Goal: Task Accomplishment & Management: Use online tool/utility

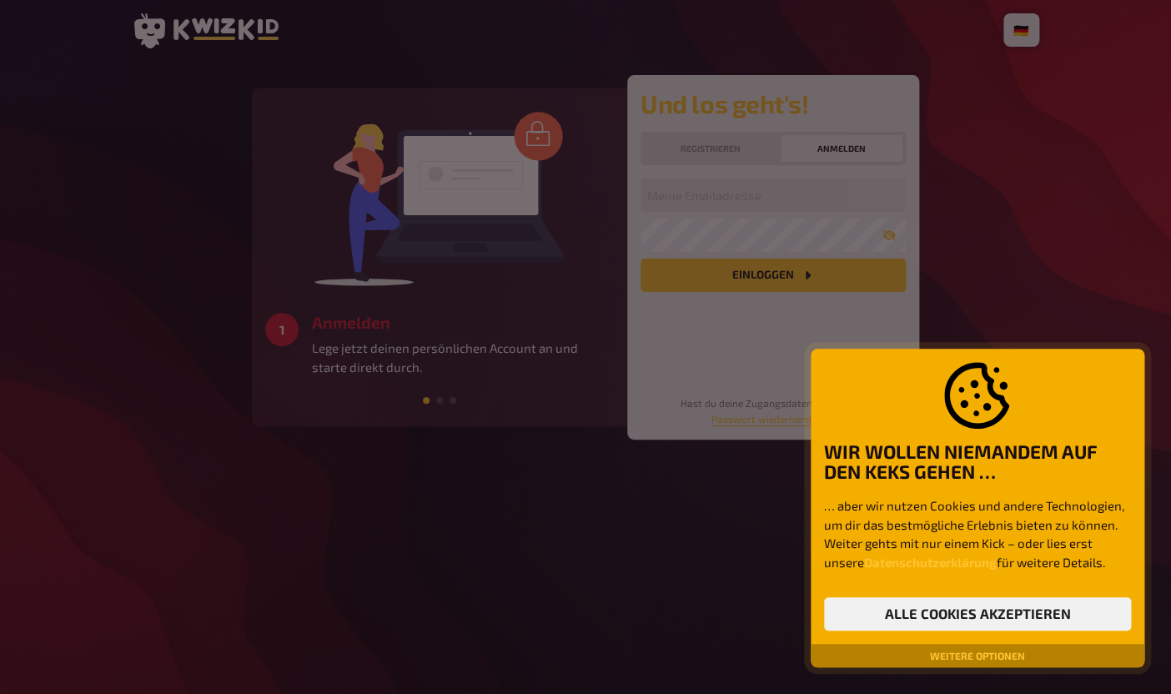
click at [771, 195] on div at bounding box center [585, 347] width 1171 height 694
click at [740, 198] on div at bounding box center [585, 347] width 1171 height 694
click at [718, 233] on div at bounding box center [585, 347] width 1171 height 694
click at [975, 611] on button "Alle Cookies akzeptieren" at bounding box center [977, 613] width 307 height 33
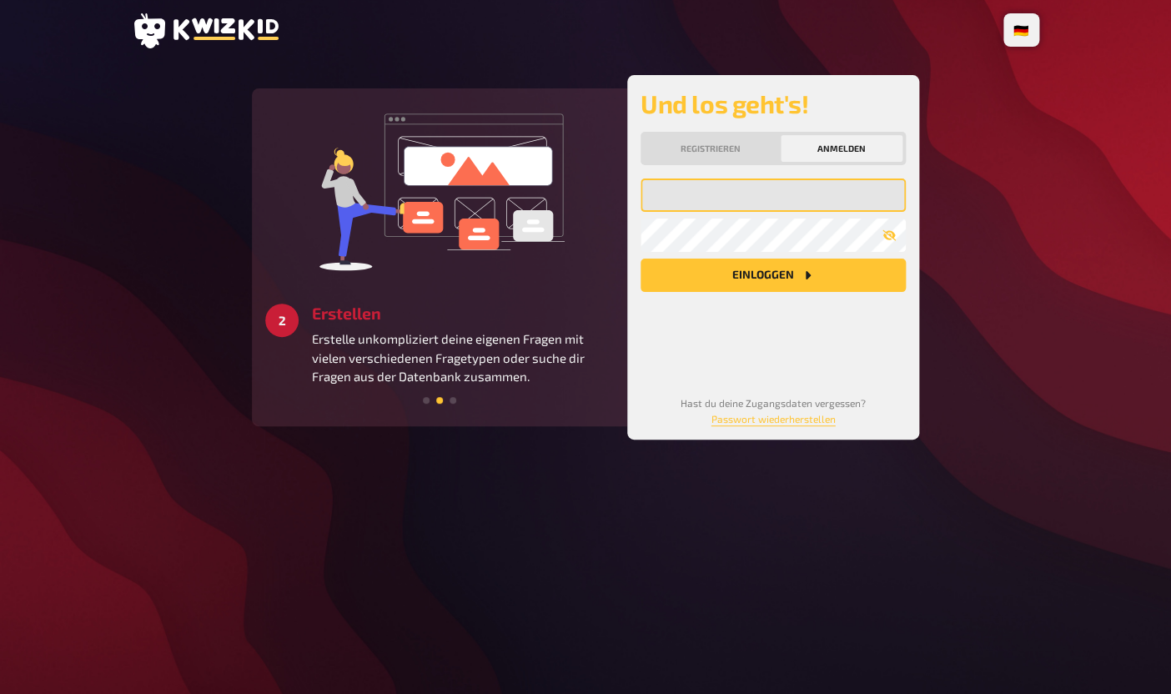
click at [770, 208] on input "email" at bounding box center [772, 194] width 265 height 33
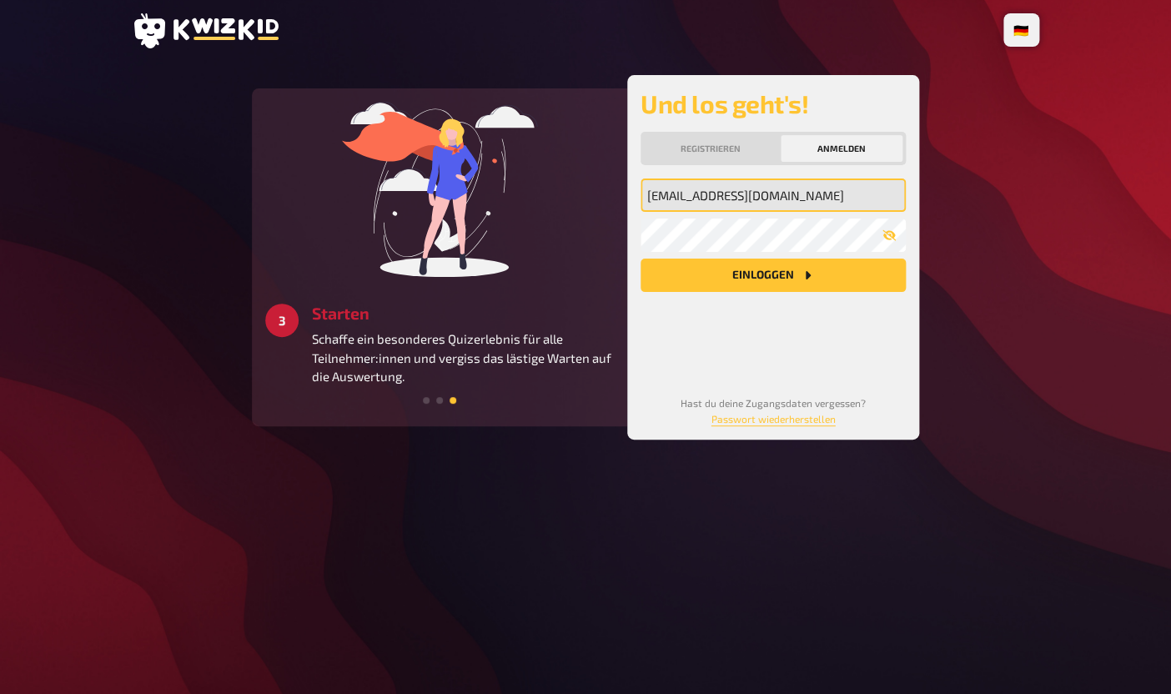
type input "tim@zuricrit.ch"
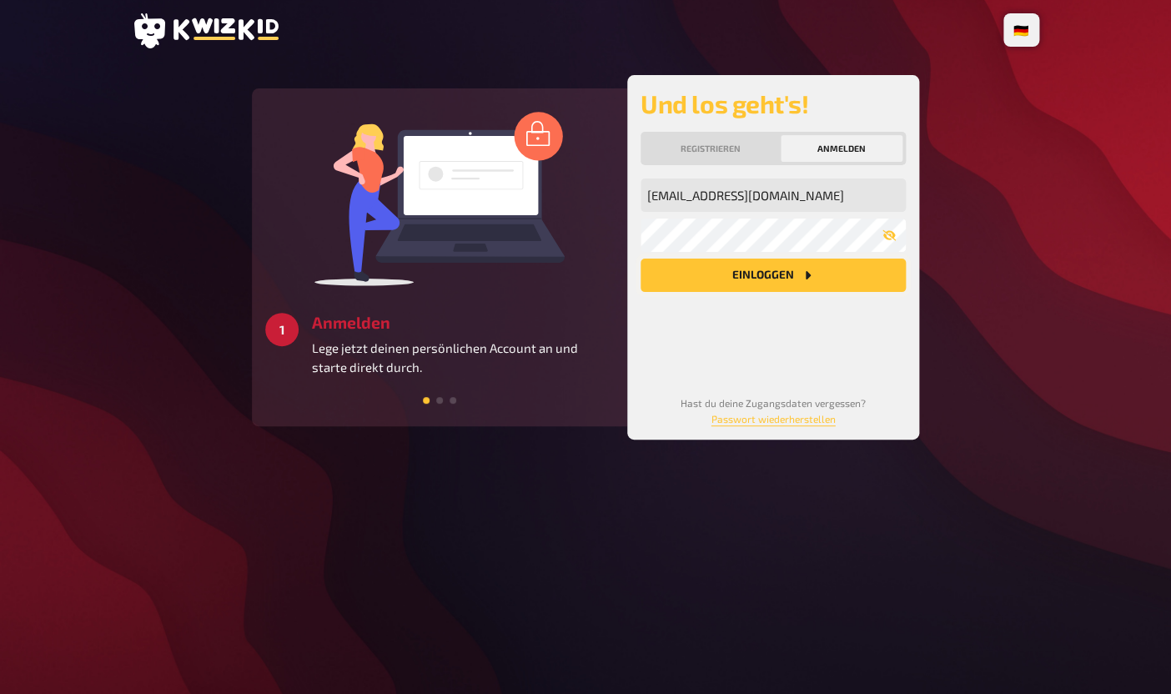
click at [735, 279] on button "Einloggen" at bounding box center [772, 275] width 265 height 33
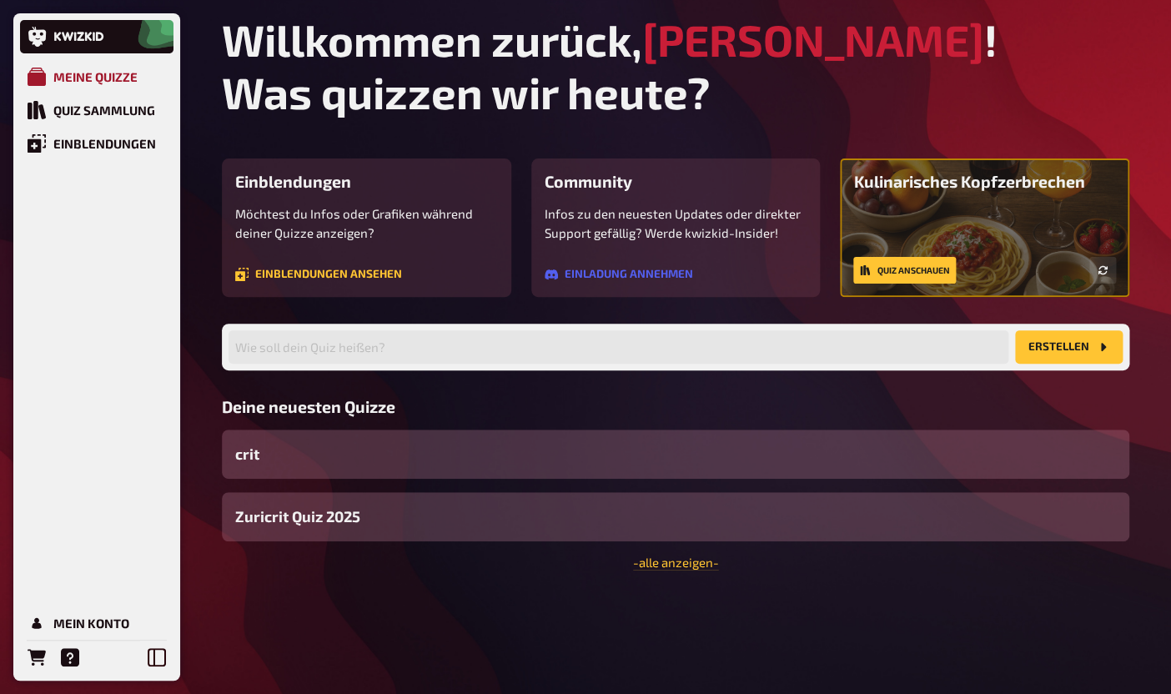
click at [91, 79] on div "Meine Quizze" at bounding box center [95, 76] width 84 height 15
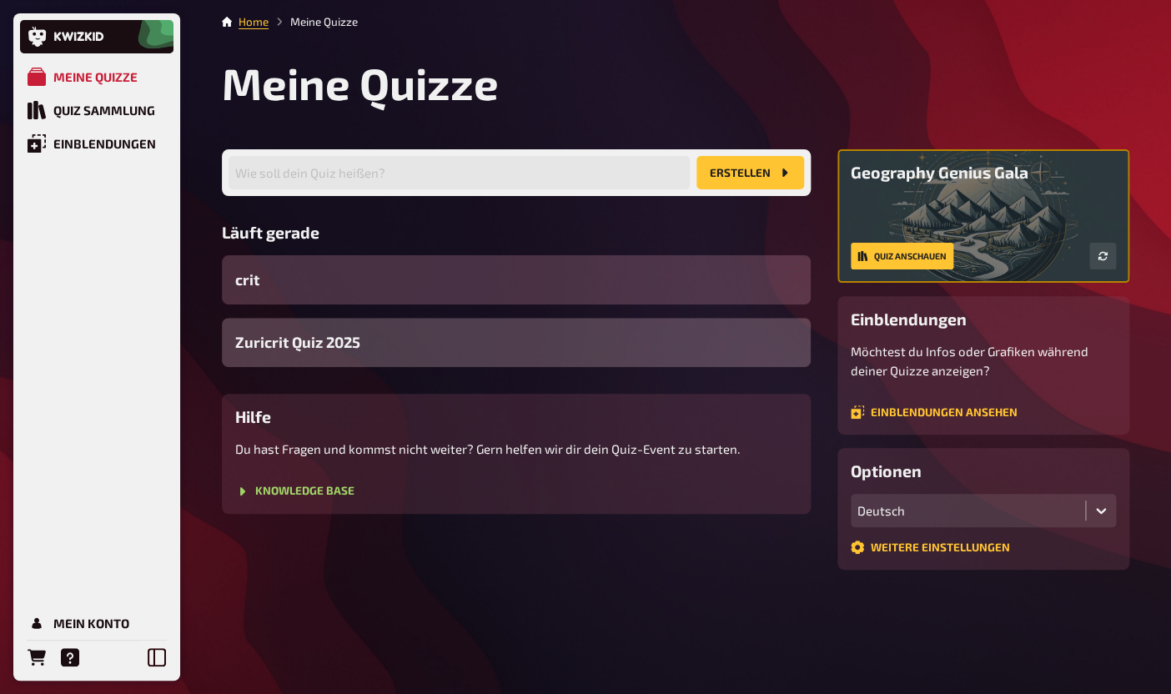
click at [353, 341] on span "Zuricrit Quiz 2025" at bounding box center [297, 342] width 125 height 23
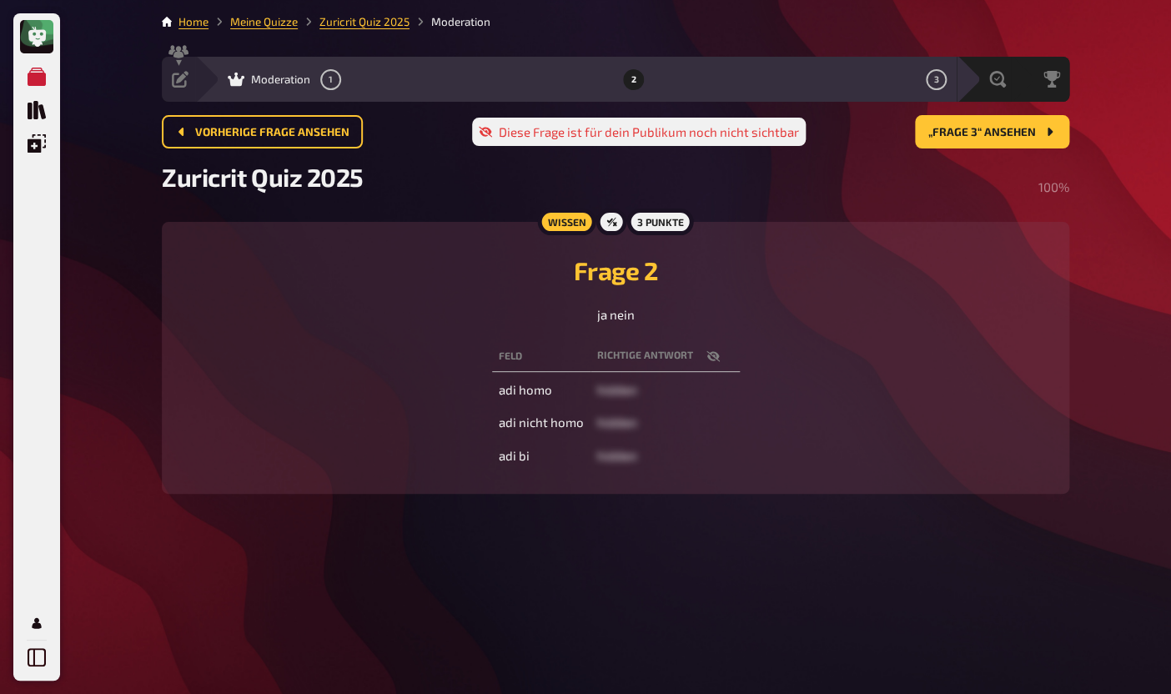
click at [734, 134] on div "Diese Frage ist für dein Publikum noch nicht sichtbar" at bounding box center [639, 132] width 334 height 28
click at [998, 85] on div "Auswertung" at bounding box center [953, 79] width 115 height 17
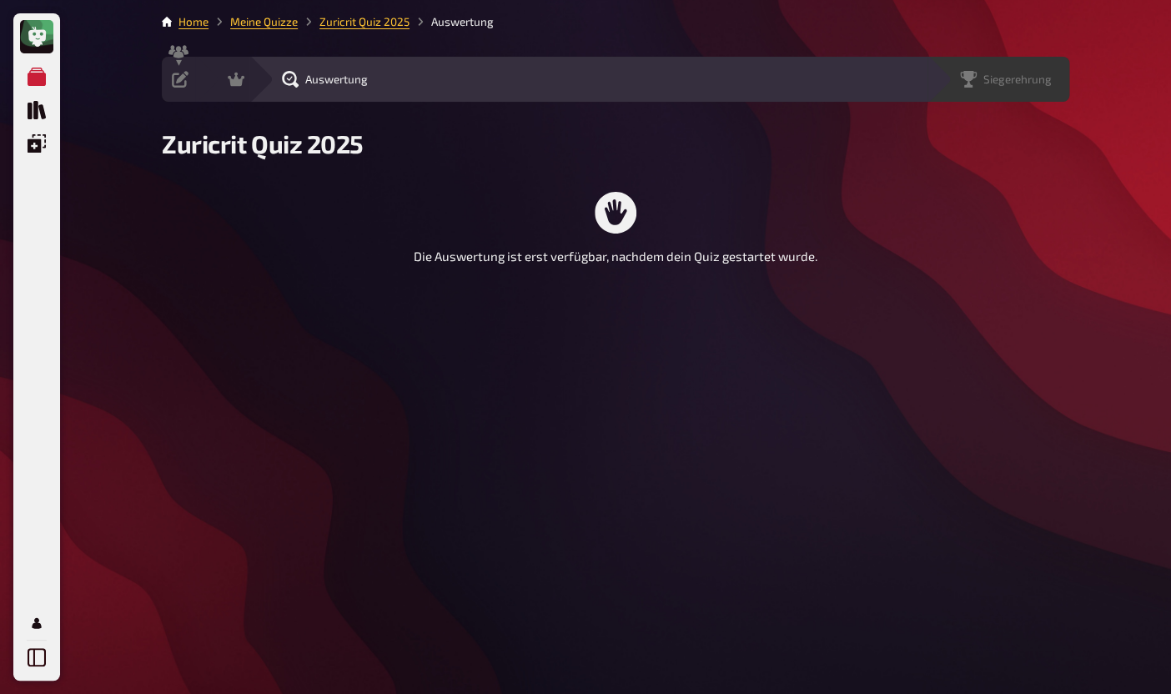
click at [1012, 92] on div "Siegerehrung" at bounding box center [998, 79] width 142 height 45
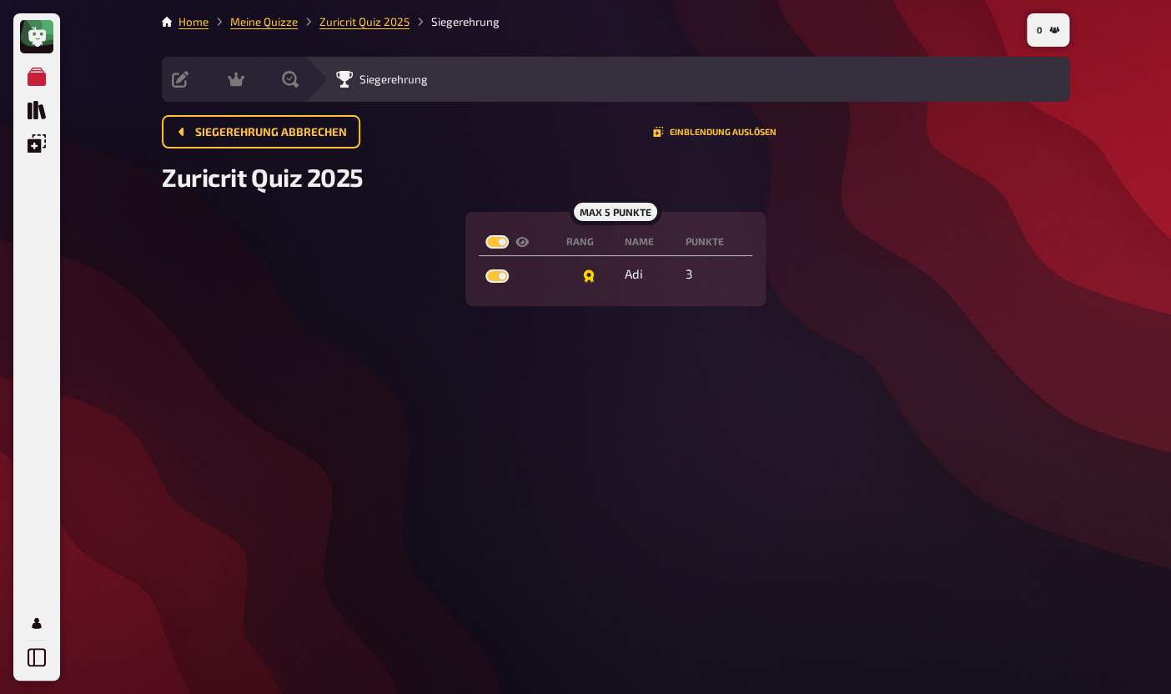
checkbox input "true"
checkbox input "false"
checkbox input "true"
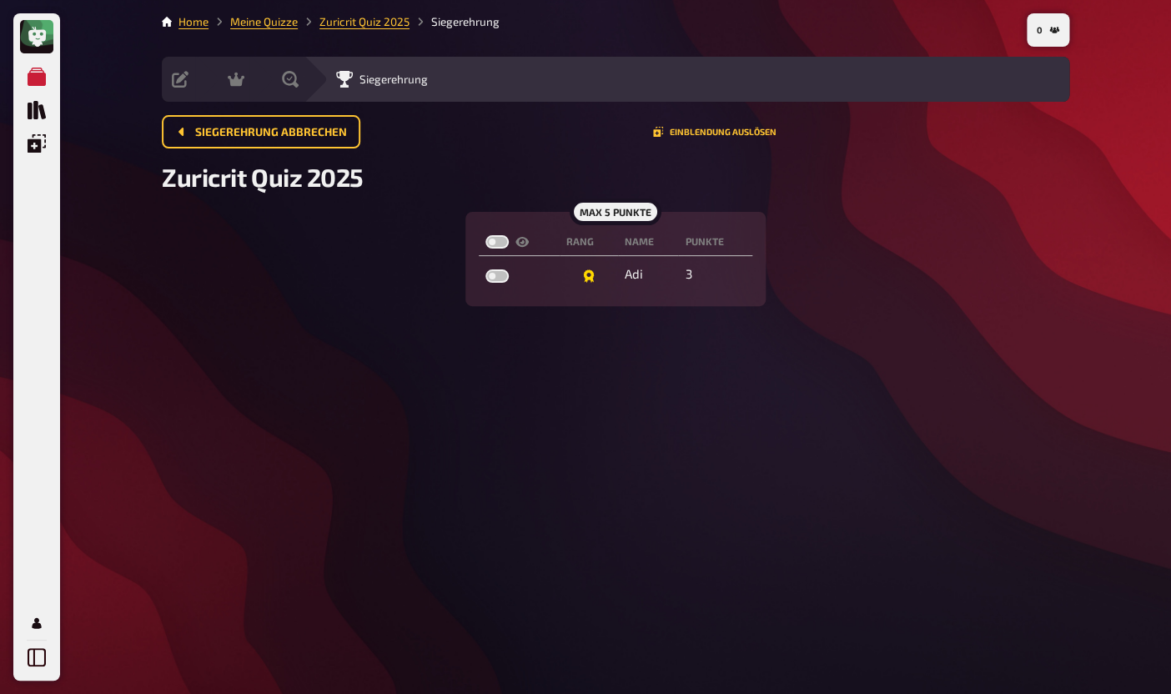
checkbox input "true"
checkbox input "false"
checkbox input "true"
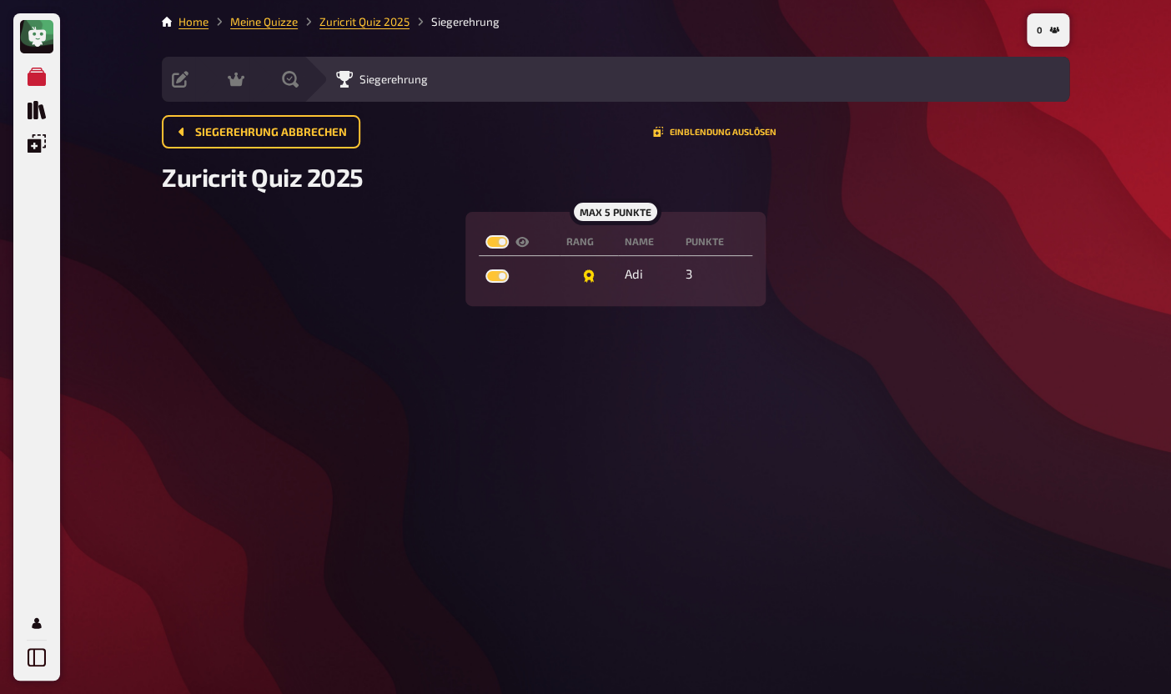
checkbox input "false"
checkbox input "true"
checkbox input "false"
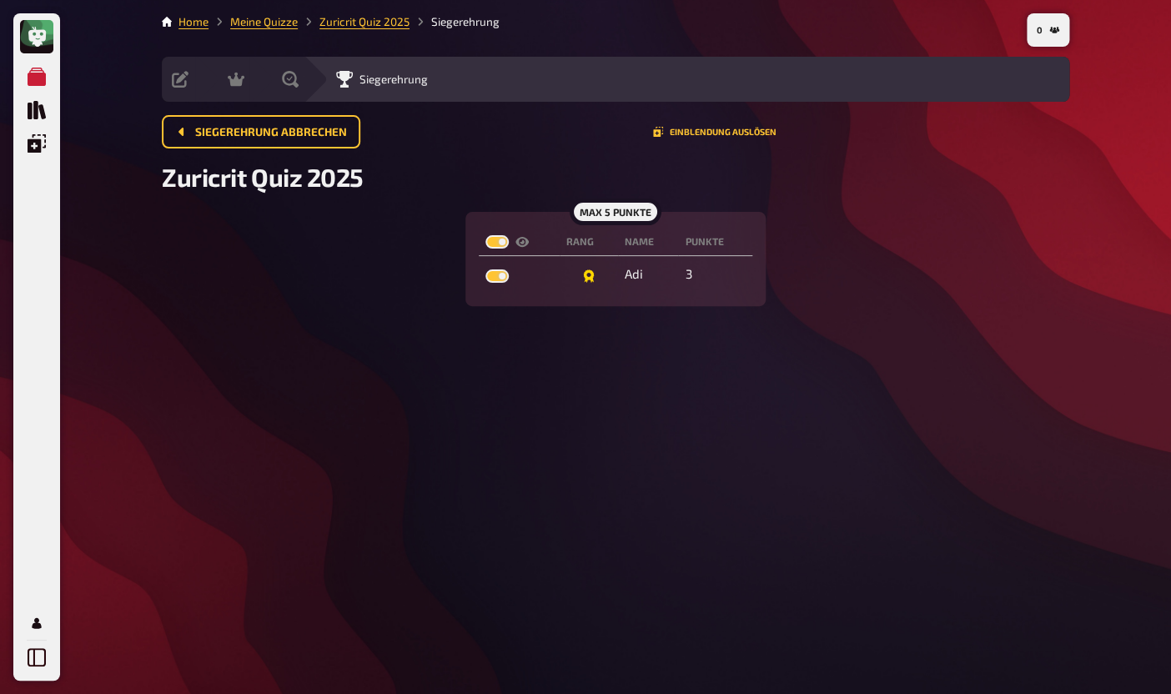
checkbox input "false"
checkbox input "true"
checkbox input "false"
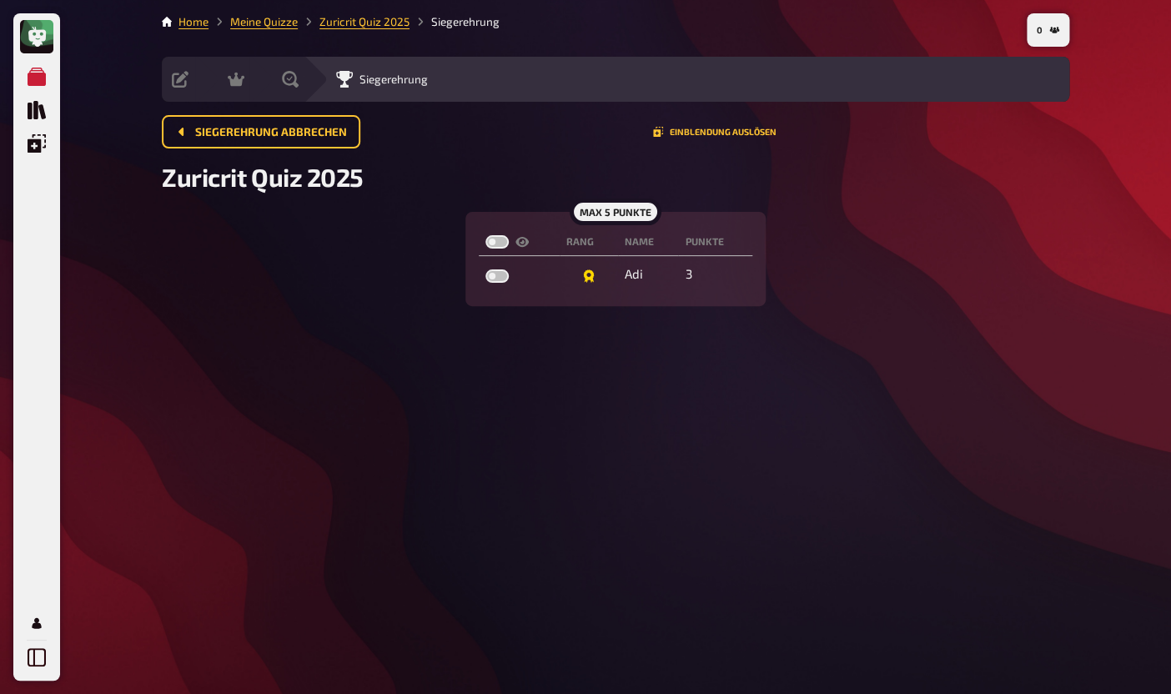
checkbox input "true"
click at [495, 253] on th at bounding box center [519, 242] width 81 height 28
click at [496, 248] on label at bounding box center [496, 241] width 23 height 13
click at [485, 235] on input "checkbox" at bounding box center [484, 234] width 1 height 1
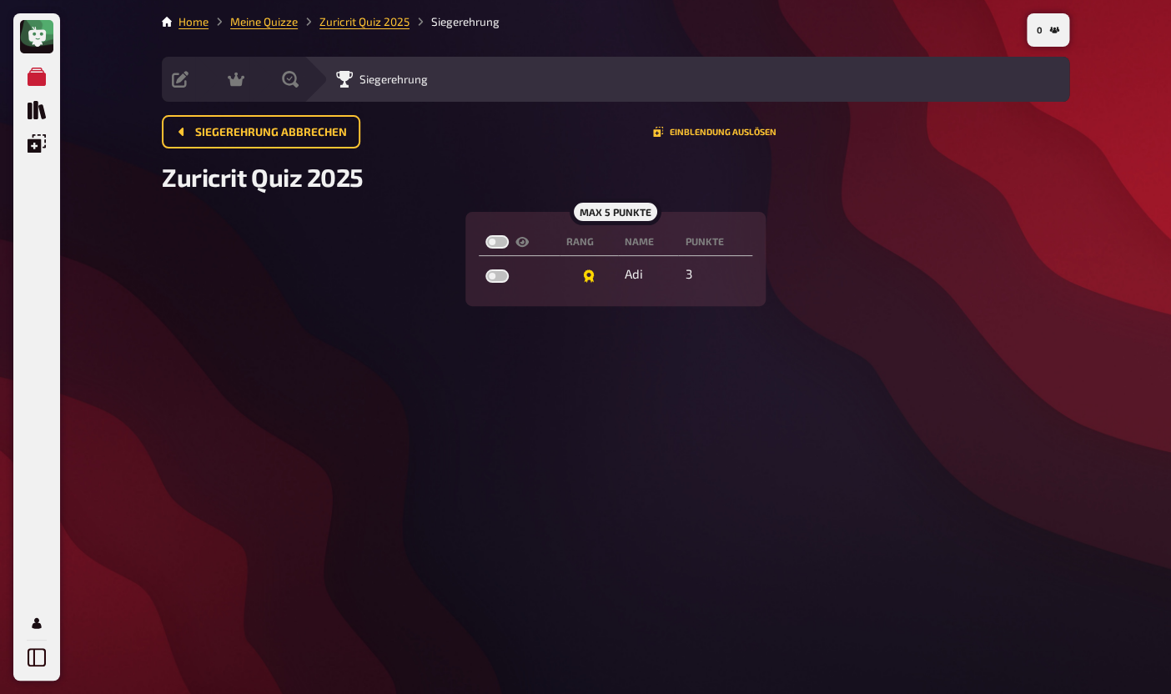
checkbox input "false"
checkbox input "true"
click at [496, 248] on label at bounding box center [496, 241] width 23 height 13
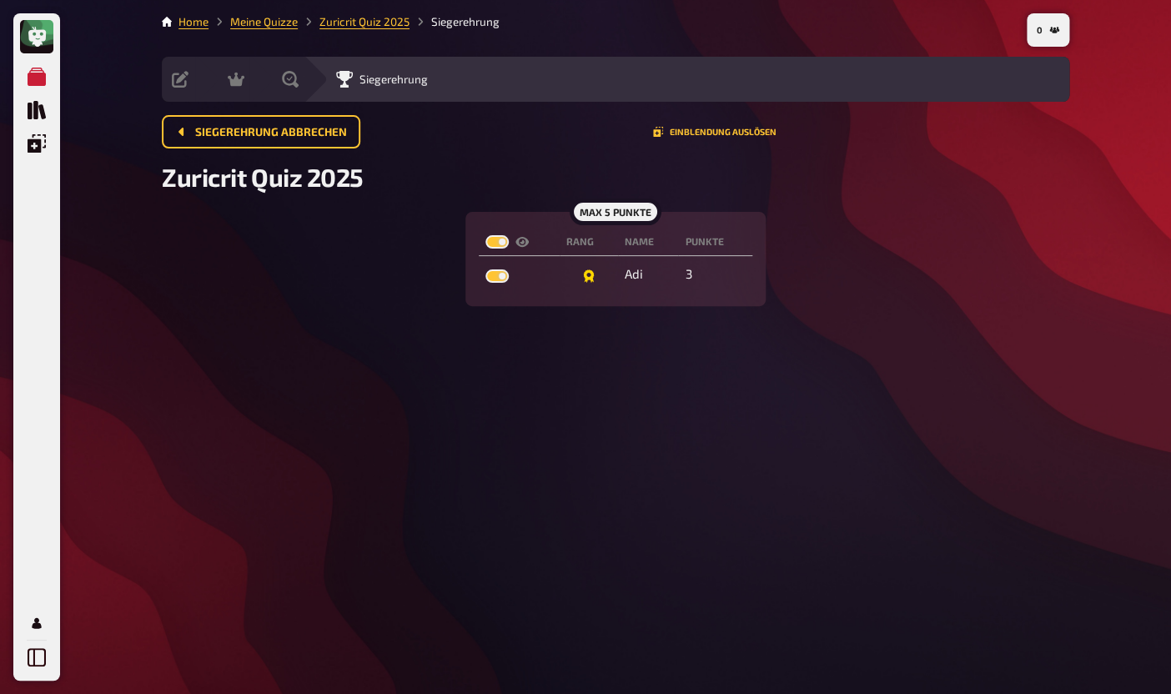
click at [485, 235] on input "checkbox" at bounding box center [484, 234] width 1 height 1
checkbox input "false"
checkbox input "true"
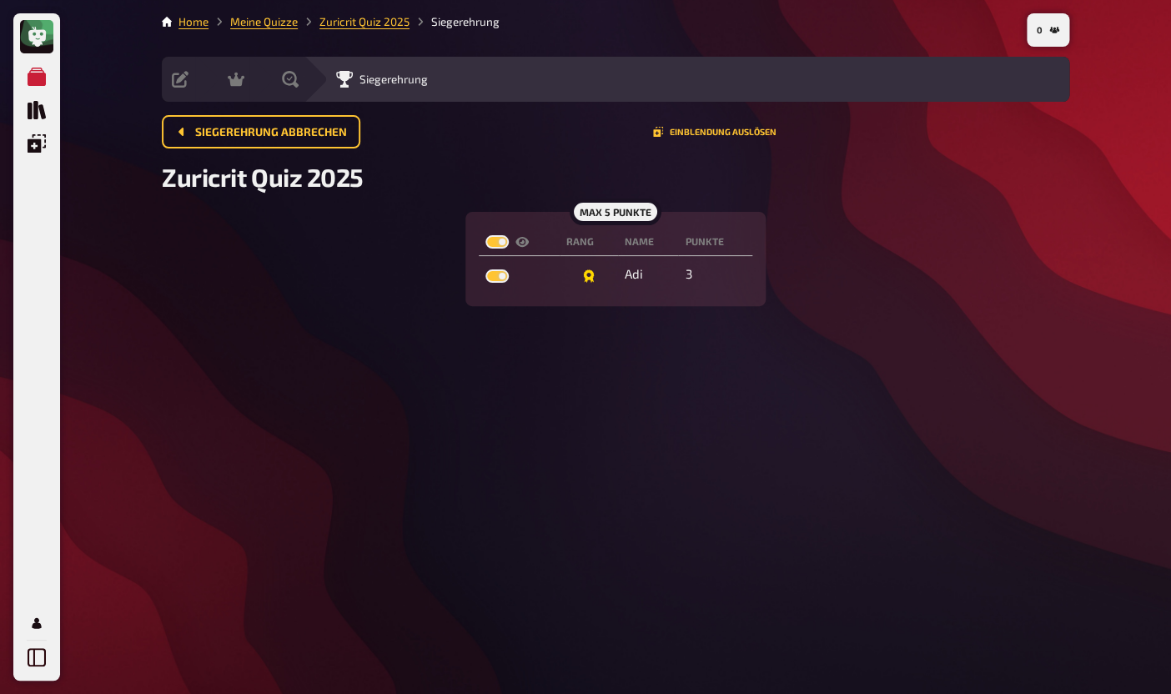
checkbox input "false"
checkbox input "true"
checkbox input "false"
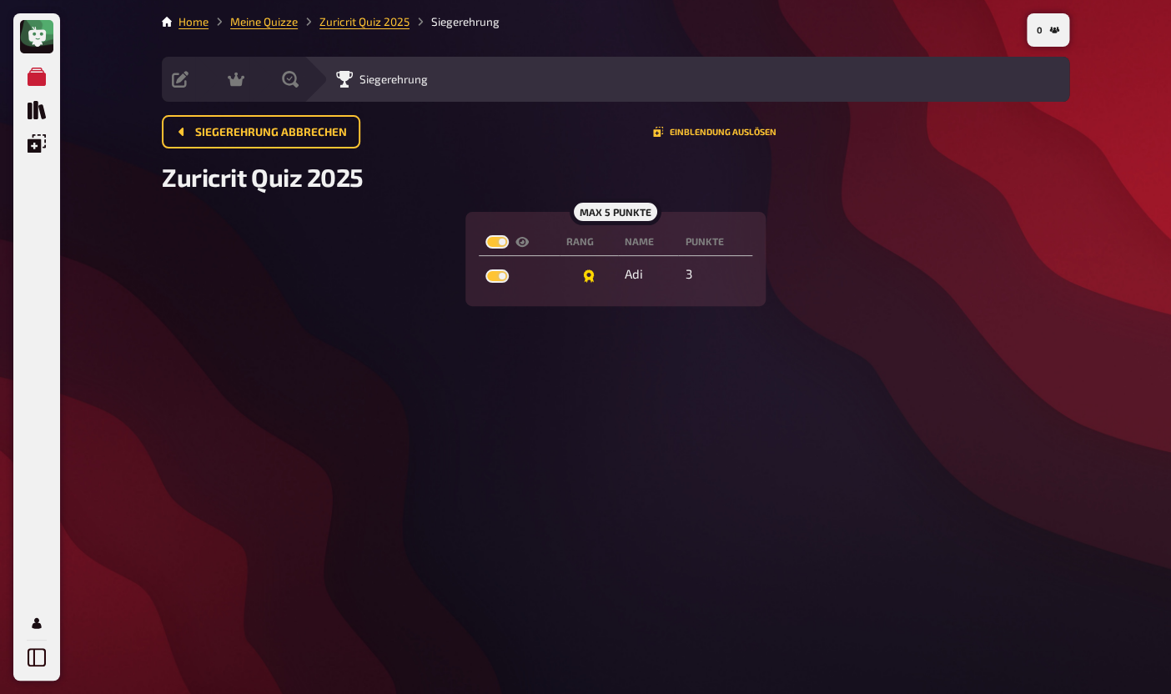
checkbox input "false"
checkbox input "true"
click at [306, 88] on div "Siegerehrung" at bounding box center [687, 79] width 766 height 45
click at [247, 81] on div "Moderation" at bounding box center [269, 79] width 83 height 17
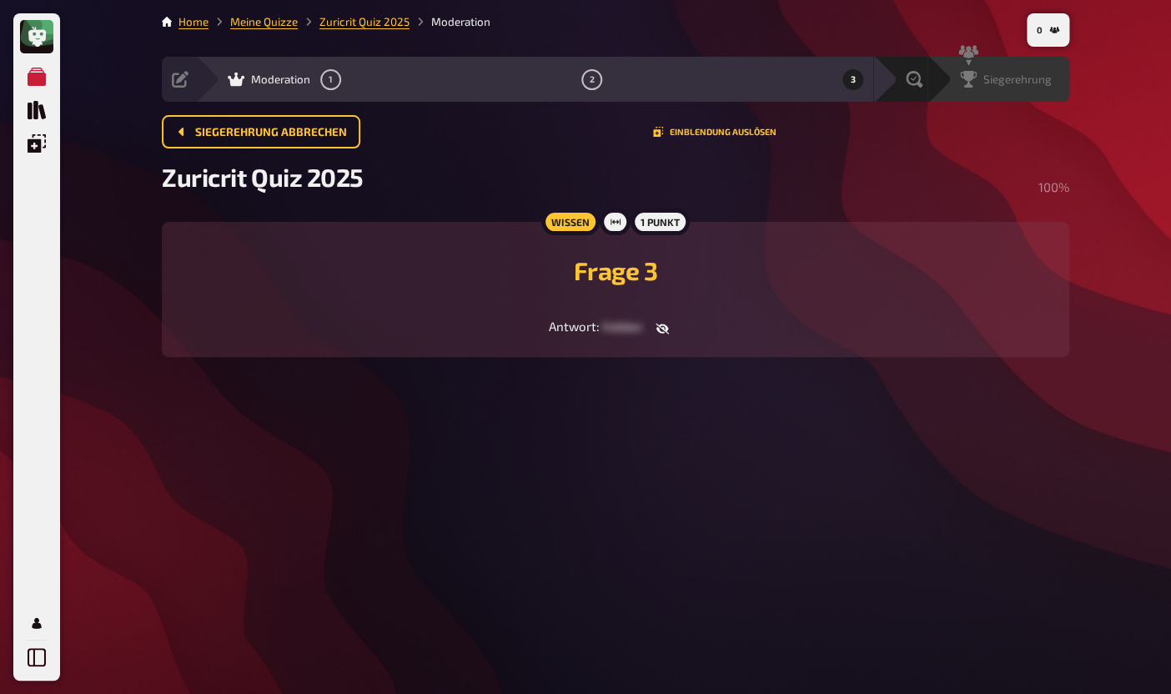
click at [1057, 89] on div "Siegerehrung" at bounding box center [998, 79] width 142 height 45
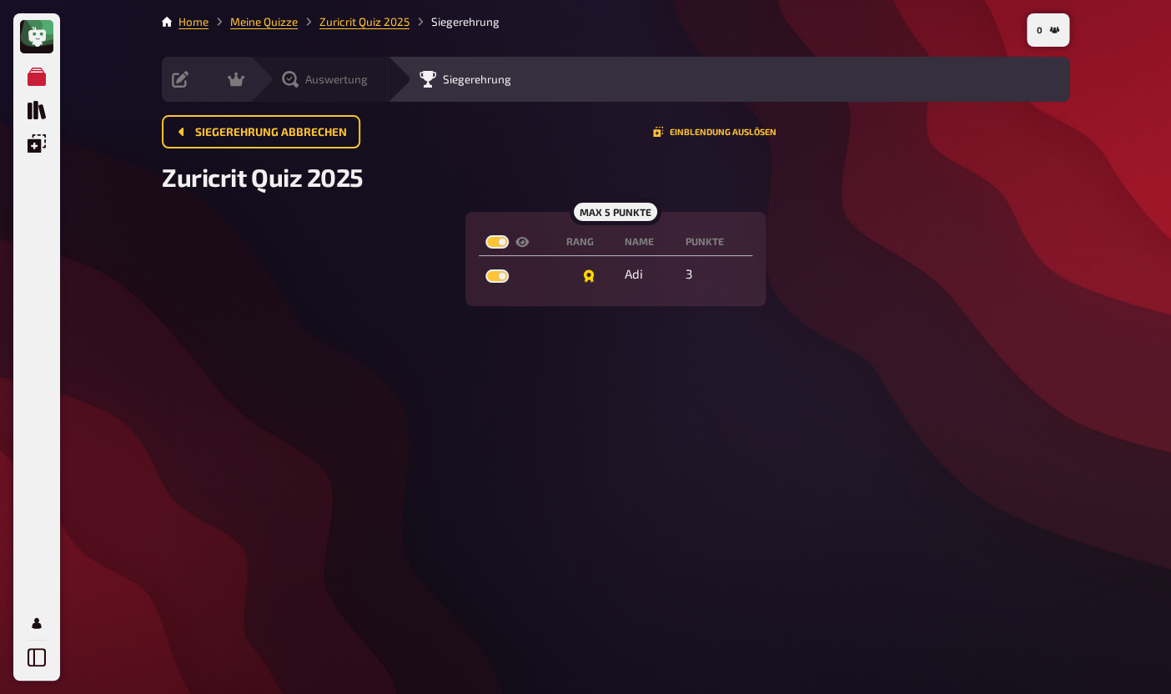
click at [272, 88] on div "Auswertung" at bounding box center [318, 79] width 138 height 45
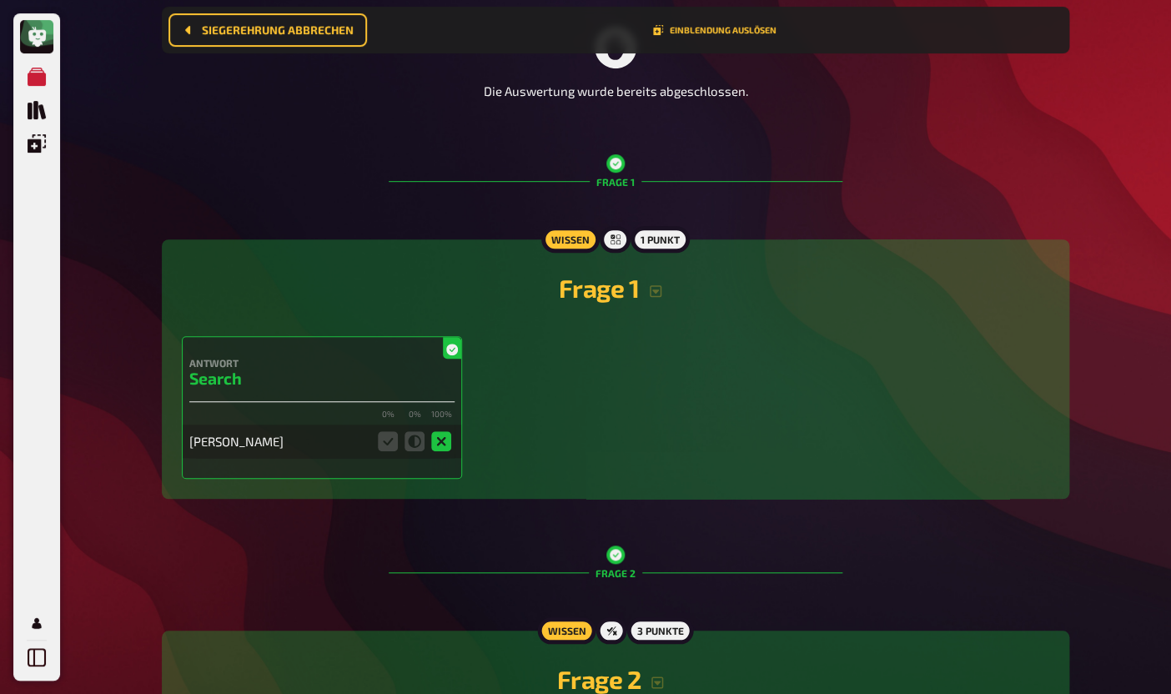
scroll to position [237, 0]
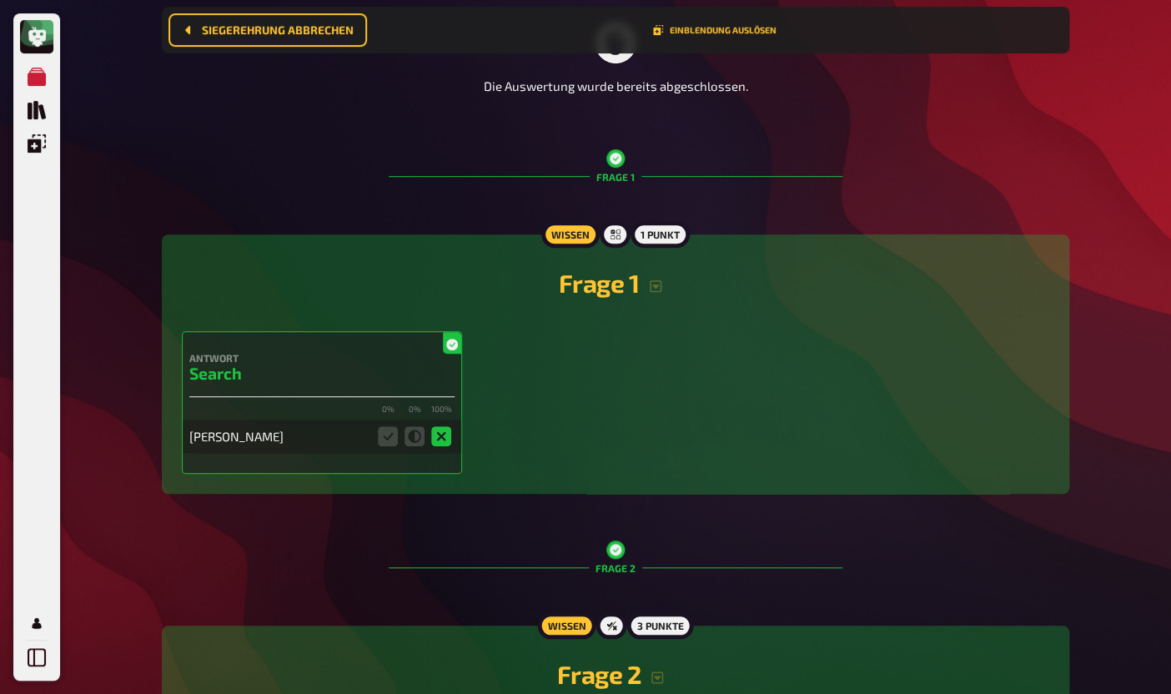
click at [232, 433] on div "[PERSON_NAME]" at bounding box center [278, 436] width 178 height 15
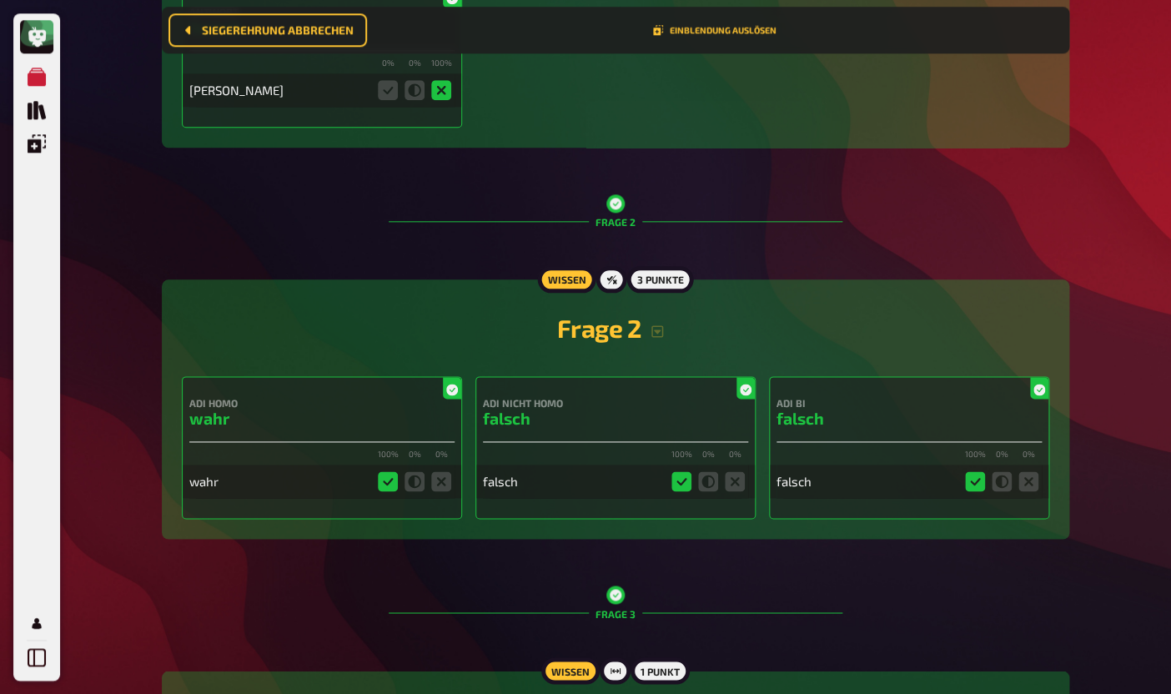
scroll to position [0, 0]
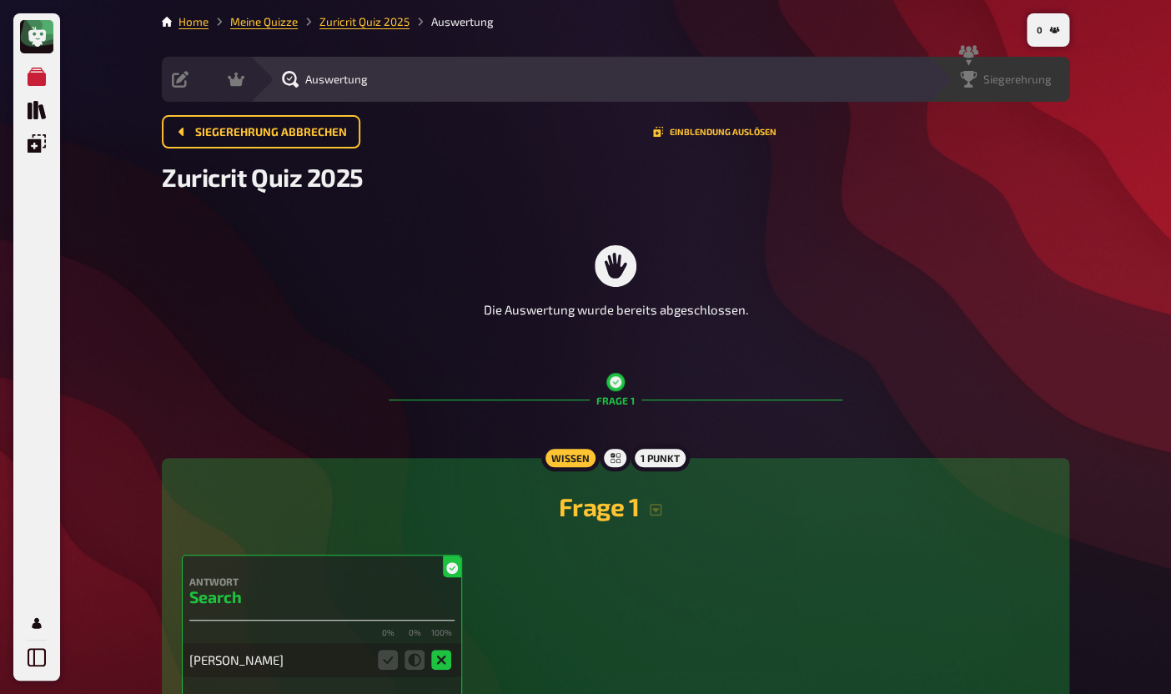
click at [1052, 88] on div "Siegerehrung" at bounding box center [1009, 79] width 119 height 17
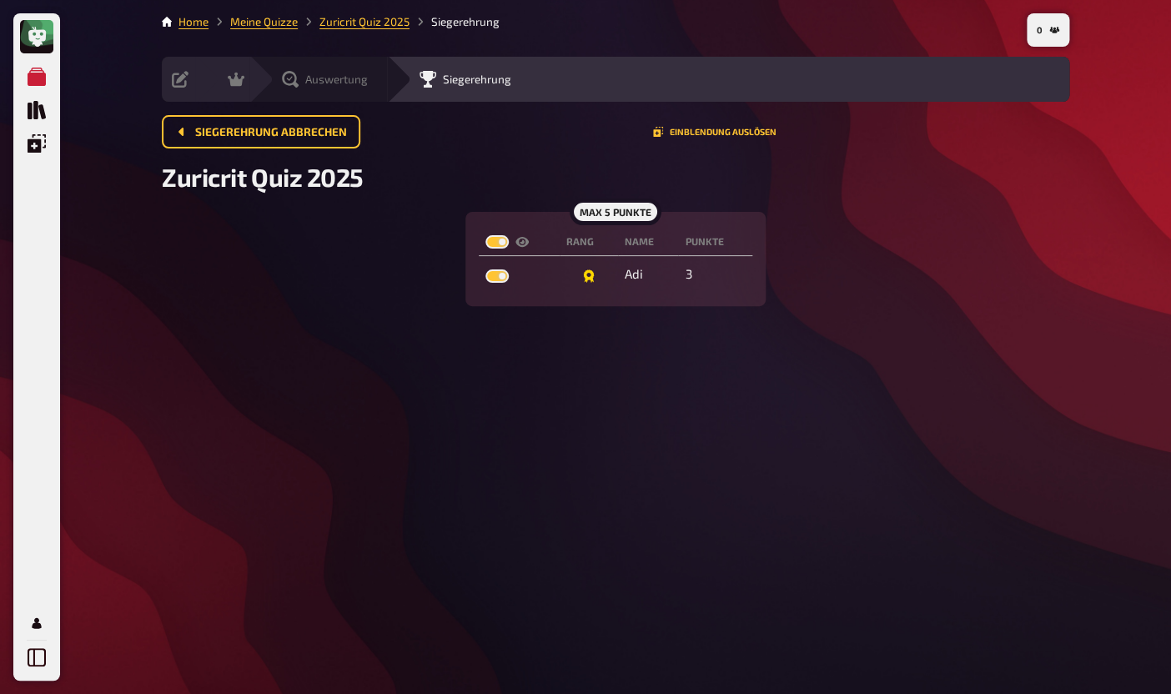
click at [292, 93] on div "Auswertung" at bounding box center [318, 79] width 138 height 45
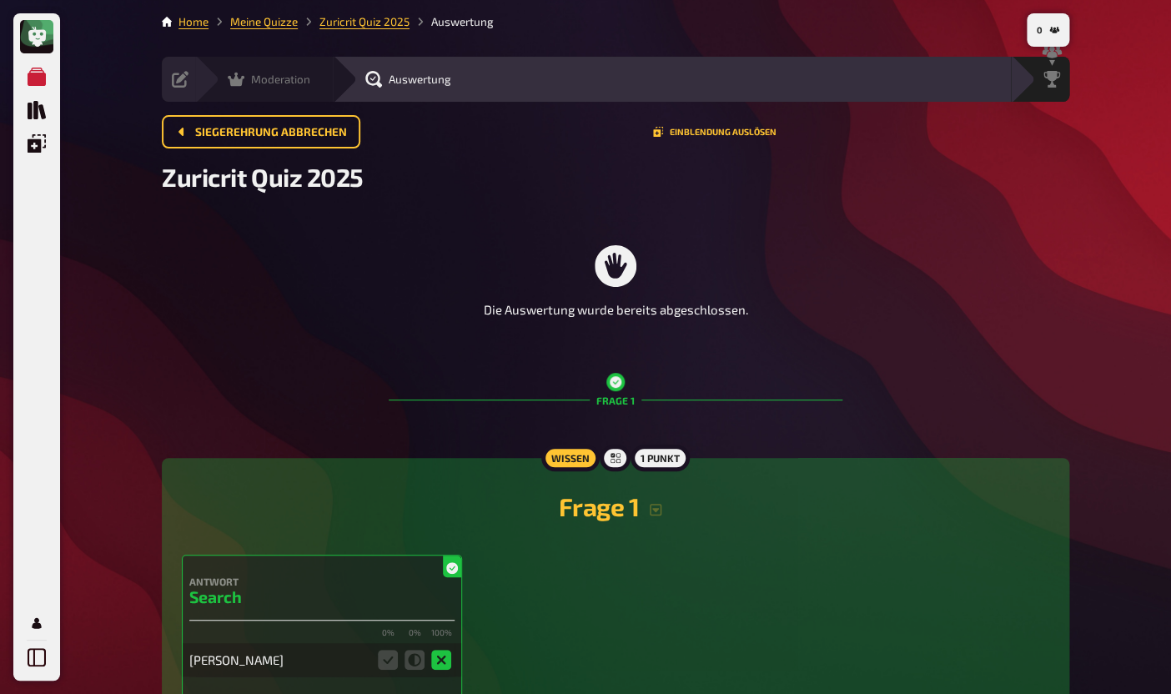
click at [248, 81] on div "Moderation" at bounding box center [269, 79] width 83 height 17
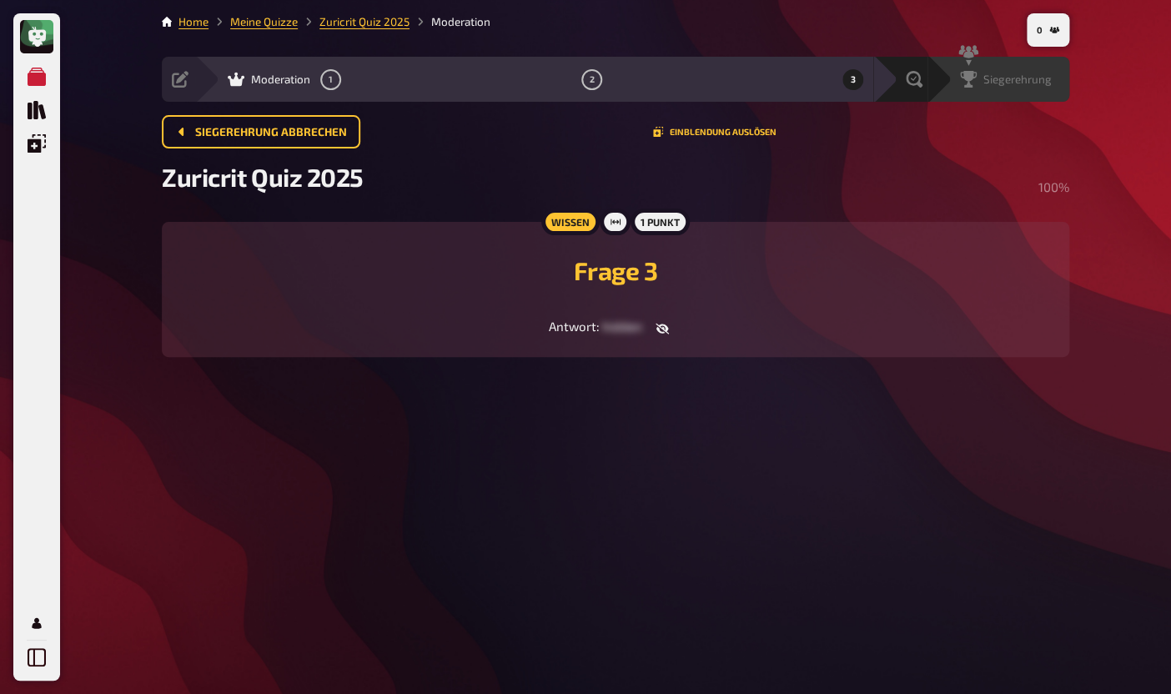
click at [1031, 90] on div "Siegerehrung" at bounding box center [998, 79] width 142 height 45
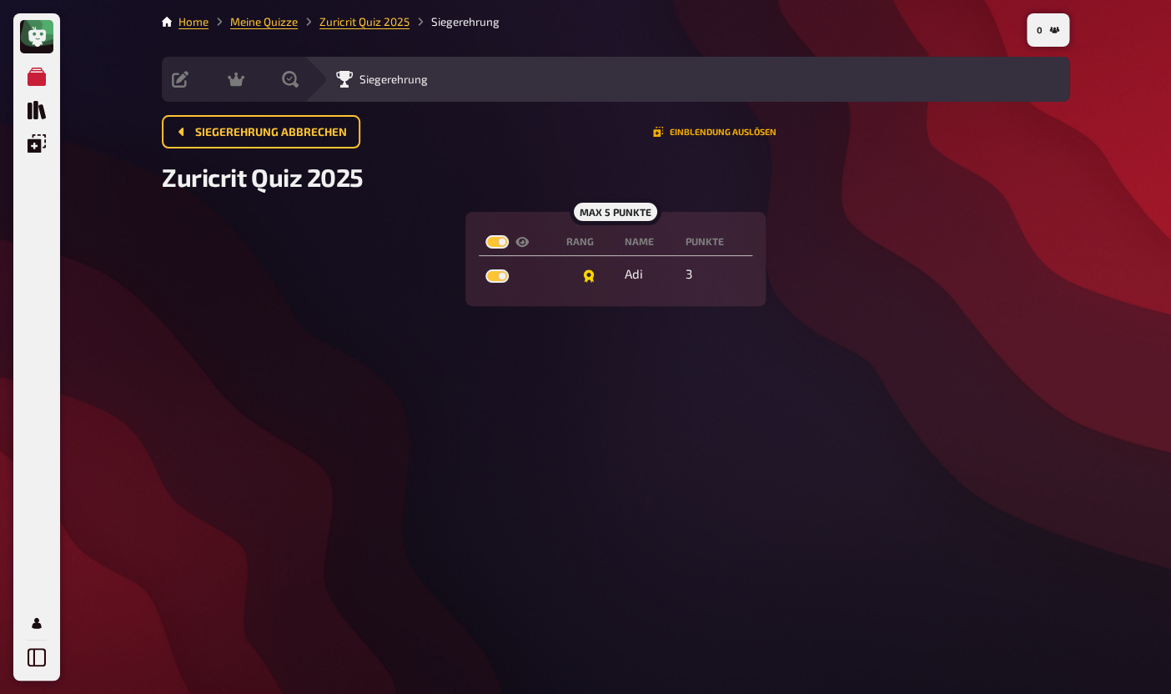
click at [725, 129] on button "Einblendung auslösen" at bounding box center [714, 132] width 123 height 10
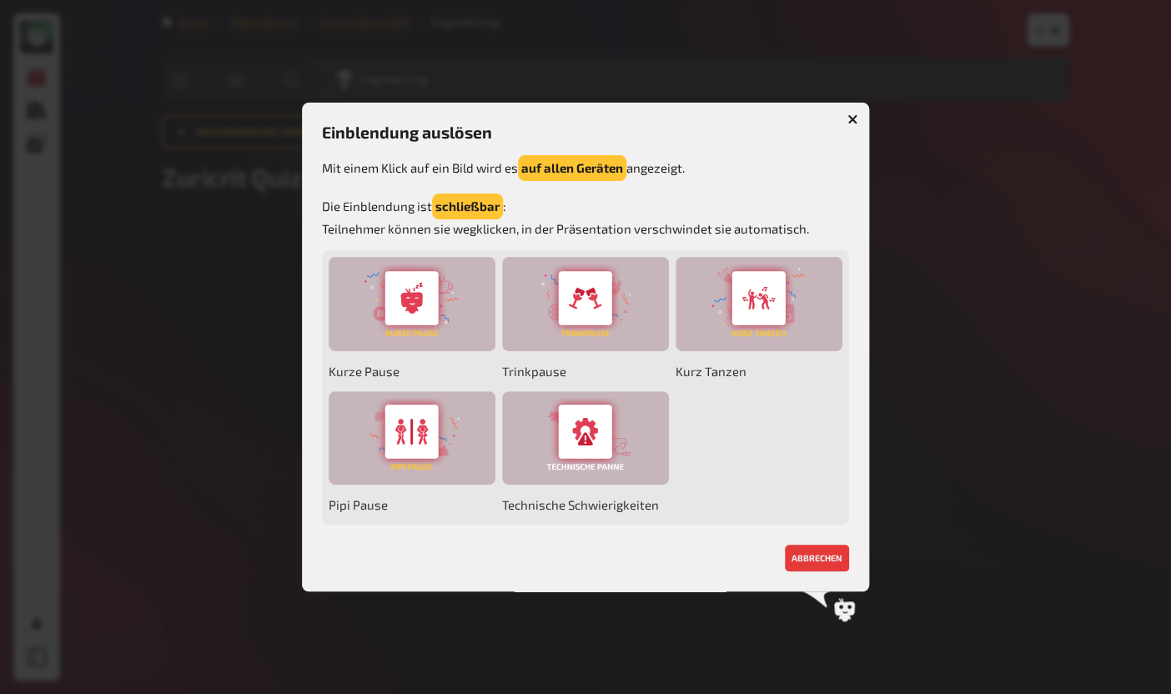
click at [854, 114] on icon "button" at bounding box center [852, 119] width 10 height 10
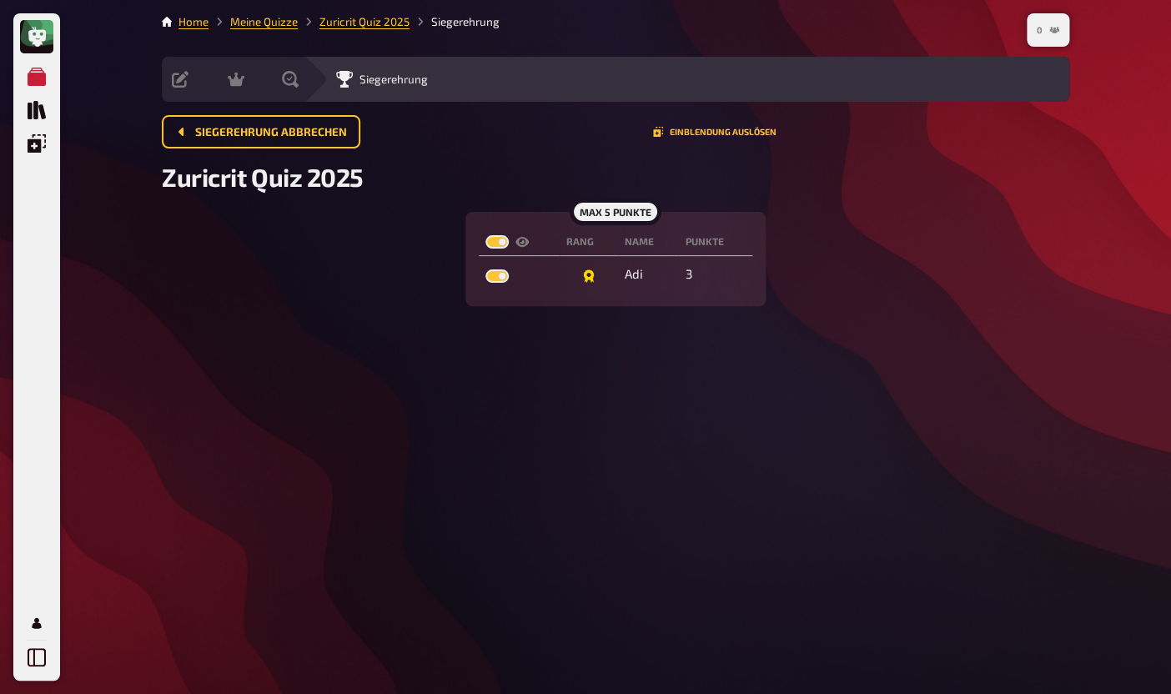
click at [1042, 20] on button "0" at bounding box center [1048, 30] width 36 height 27
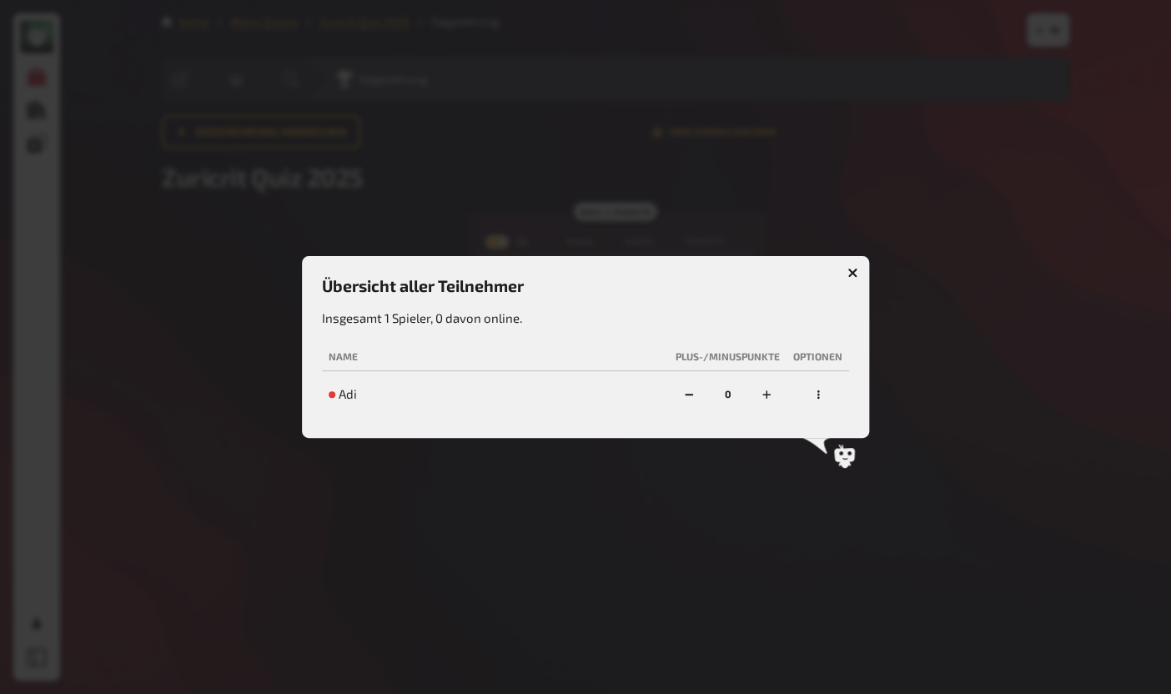
click at [856, 259] on button "button" at bounding box center [852, 272] width 27 height 27
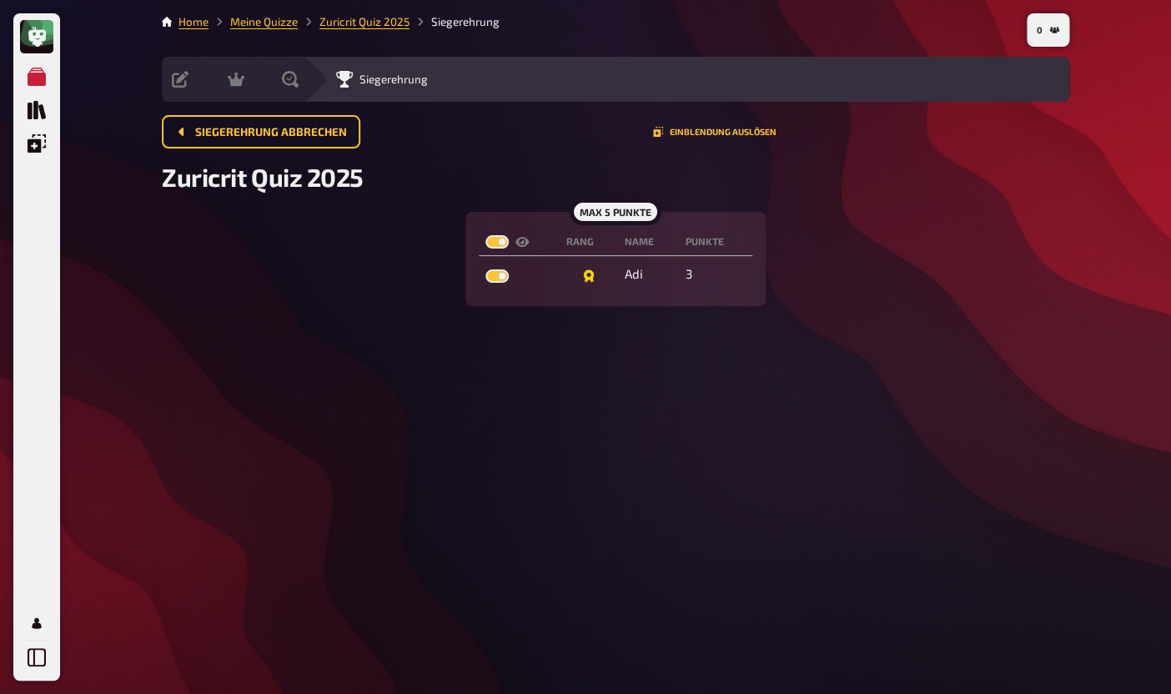
click at [361, 30] on li "Zuricrit Quiz 2025" at bounding box center [354, 21] width 112 height 17
click at [359, 23] on link "Zuricrit Quiz 2025" at bounding box center [364, 21] width 90 height 13
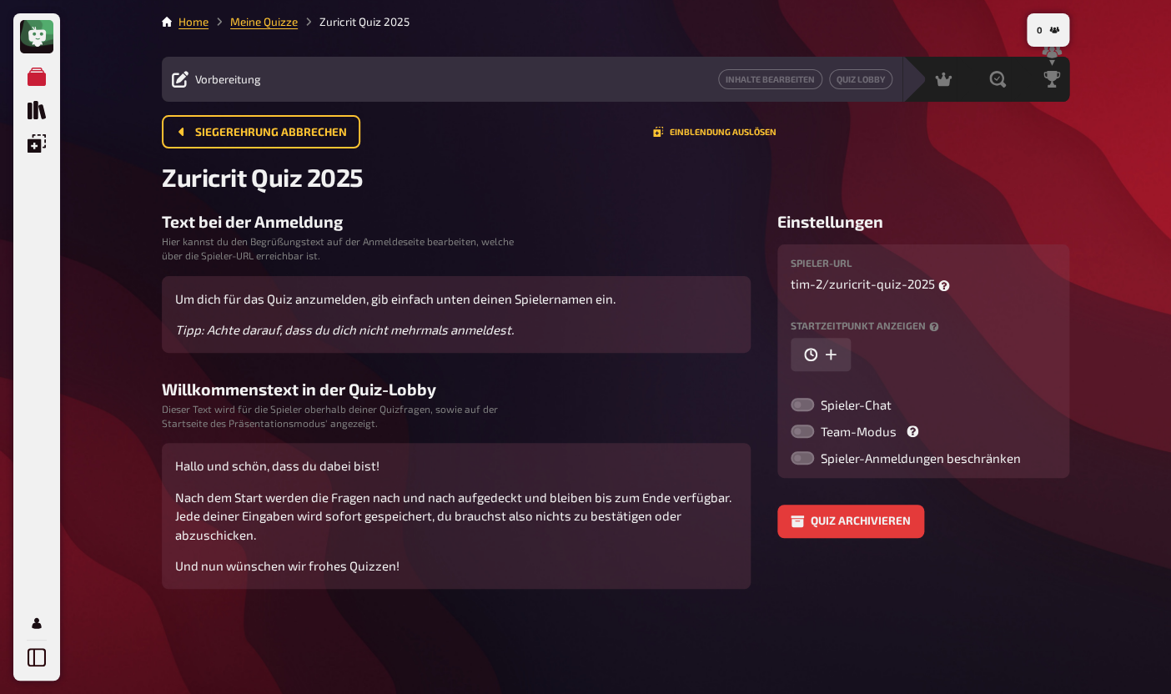
click at [221, 83] on span "Vorbereitung" at bounding box center [228, 79] width 66 height 13
click at [756, 83] on link "Inhalte Bearbeiten" at bounding box center [770, 79] width 104 height 20
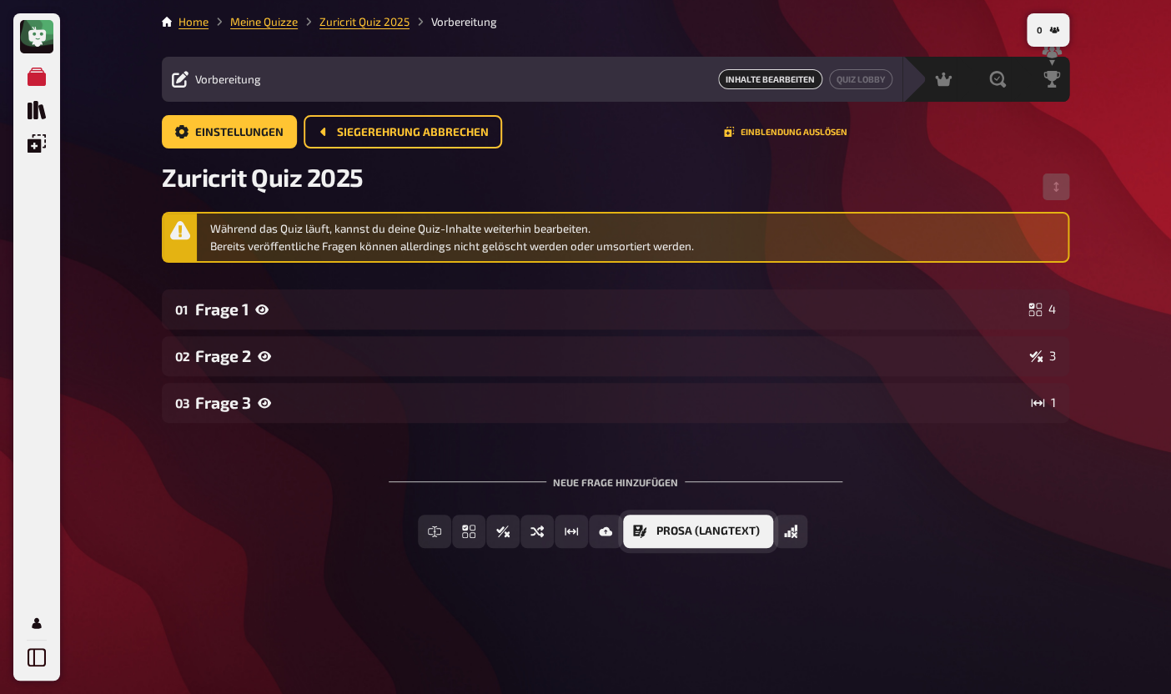
click at [716, 540] on button "Prosa (Langtext)" at bounding box center [698, 531] width 150 height 33
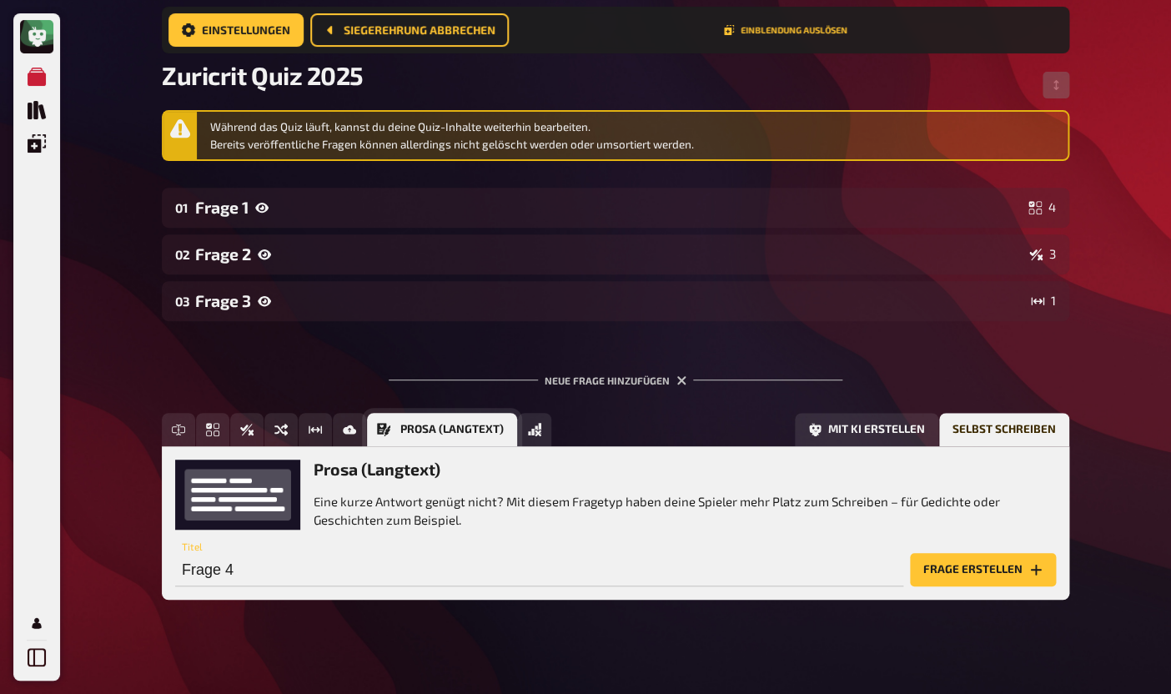
scroll to position [116, 0]
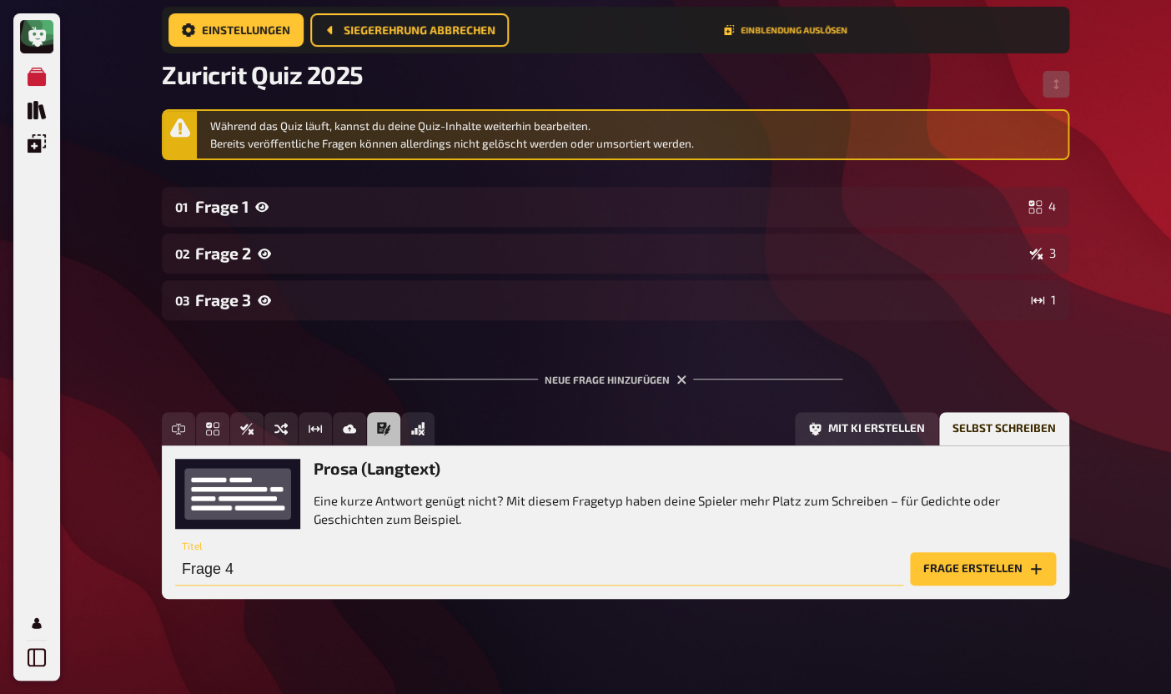
click at [237, 575] on input "Frage 4" at bounding box center [539, 568] width 728 height 33
type input "Finde den Fehler"
click at [944, 571] on button "Frage erstellen" at bounding box center [983, 568] width 146 height 33
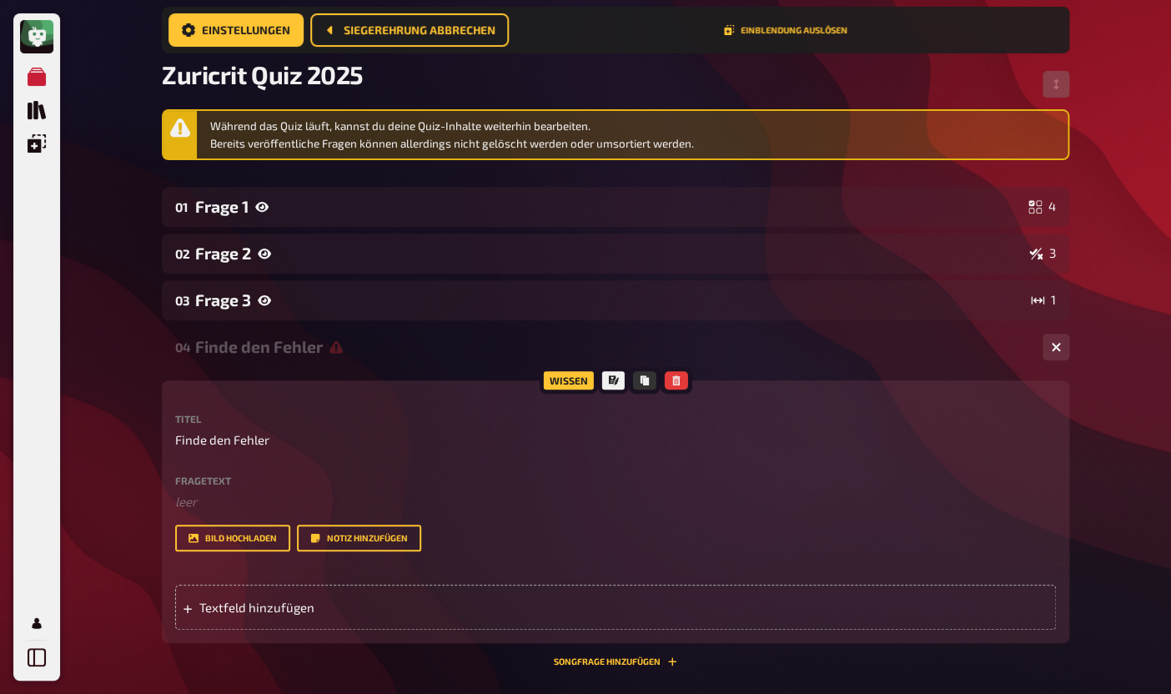
scroll to position [132, 0]
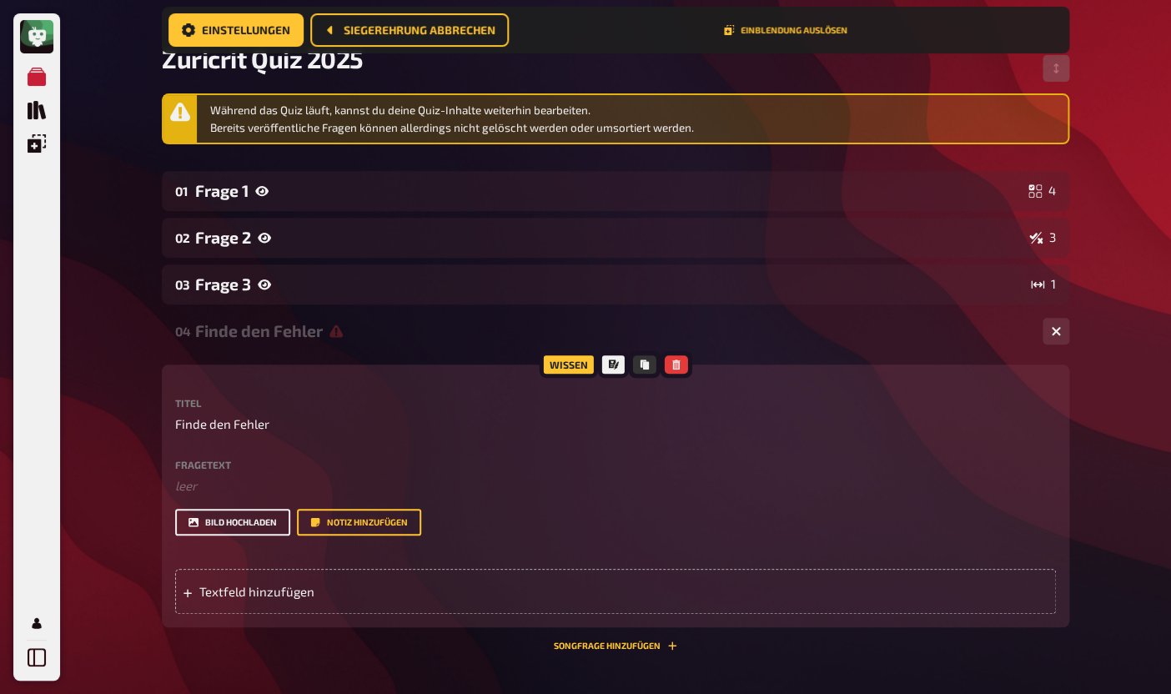
click at [249, 535] on button "Bild hochladen" at bounding box center [232, 522] width 115 height 27
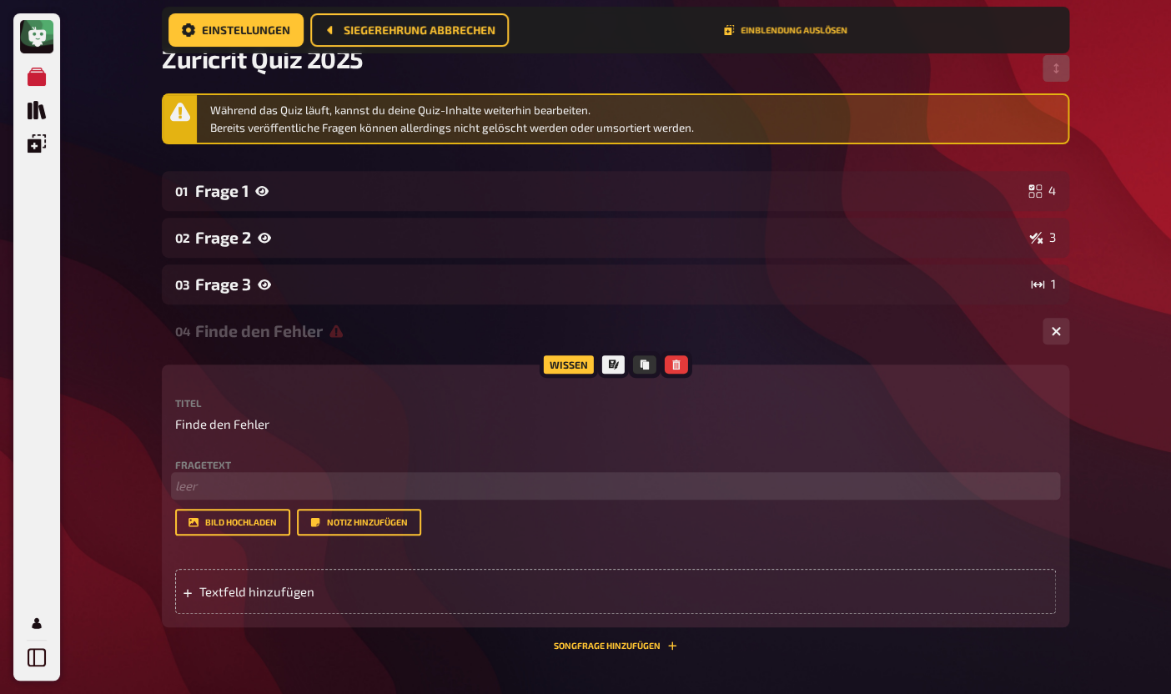
click at [339, 483] on p "﻿ leer" at bounding box center [615, 485] width 881 height 19
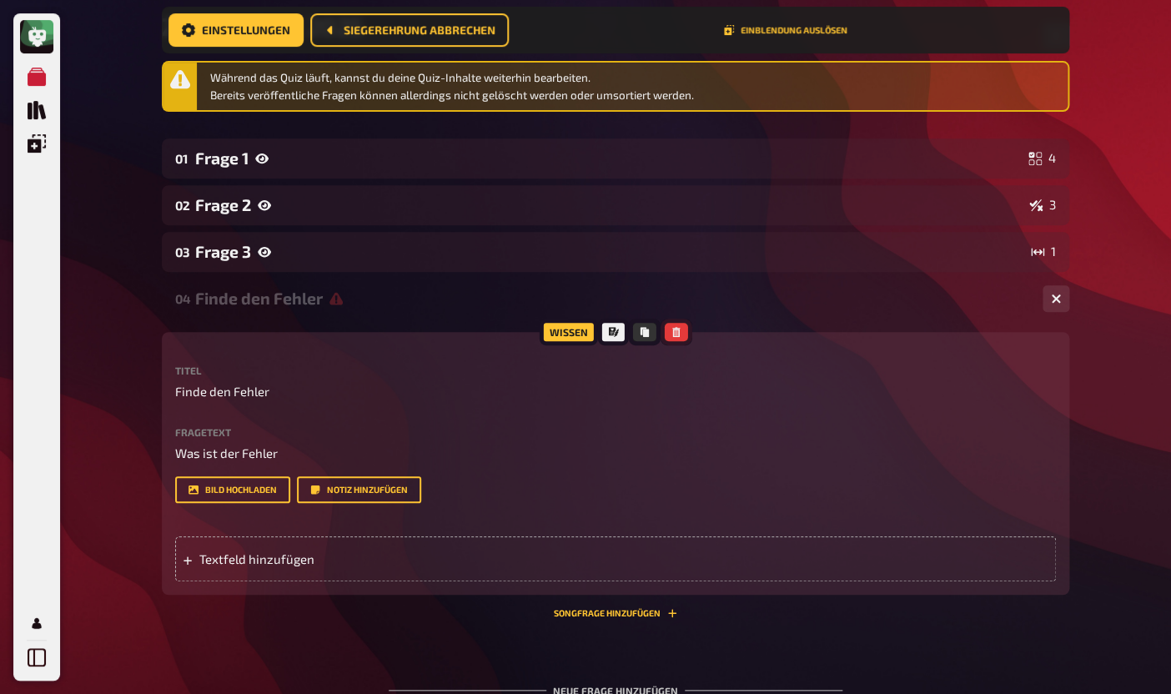
click at [680, 334] on icon "button" at bounding box center [675, 332] width 10 height 10
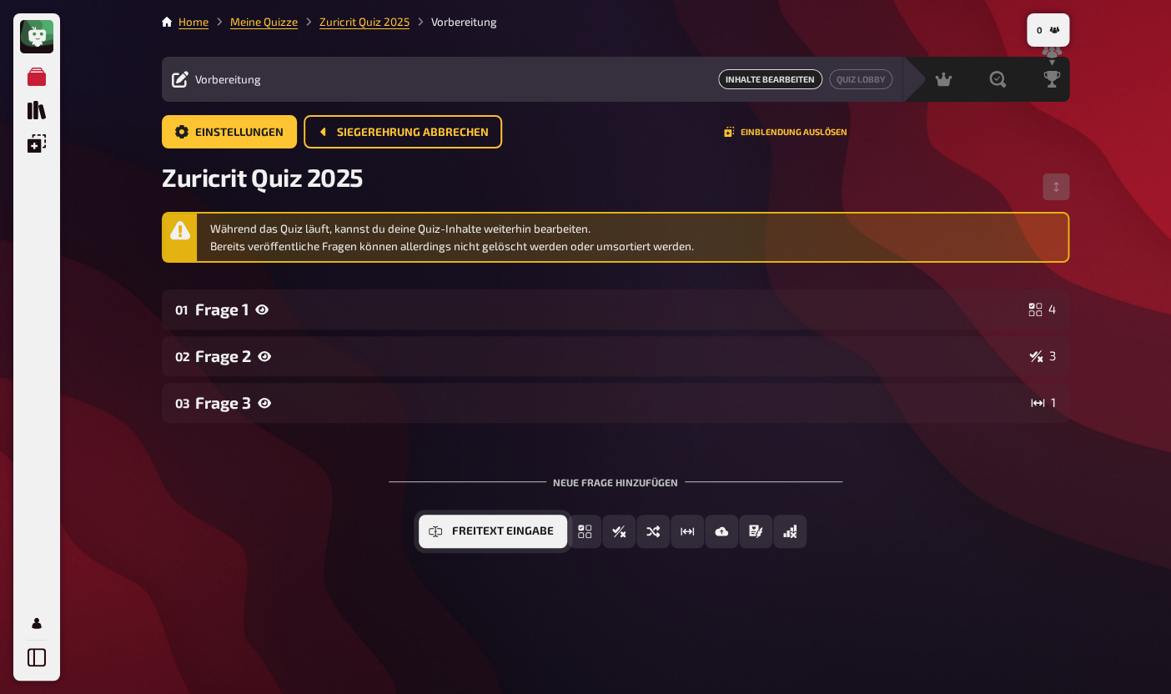
click at [438, 540] on button "Freitext Eingabe" at bounding box center [493, 531] width 148 height 33
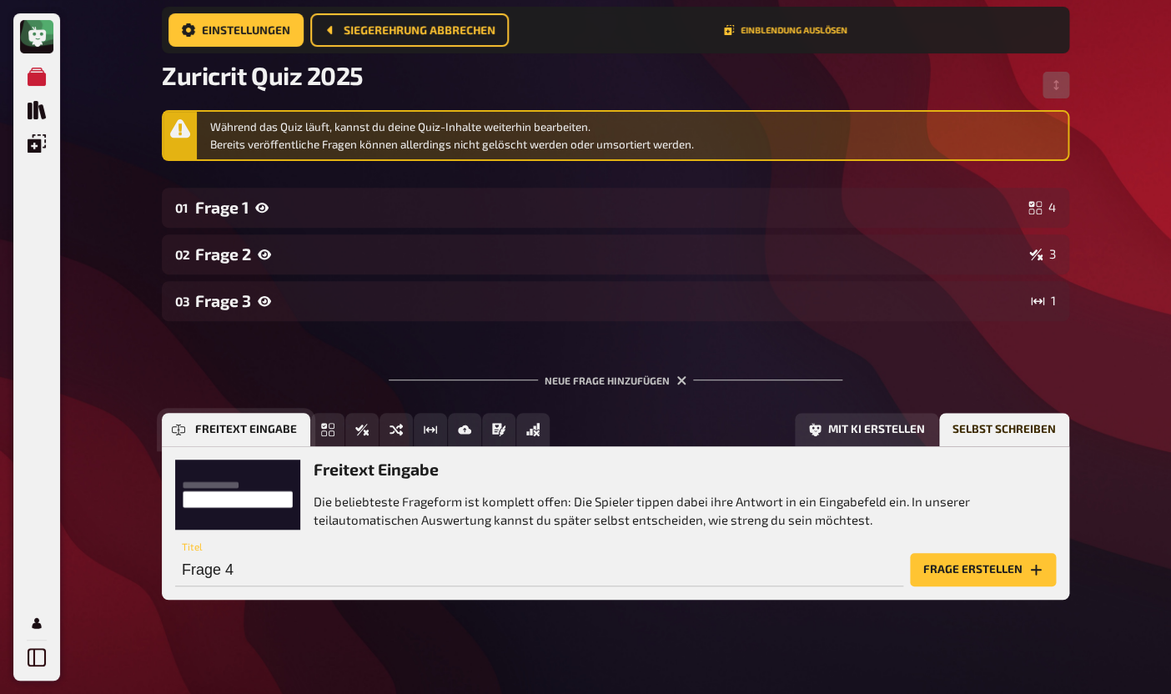
scroll to position [116, 0]
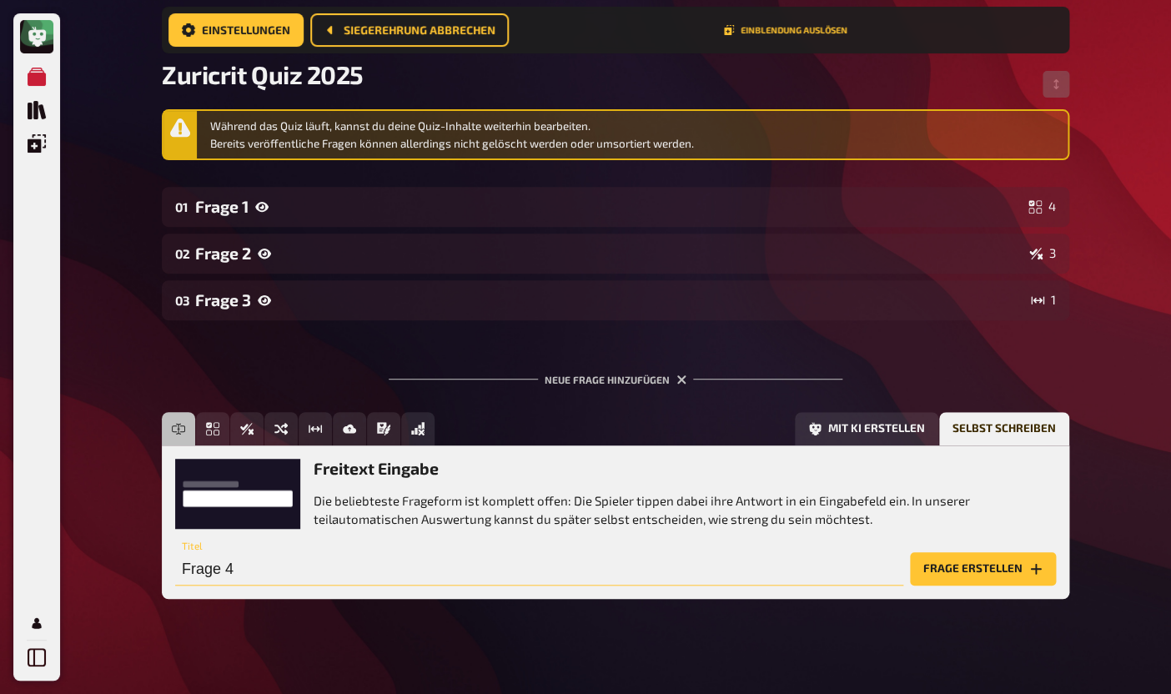
click at [368, 580] on input "Frage 4" at bounding box center [539, 568] width 728 height 33
type input "W"
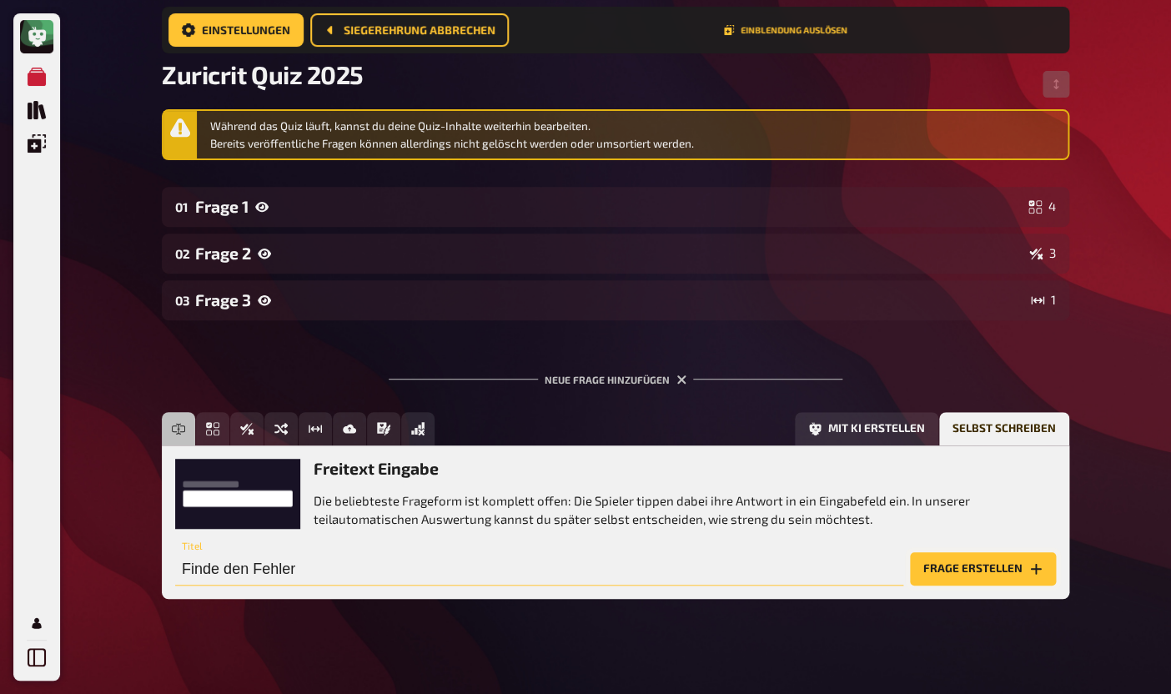
type input "Finde den Fehler"
click at [976, 576] on button "Frage erstellen" at bounding box center [983, 568] width 146 height 33
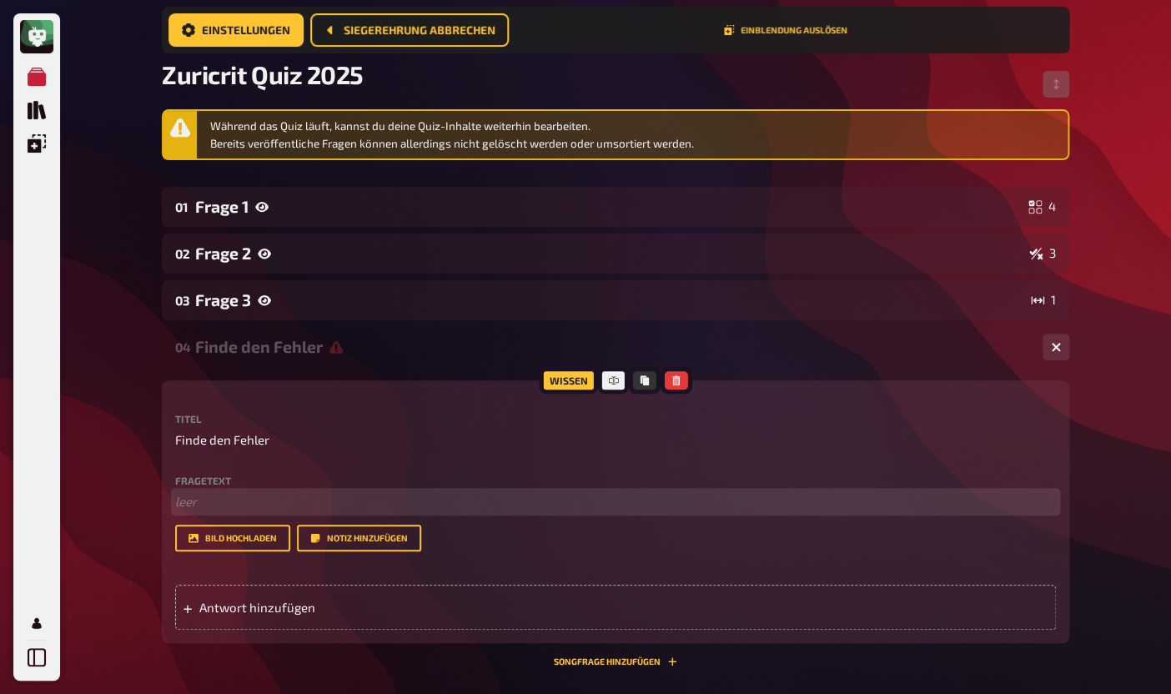
click at [233, 509] on p "﻿ leer" at bounding box center [615, 501] width 881 height 19
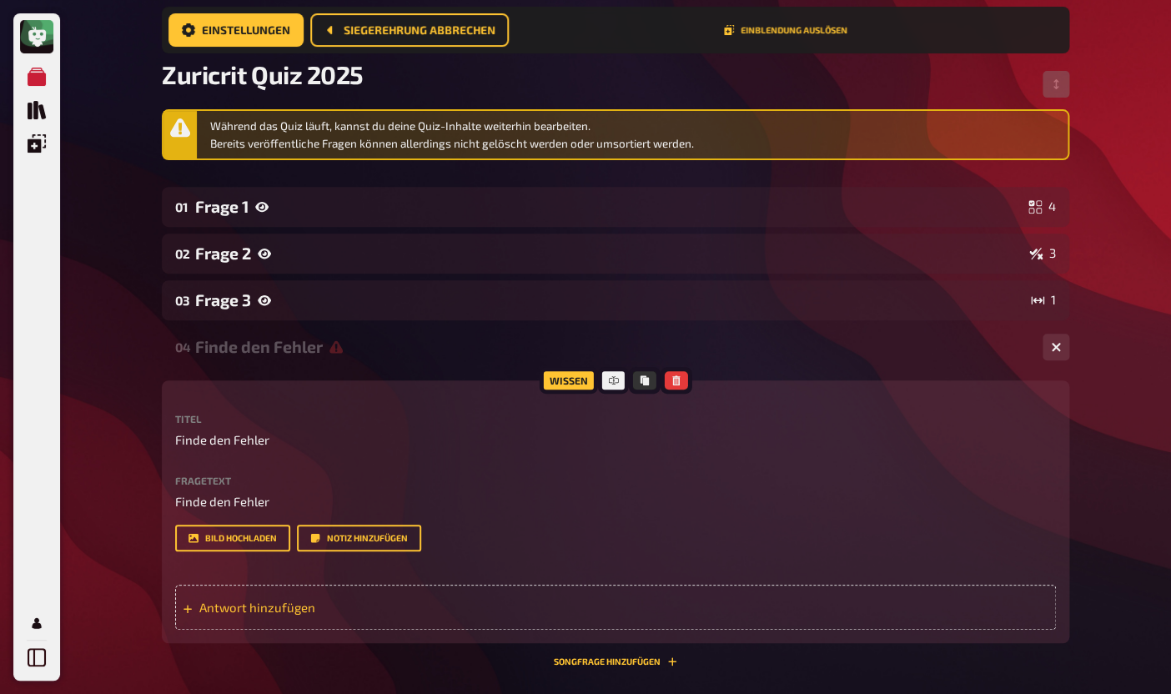
click at [241, 611] on span "Antwort hinzufügen" at bounding box center [328, 607] width 259 height 15
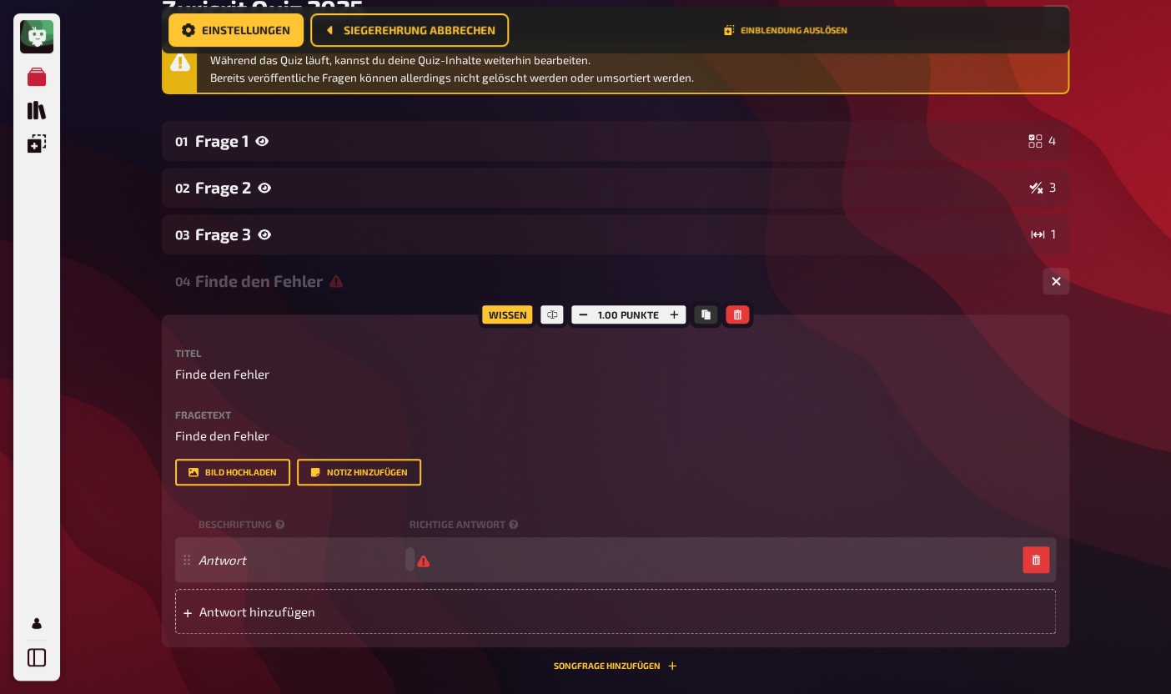
scroll to position [179, 0]
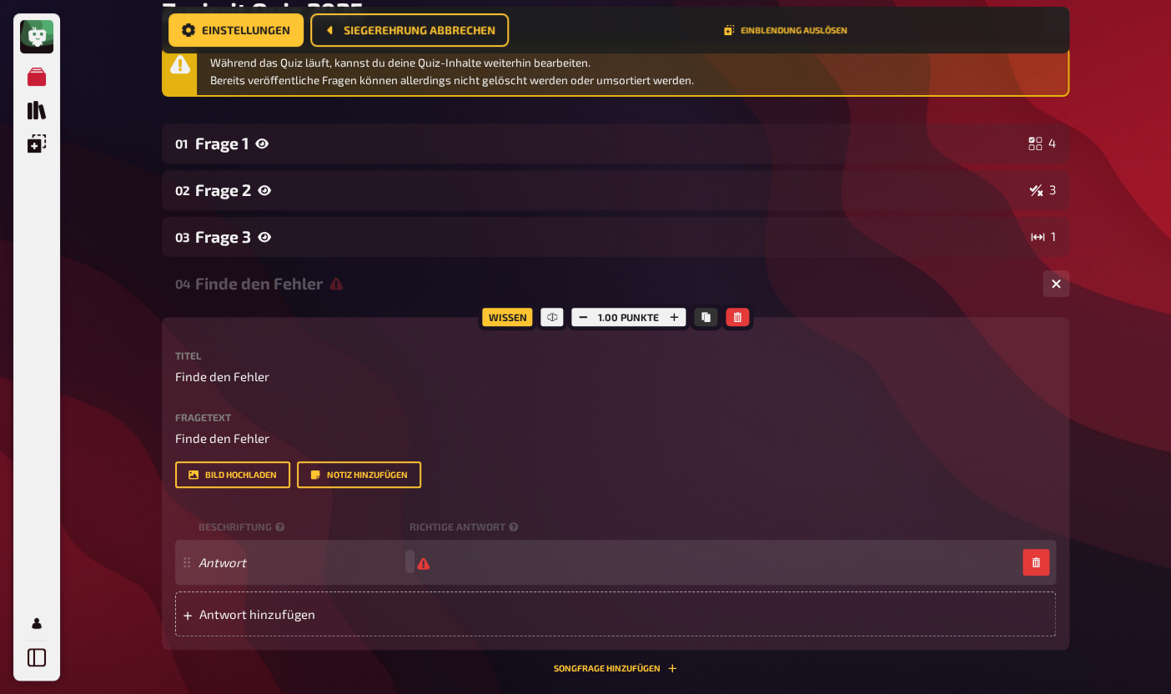
click at [412, 567] on div "Antwort" at bounding box center [606, 562] width 817 height 16
click at [425, 564] on div "Antwort leer" at bounding box center [606, 562] width 817 height 16
click at [212, 543] on div "Antwort leer" at bounding box center [615, 562] width 881 height 45
click at [425, 570] on div "Antwort leer" at bounding box center [615, 562] width 881 height 45
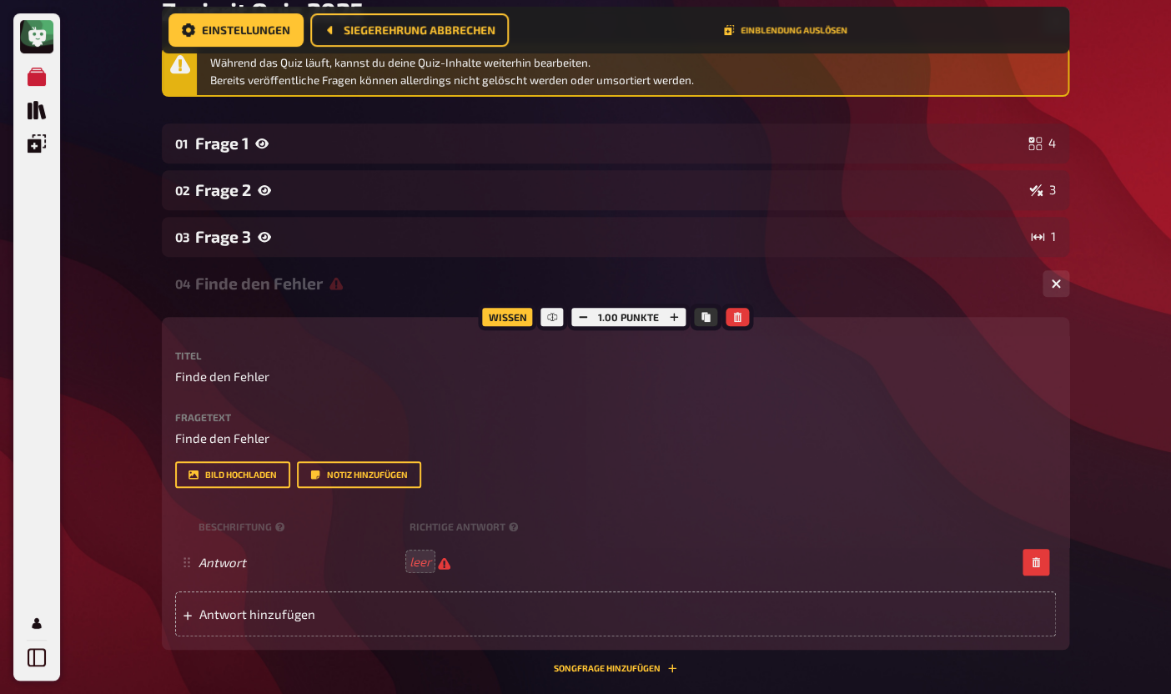
click at [600, 515] on div "Titel Finde den Fehler Fragetext Finde den Fehler Hier hinziehen für Dateiuploa…" at bounding box center [615, 493] width 881 height 286
click at [617, 568] on div "Antwort leer" at bounding box center [606, 562] width 817 height 16
click at [415, 560] on div "Antwort" at bounding box center [606, 562] width 817 height 16
click at [299, 619] on span "Antwort hinzufügen" at bounding box center [328, 613] width 259 height 15
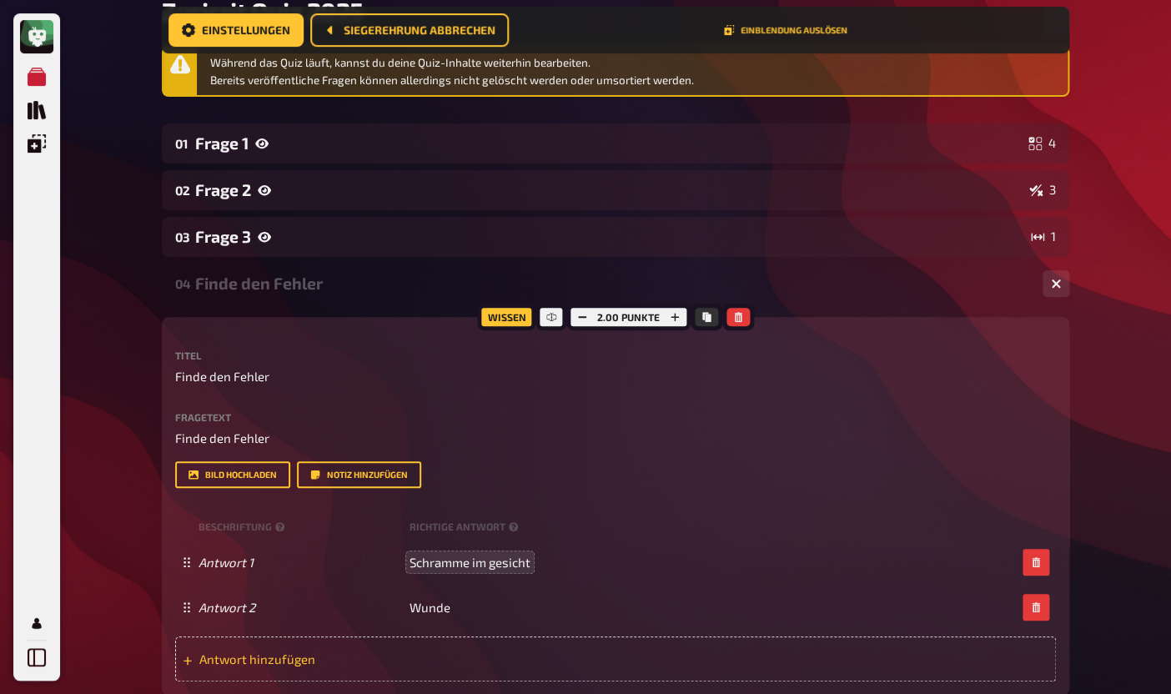
click at [378, 672] on div "Antwort hinzufügen" at bounding box center [615, 658] width 881 height 45
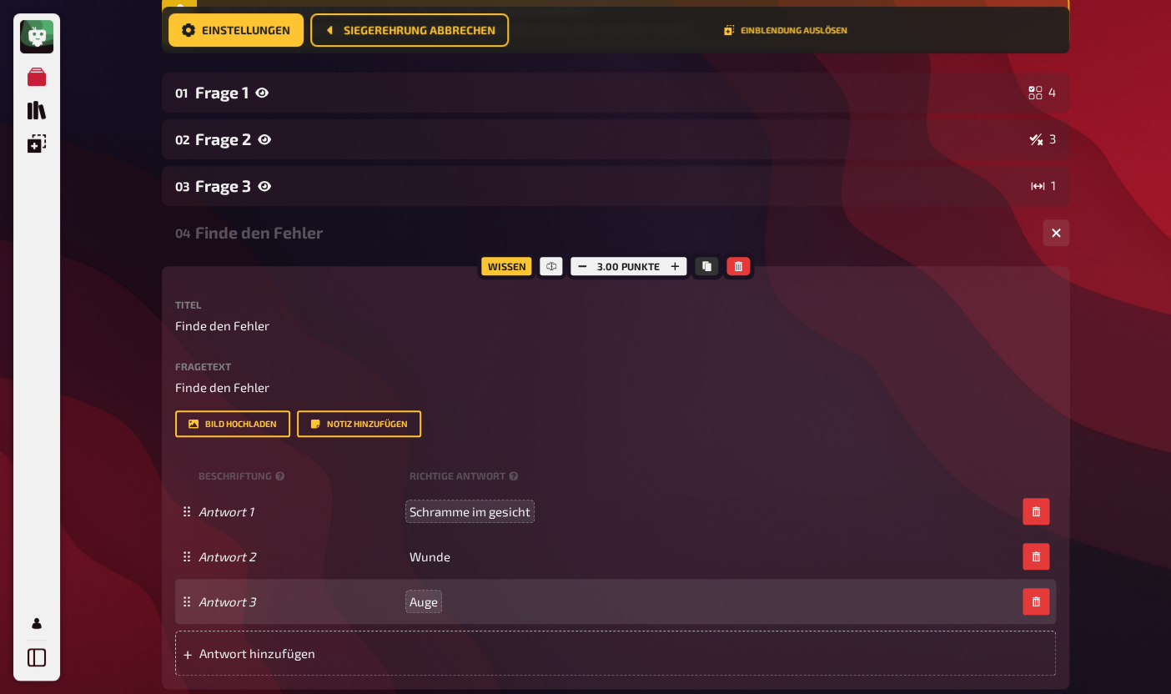
scroll to position [307, 0]
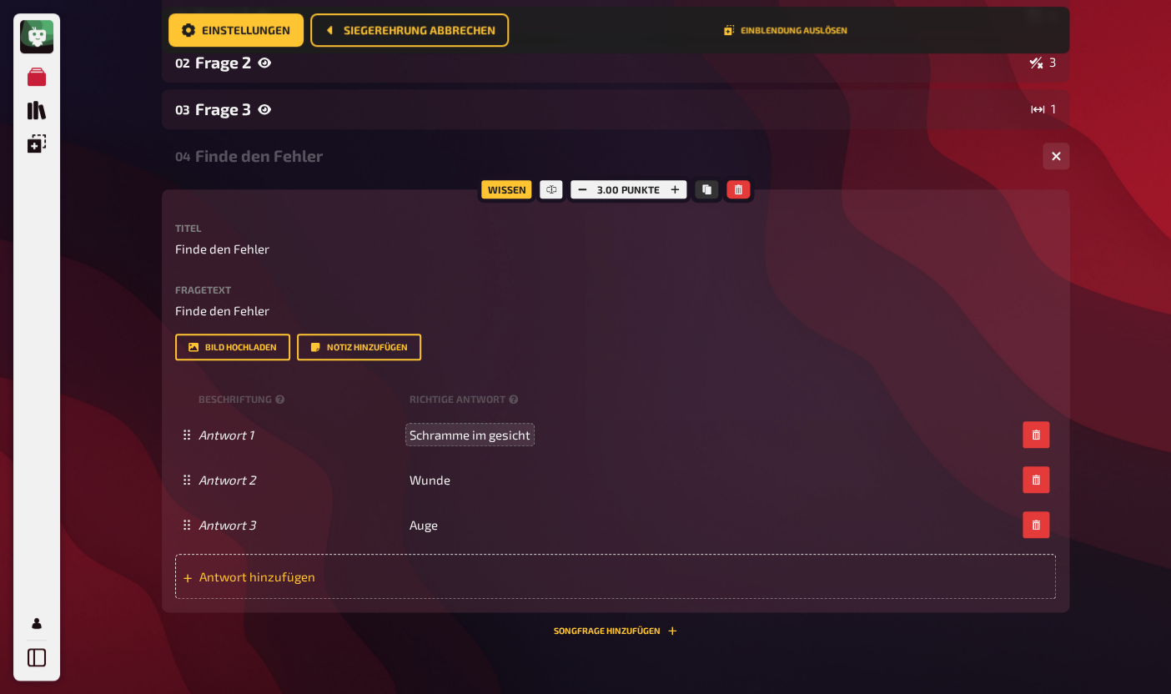
click at [419, 580] on span "Antwort hinzufügen" at bounding box center [328, 576] width 259 height 15
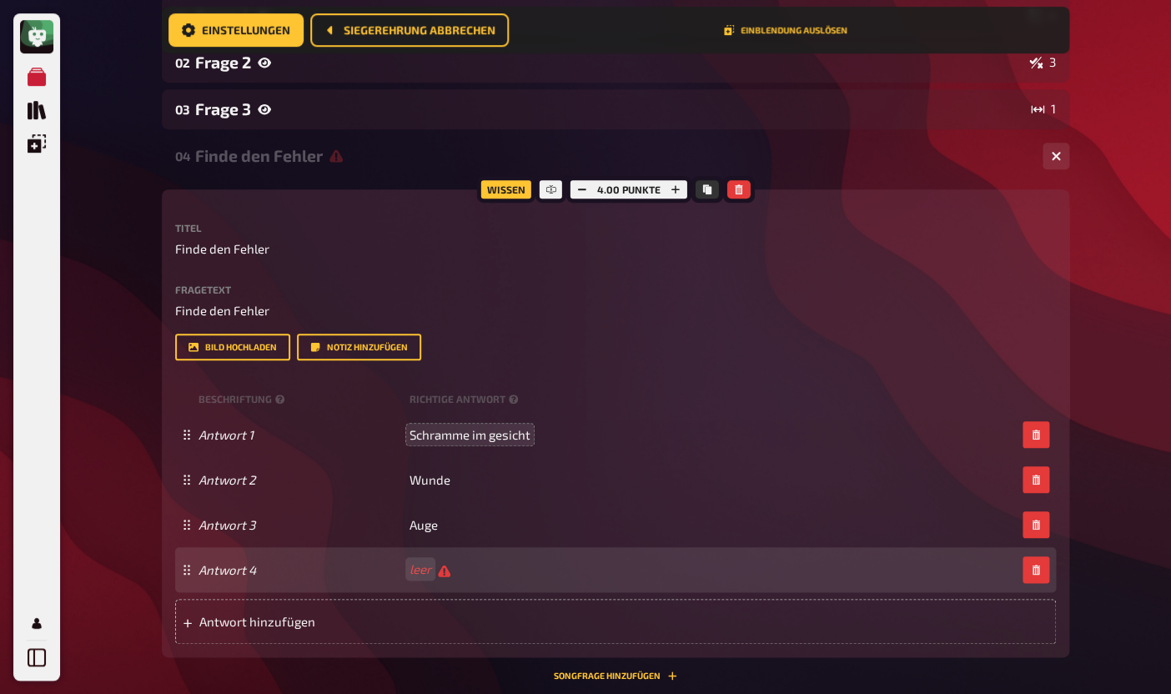
click at [412, 573] on div "Antwort 4 leer" at bounding box center [606, 569] width 817 height 16
click at [261, 617] on span "Antwort hinzufügen" at bounding box center [328, 621] width 259 height 15
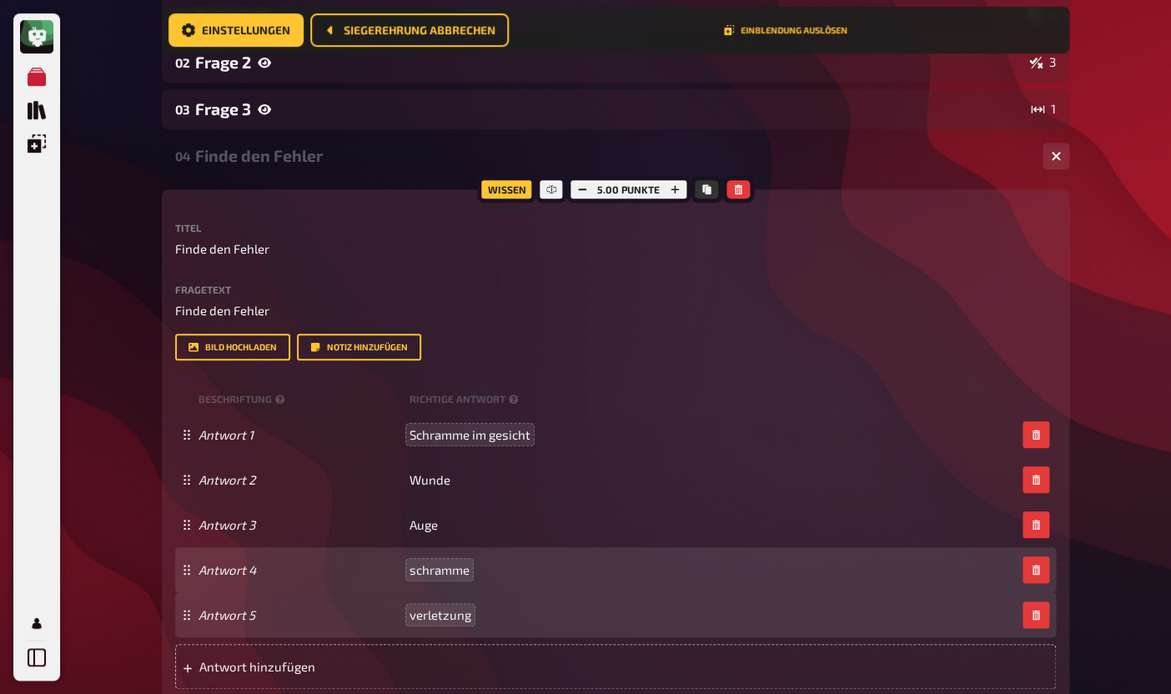
click at [421, 620] on span "verletzung" at bounding box center [440, 614] width 62 height 15
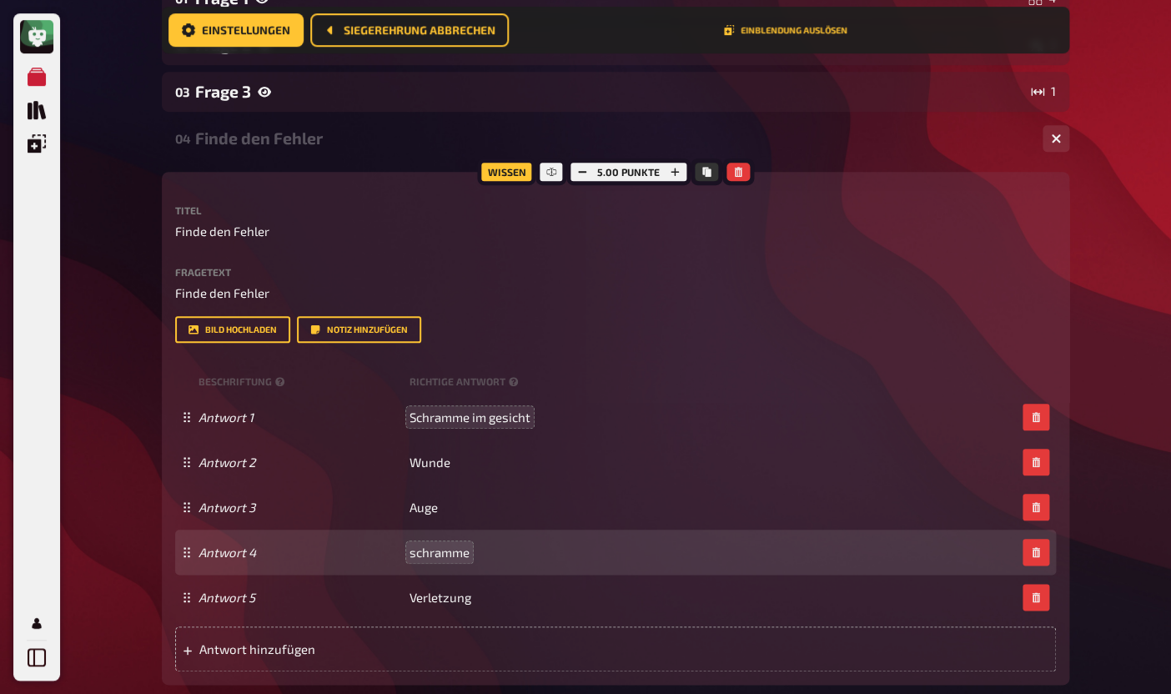
scroll to position [322, 0]
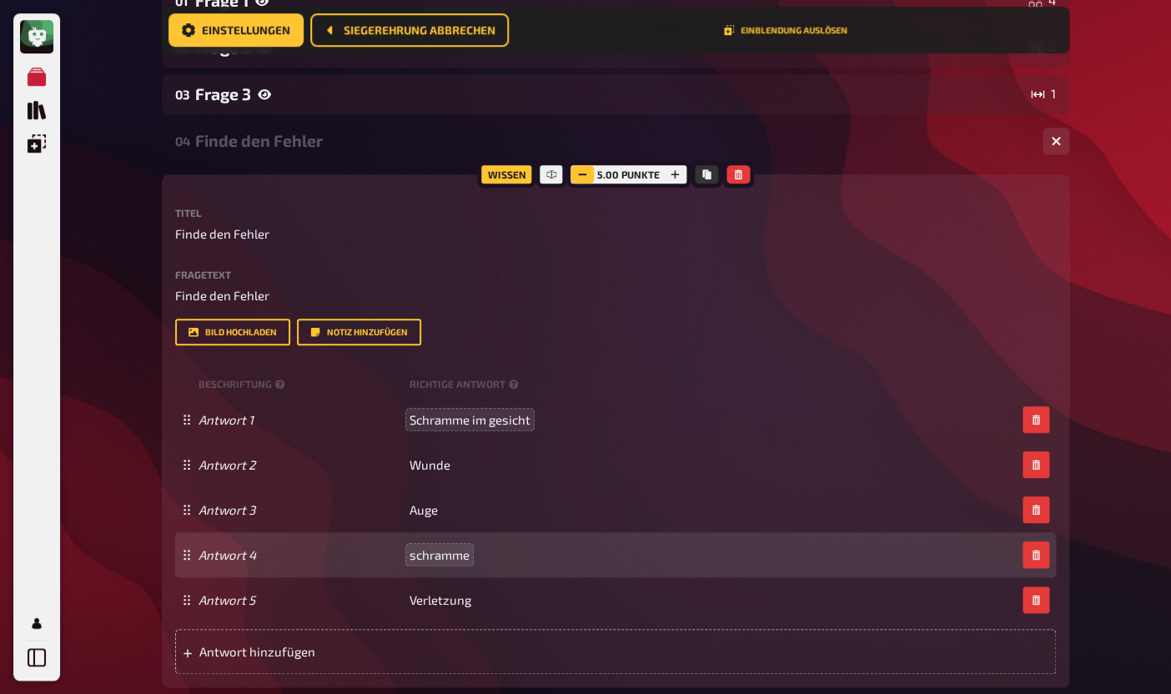
click at [585, 174] on icon "button" at bounding box center [582, 174] width 10 height 10
click at [835, 183] on div "Wissen 2.50 Punkte Titel Finde den Fehler Fragetext Finde den Fehler Hier hinzi…" at bounding box center [615, 430] width 907 height 513
click at [500, 175] on div "Wissen" at bounding box center [507, 174] width 58 height 27
click at [462, 200] on div "Wissen 2.50 Punkte Titel Finde den Fehler Fragetext Finde den Fehler Hier hinzi…" at bounding box center [615, 430] width 907 height 513
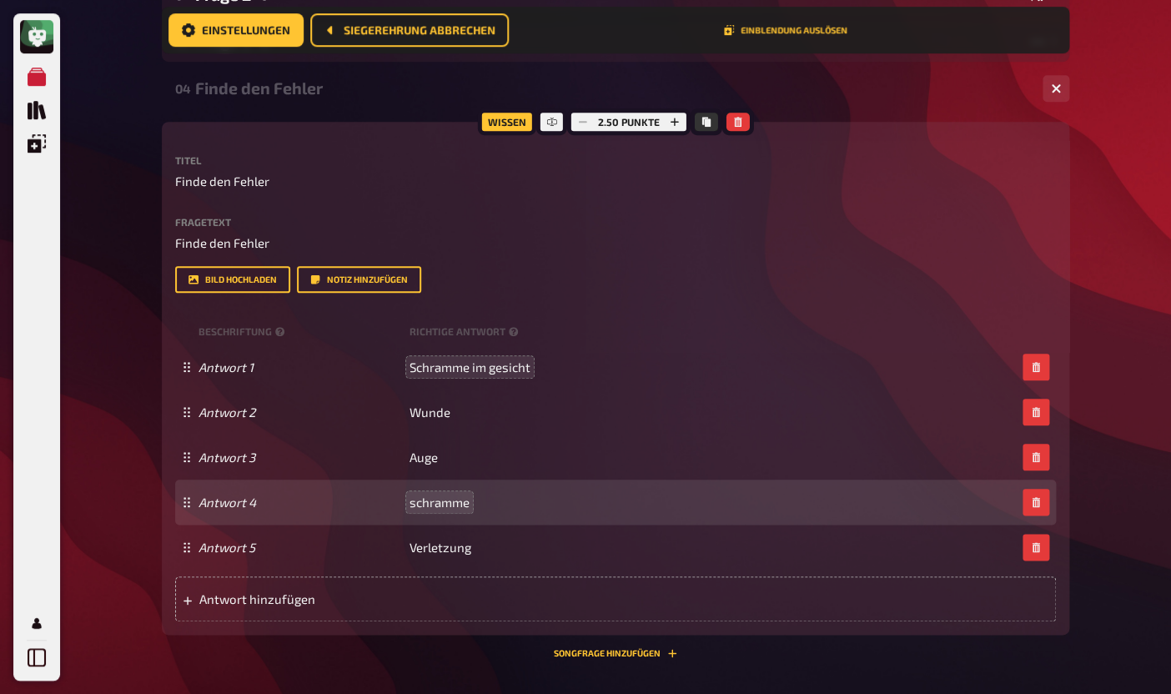
scroll to position [585, 0]
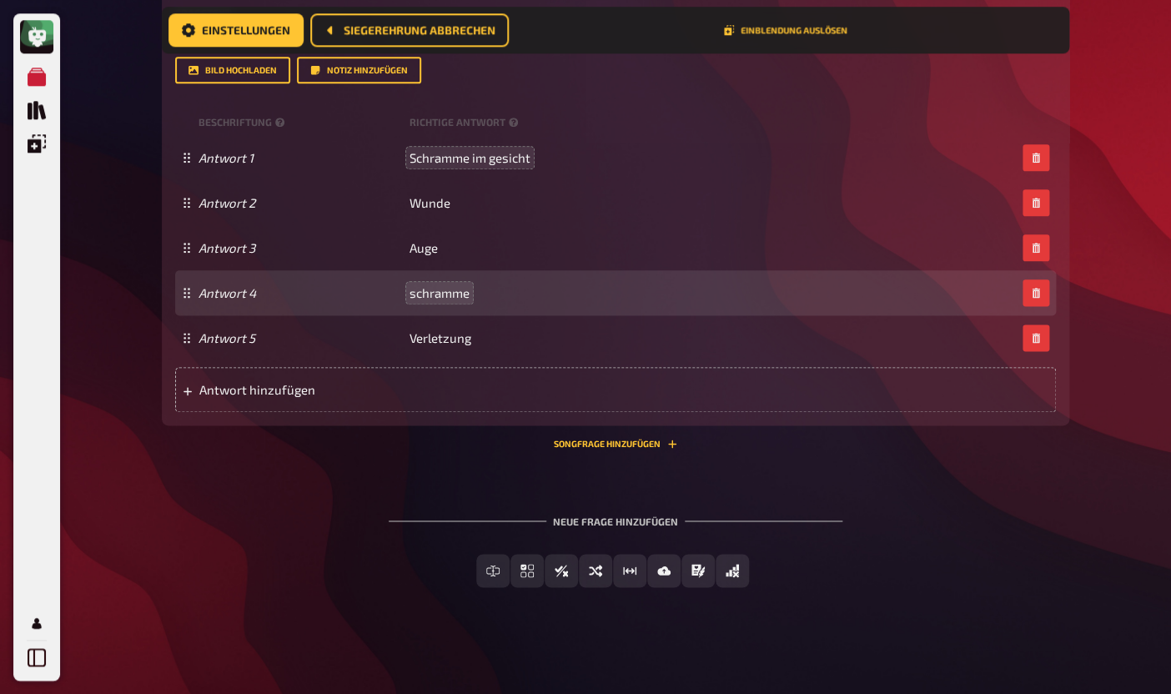
click at [635, 475] on div "Während das Quiz läuft, kannst du deine Quiz-Inhalte weiterhin bearbeiten. Bere…" at bounding box center [615, 127] width 907 height 972
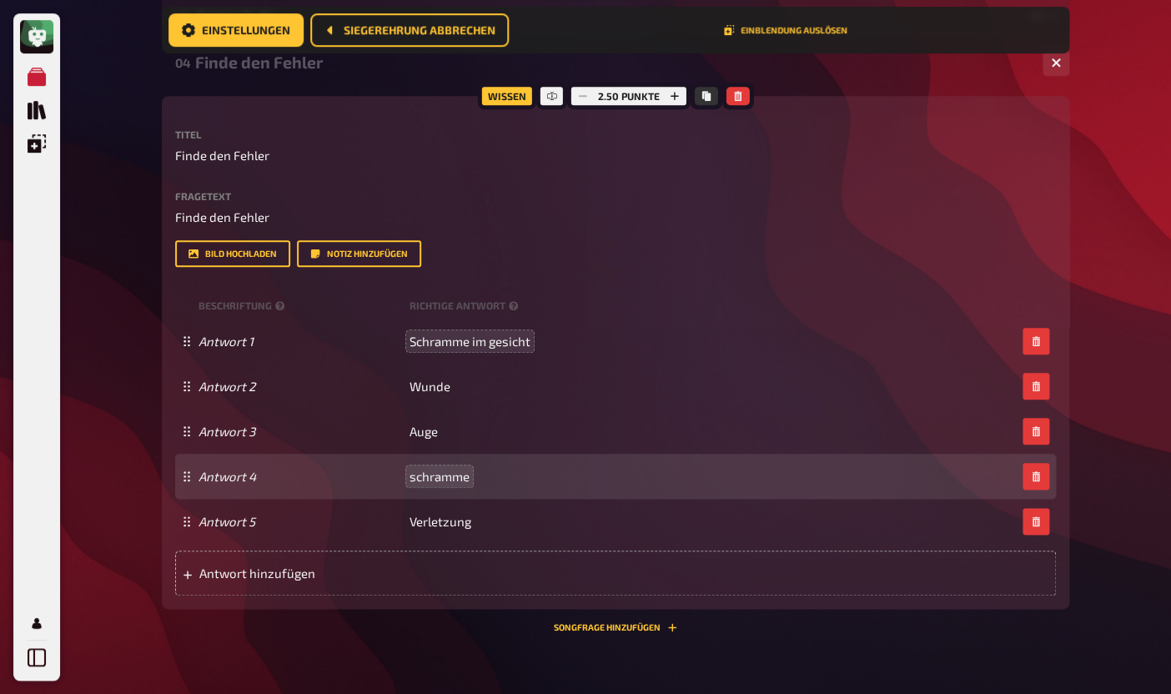
scroll to position [93, 0]
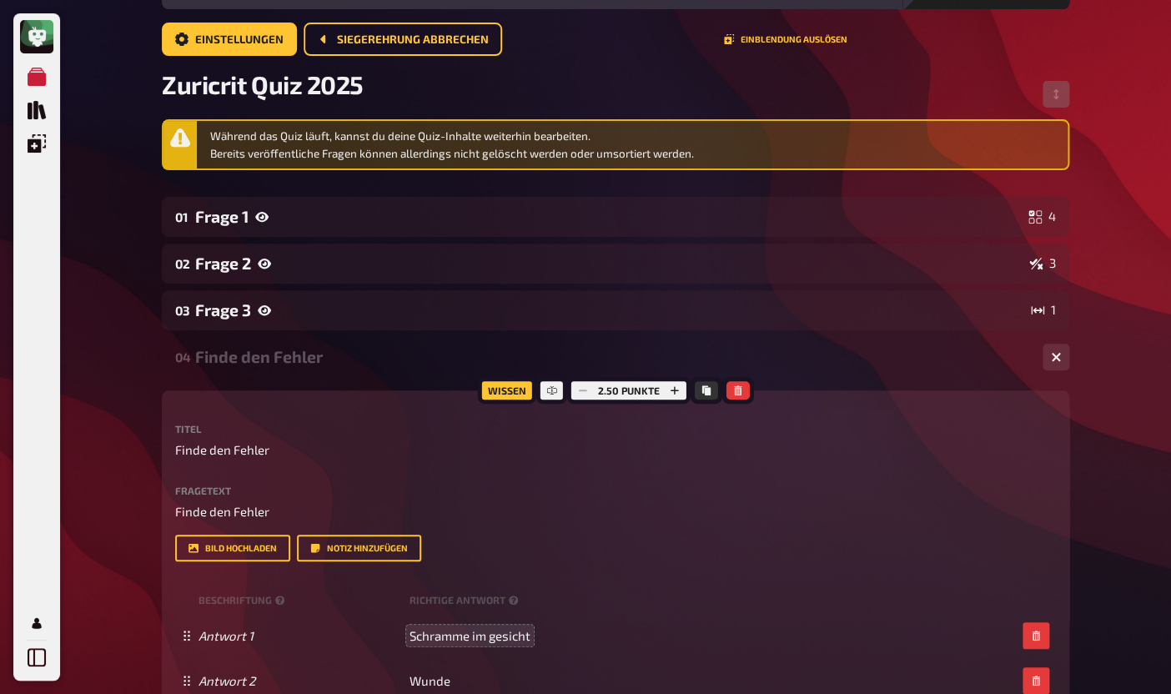
click at [515, 394] on div "Wissen" at bounding box center [507, 390] width 58 height 27
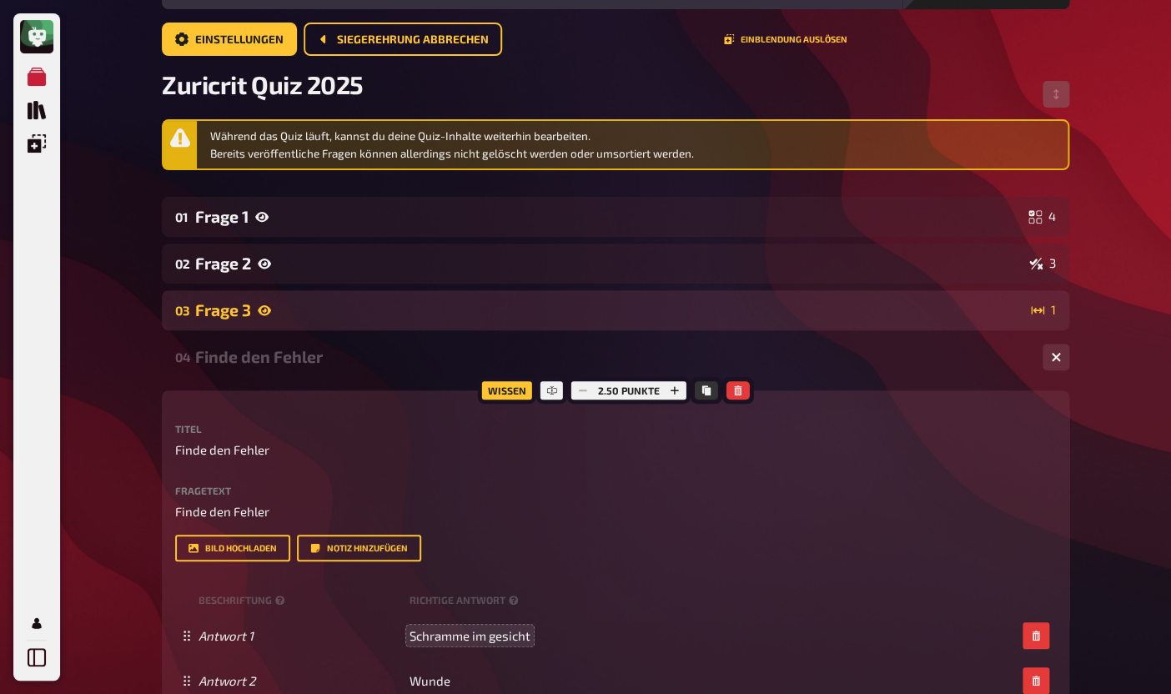
click at [454, 304] on div "Frage 3" at bounding box center [609, 309] width 829 height 19
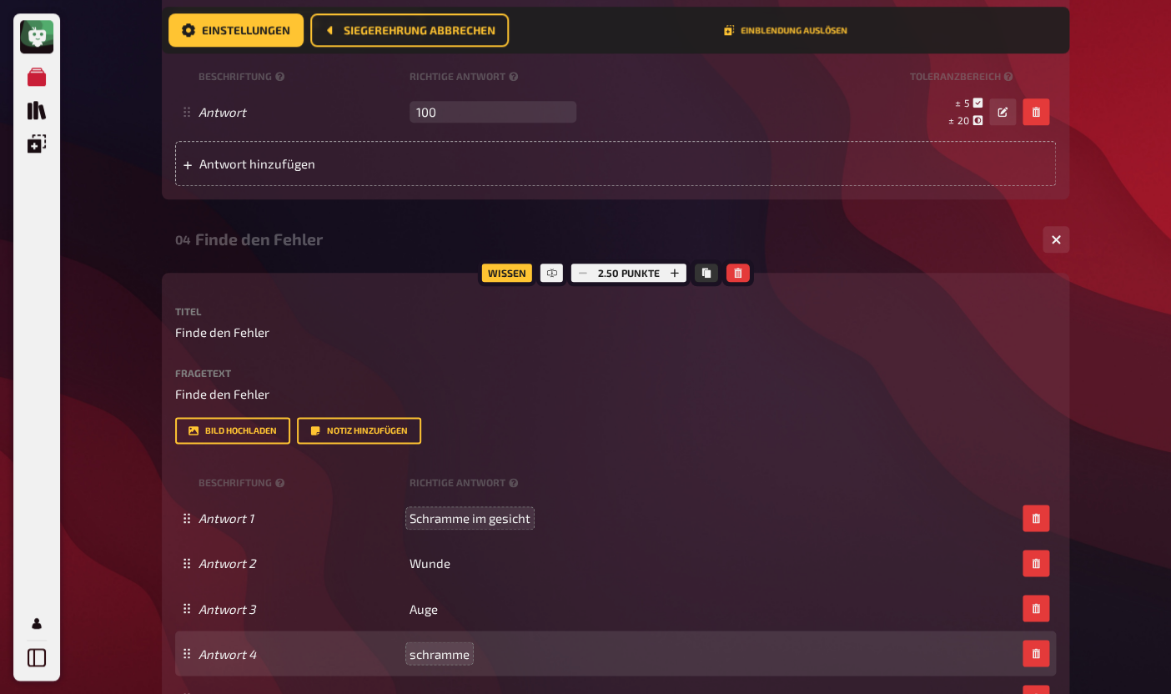
click at [395, 241] on div "04 Finde den Fehler 5" at bounding box center [615, 239] width 907 height 40
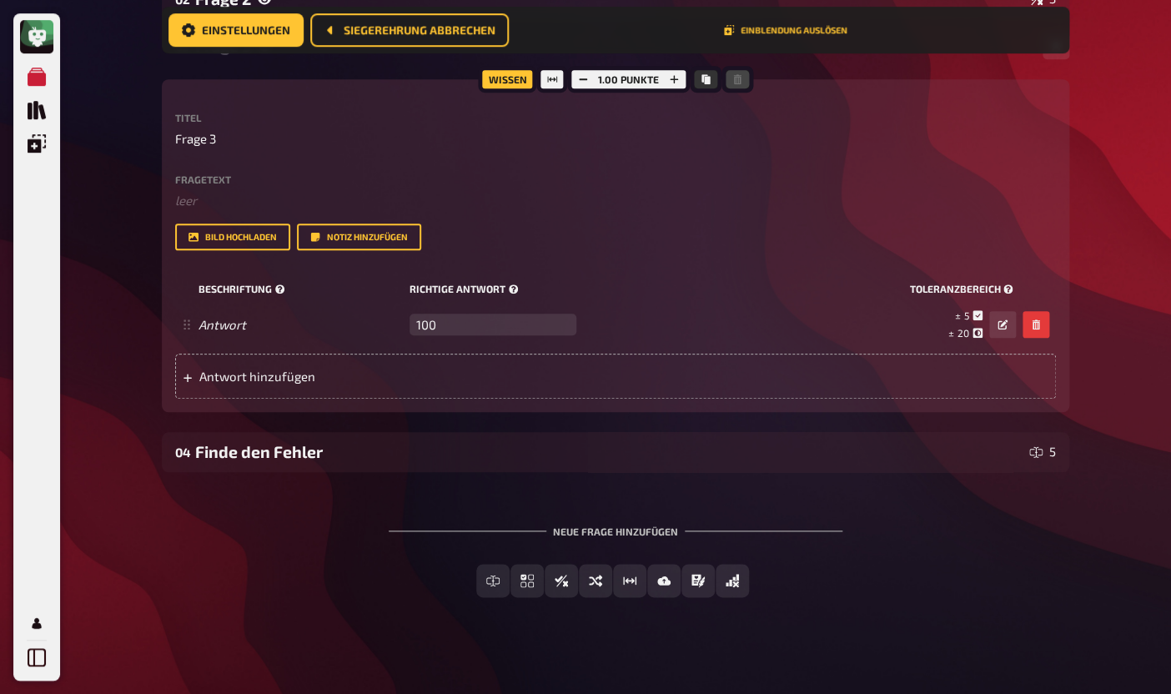
scroll to position [369, 0]
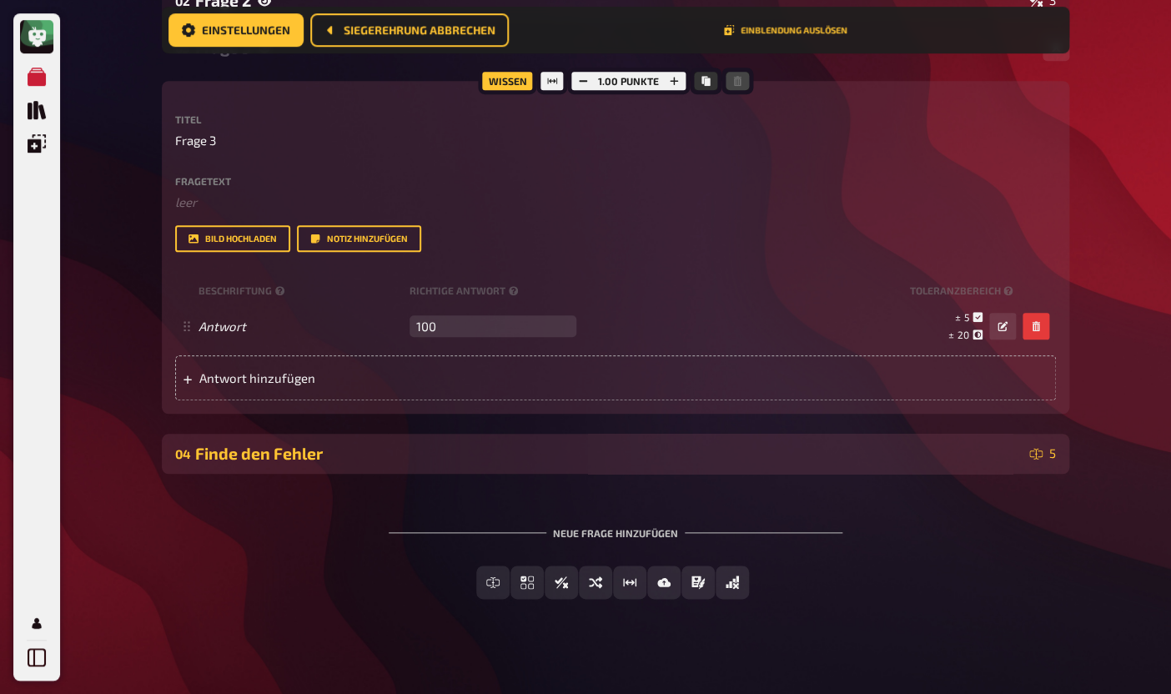
click at [411, 463] on div "Finde den Fehler" at bounding box center [608, 453] width 827 height 19
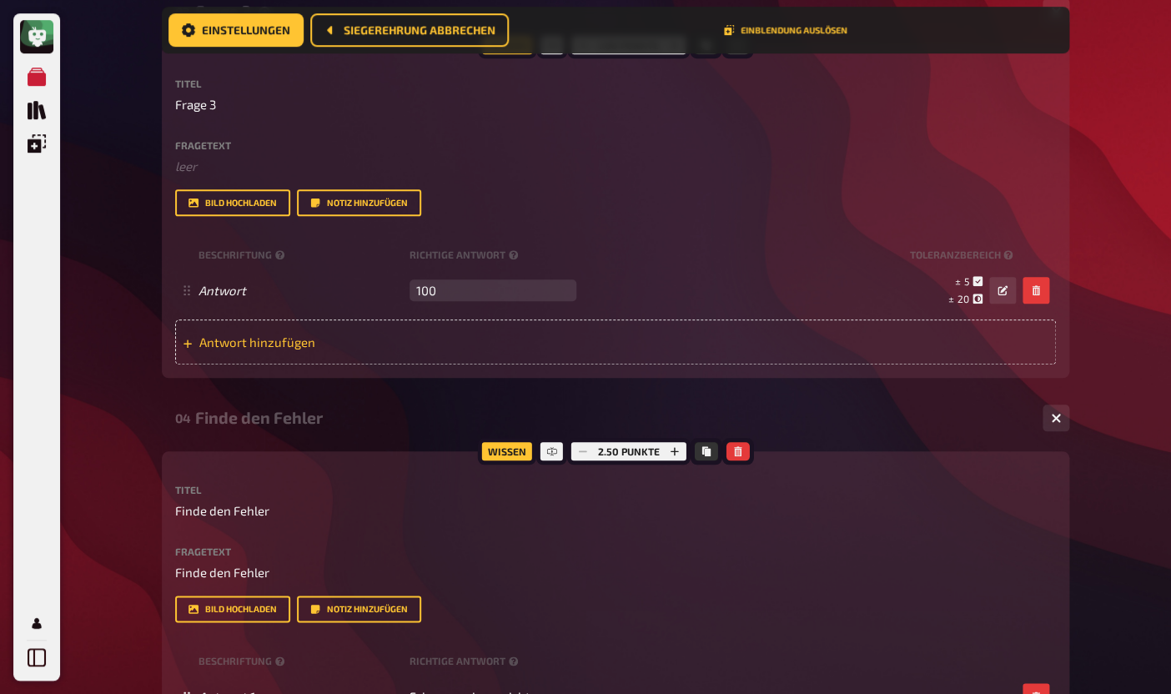
scroll to position [0, 0]
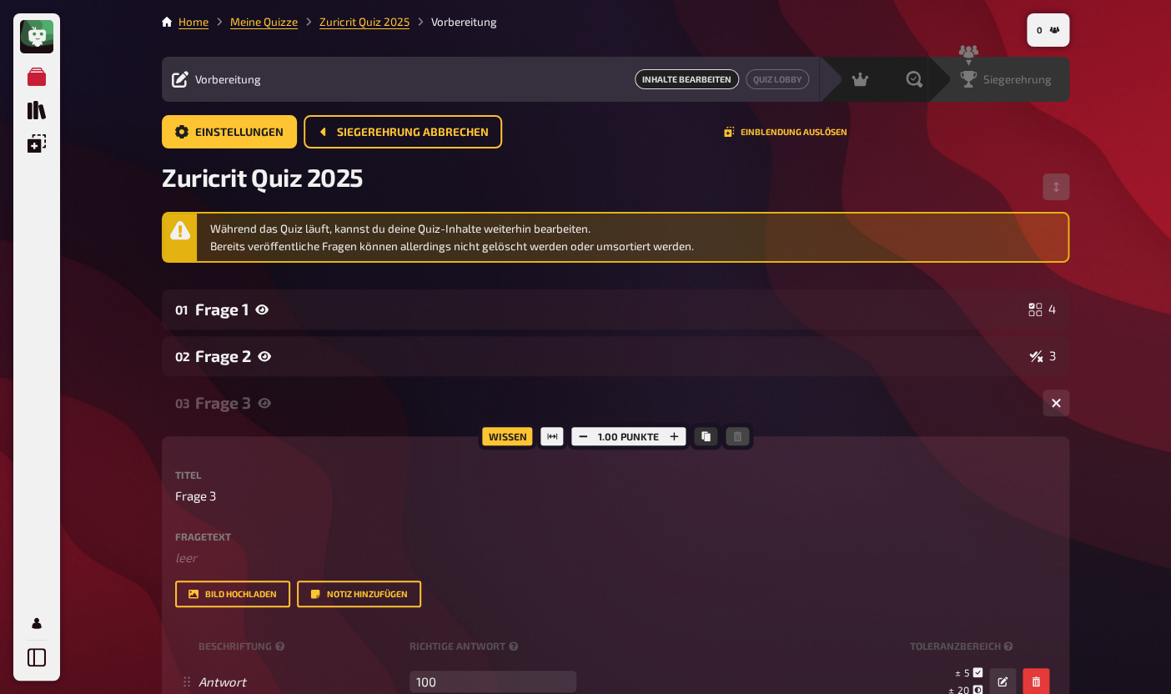
click at [1001, 80] on span "Siegerehrung" at bounding box center [1017, 79] width 68 height 13
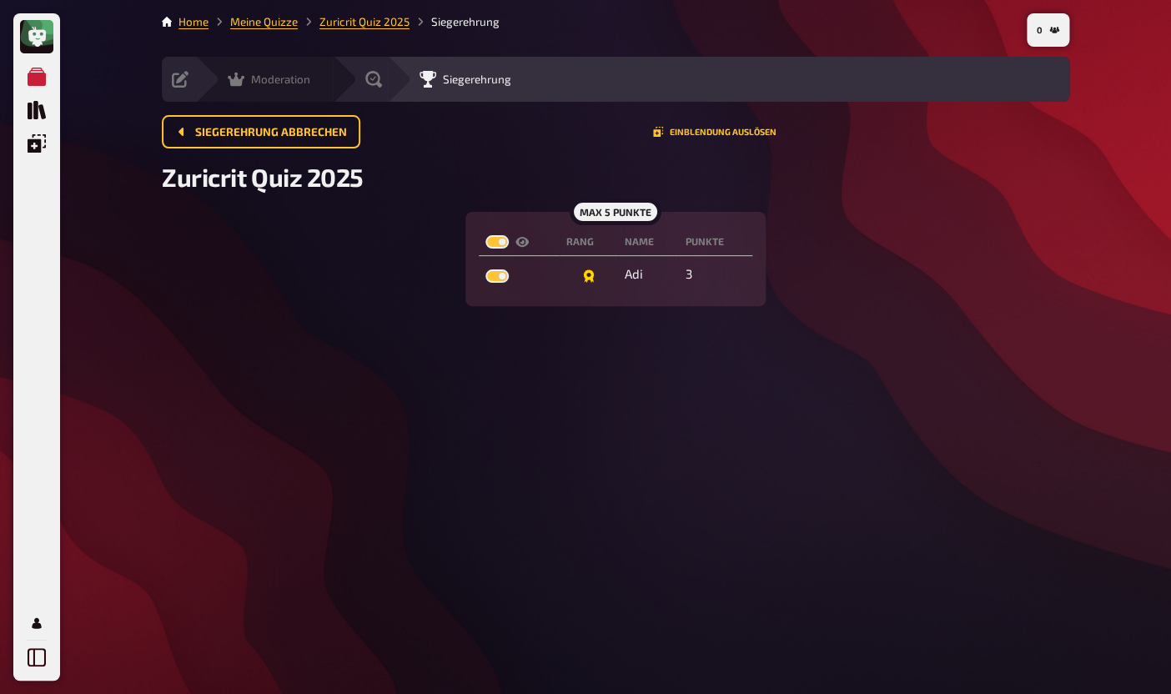
click at [239, 75] on icon at bounding box center [236, 79] width 17 height 17
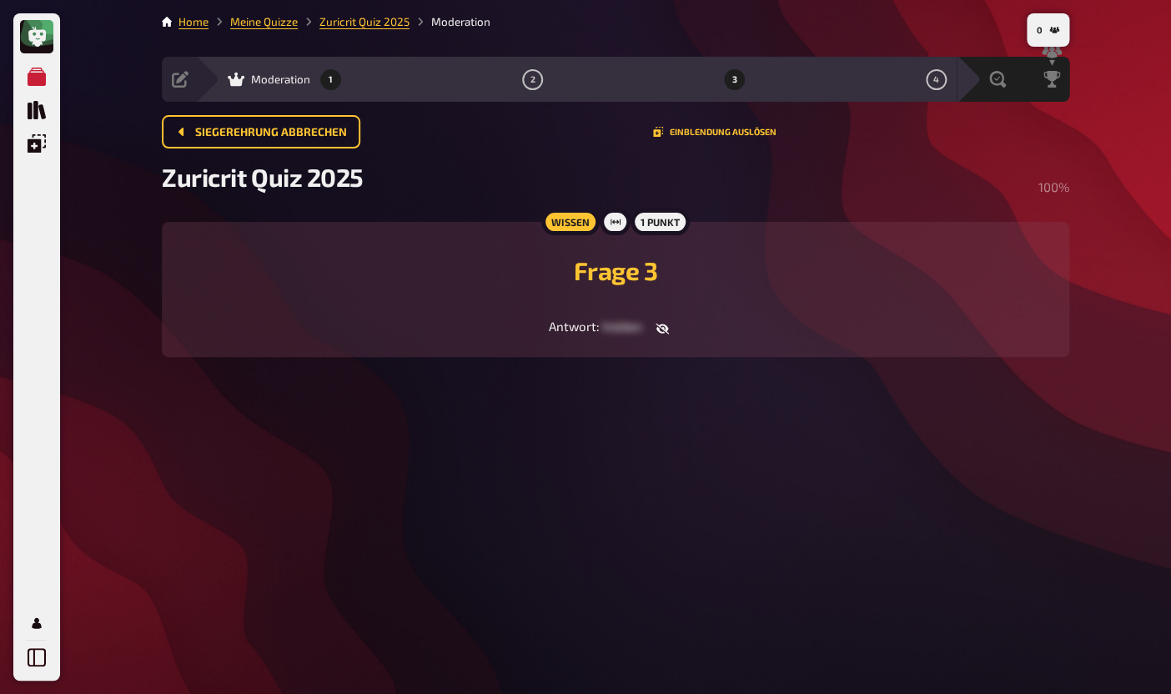
click at [320, 88] on button "1" at bounding box center [331, 79] width 27 height 27
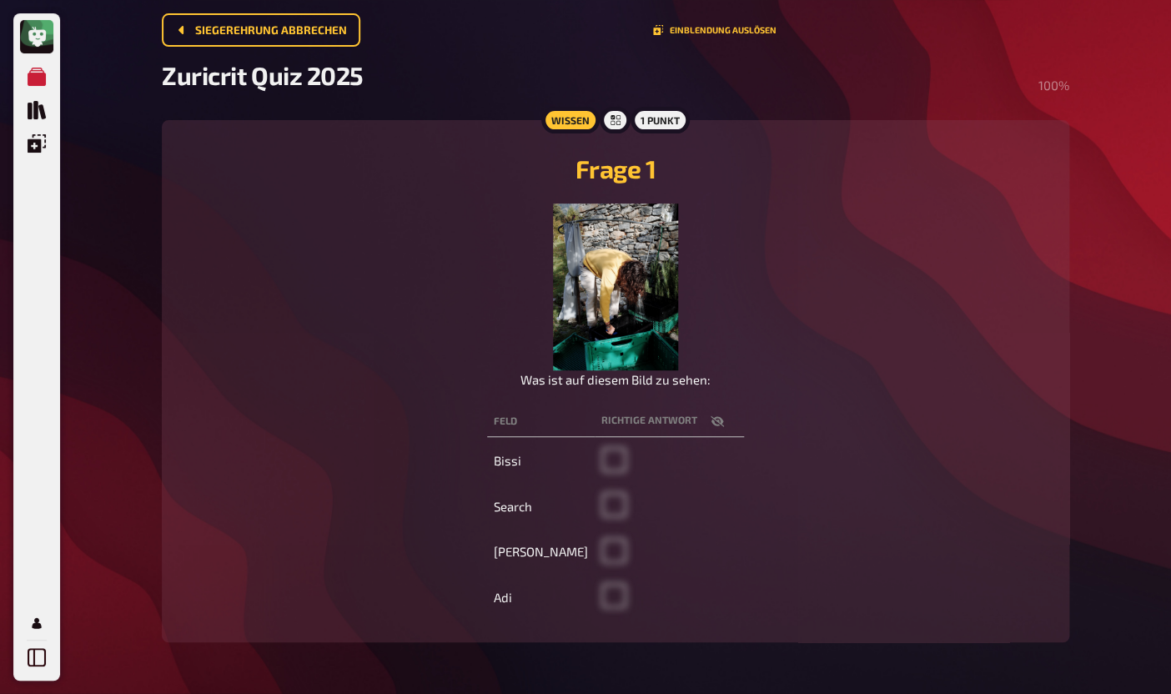
scroll to position [100, 0]
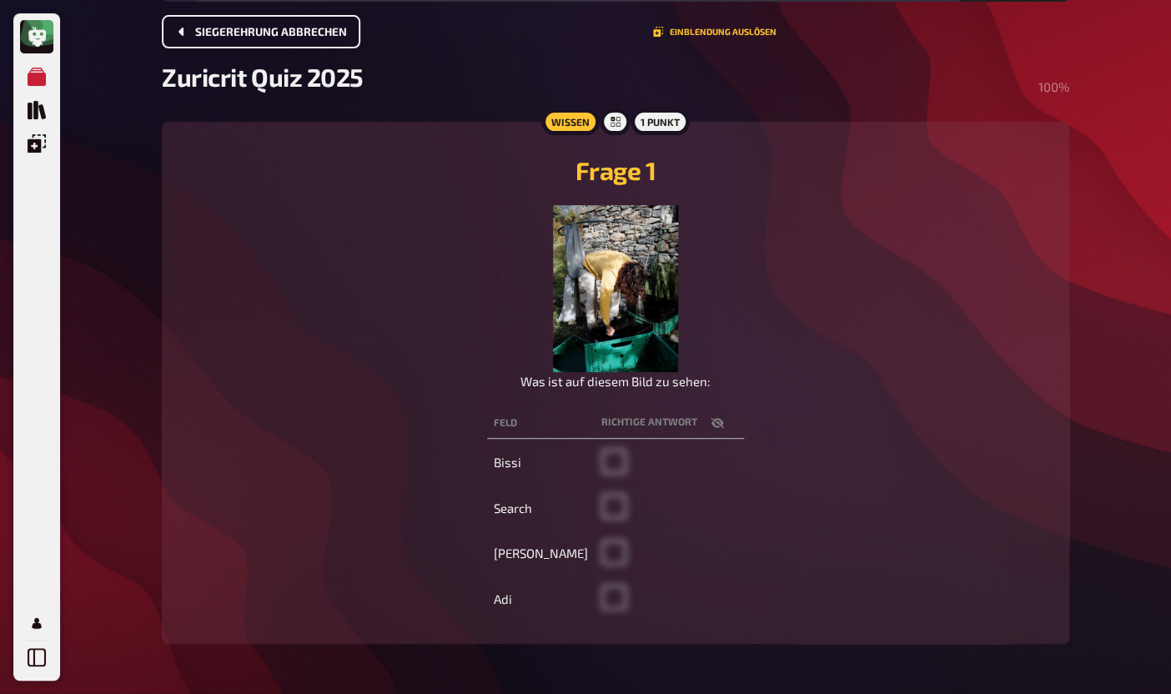
click at [299, 36] on span "Siegerehrung abbrechen" at bounding box center [271, 33] width 152 height 12
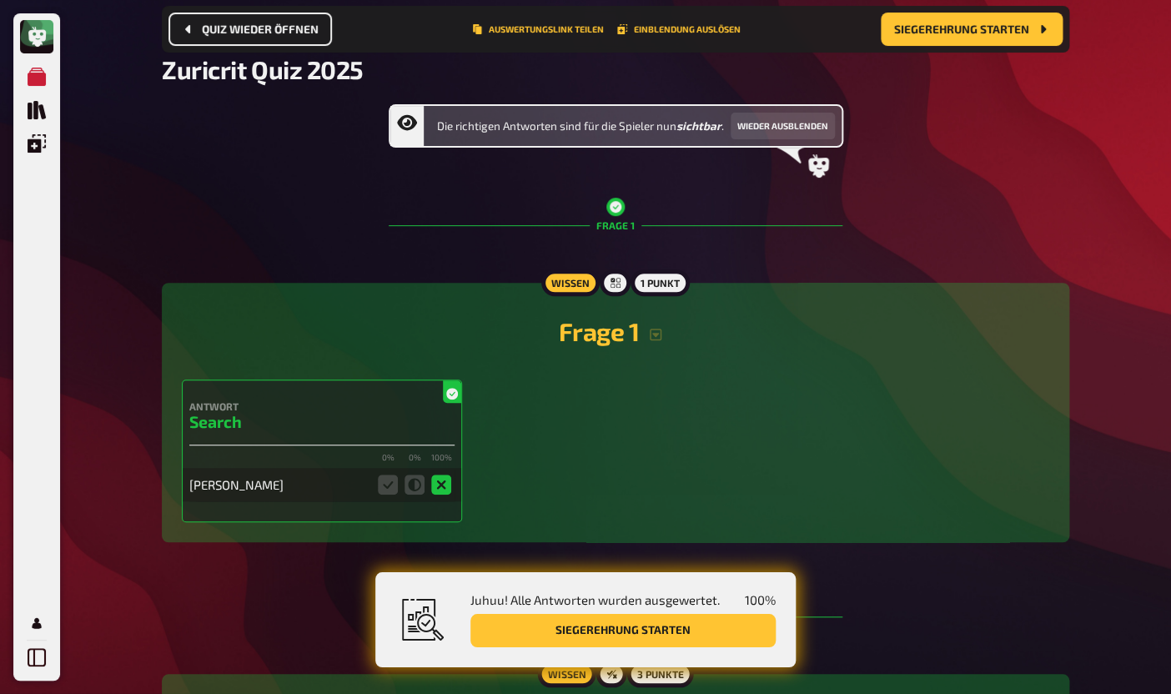
scroll to position [123, 0]
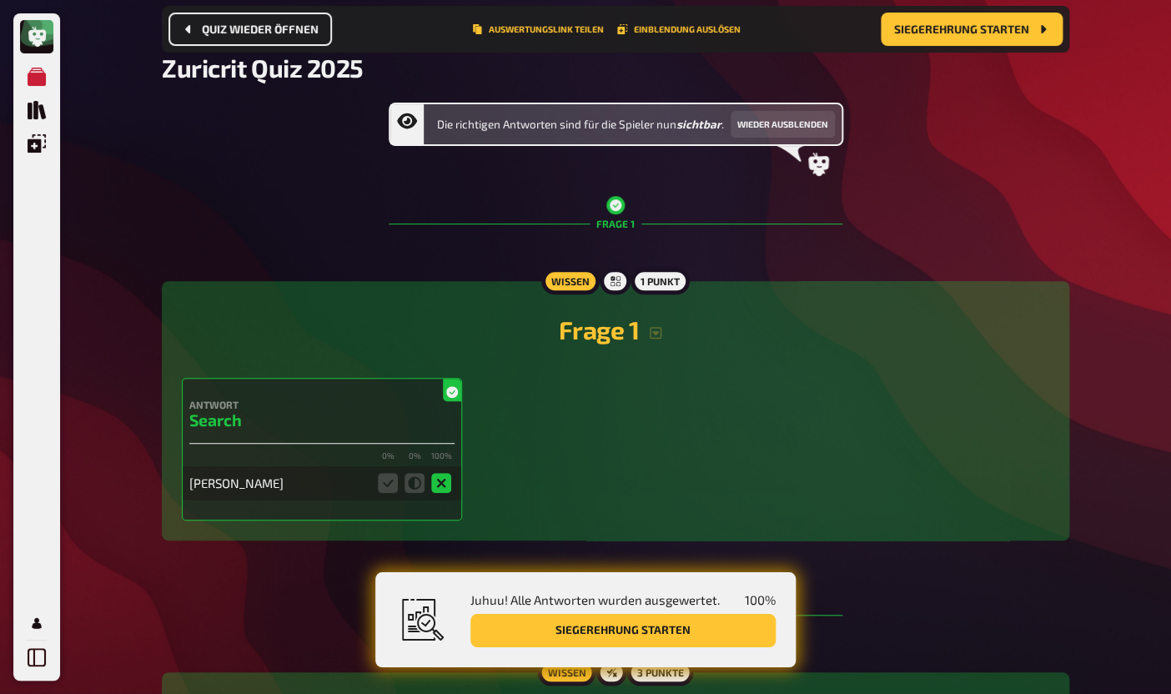
click at [309, 35] on span "Quiz wieder öffnen" at bounding box center [260, 30] width 117 height 12
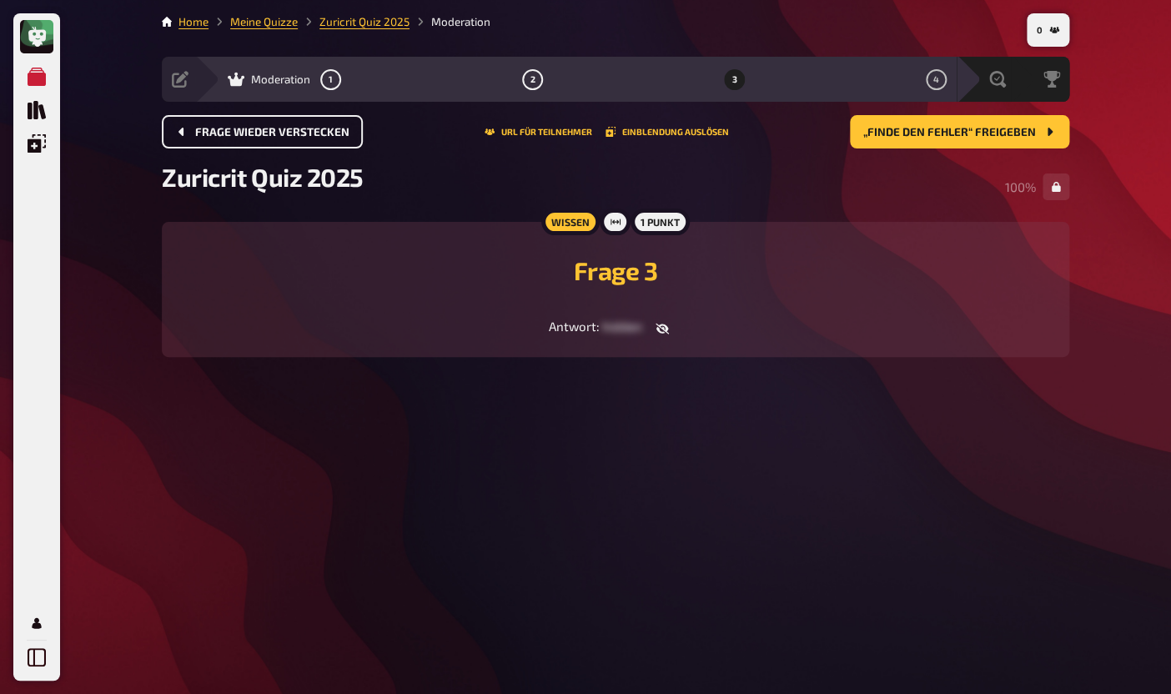
click at [226, 133] on span "Frage wieder verstecken" at bounding box center [272, 133] width 154 height 12
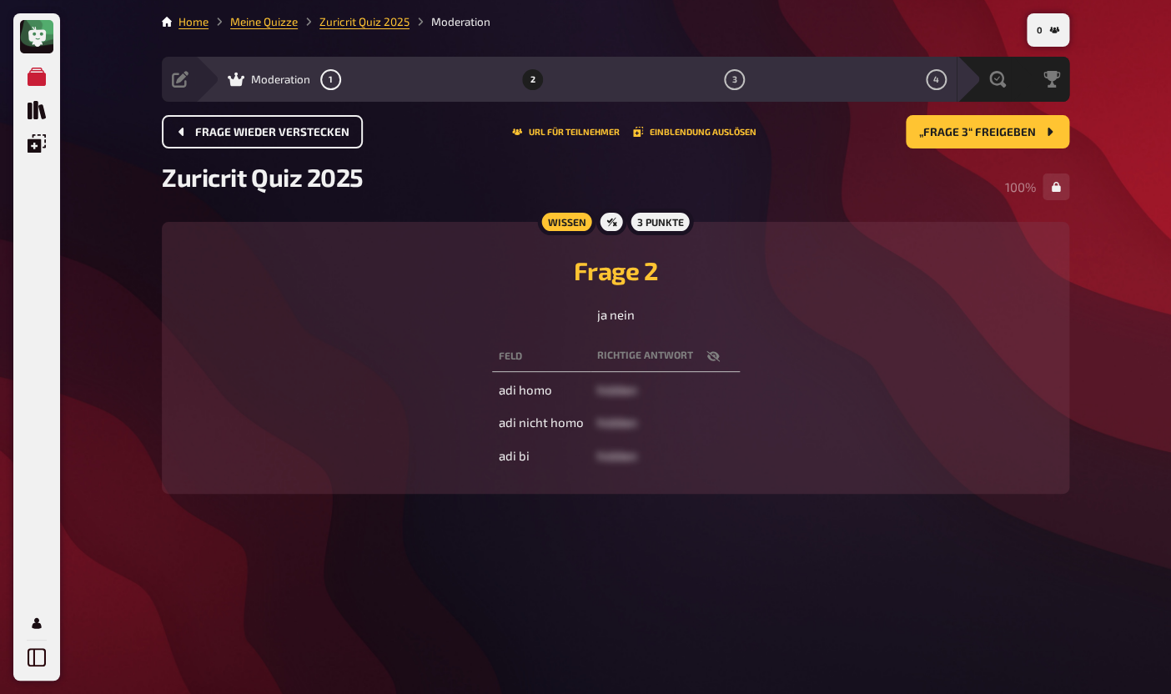
click at [226, 133] on span "Frage wieder verstecken" at bounding box center [272, 133] width 154 height 12
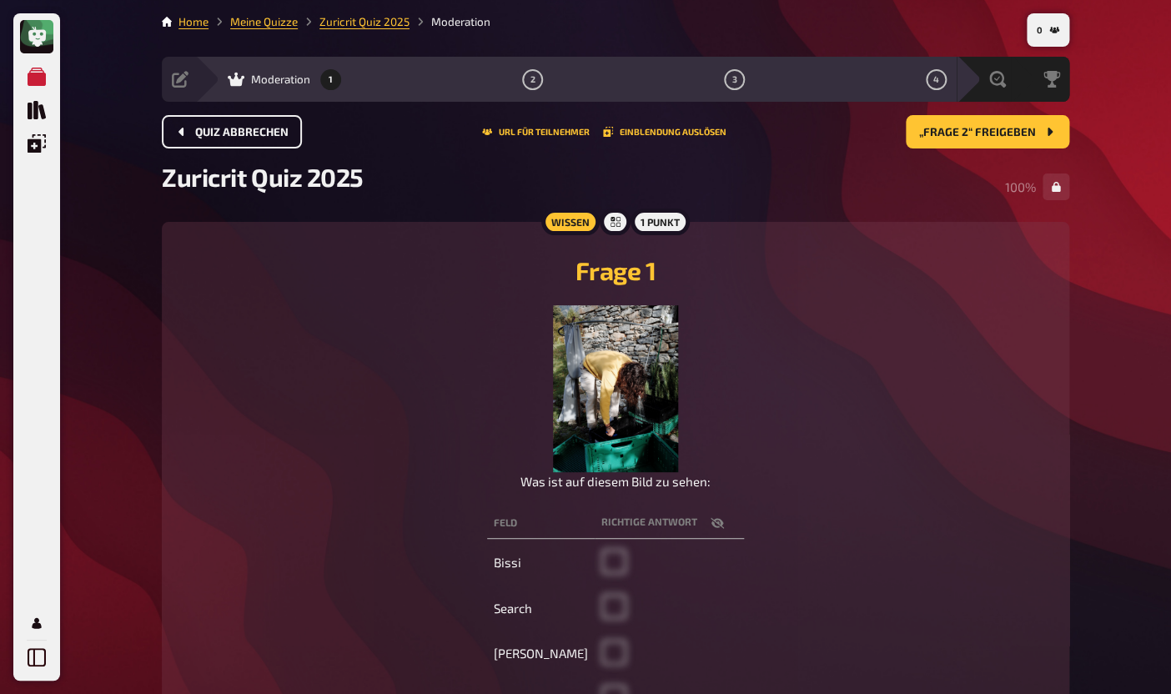
click at [226, 133] on span "Quiz abbrechen" at bounding box center [241, 133] width 93 height 12
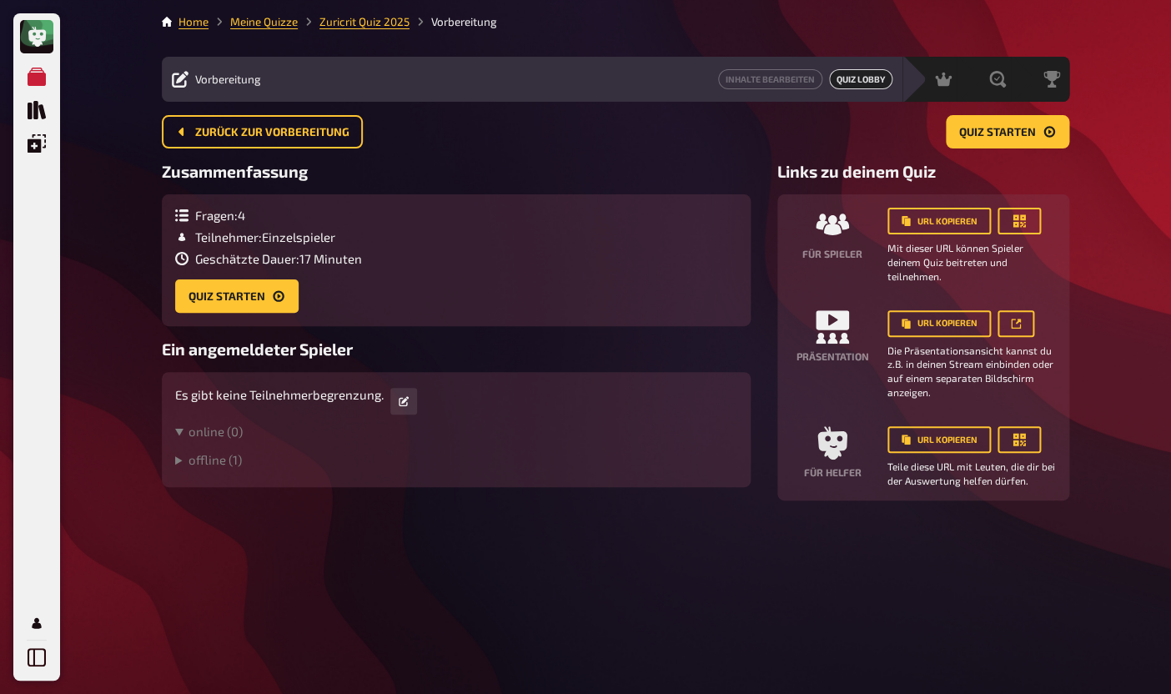
click at [231, 315] on div "Fragen : 4 Teilnehmer : Einzelspieler Geschätzte Dauer : 17 Minuten Quiz starten" at bounding box center [456, 260] width 589 height 132
click at [234, 302] on button "Quiz starten" at bounding box center [236, 295] width 123 height 33
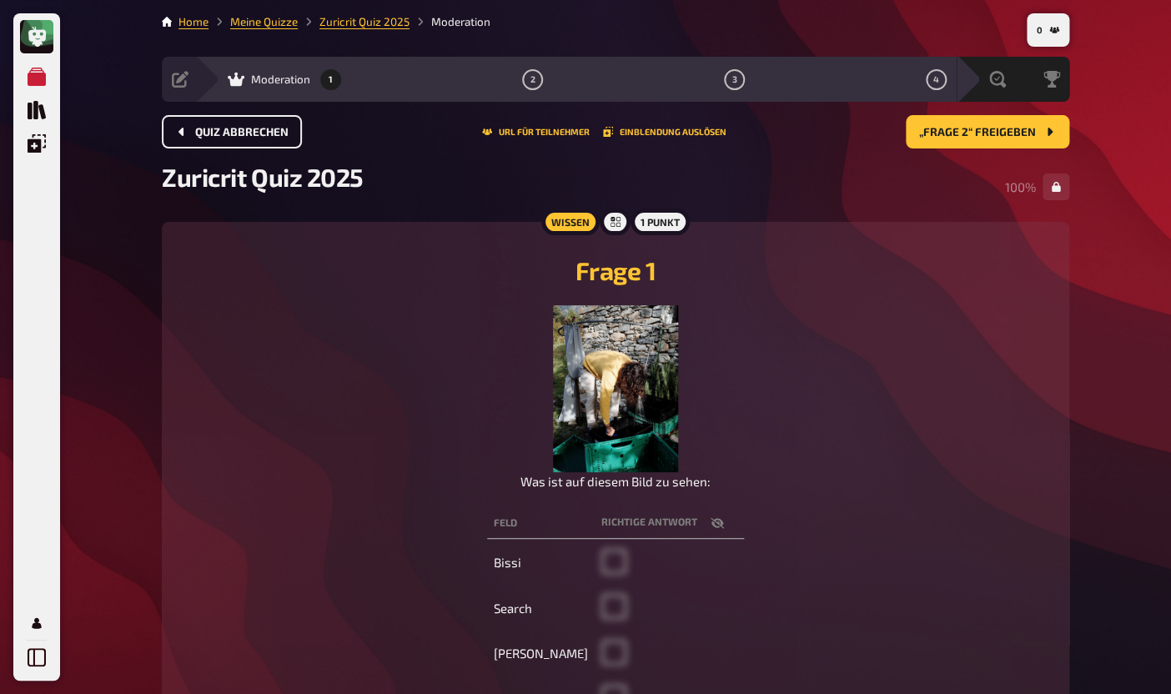
click at [207, 124] on button "Quiz abbrechen" at bounding box center [232, 131] width 140 height 33
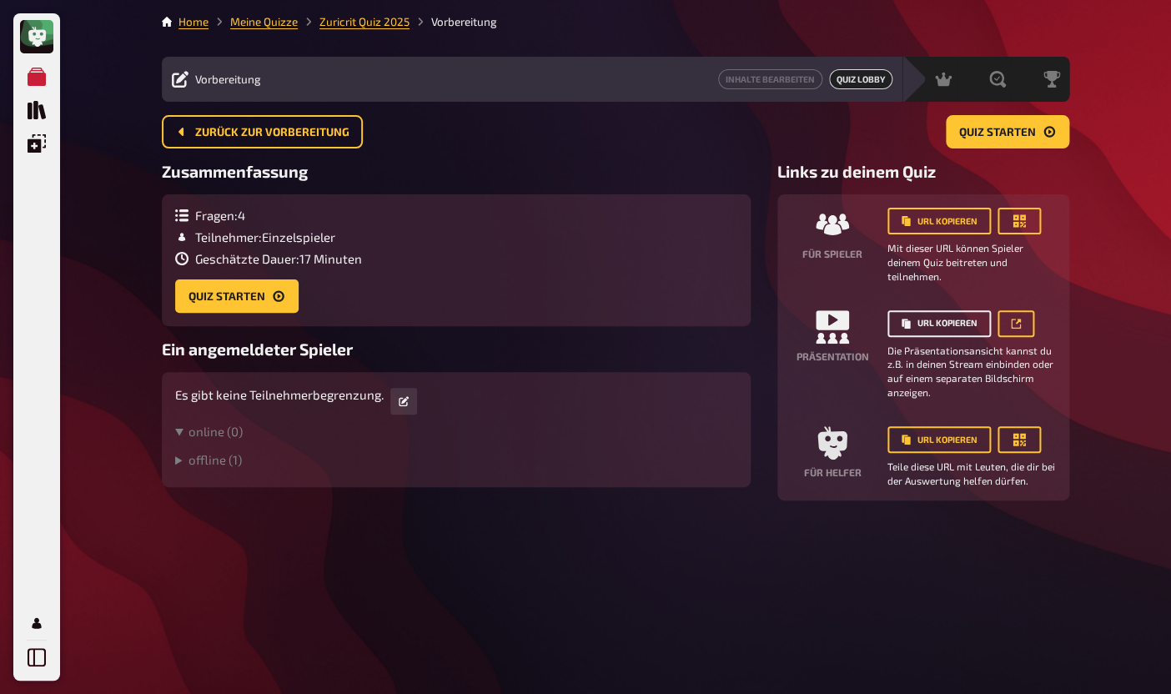
click at [958, 329] on button "URL kopieren" at bounding box center [938, 323] width 103 height 27
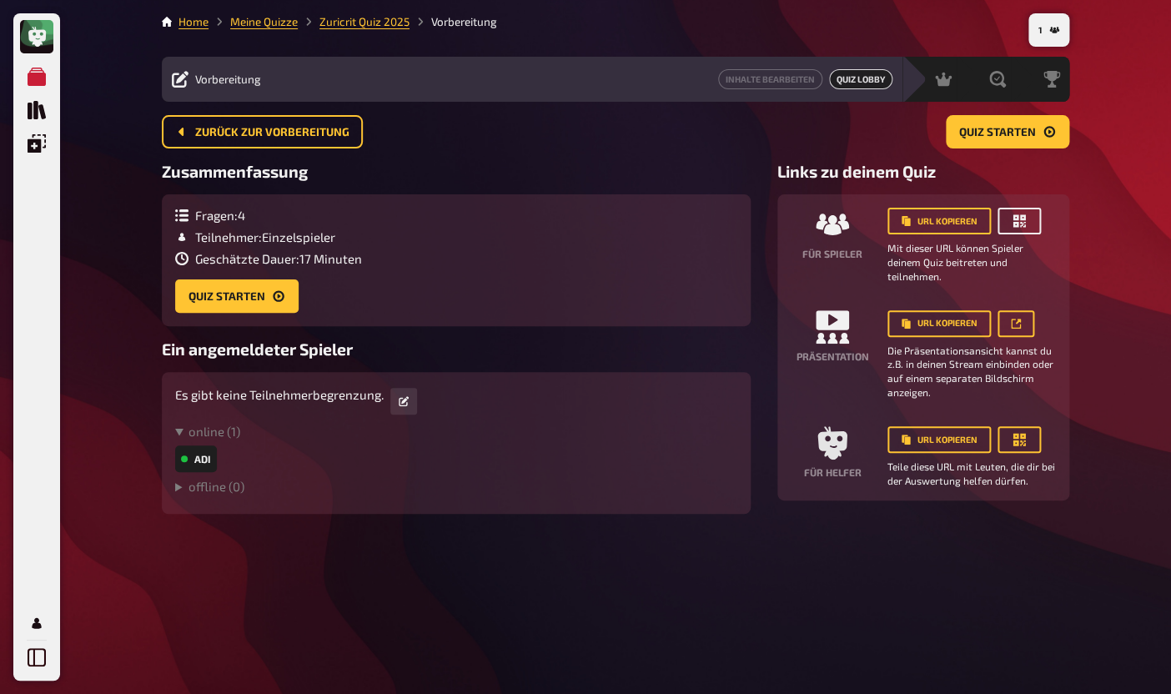
click at [1024, 226] on icon "button" at bounding box center [1019, 221] width 13 height 13
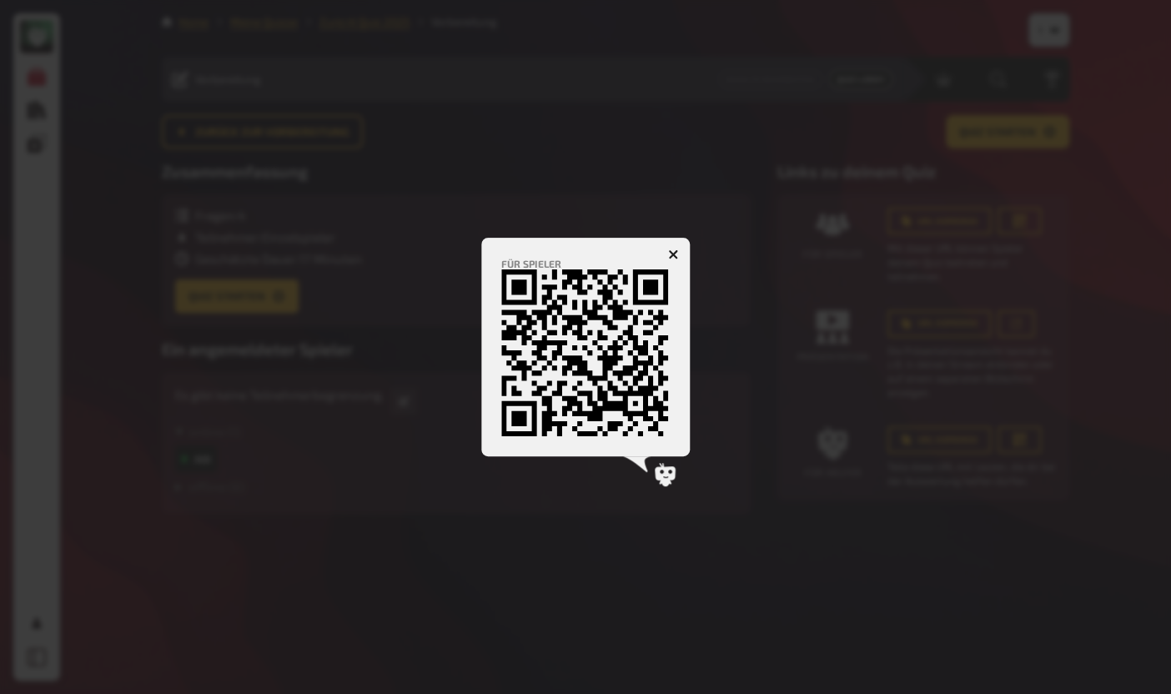
click at [670, 252] on icon "button" at bounding box center [673, 254] width 16 height 16
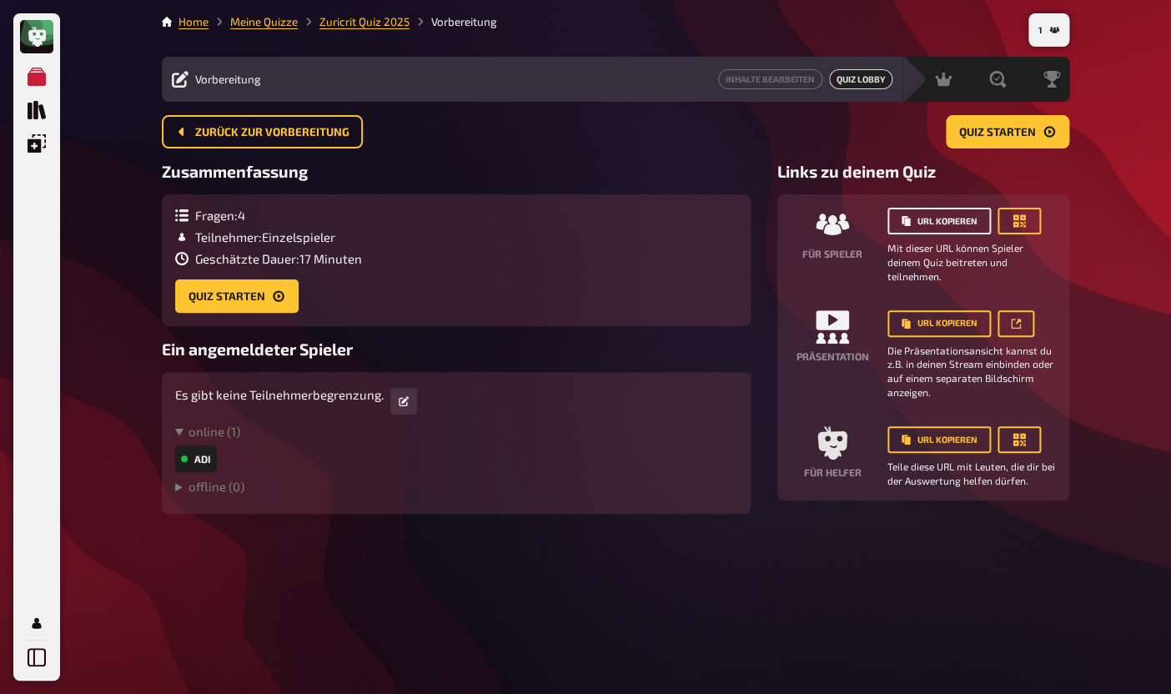
click at [927, 233] on button "URL kopieren" at bounding box center [938, 221] width 103 height 27
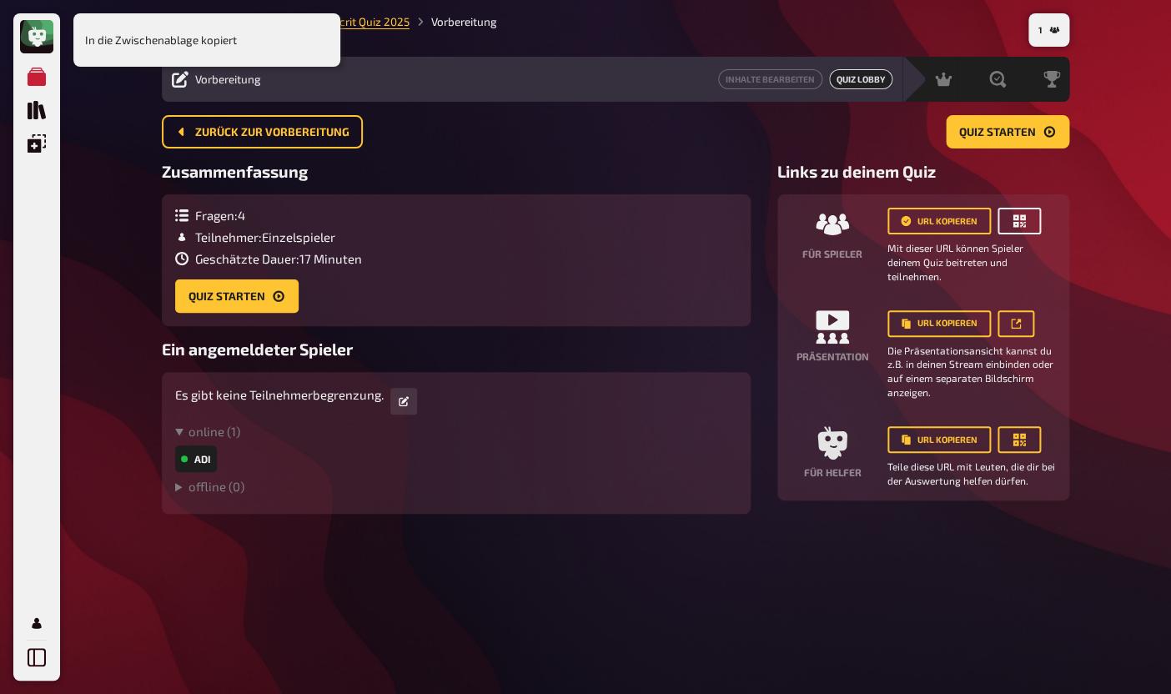
click at [1009, 228] on button "button" at bounding box center [1018, 221] width 43 height 27
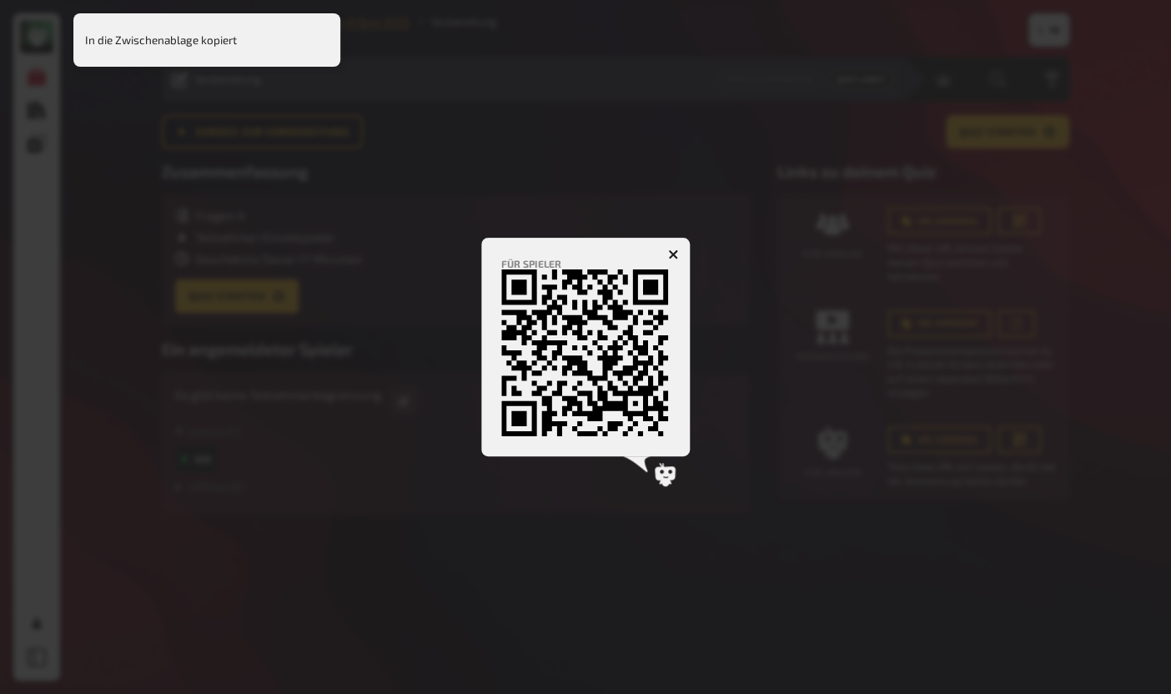
click at [673, 258] on icon "button" at bounding box center [673, 254] width 10 height 10
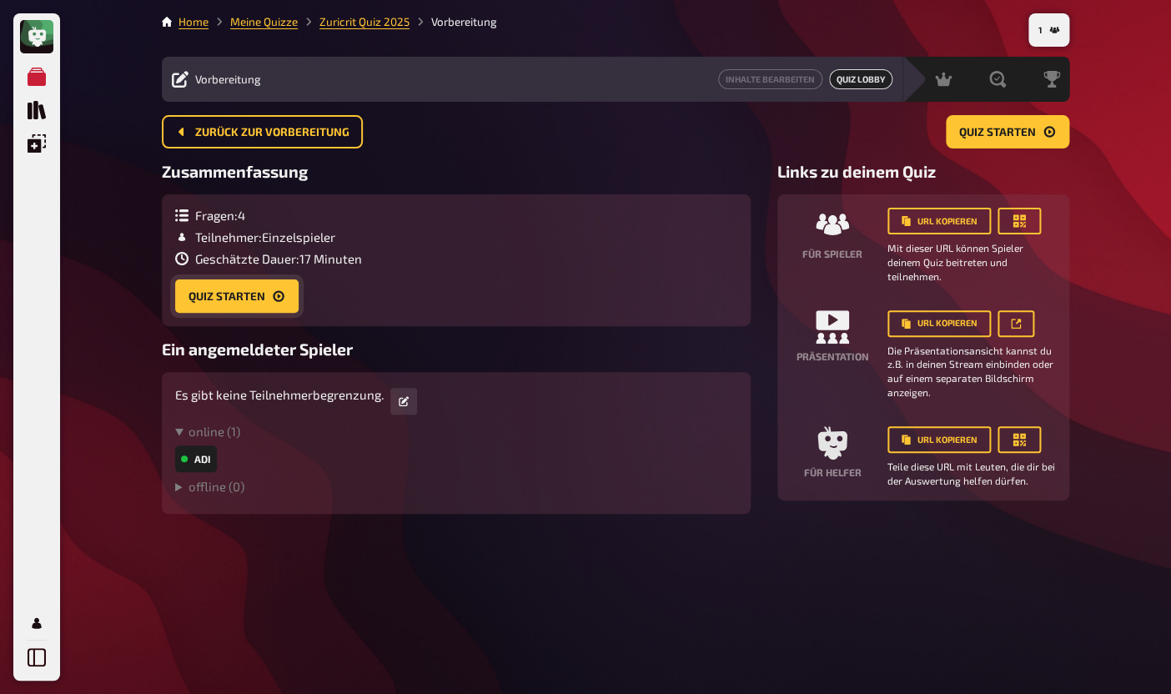
click at [252, 306] on button "Quiz starten" at bounding box center [236, 295] width 123 height 33
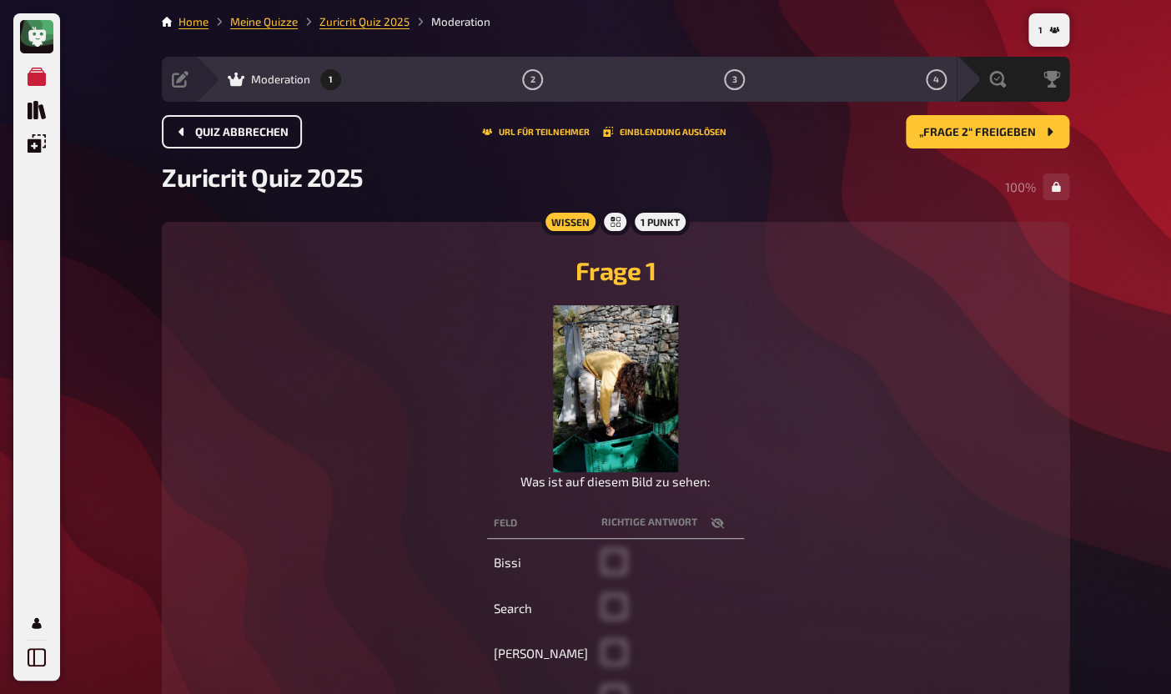
click at [255, 128] on span "Quiz abbrechen" at bounding box center [241, 133] width 93 height 12
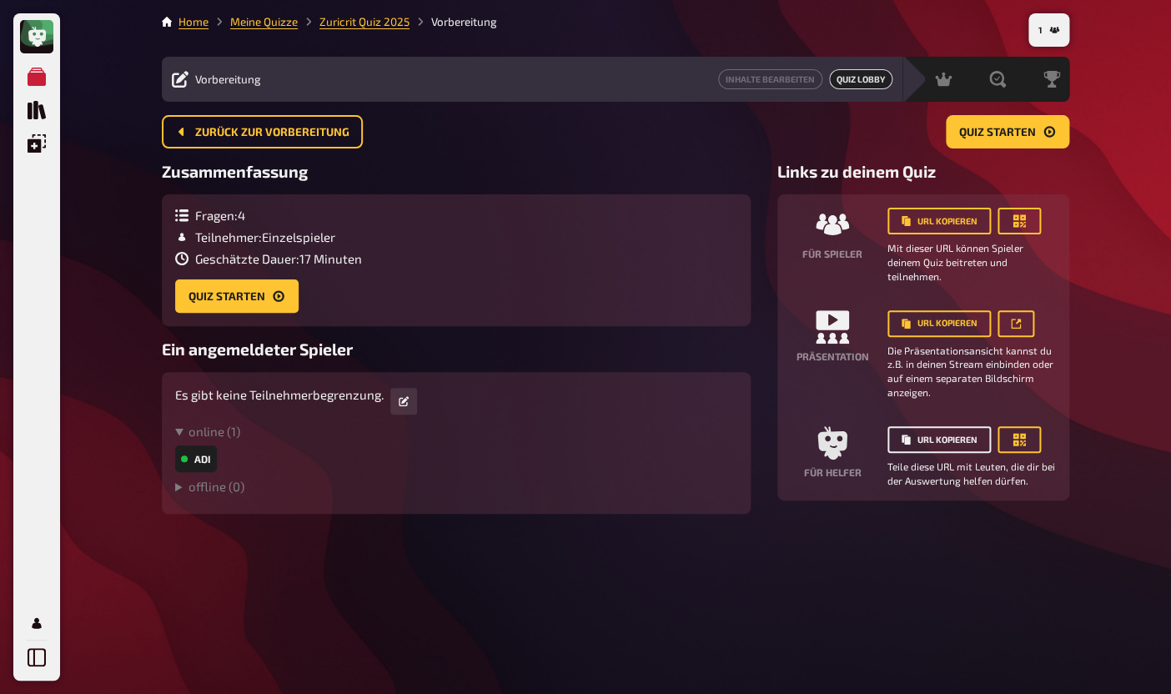
click at [951, 449] on button "URL kopieren" at bounding box center [938, 439] width 103 height 27
click at [231, 297] on button "Quiz starten" at bounding box center [236, 295] width 123 height 33
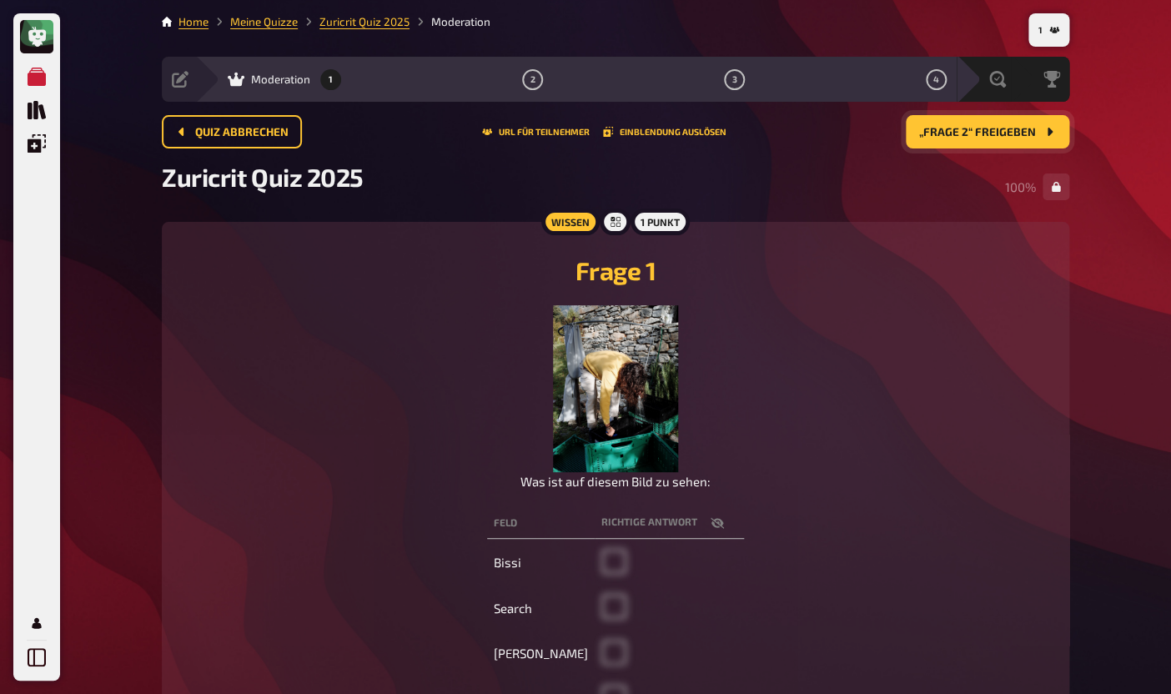
click at [946, 138] on span "„Frage 2“ freigeben" at bounding box center [977, 133] width 117 height 12
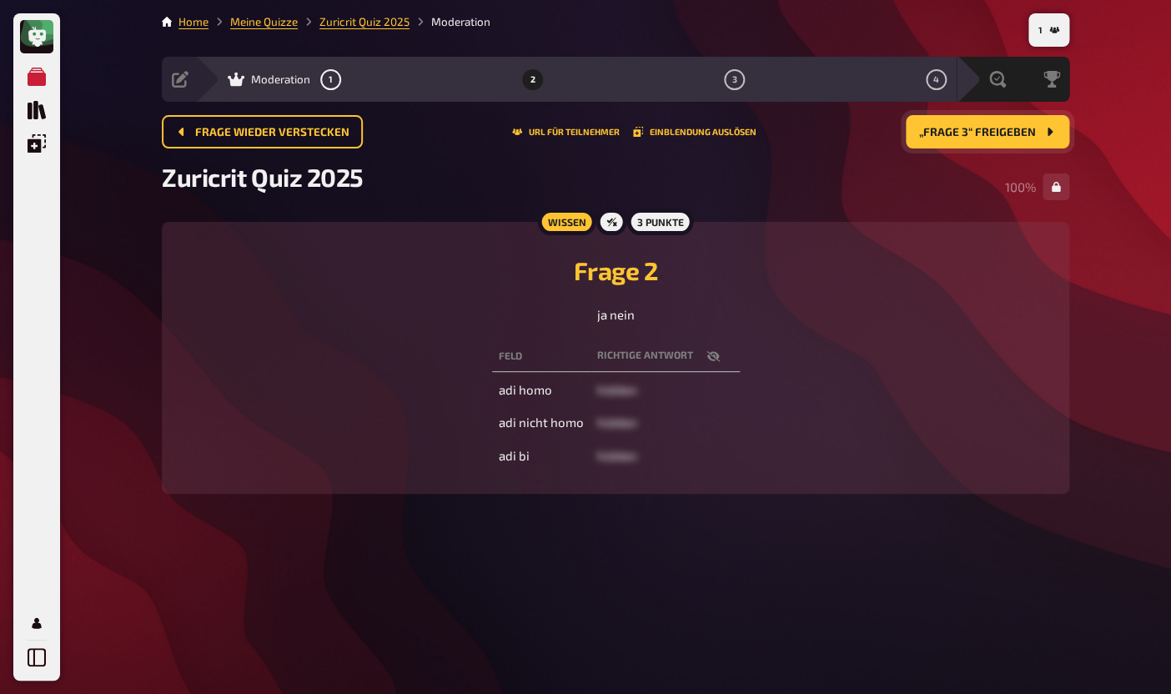
click at [966, 128] on span "„Frage 3“ freigeben" at bounding box center [977, 133] width 117 height 12
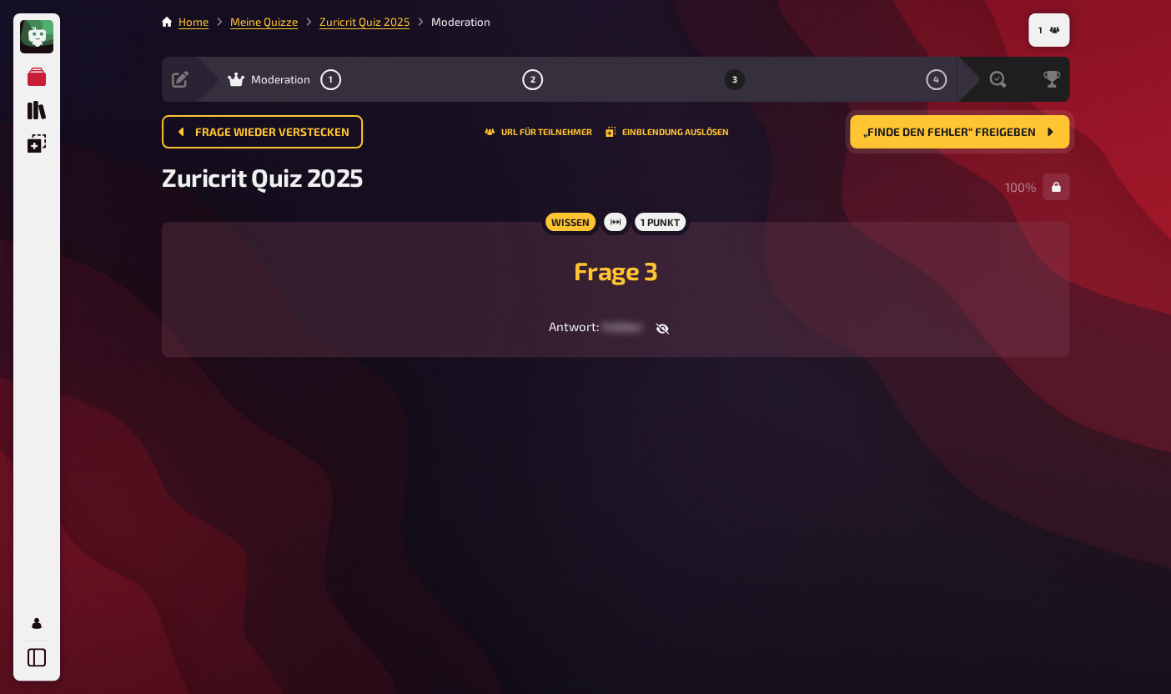
click at [661, 327] on icon "button" at bounding box center [661, 328] width 13 height 13
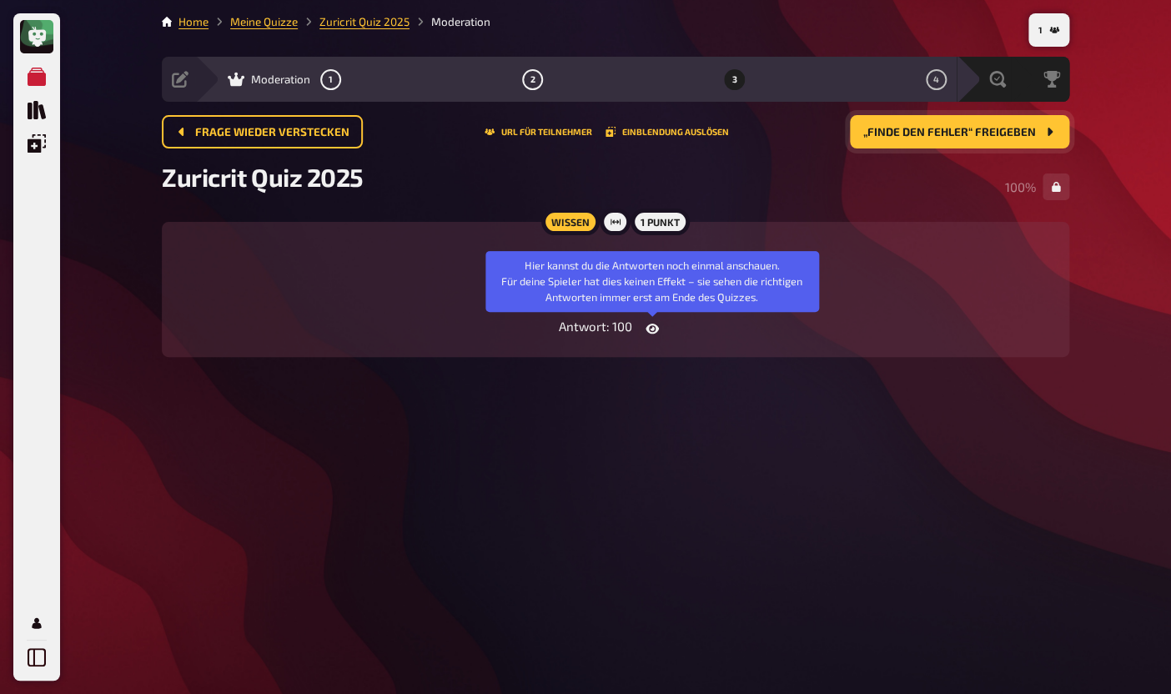
click at [660, 328] on button "button" at bounding box center [652, 328] width 40 height 17
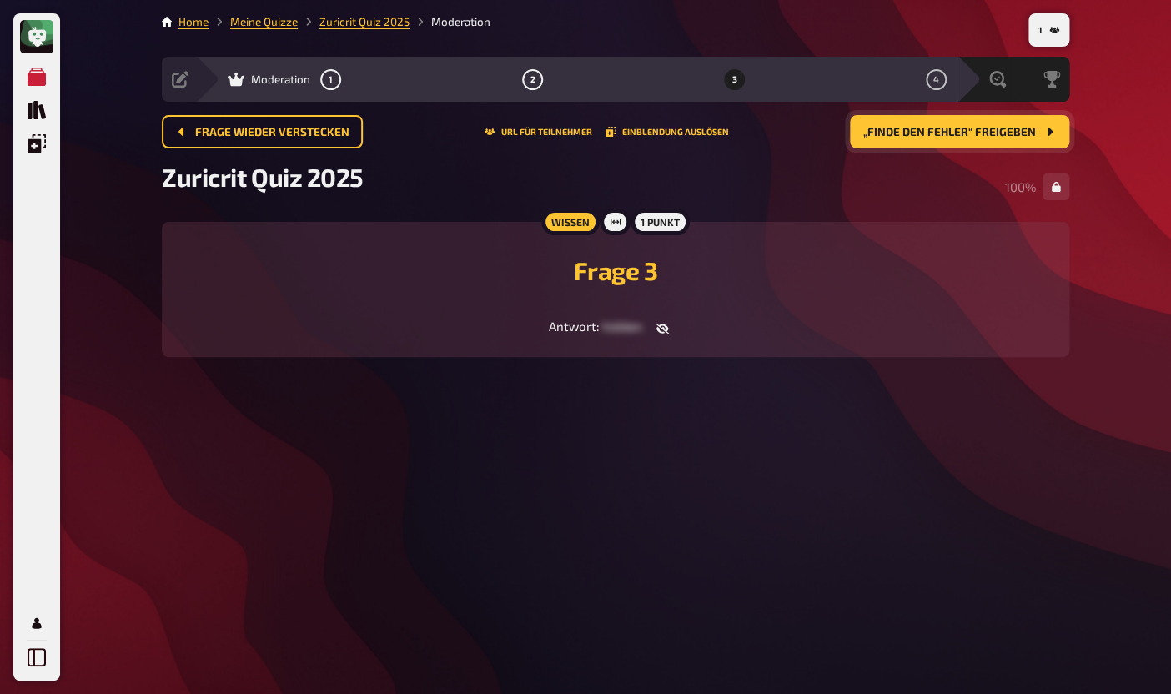
click at [968, 238] on div "Wissen 1 Punkt Frage 3 Antwort : hidden" at bounding box center [615, 289] width 907 height 134
click at [965, 140] on button "„Finde den Fehler“ freigeben" at bounding box center [959, 131] width 219 height 33
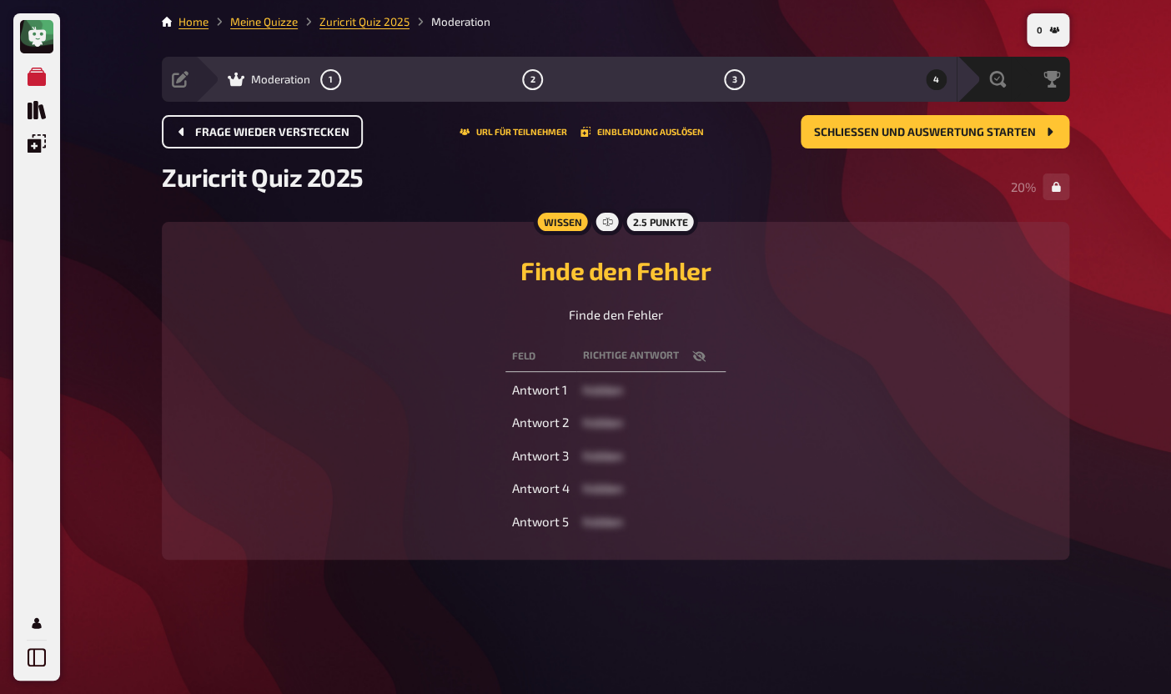
click at [289, 133] on span "Frage wieder verstecken" at bounding box center [272, 133] width 154 height 12
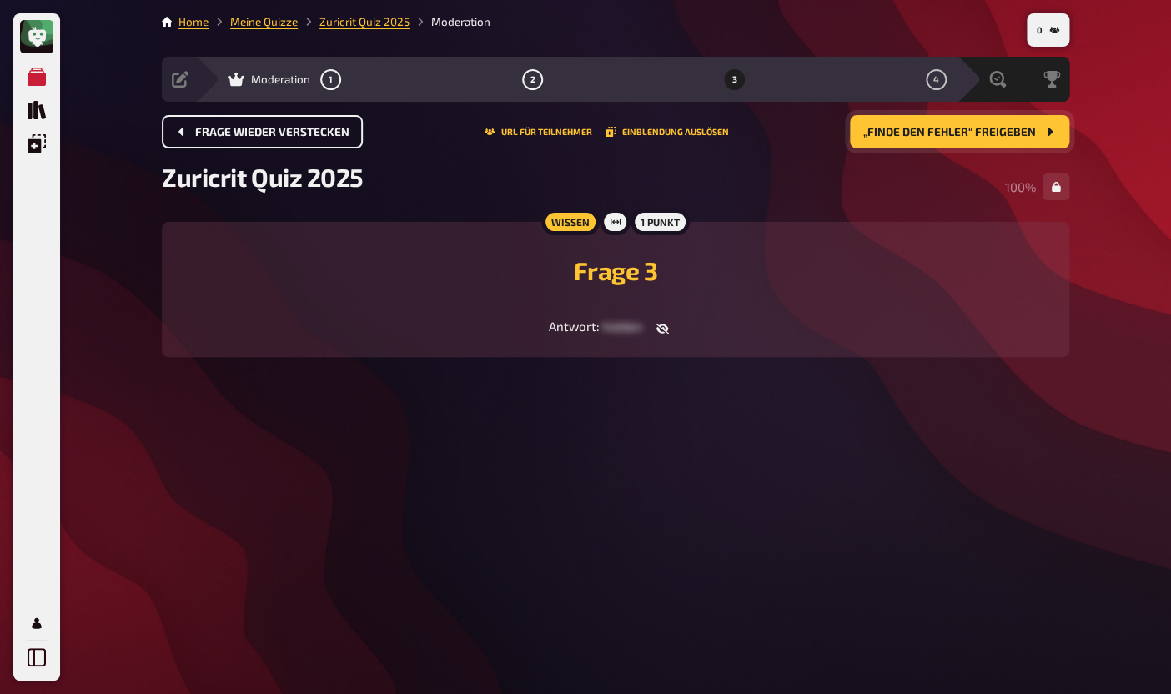
click at [941, 141] on button "„Finde den Fehler“ freigeben" at bounding box center [959, 131] width 219 height 33
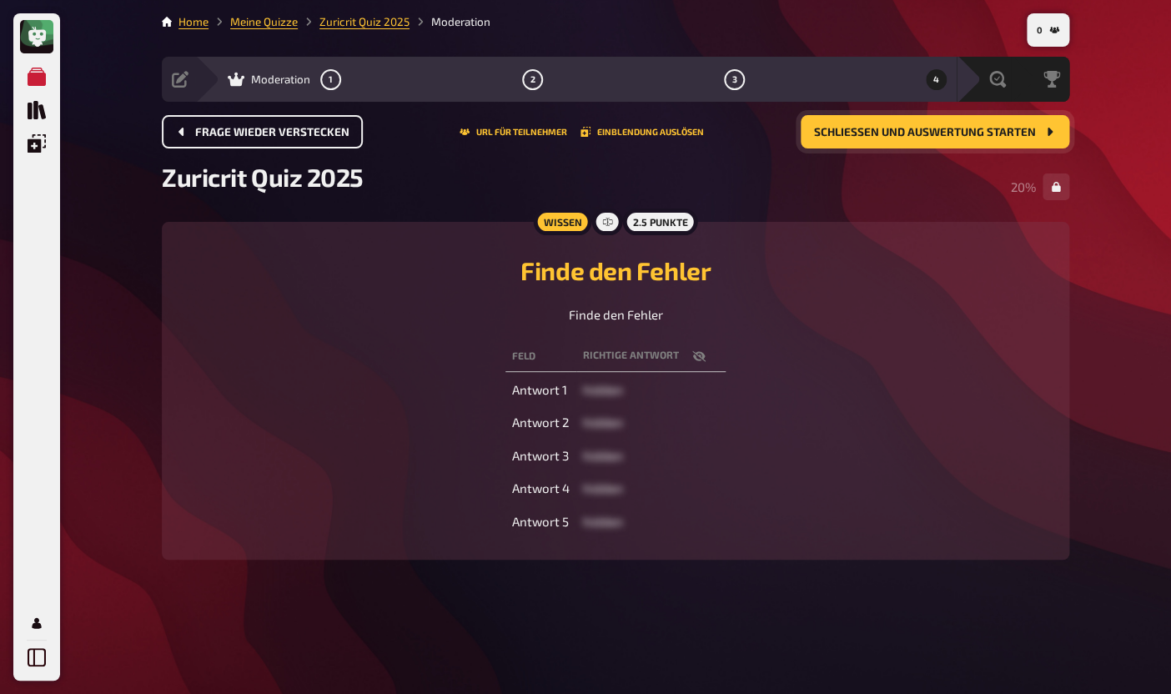
click at [941, 141] on button "Schließen und Auswertung starten" at bounding box center [935, 131] width 269 height 33
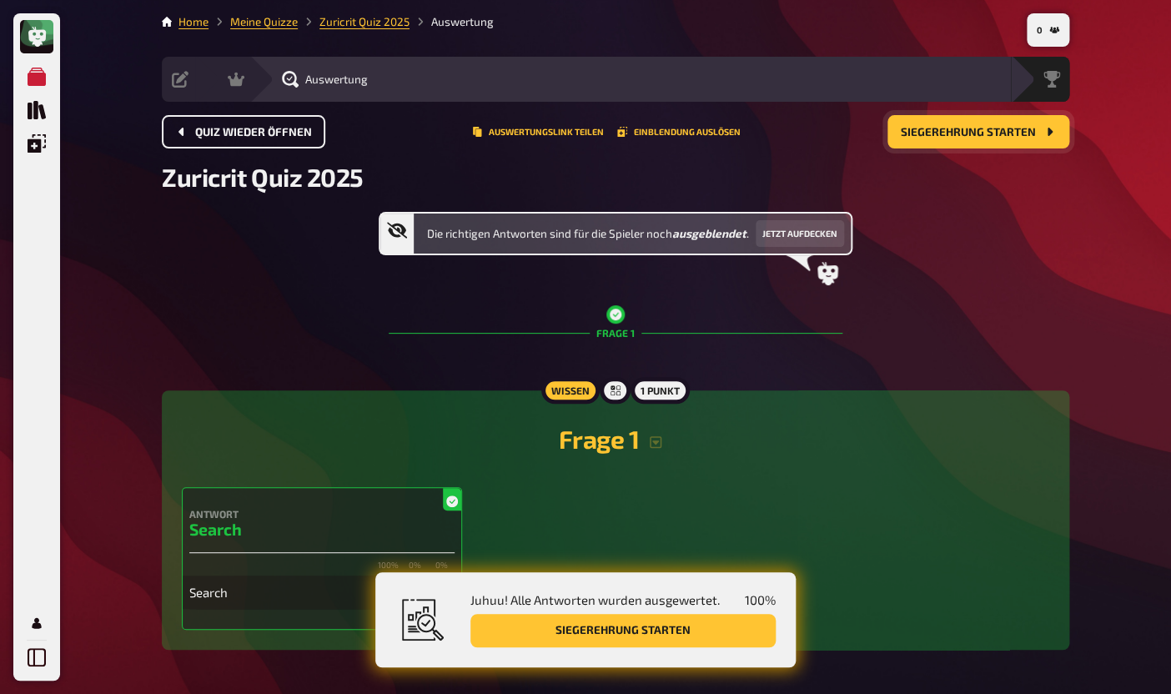
click at [946, 143] on button "Siegerehrung starten" at bounding box center [978, 131] width 182 height 33
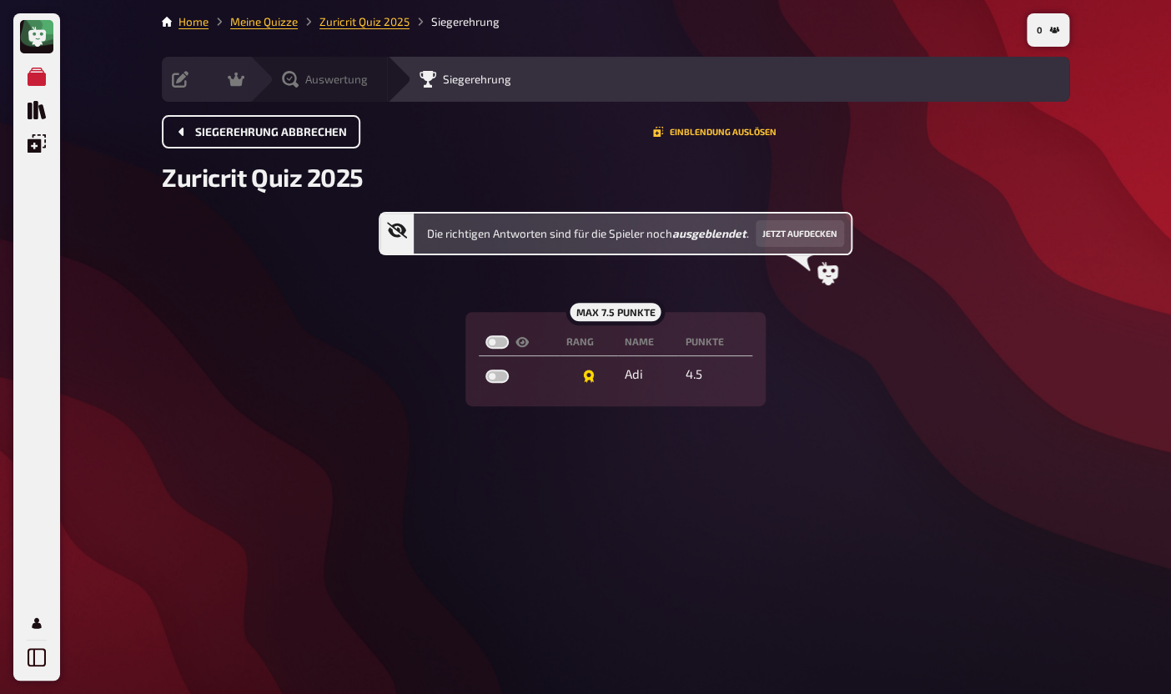
click at [298, 83] on icon at bounding box center [290, 79] width 17 height 17
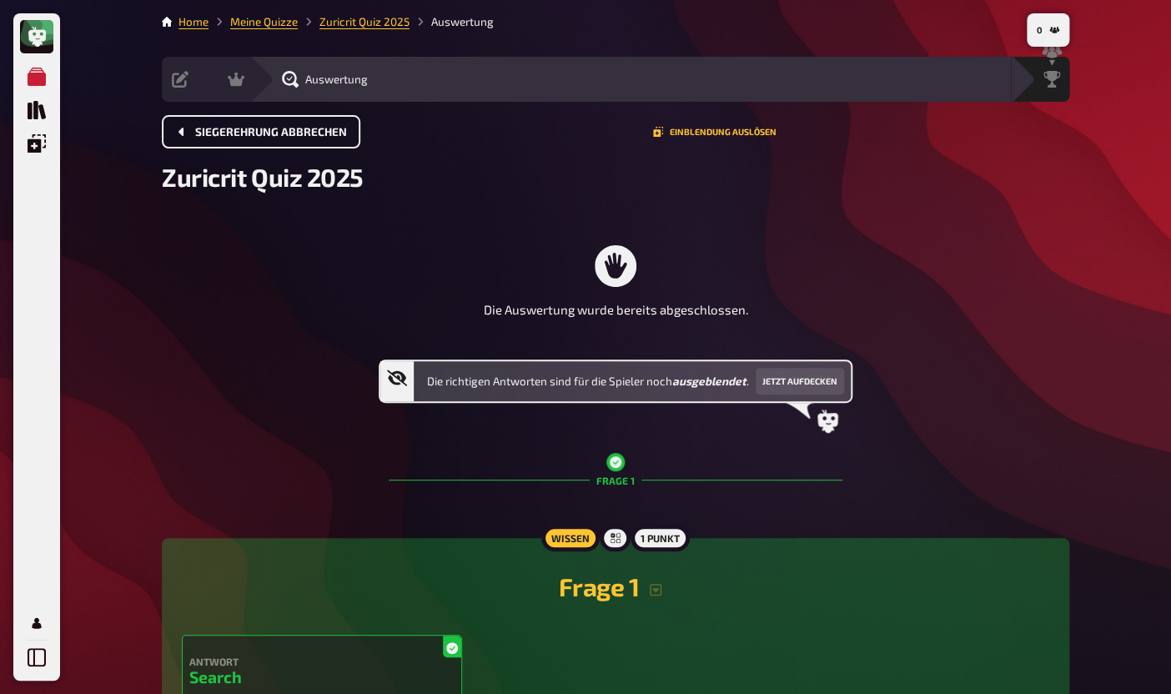
click at [234, 133] on span "Siegerehrung abbrechen" at bounding box center [271, 133] width 152 height 12
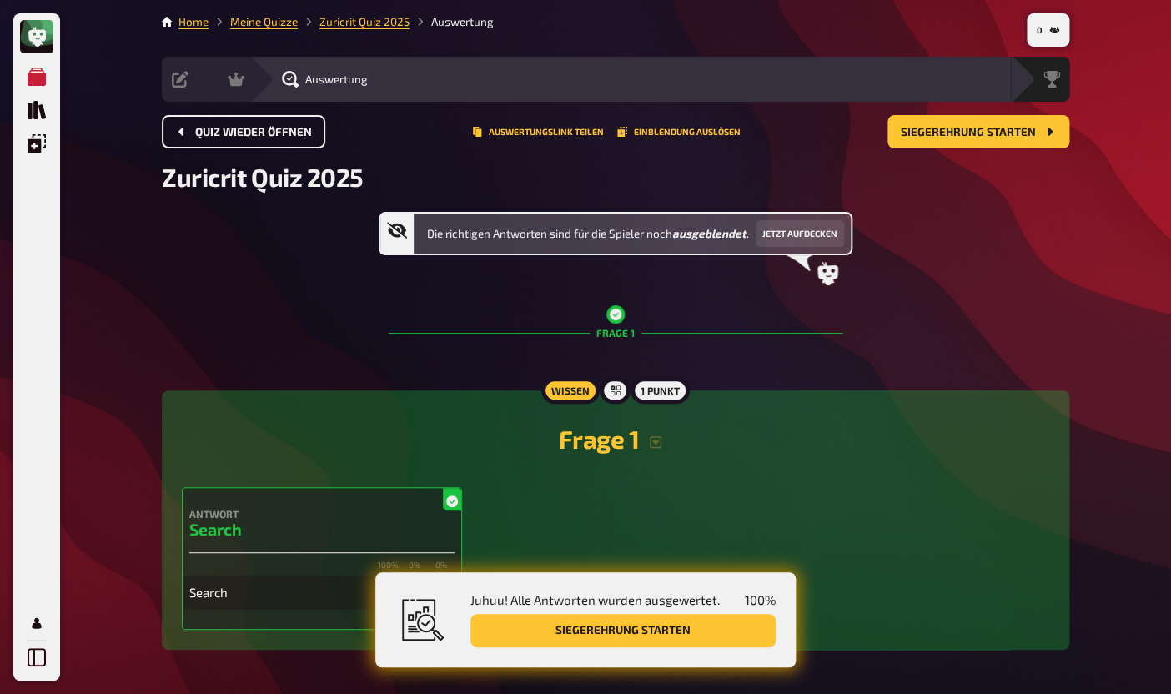
click at [234, 133] on span "Quiz wieder öffnen" at bounding box center [253, 133] width 117 height 12
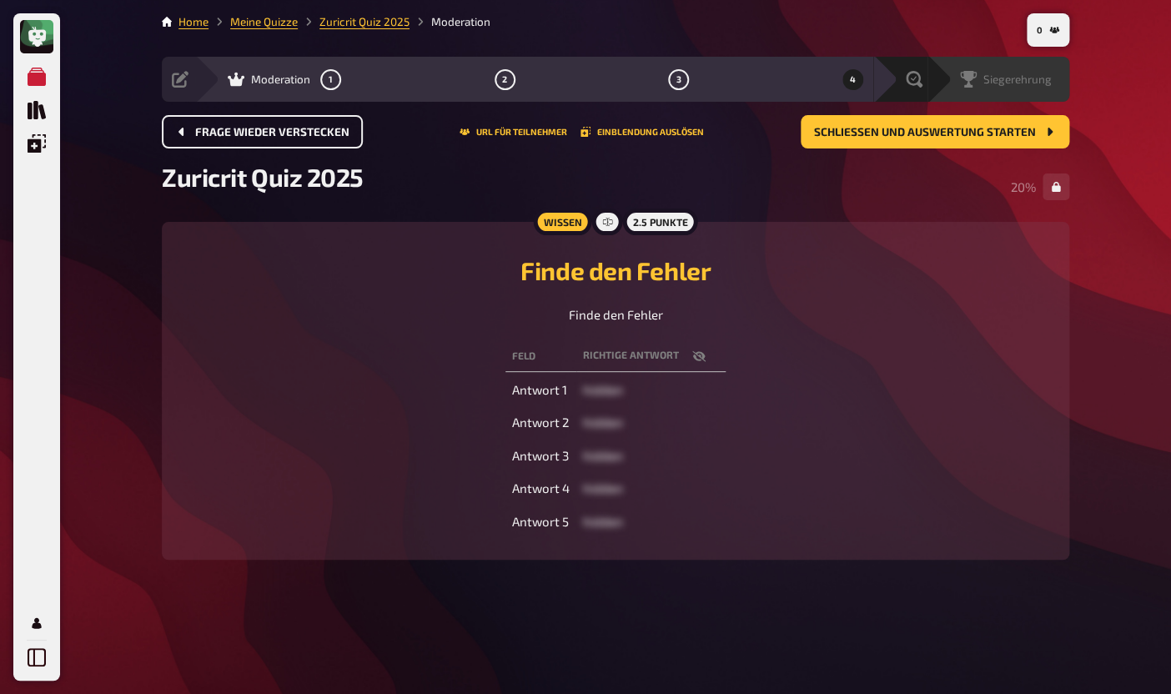
click at [1042, 75] on span "Siegerehrung" at bounding box center [1017, 79] width 68 height 13
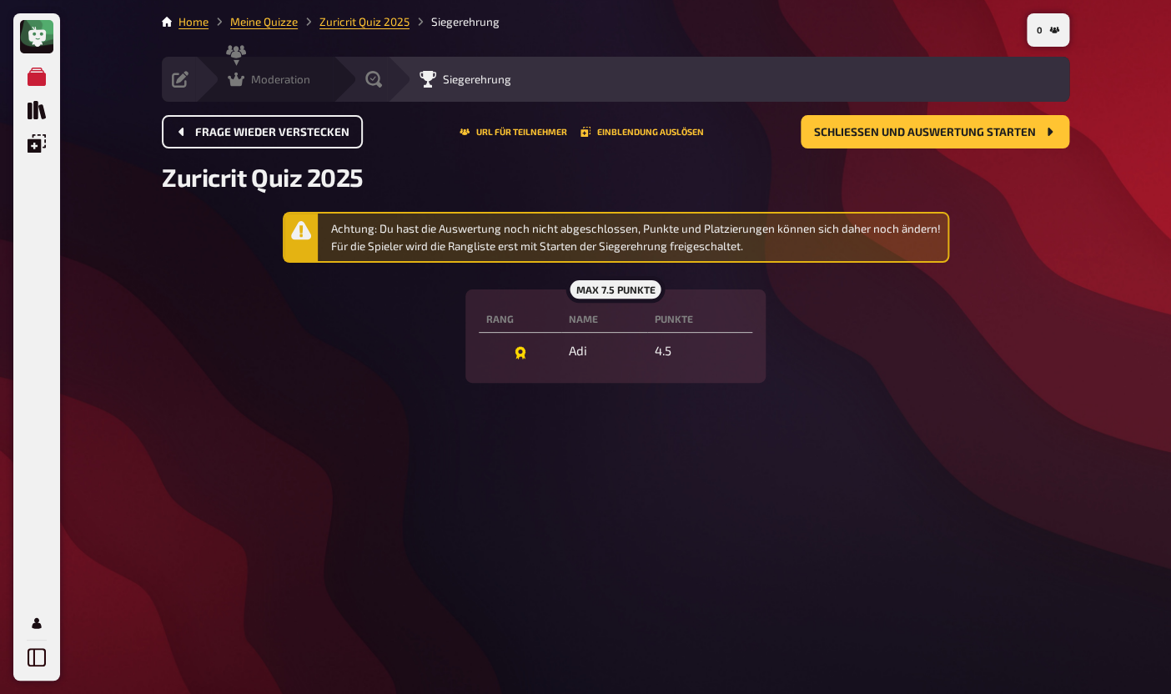
click at [249, 83] on div "Moderation" at bounding box center [269, 79] width 83 height 17
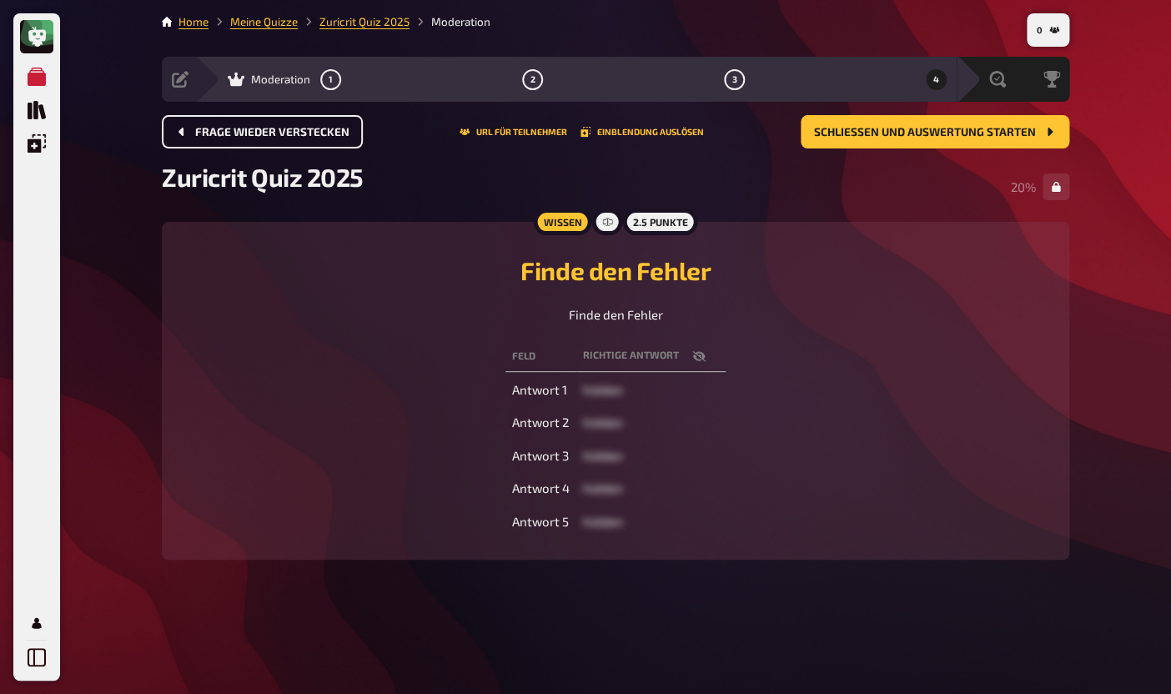
click at [200, 86] on div "Moderation 1 2 3 4" at bounding box center [575, 79] width 761 height 45
click at [259, 83] on span "Moderation" at bounding box center [280, 79] width 59 height 13
click at [244, 140] on button "Frage wieder verstecken" at bounding box center [262, 131] width 201 height 33
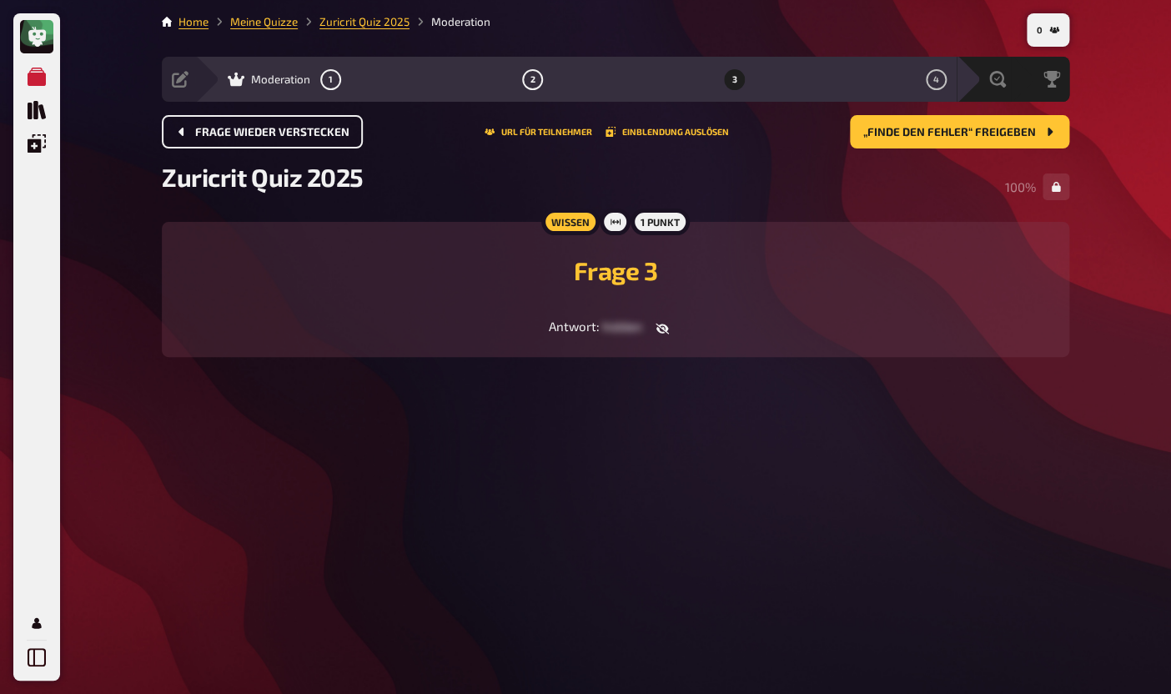
click at [244, 140] on button "Frage wieder verstecken" at bounding box center [262, 131] width 201 height 33
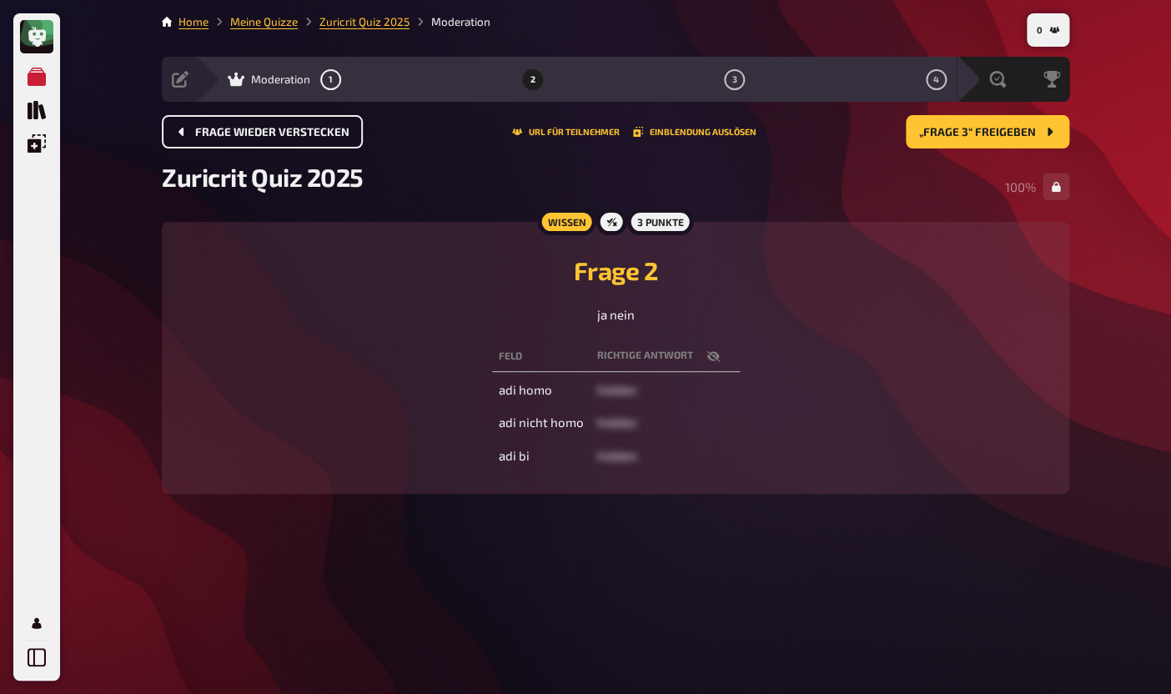
click at [244, 140] on button "Frage wieder verstecken" at bounding box center [262, 131] width 201 height 33
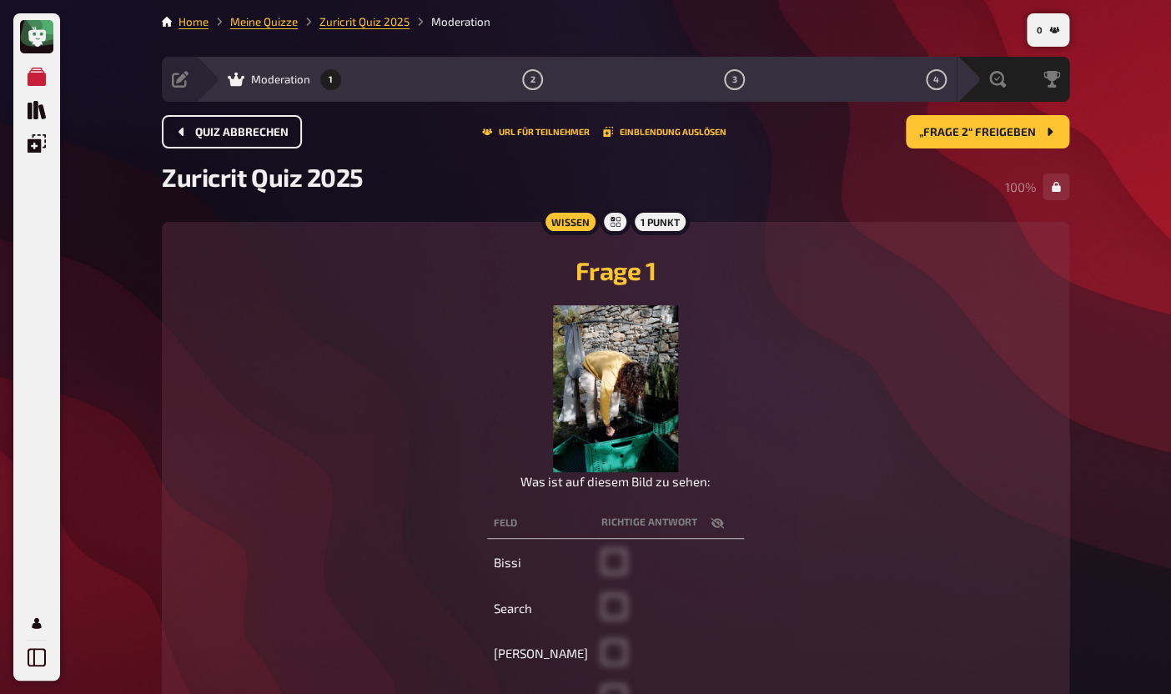
click at [244, 140] on button "Quiz abbrechen" at bounding box center [232, 131] width 140 height 33
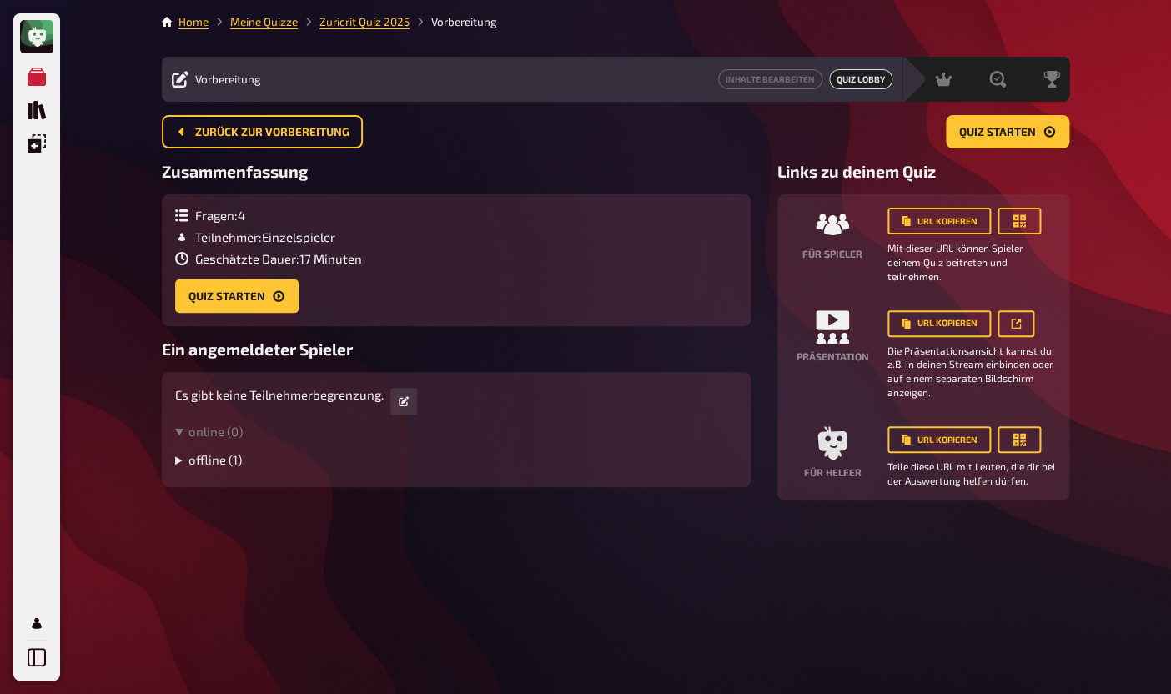
click at [178, 467] on summary "offline ( 1 )" at bounding box center [456, 459] width 562 height 15
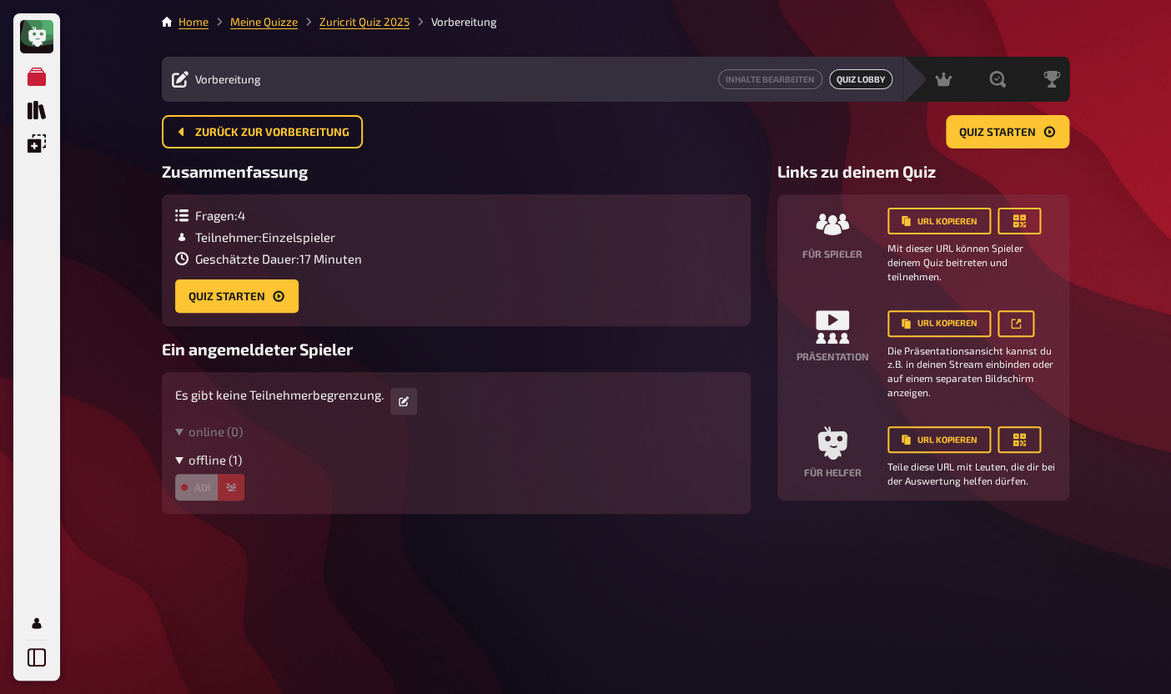
click at [178, 467] on summary "offline ( 1 )" at bounding box center [456, 459] width 562 height 15
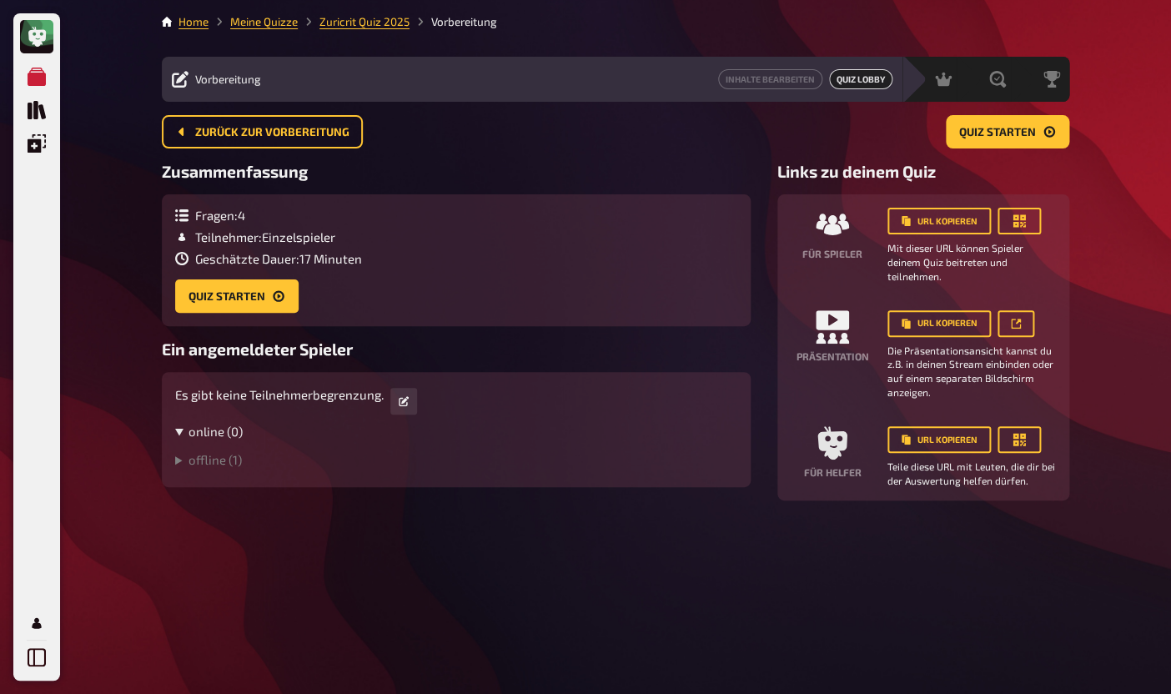
click at [180, 434] on summary "online ( 0 )" at bounding box center [456, 431] width 562 height 15
click at [44, 88] on link "Meine Quizze" at bounding box center [36, 76] width 33 height 33
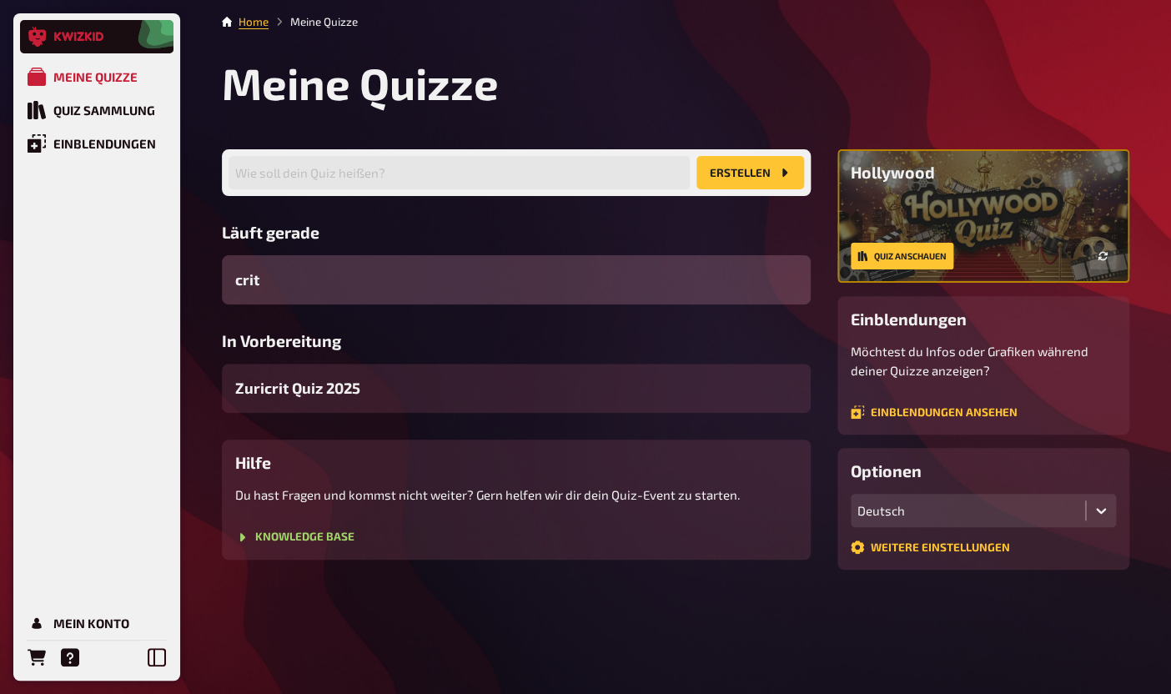
click at [58, 29] on link at bounding box center [96, 36] width 153 height 33
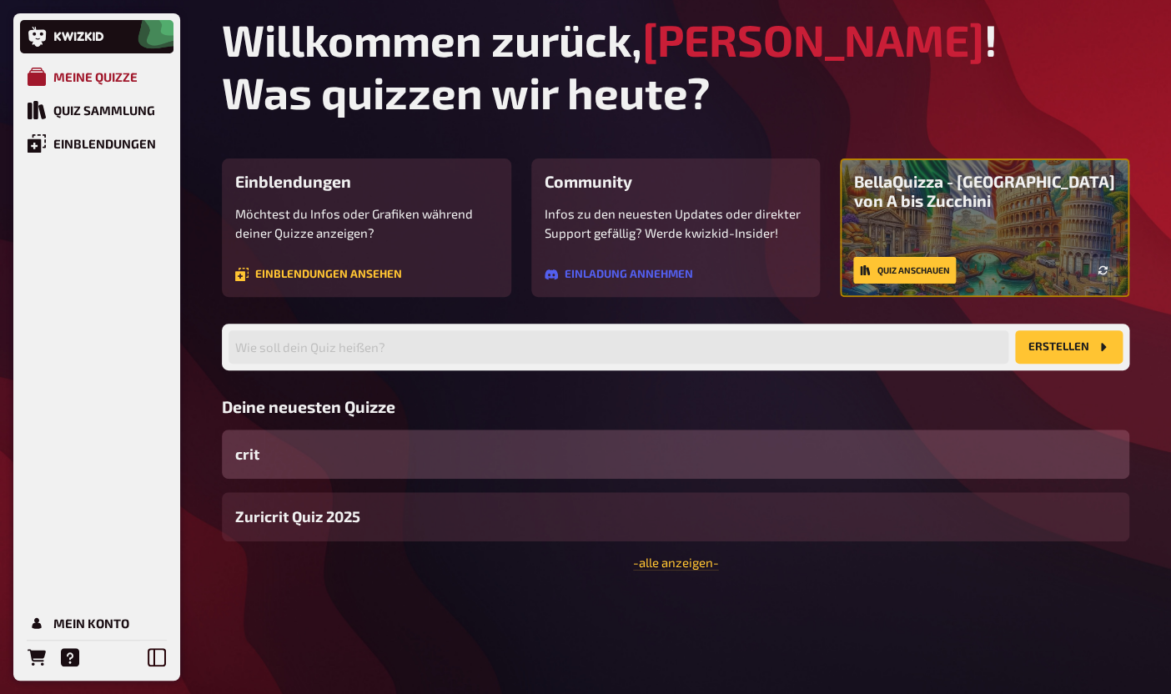
click at [123, 83] on div "Meine Quizze" at bounding box center [95, 76] width 84 height 15
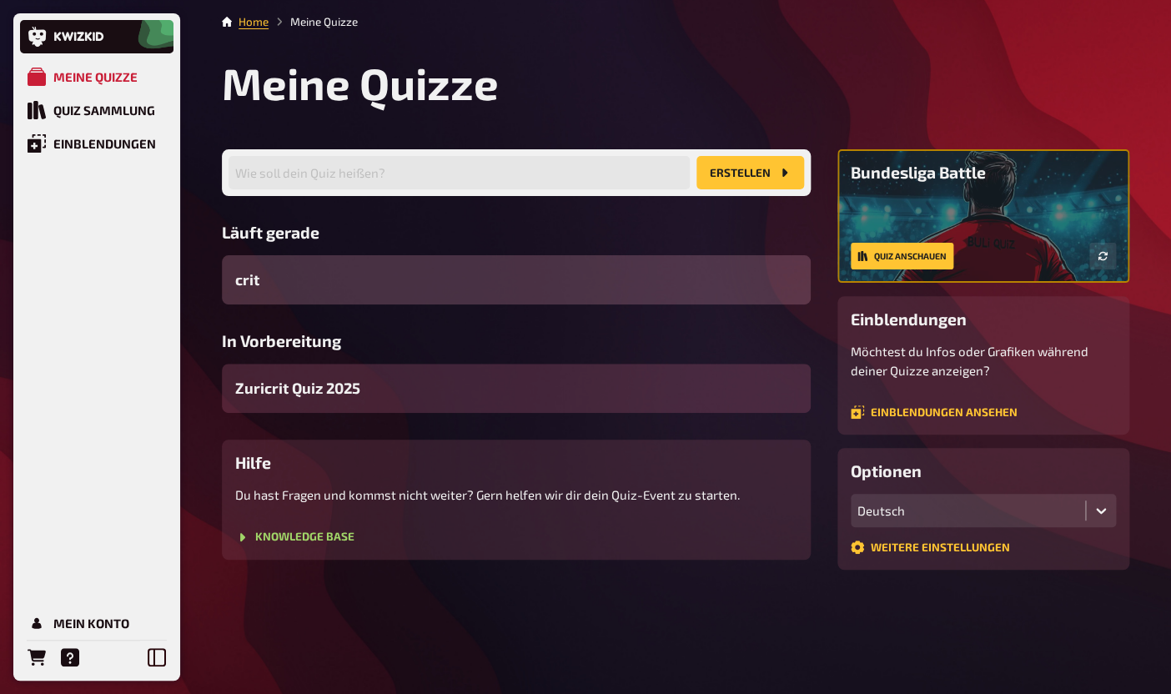
click at [354, 380] on span "Zuricrit Quiz 2025" at bounding box center [297, 388] width 125 height 23
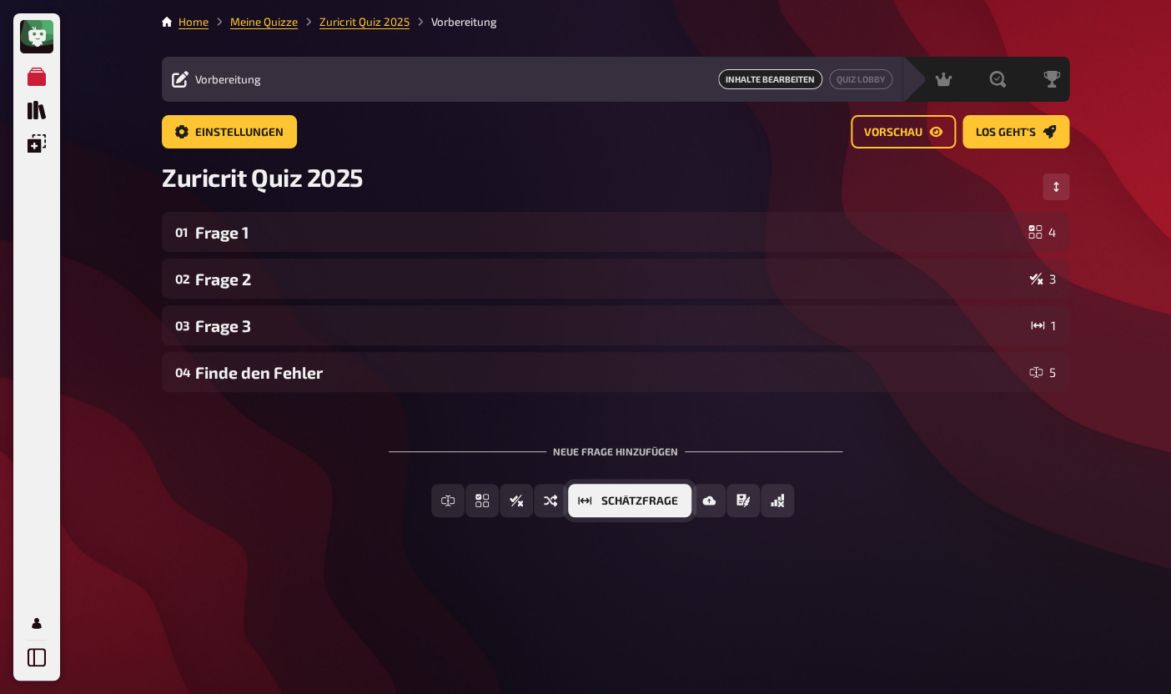
click at [656, 505] on span "Schätzfrage" at bounding box center [639, 501] width 77 height 12
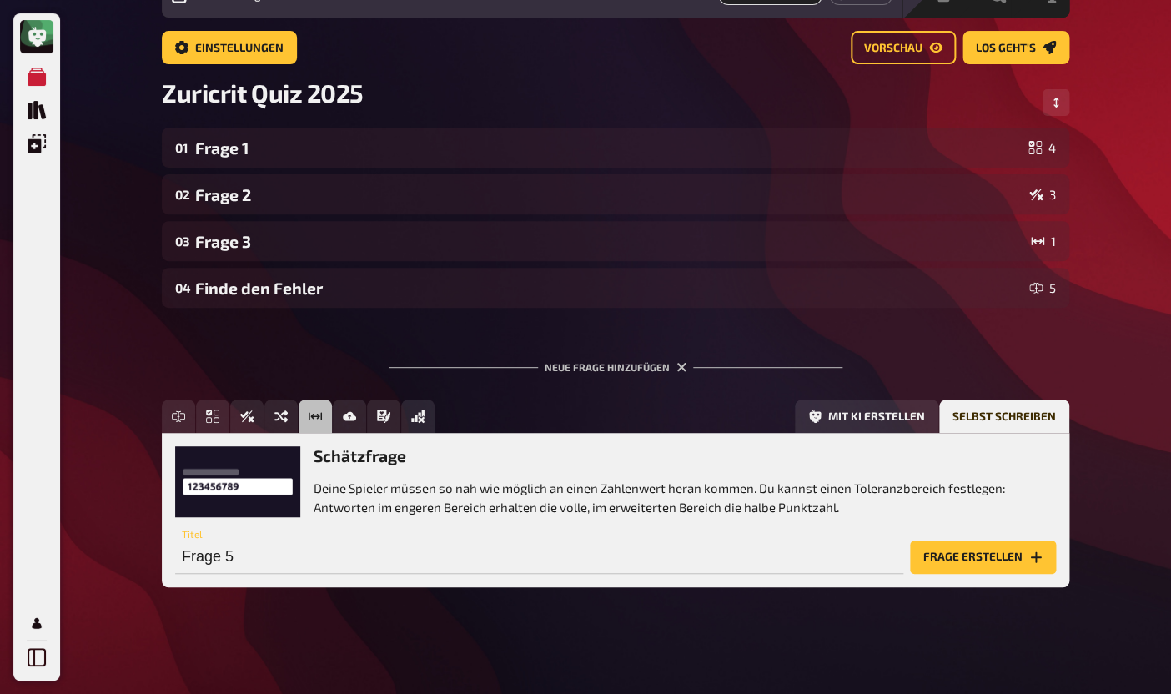
scroll to position [85, 0]
click at [351, 500] on p "Deine Spieler müssen so nah wie möglich an einen Zahlenwert heran kommen. Du ka…" at bounding box center [685, 498] width 742 height 38
click at [264, 557] on input "Frage 5" at bounding box center [539, 556] width 728 height 33
type input "AVG km/h"
click at [957, 555] on button "Frage erstellen" at bounding box center [983, 556] width 146 height 33
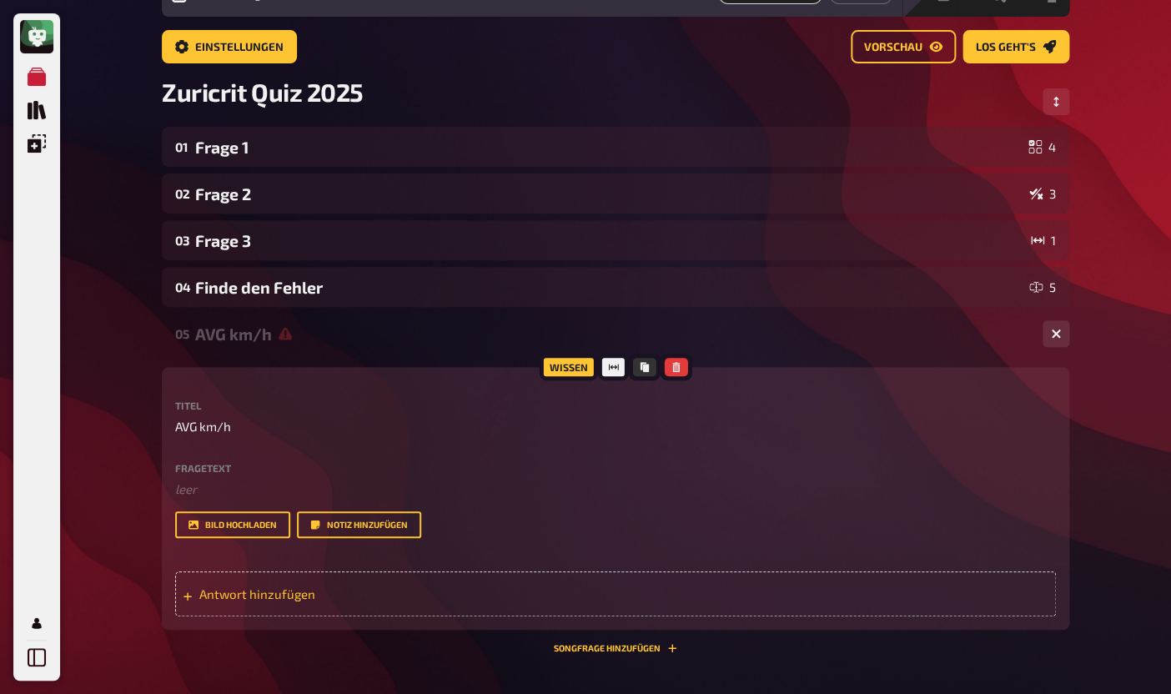
click at [352, 601] on span "Antwort hinzufügen" at bounding box center [328, 593] width 259 height 15
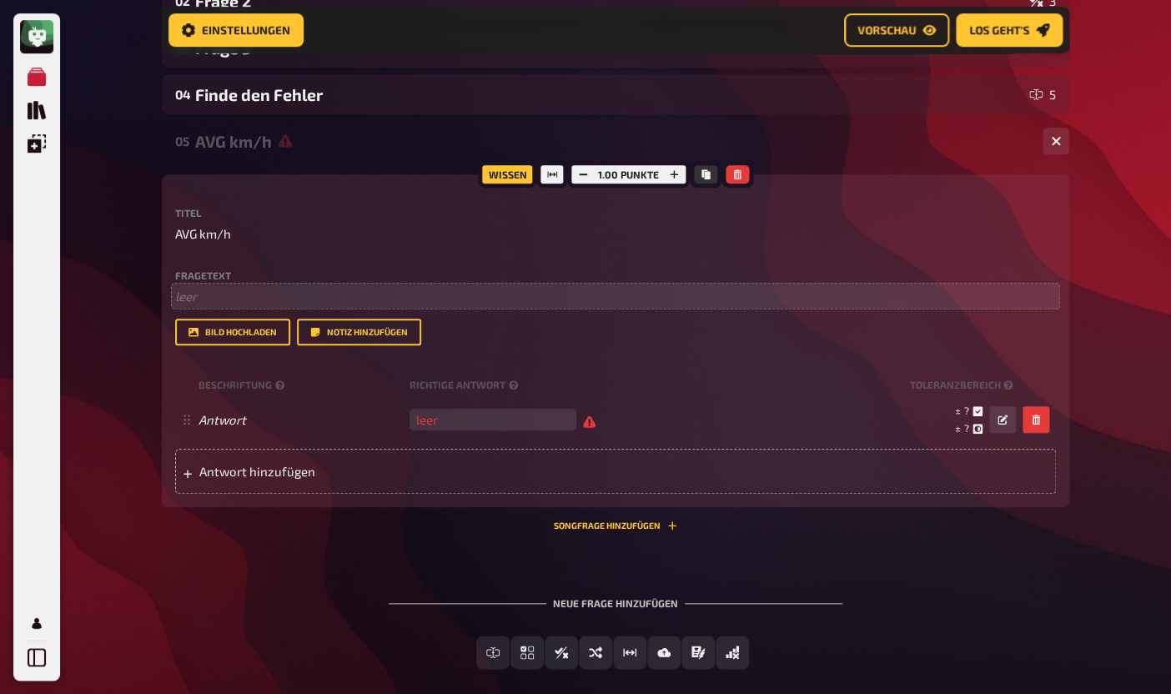
scroll to position [298, 0]
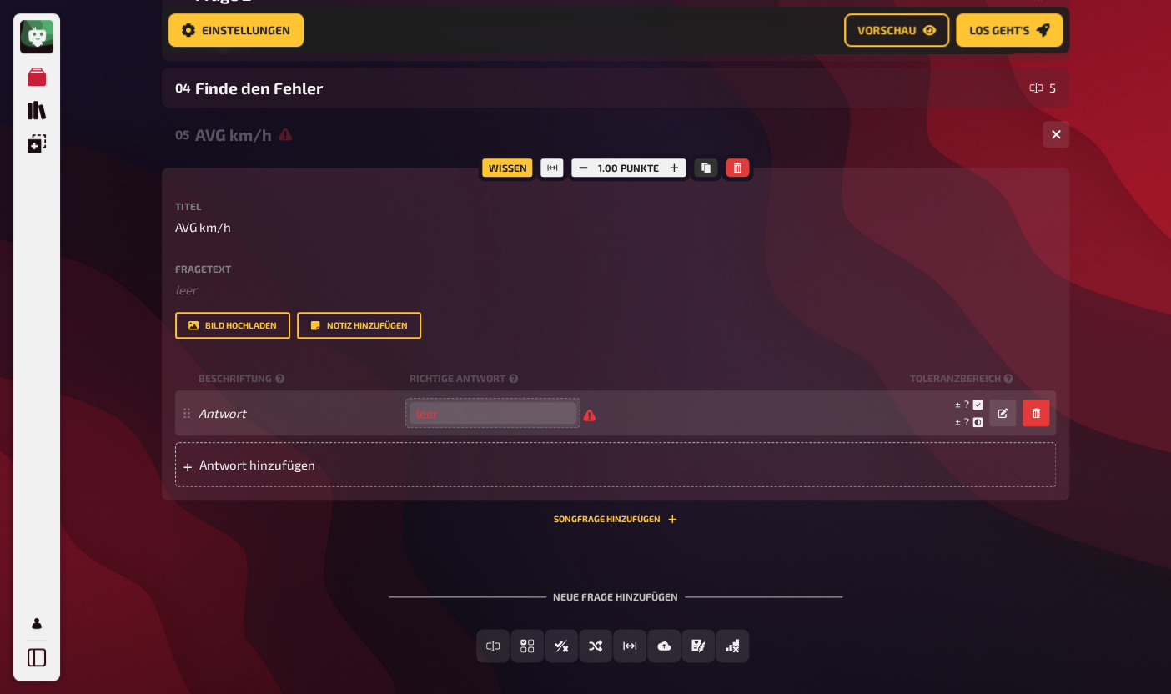
click at [528, 424] on input "number" at bounding box center [492, 413] width 167 height 22
type input "599"
click at [993, 426] on button "button" at bounding box center [1002, 412] width 27 height 27
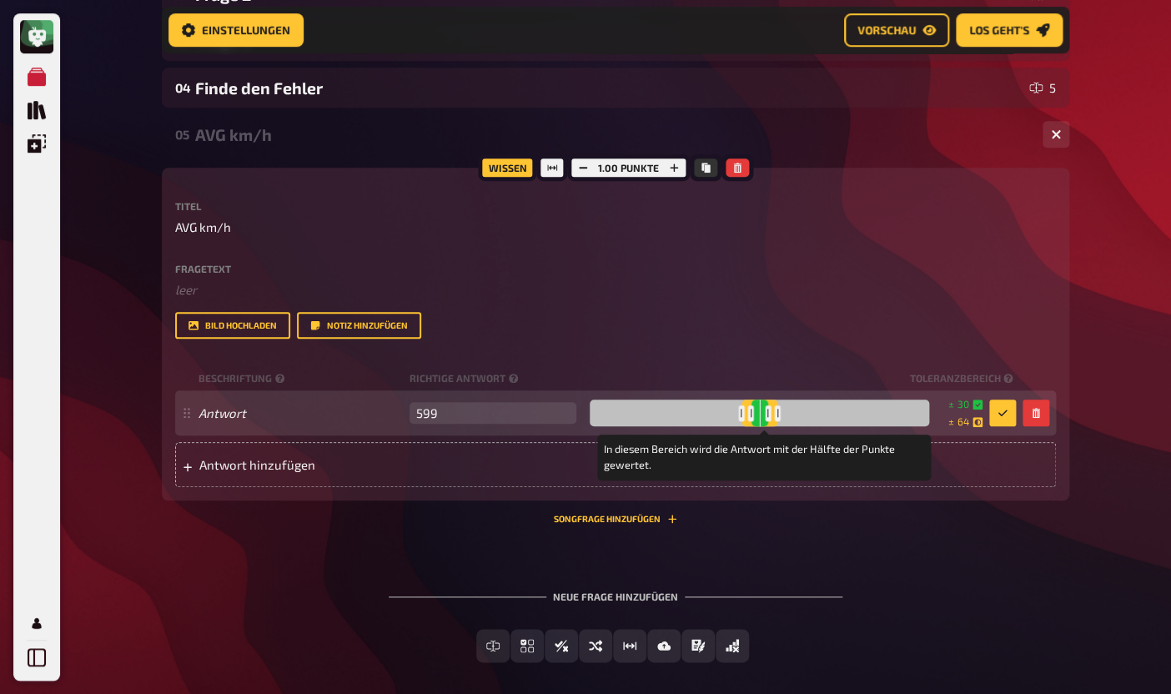
drag, startPoint x: 799, startPoint y: 432, endPoint x: 781, endPoint y: 432, distance: 17.5
click at [781, 421] on div at bounding box center [778, 413] width 6 height 16
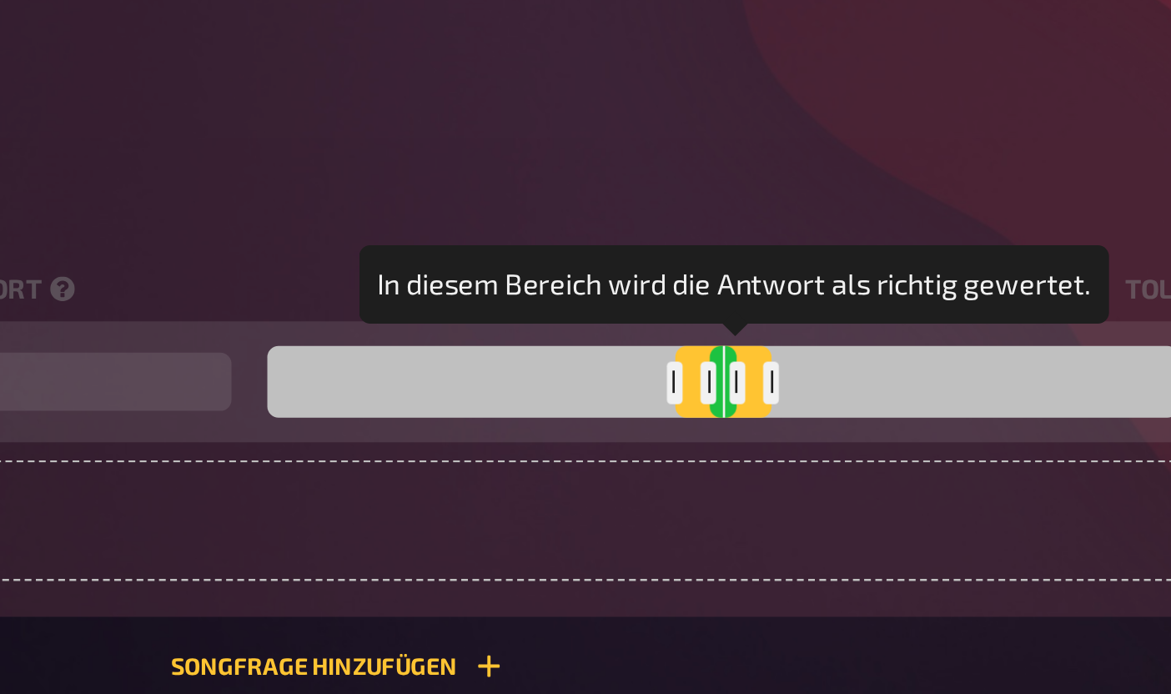
click at [767, 421] on div at bounding box center [764, 413] width 6 height 16
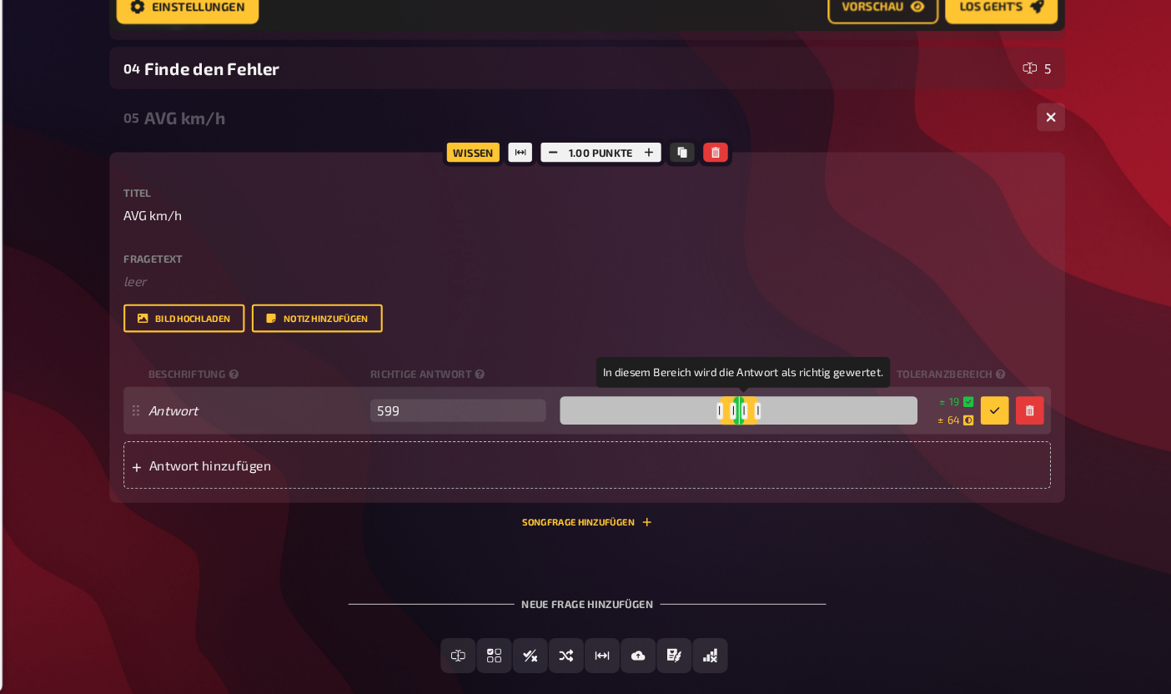
scroll to position [299, 0]
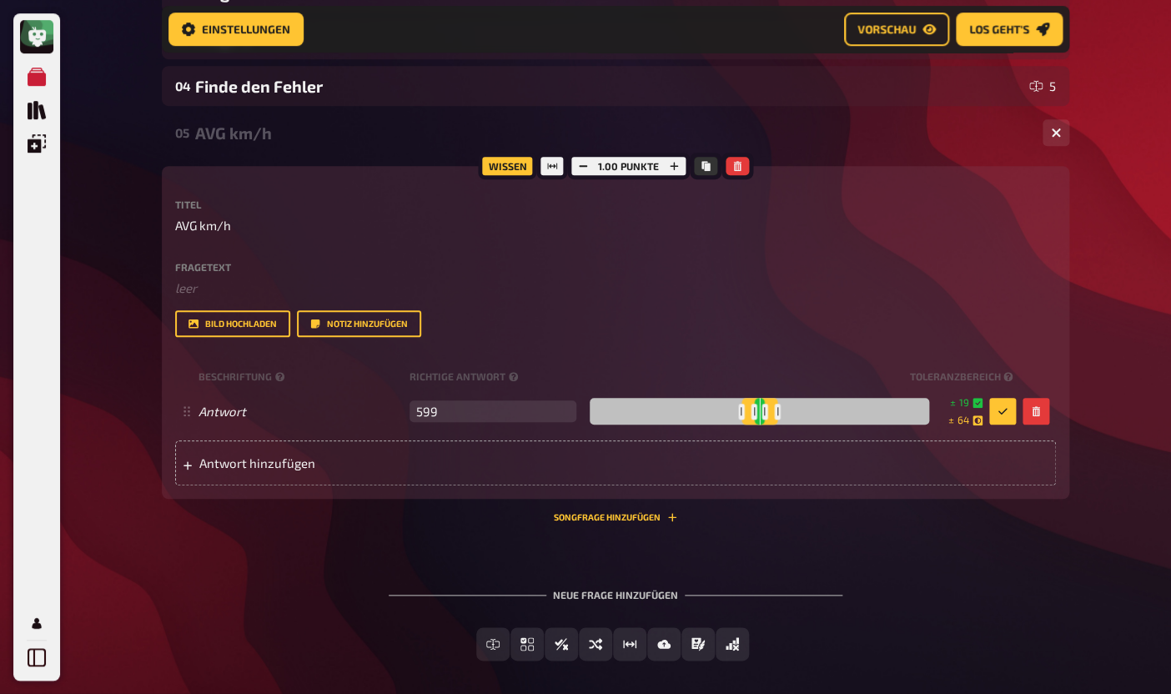
click at [651, 266] on label "Fragetext" at bounding box center [615, 267] width 881 height 10
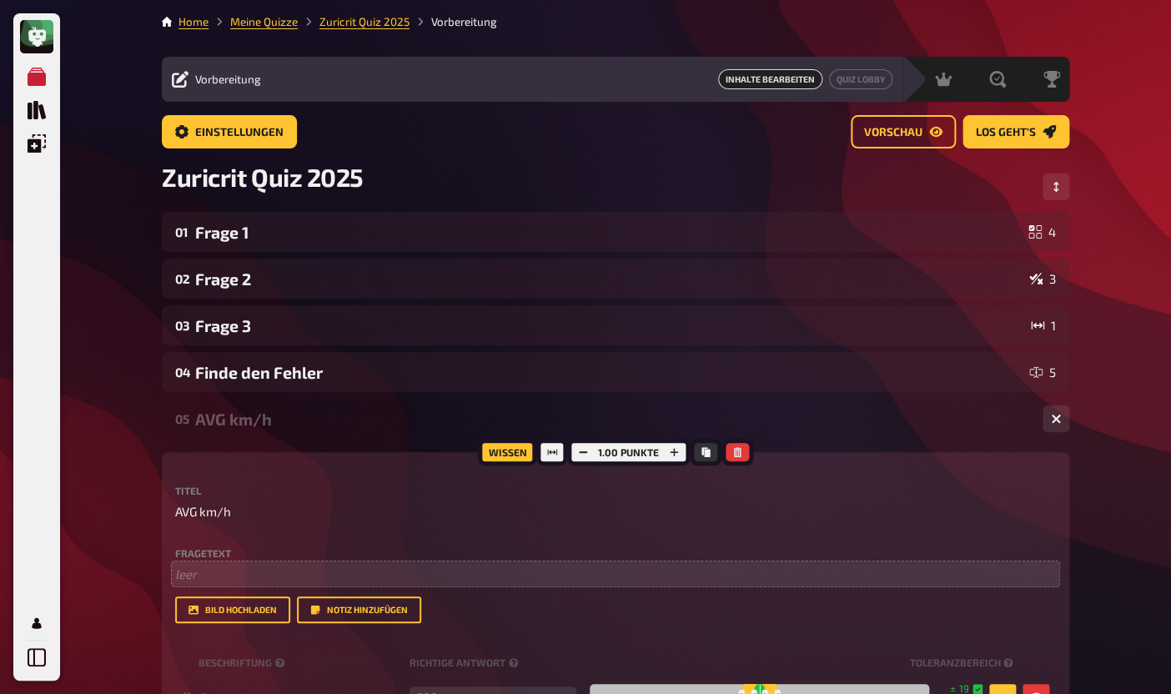
scroll to position [14, 0]
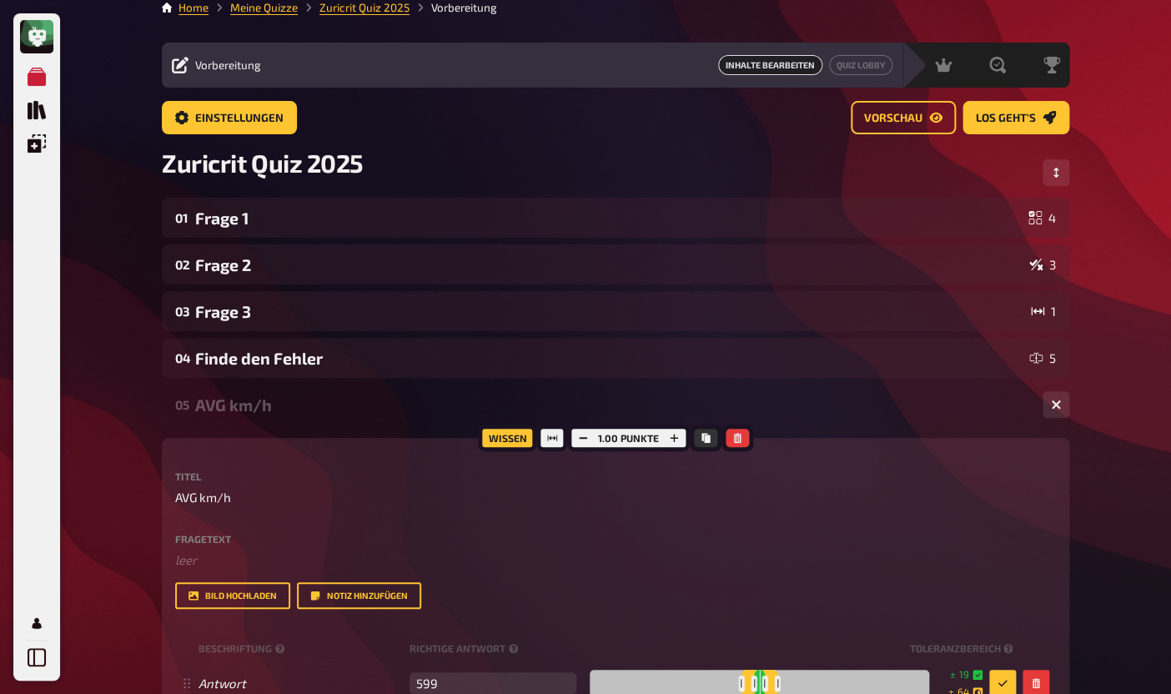
click at [856, 404] on div "AVG km/h" at bounding box center [612, 404] width 834 height 19
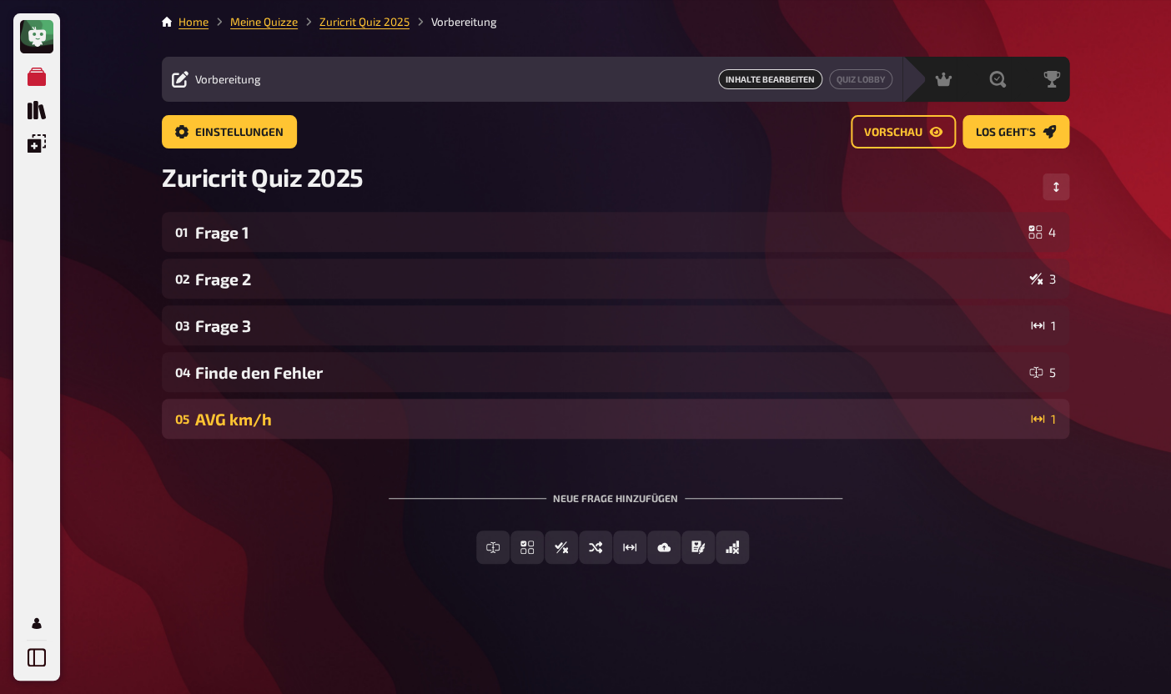
scroll to position [0, 0]
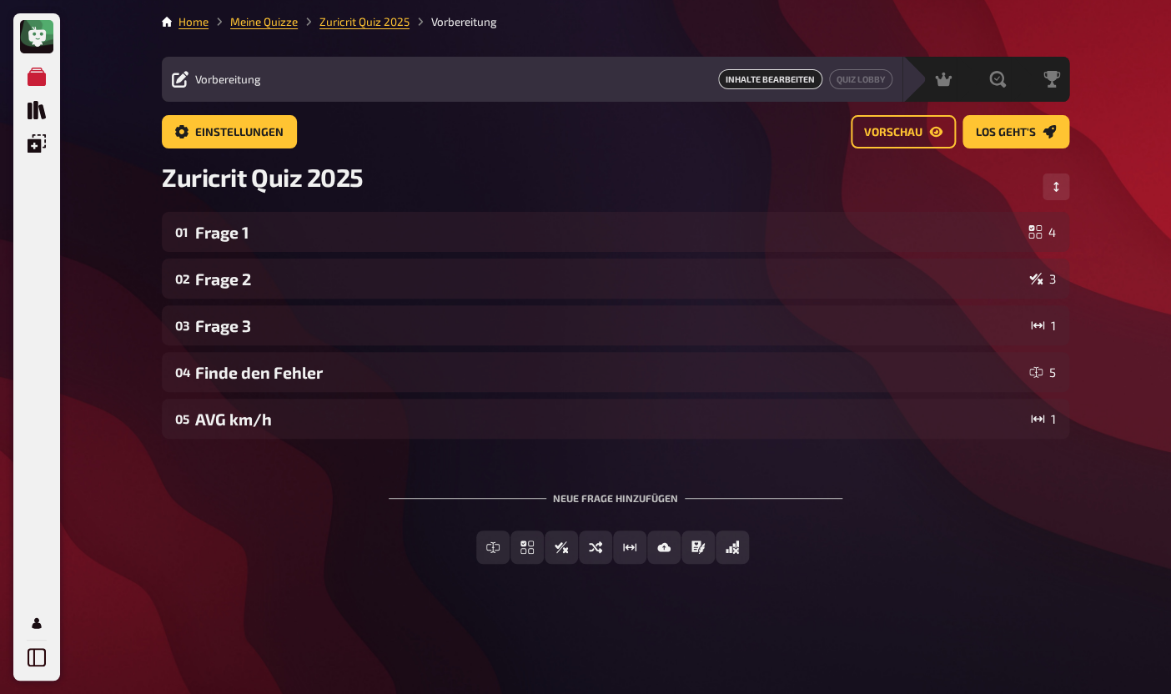
click at [806, 399] on div "01 Frage 1 4 02 Frage 2 3 03 Frage 3 1 04 Finde den Fehler 5 05 AVG km/h 1 To p…" at bounding box center [615, 325] width 907 height 227
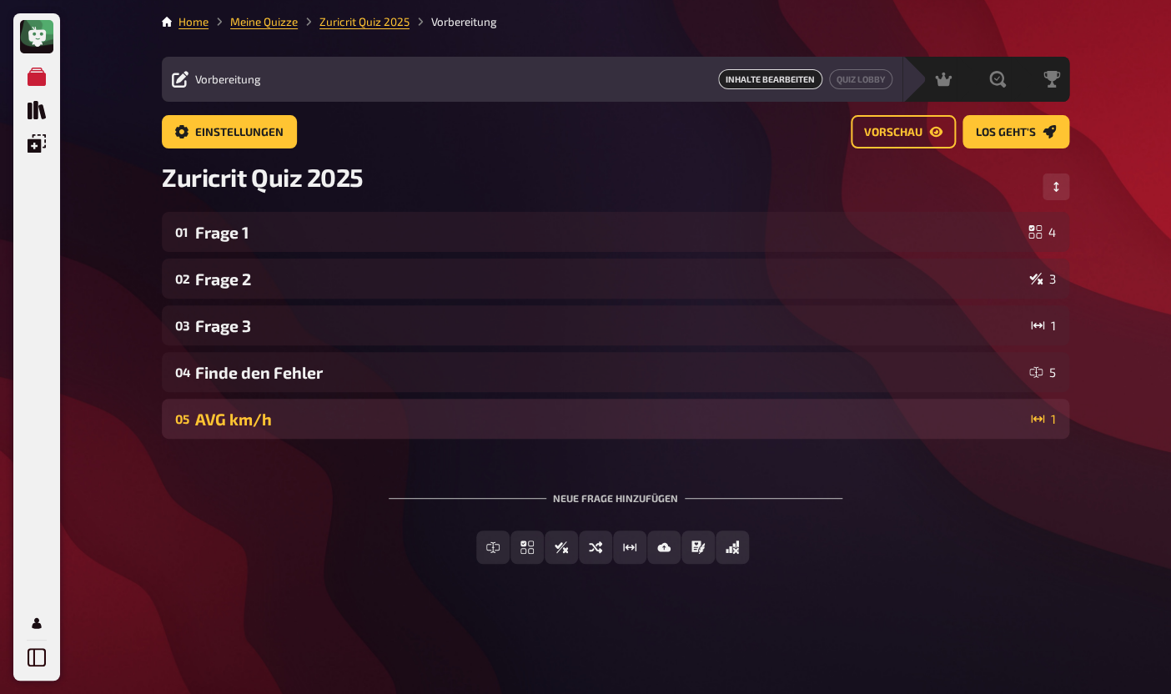
click at [799, 409] on div "05 AVG km/h 1" at bounding box center [615, 419] width 907 height 40
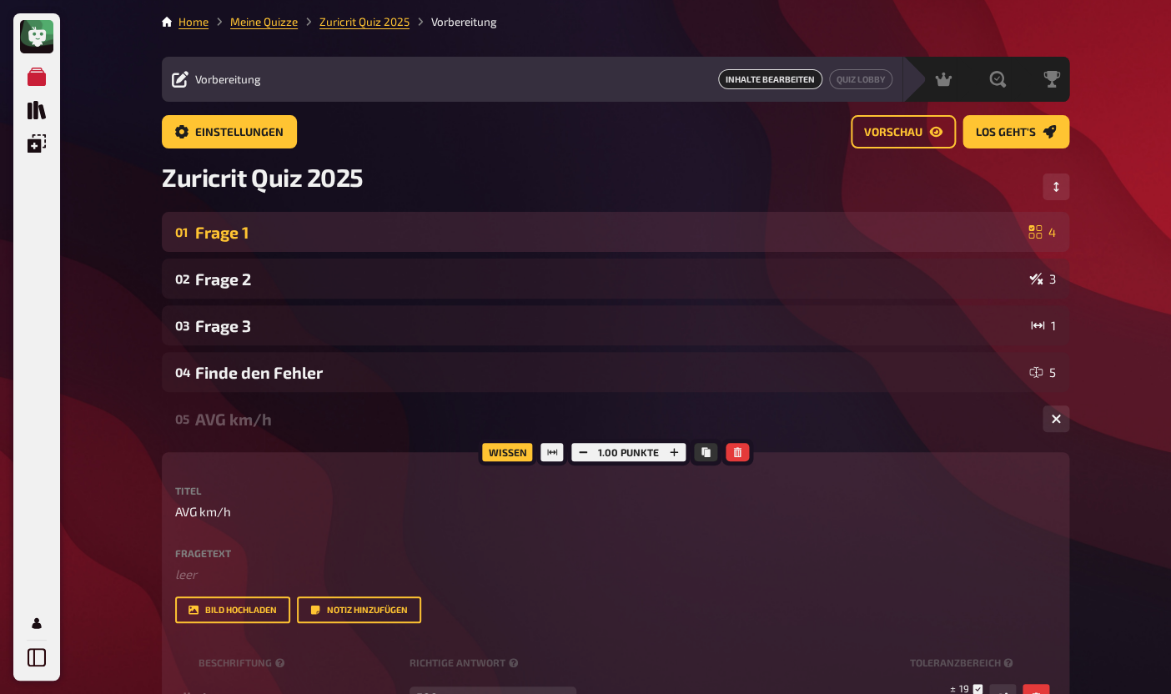
click at [228, 230] on div "Frage 1" at bounding box center [608, 232] width 826 height 19
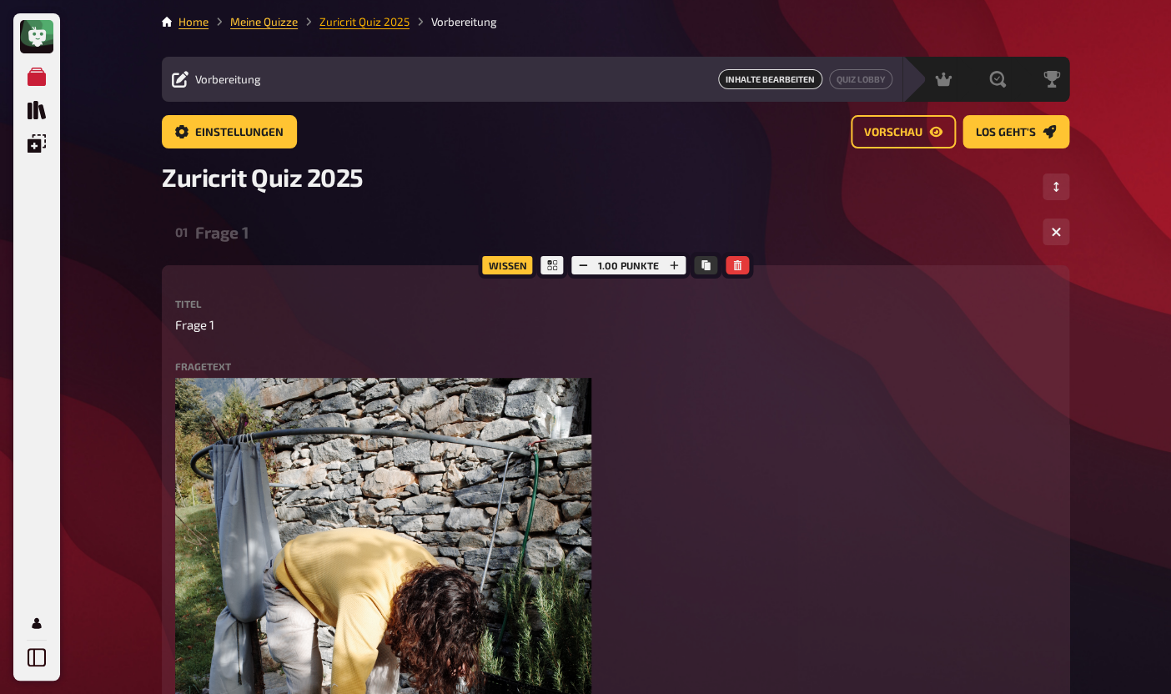
click at [360, 28] on link "Zuricrit Quiz 2025" at bounding box center [364, 21] width 90 height 13
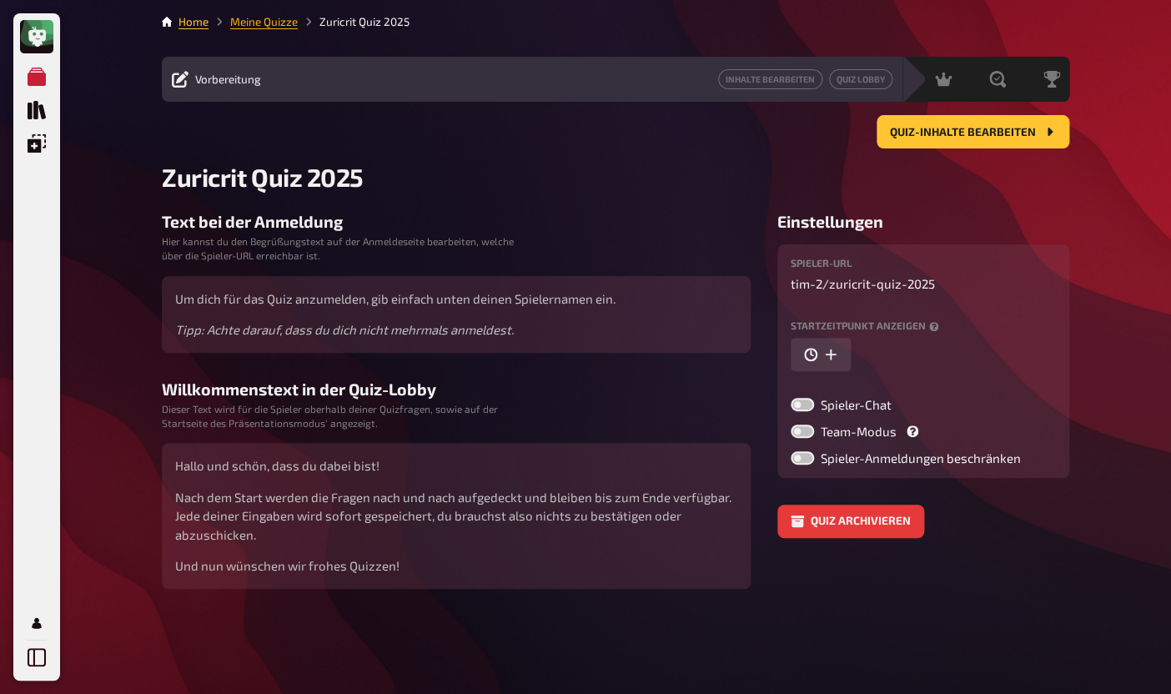
click at [267, 26] on link "Meine Quizze" at bounding box center [264, 21] width 68 height 13
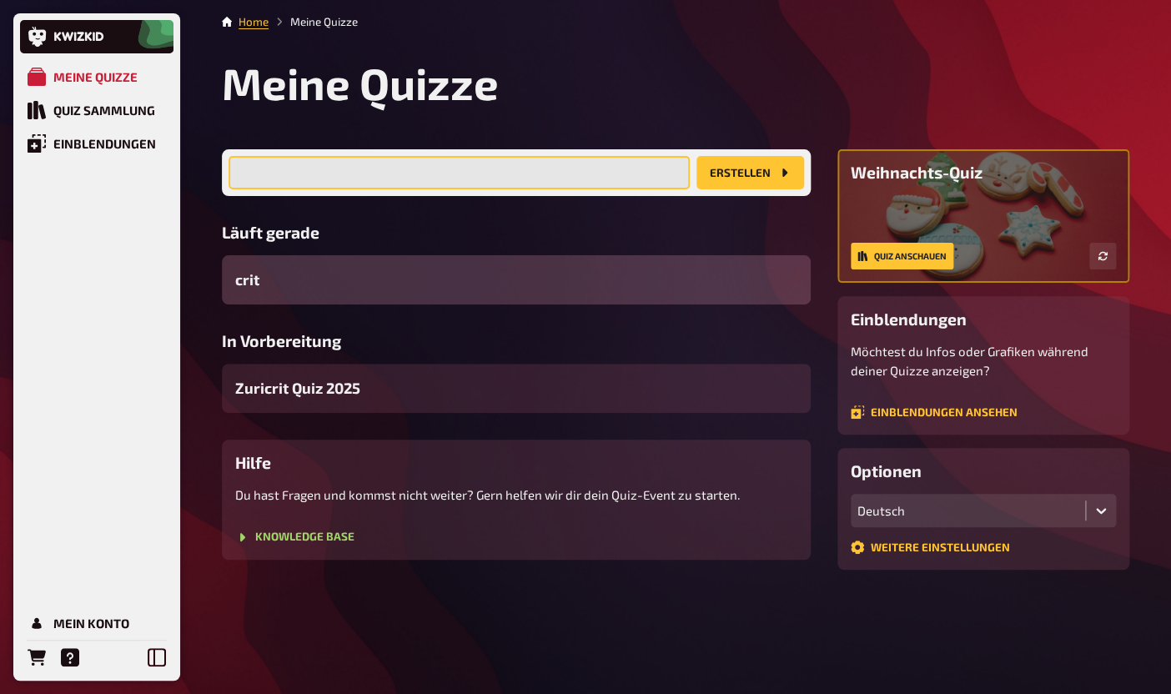
click at [429, 181] on input "text" at bounding box center [458, 172] width 461 height 33
type input "Z"
click at [320, 172] on input "Zuricrit Pub QUiz" at bounding box center [458, 172] width 461 height 33
type input "Zuricrit Pub Quiz"
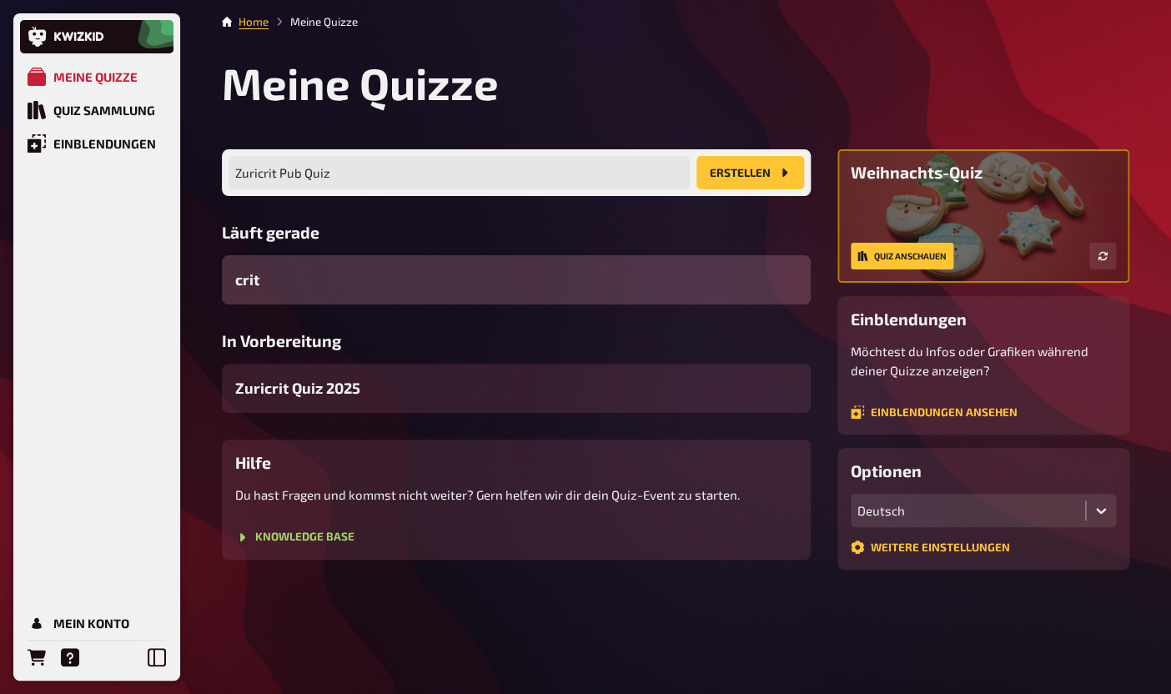
click at [745, 178] on button "Erstellen" at bounding box center [750, 172] width 108 height 33
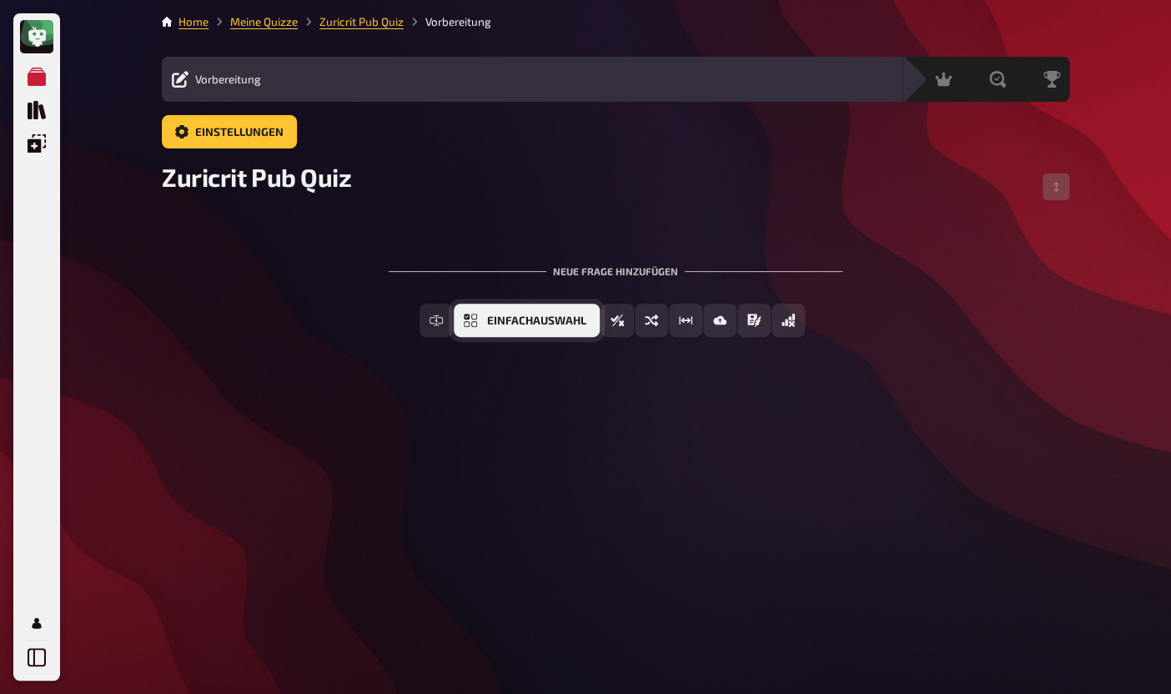
click at [492, 326] on span "Einfachauswahl" at bounding box center [536, 321] width 99 height 12
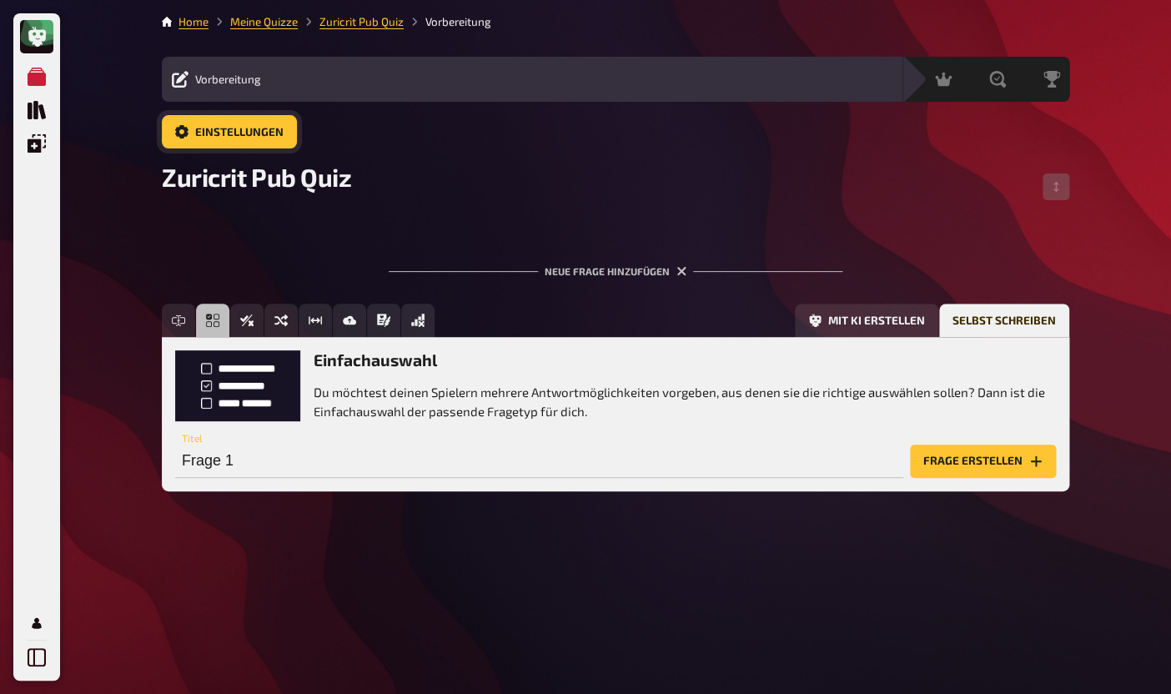
click at [259, 144] on link "Einstellungen" at bounding box center [229, 131] width 135 height 33
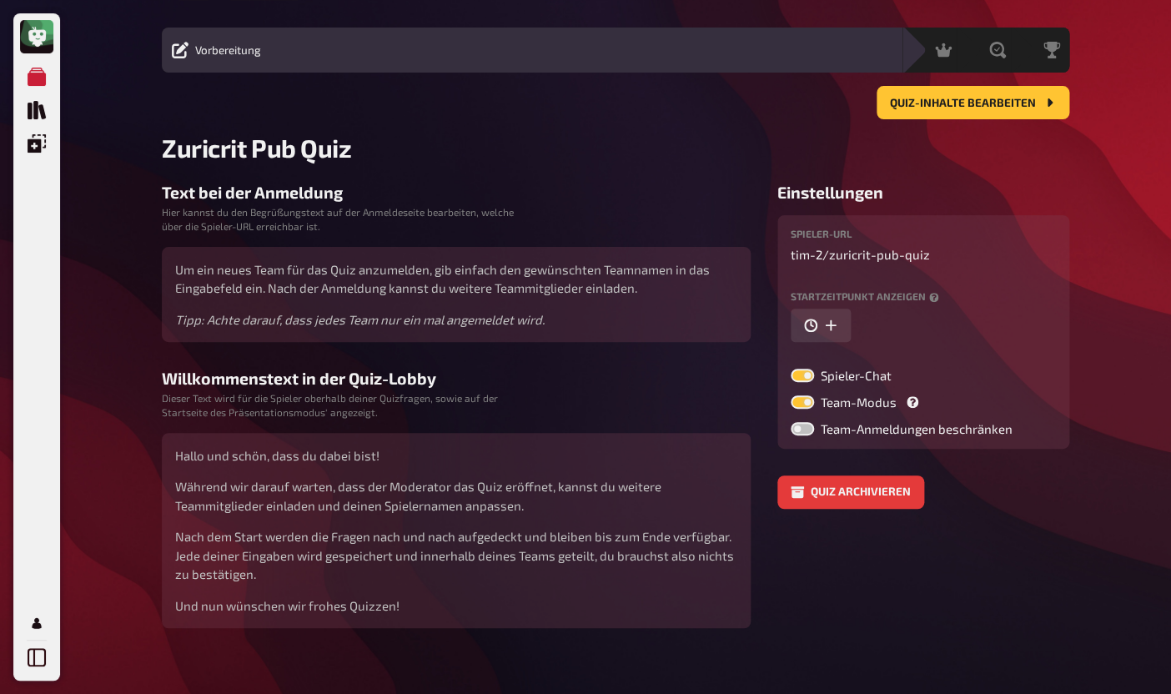
scroll to position [45, 0]
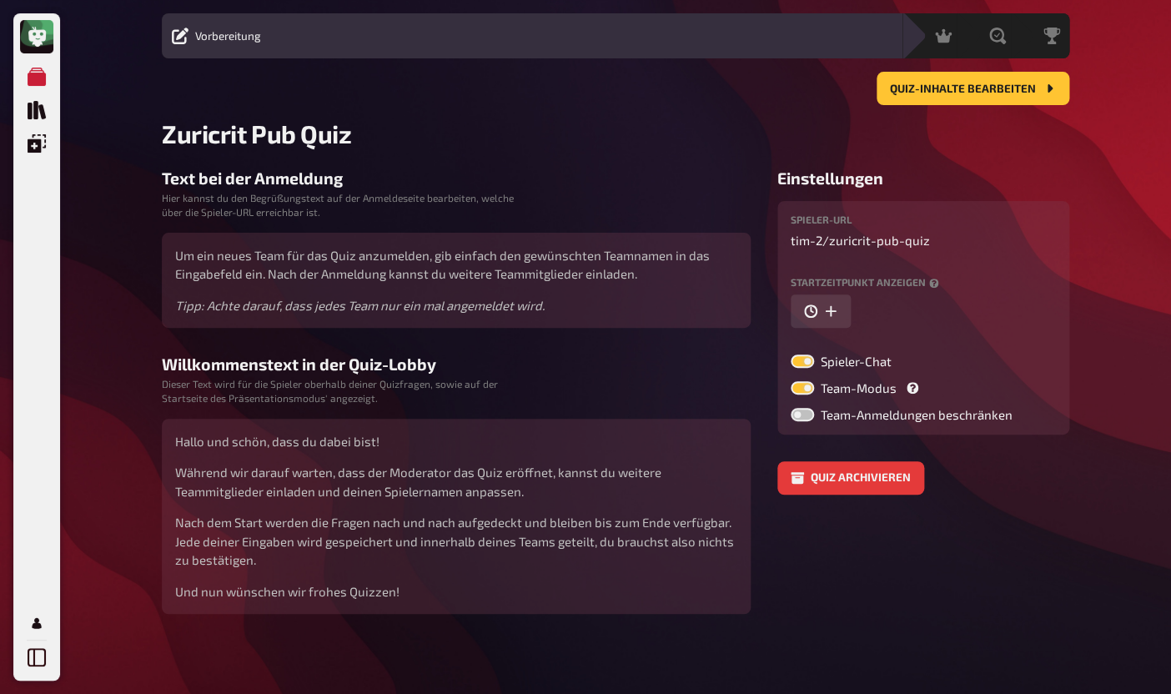
click at [811, 386] on label at bounding box center [802, 387] width 23 height 13
click at [791, 381] on input "Team-Modus" at bounding box center [790, 380] width 1 height 1
checkbox input "false"
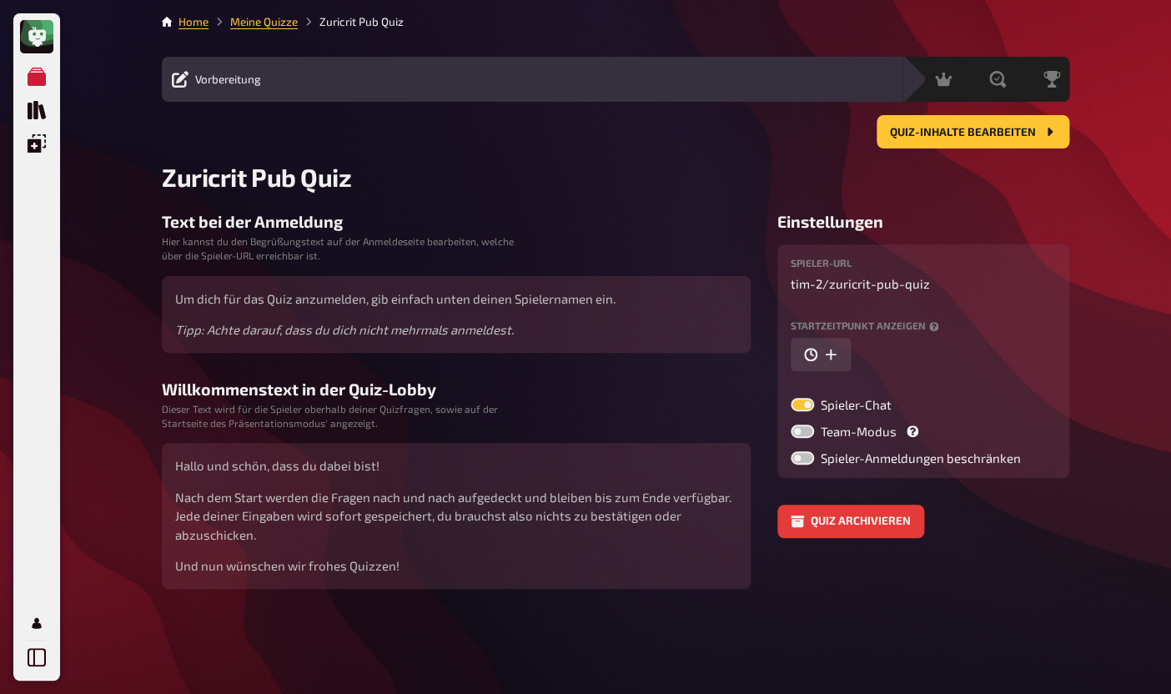
click at [806, 404] on label at bounding box center [802, 404] width 23 height 13
click at [791, 398] on input "Spieler-Chat" at bounding box center [790, 397] width 1 height 1
checkbox input "false"
click at [932, 139] on button "Quiz-Inhalte bearbeiten" at bounding box center [972, 131] width 193 height 33
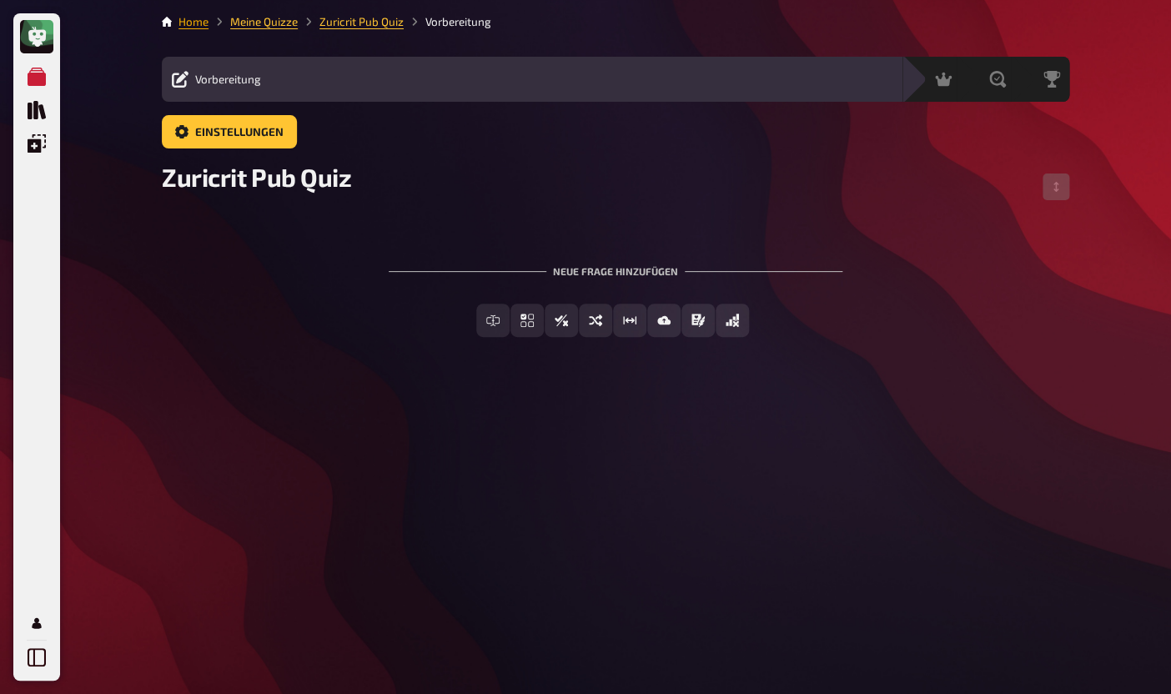
click at [199, 24] on link "Home" at bounding box center [193, 21] width 30 height 13
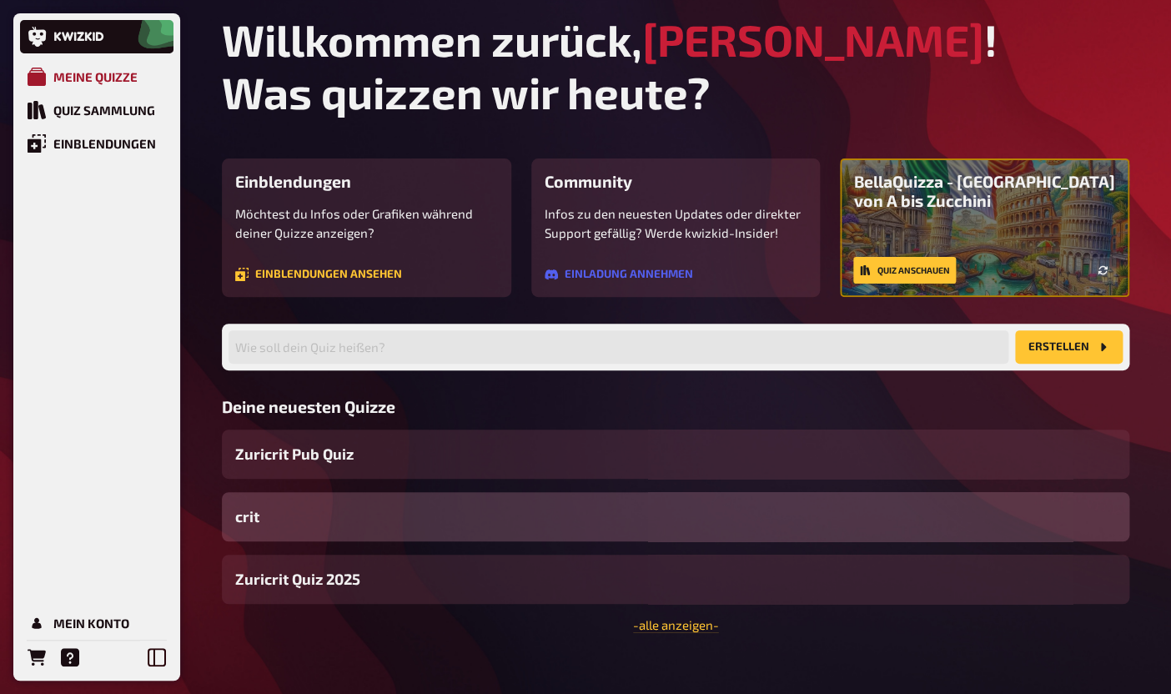
click at [123, 75] on div "Meine Quizze" at bounding box center [95, 76] width 84 height 15
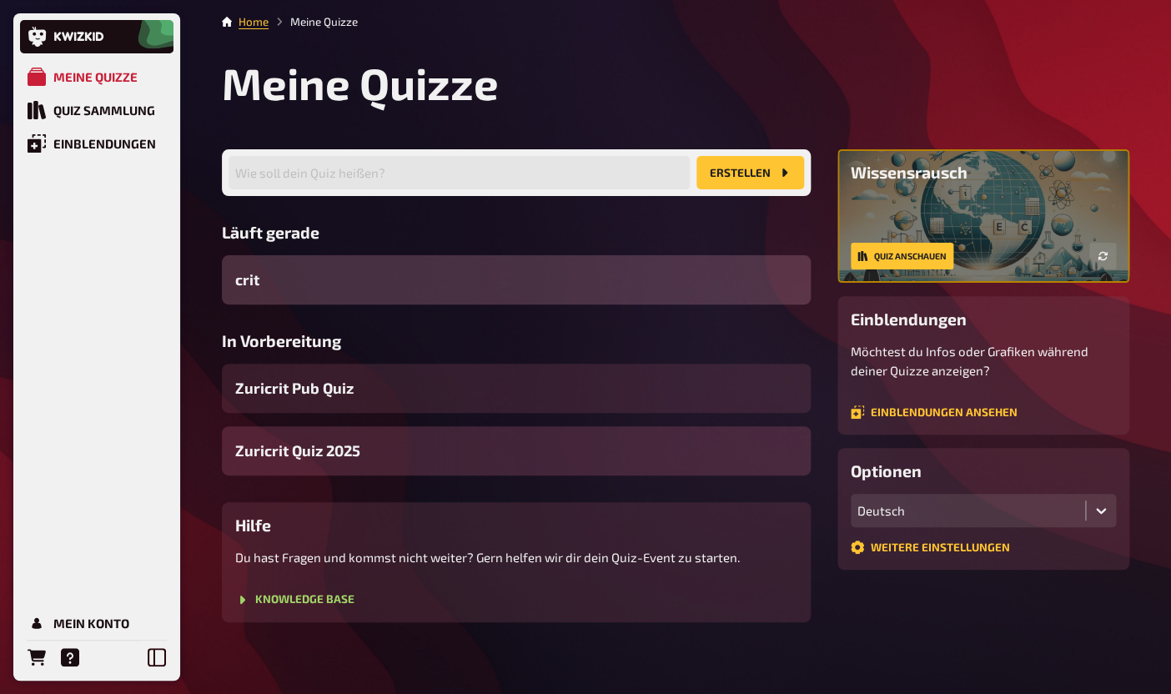
click at [357, 460] on span "Zuricrit Quiz 2025" at bounding box center [297, 450] width 125 height 23
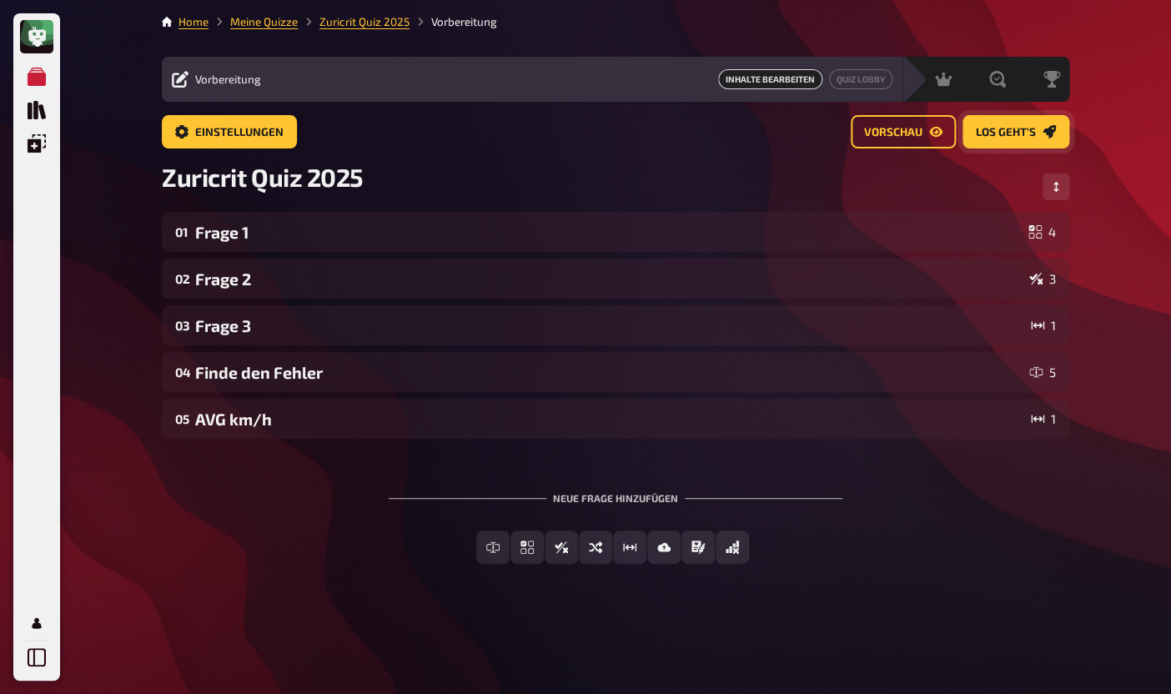
click at [977, 135] on span "Los geht's" at bounding box center [1006, 133] width 60 height 12
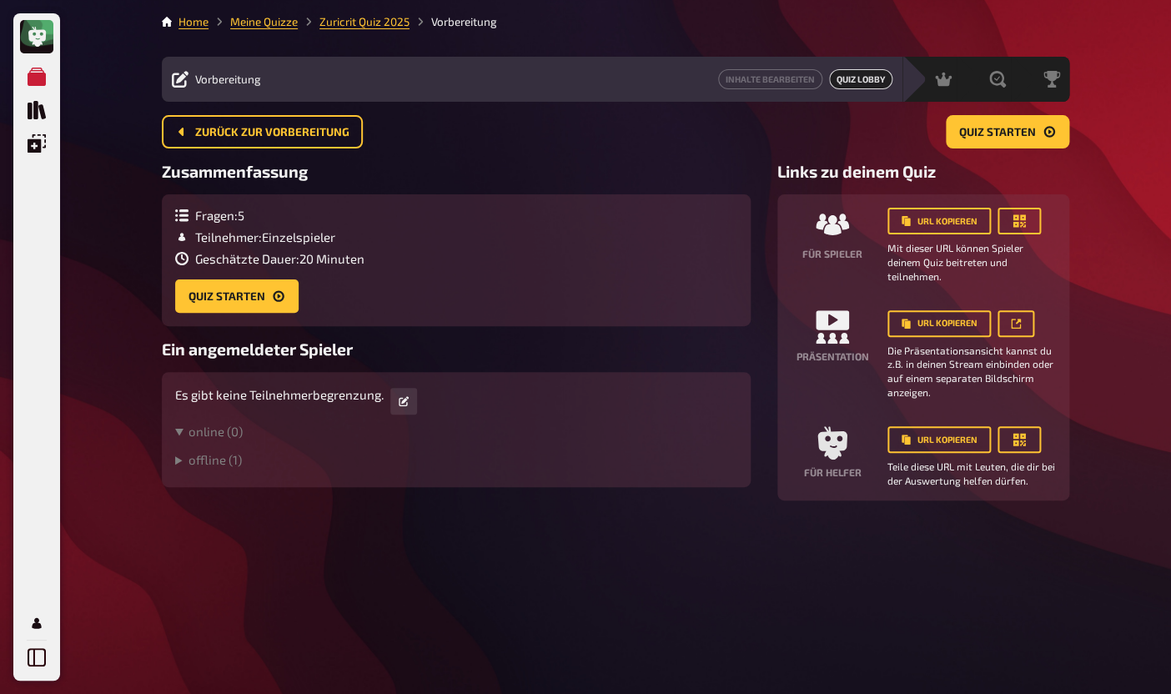
click at [308, 275] on div "Fragen : 5 Teilnehmer : Einzelspieler Geschätzte Dauer : 20 Minuten Quiz starten" at bounding box center [456, 260] width 562 height 105
click at [269, 287] on button "Quiz starten" at bounding box center [236, 295] width 123 height 33
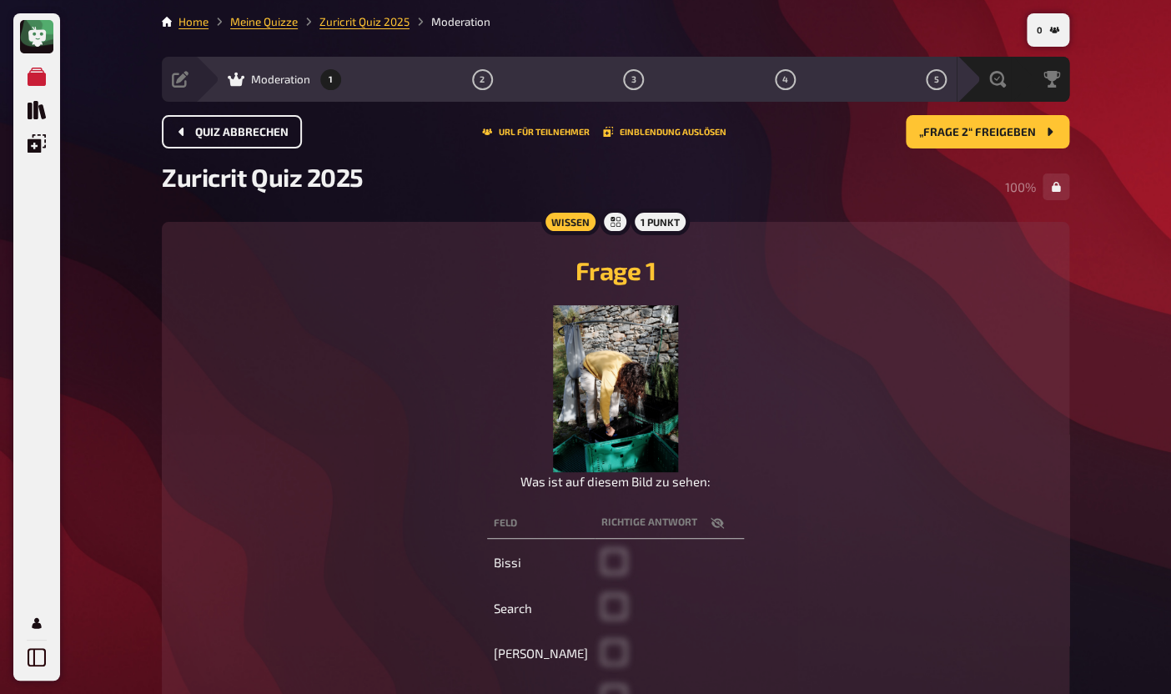
click at [283, 134] on span "Quiz abbrechen" at bounding box center [241, 133] width 93 height 12
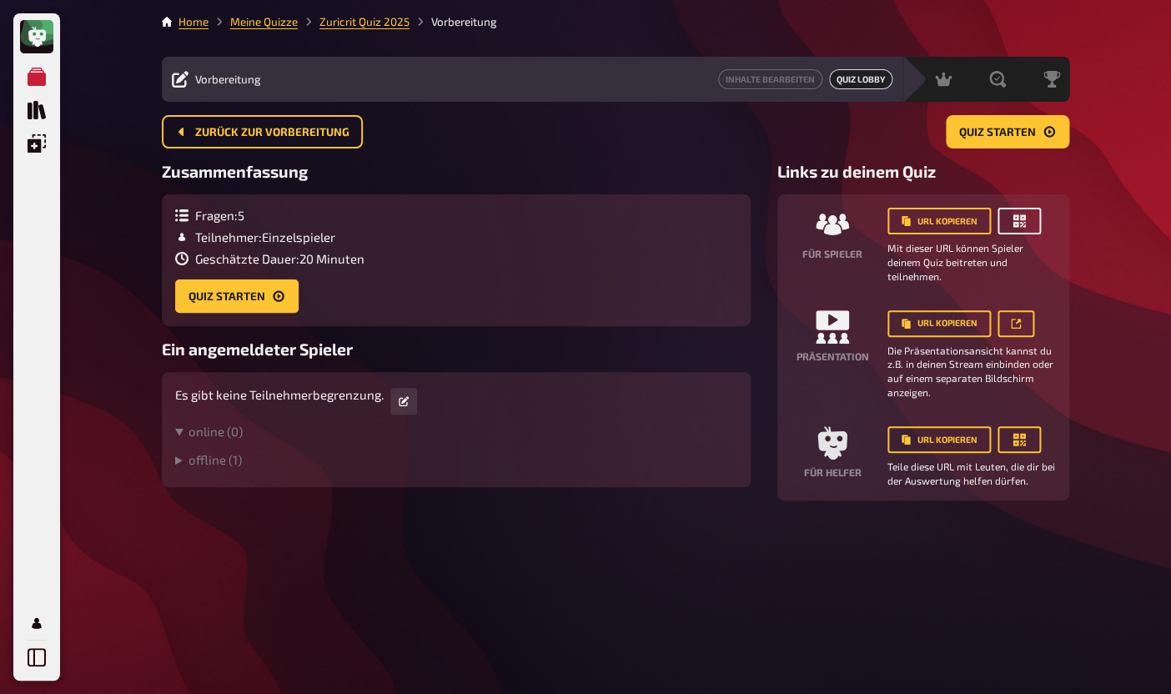
click at [1012, 221] on icon "button" at bounding box center [1019, 221] width 17 height 17
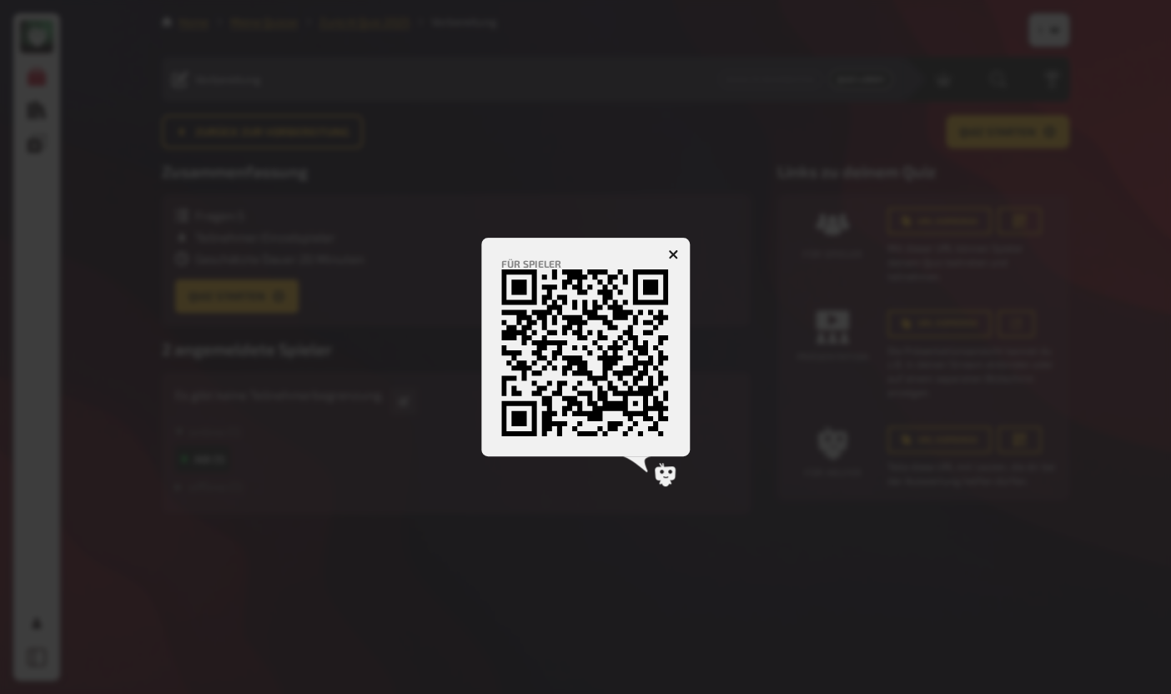
click at [680, 252] on button "button" at bounding box center [673, 254] width 27 height 27
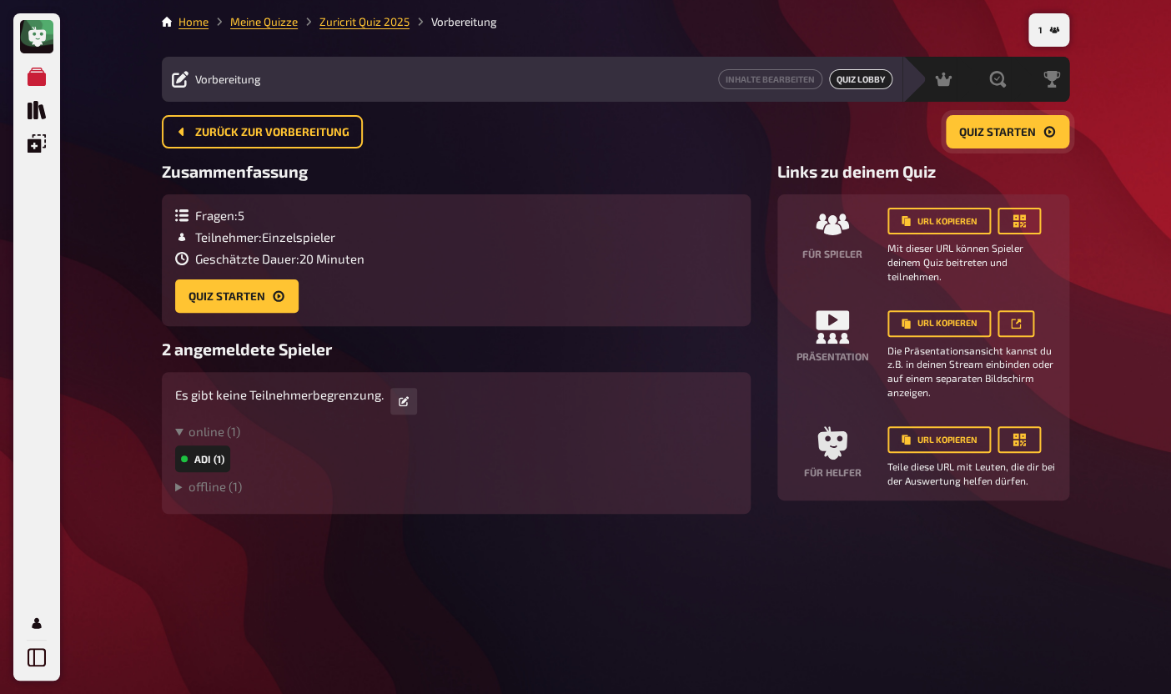
click at [989, 138] on span "Quiz starten" at bounding box center [997, 133] width 77 height 12
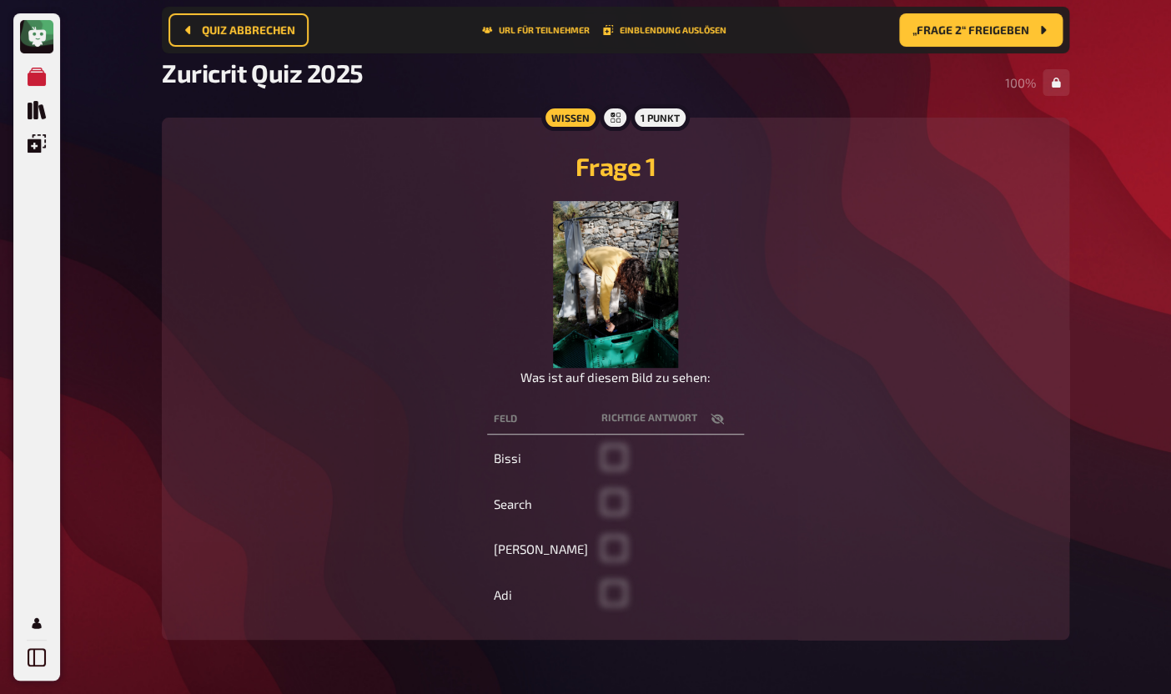
scroll to position [115, 0]
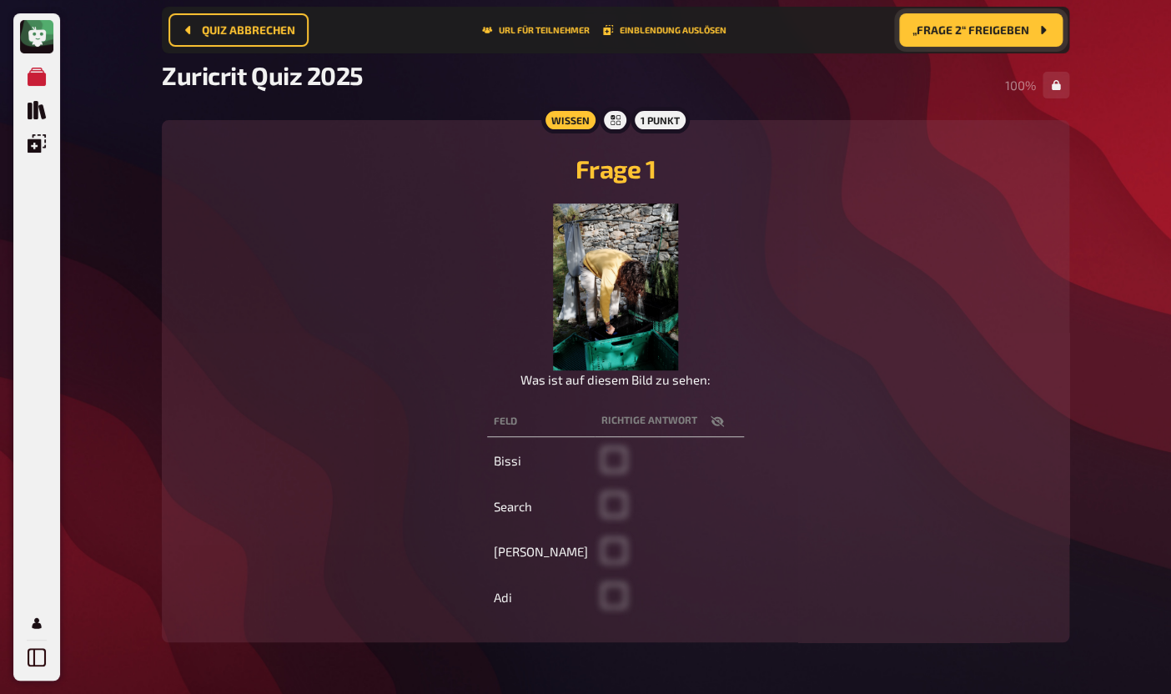
click at [971, 28] on span "„Frage 2“ freigeben" at bounding box center [970, 30] width 117 height 12
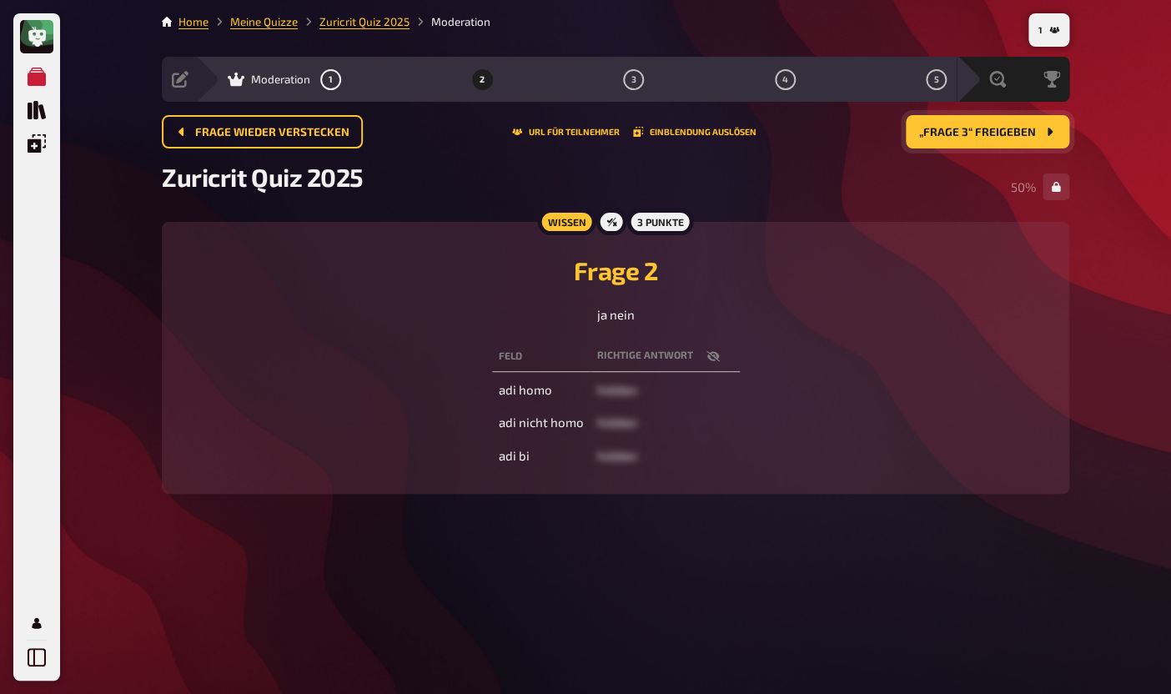
click at [997, 130] on span "„Frage 3“ freigeben" at bounding box center [977, 133] width 117 height 12
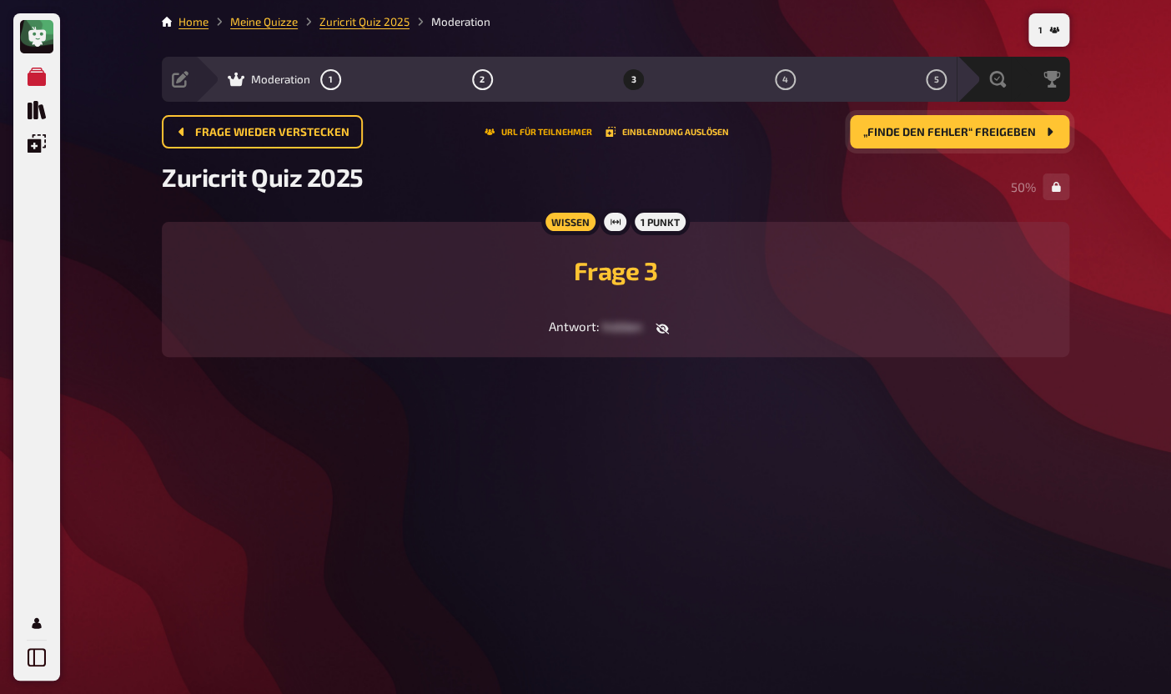
click at [553, 135] on button "URL für Teilnehmer" at bounding box center [538, 132] width 108 height 10
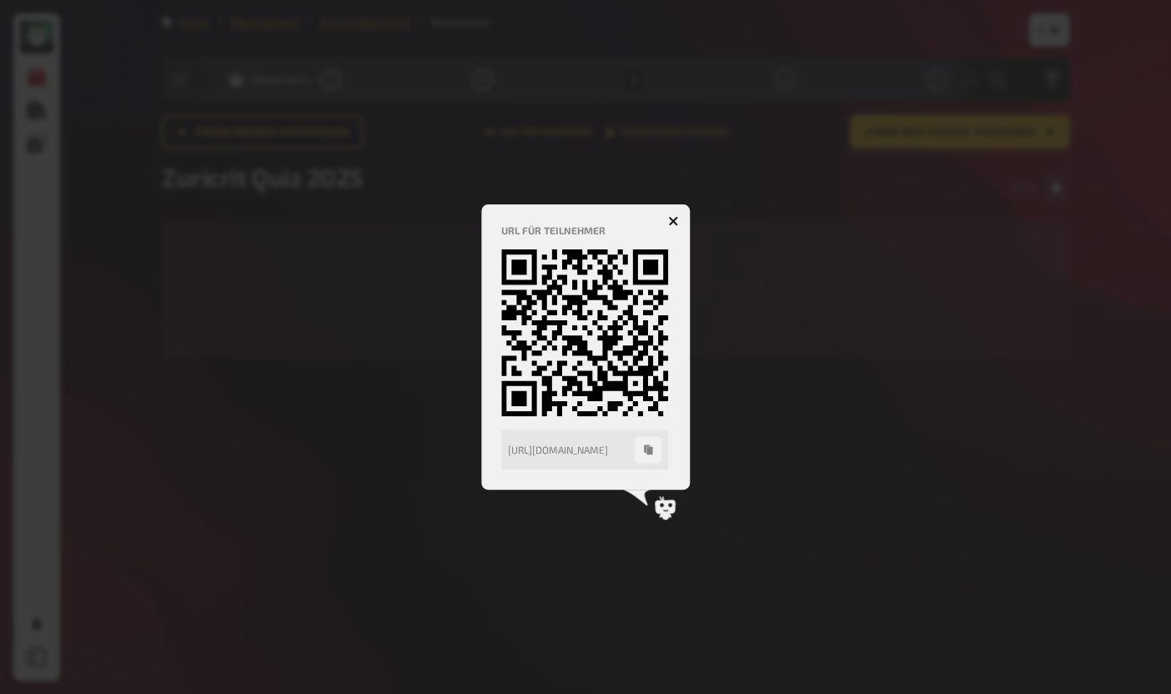
click at [670, 220] on icon "button" at bounding box center [673, 221] width 10 height 10
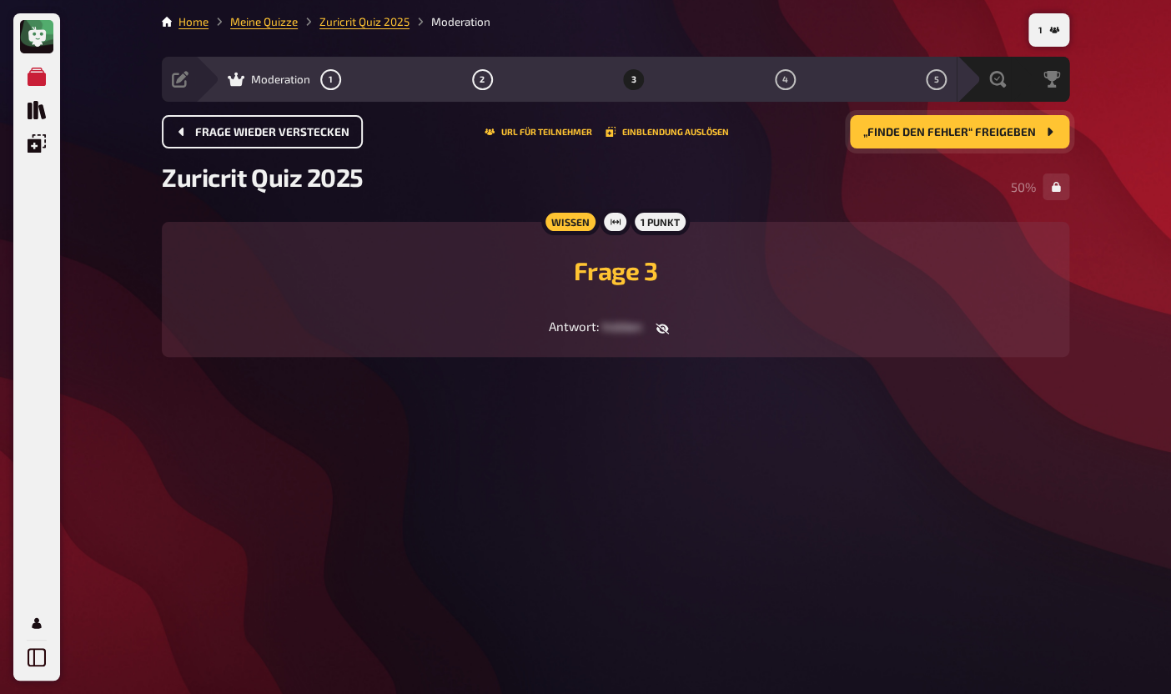
click at [290, 132] on span "Frage wieder verstecken" at bounding box center [272, 133] width 154 height 12
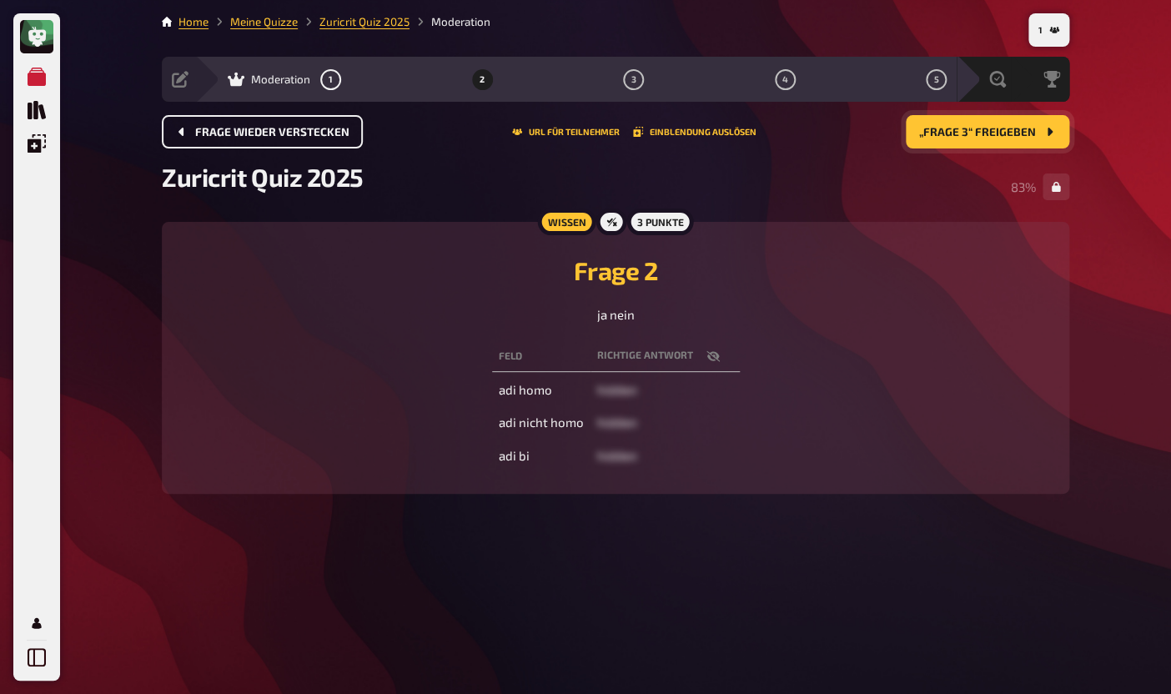
click at [303, 130] on span "Frage wieder verstecken" at bounding box center [272, 133] width 154 height 12
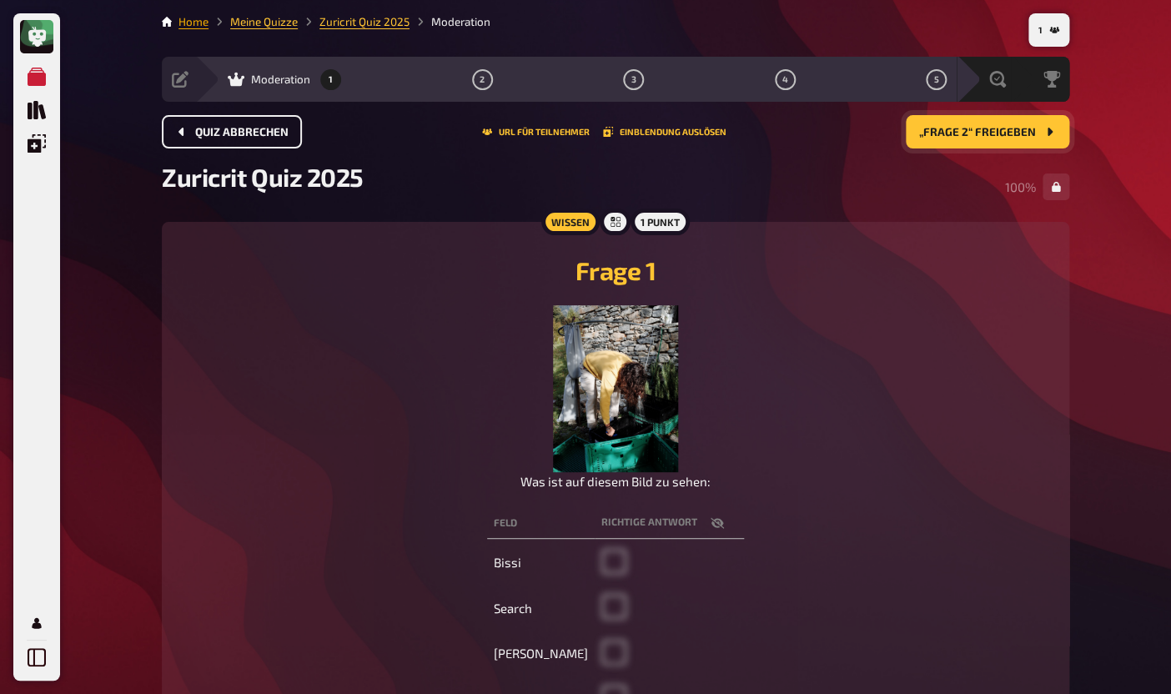
click at [200, 28] on link "Home" at bounding box center [193, 21] width 30 height 13
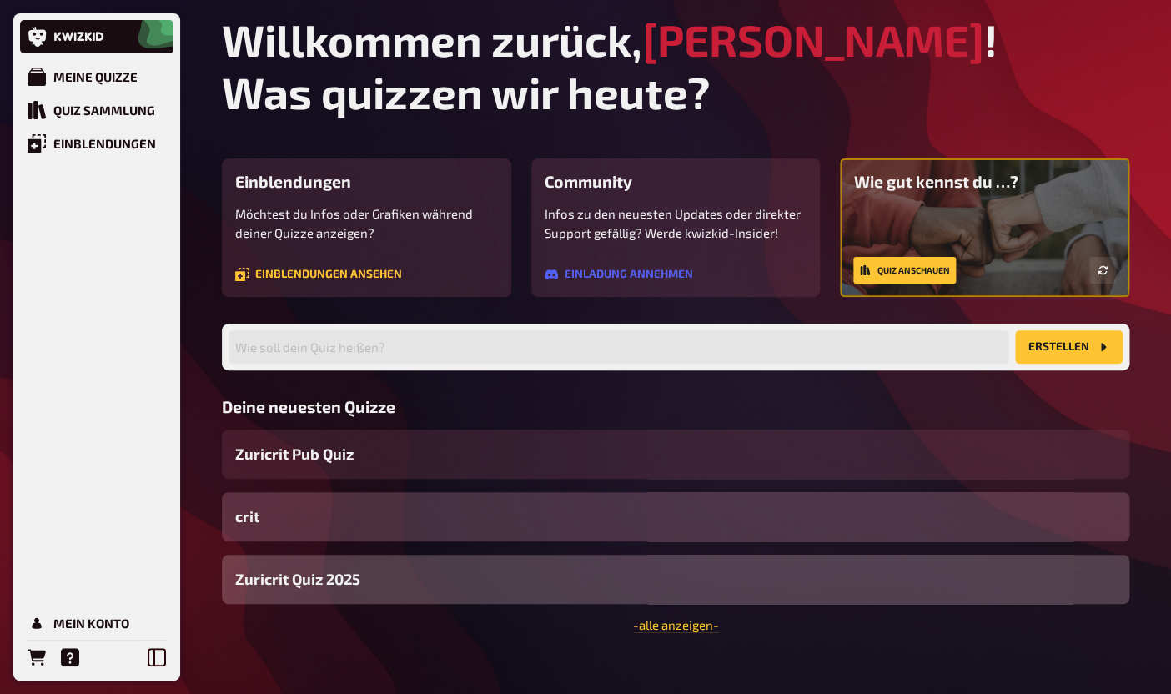
click at [353, 600] on div "Zuricrit Quiz 2025" at bounding box center [675, 579] width 907 height 49
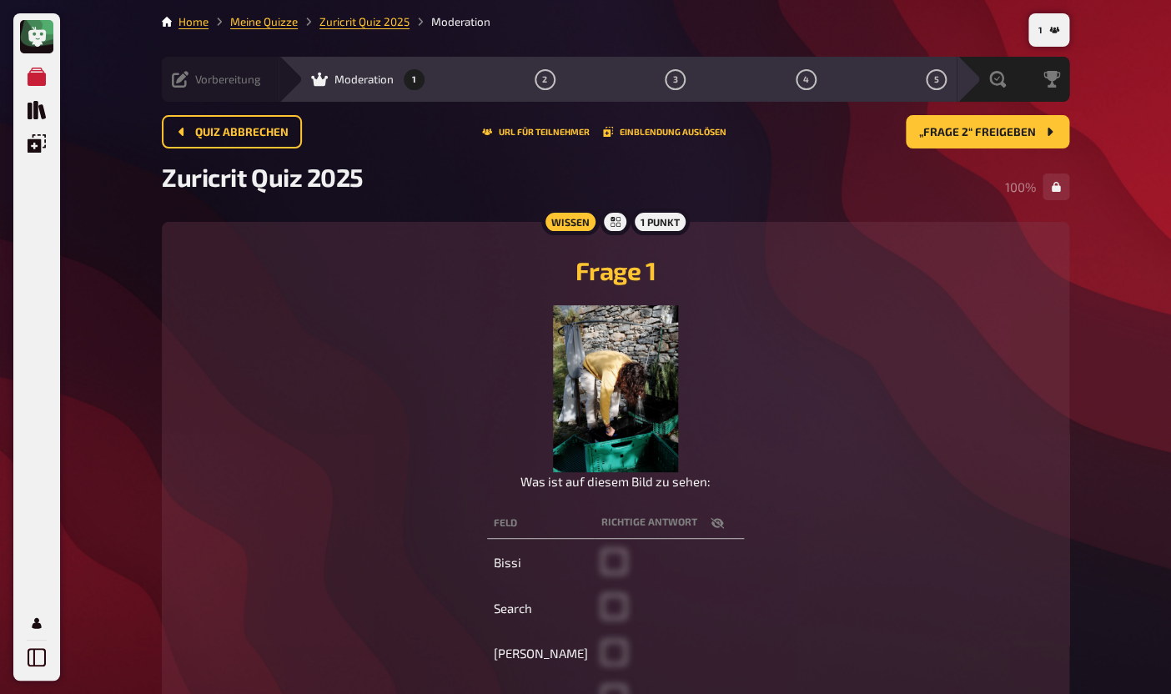
click at [192, 88] on div "Vorbereitung Inhalte Bearbeiten Quiz Lobby" at bounding box center [220, 79] width 117 height 45
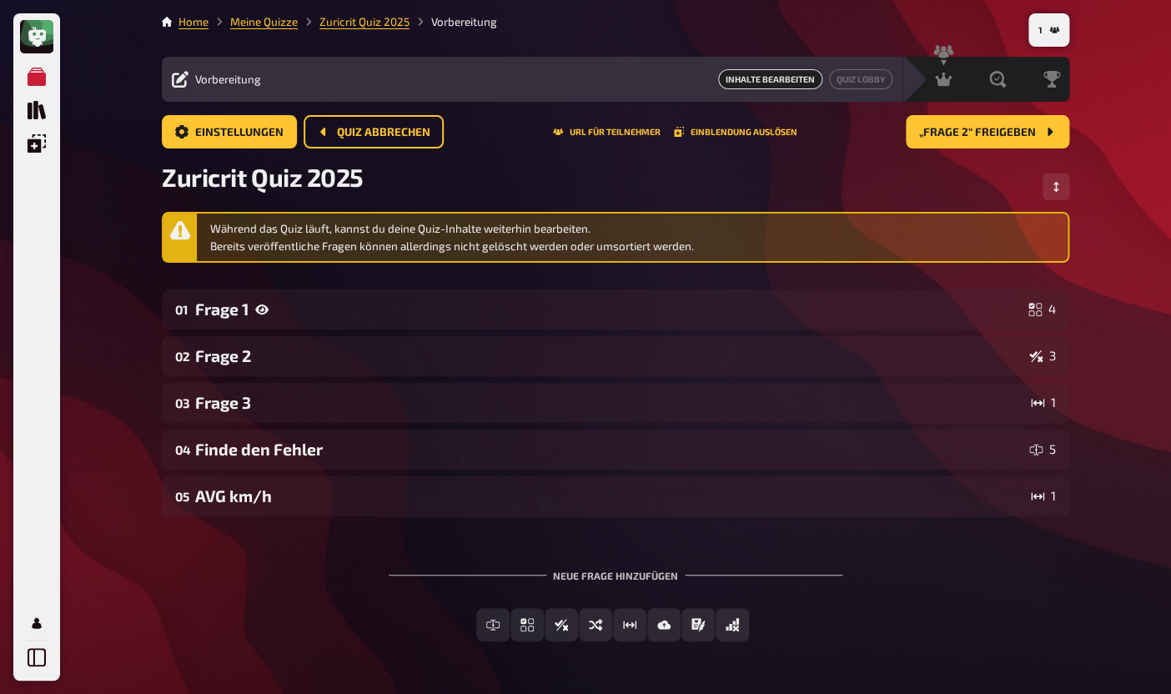
click at [359, 231] on div "Während das Quiz läuft, kannst du deine Quiz-Inhalte weiterhin bearbeiten. Bere…" at bounding box center [635, 237] width 851 height 34
click at [348, 136] on span "Quiz abbrechen" at bounding box center [383, 133] width 93 height 12
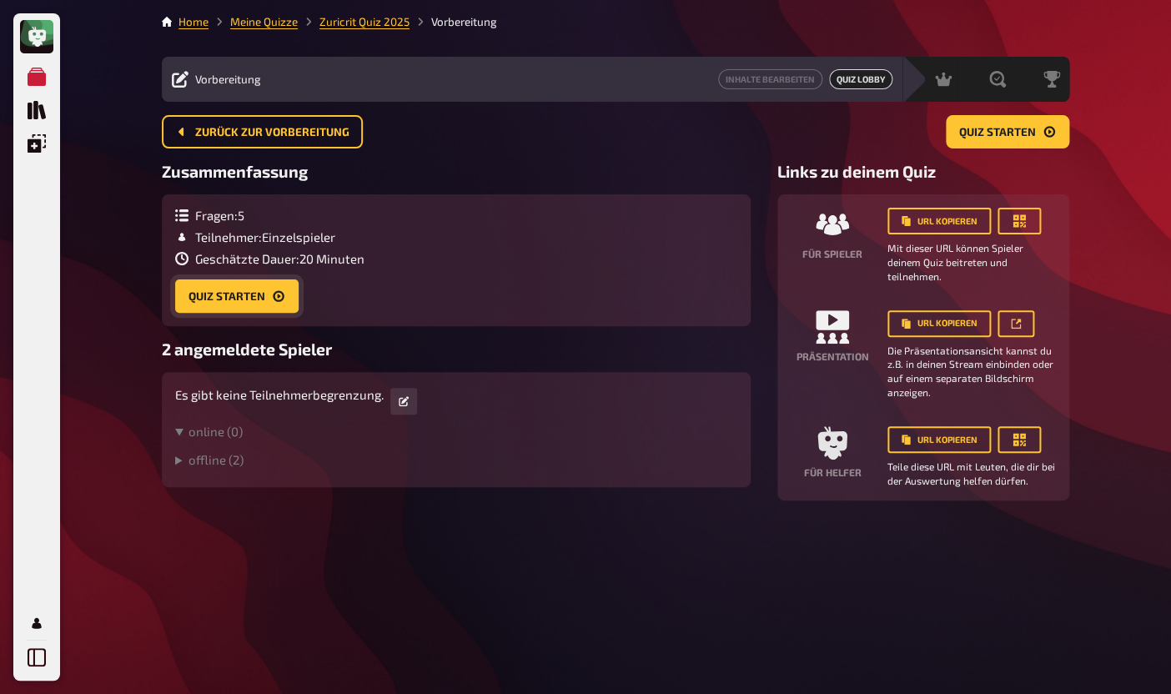
click at [268, 305] on button "Quiz starten" at bounding box center [236, 295] width 123 height 33
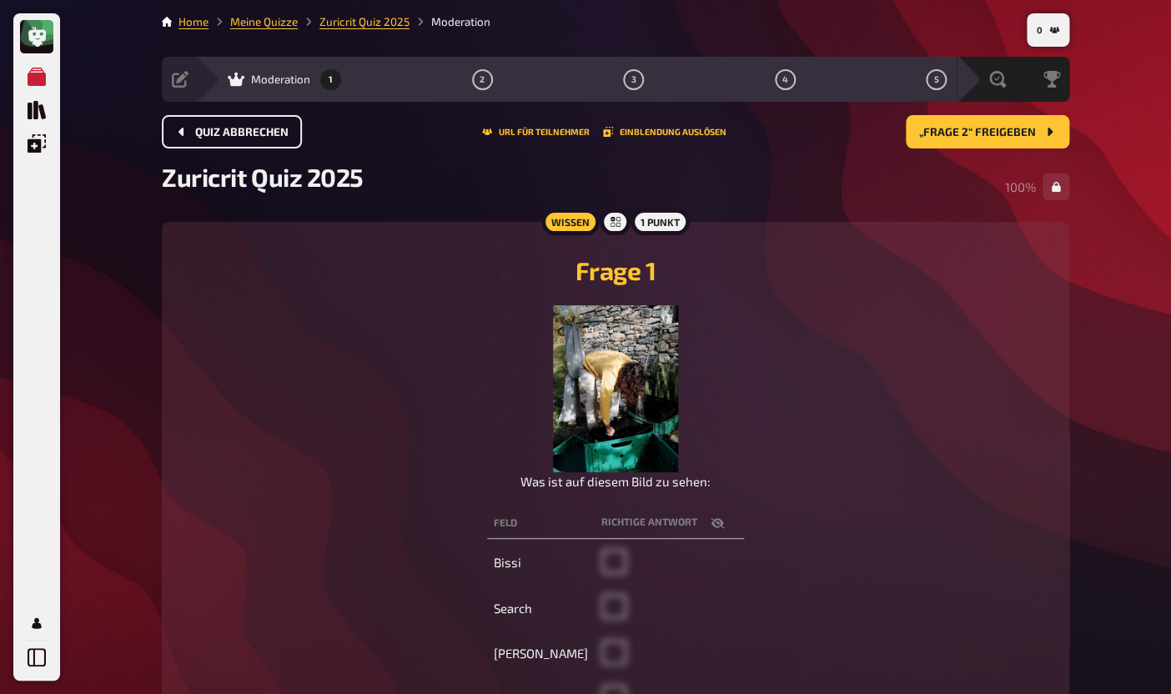
click at [226, 124] on button "Quiz abbrechen" at bounding box center [232, 131] width 140 height 33
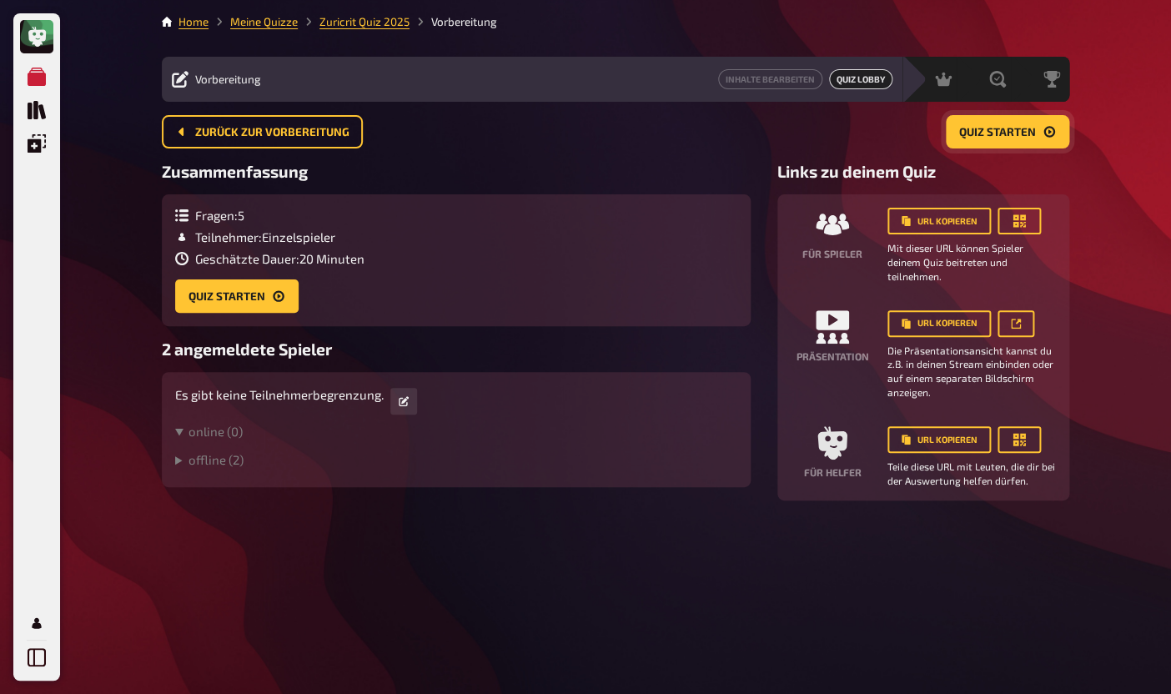
click at [994, 146] on button "Quiz starten" at bounding box center [1007, 131] width 123 height 33
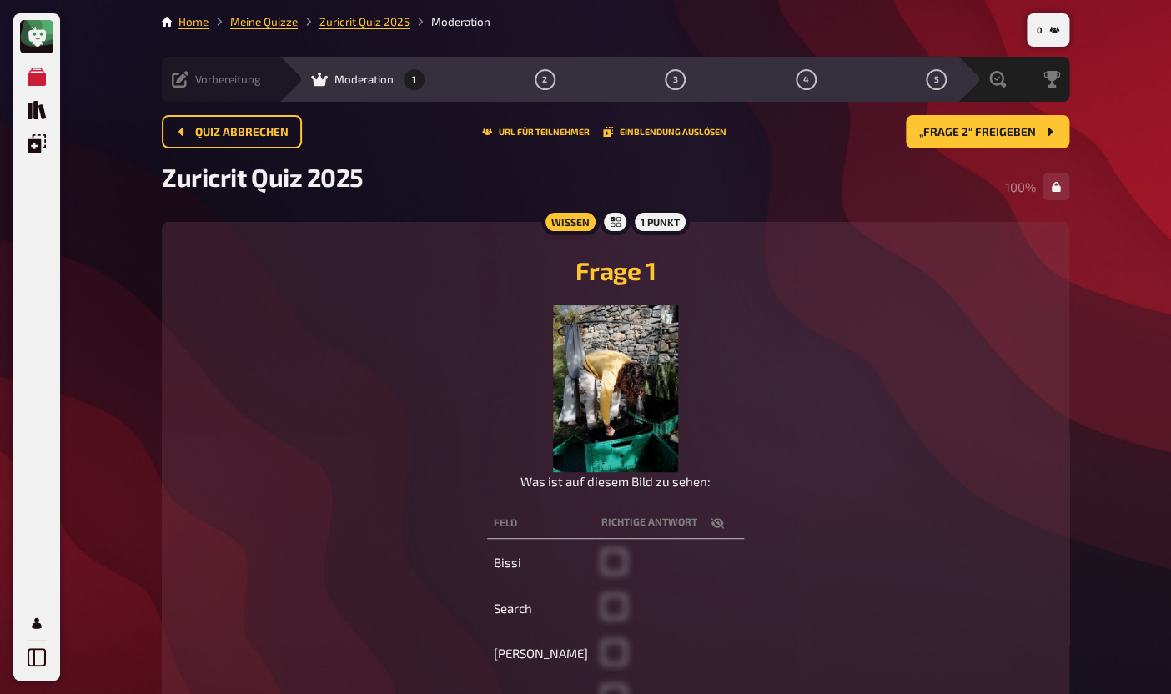
click at [188, 80] on icon at bounding box center [180, 79] width 17 height 17
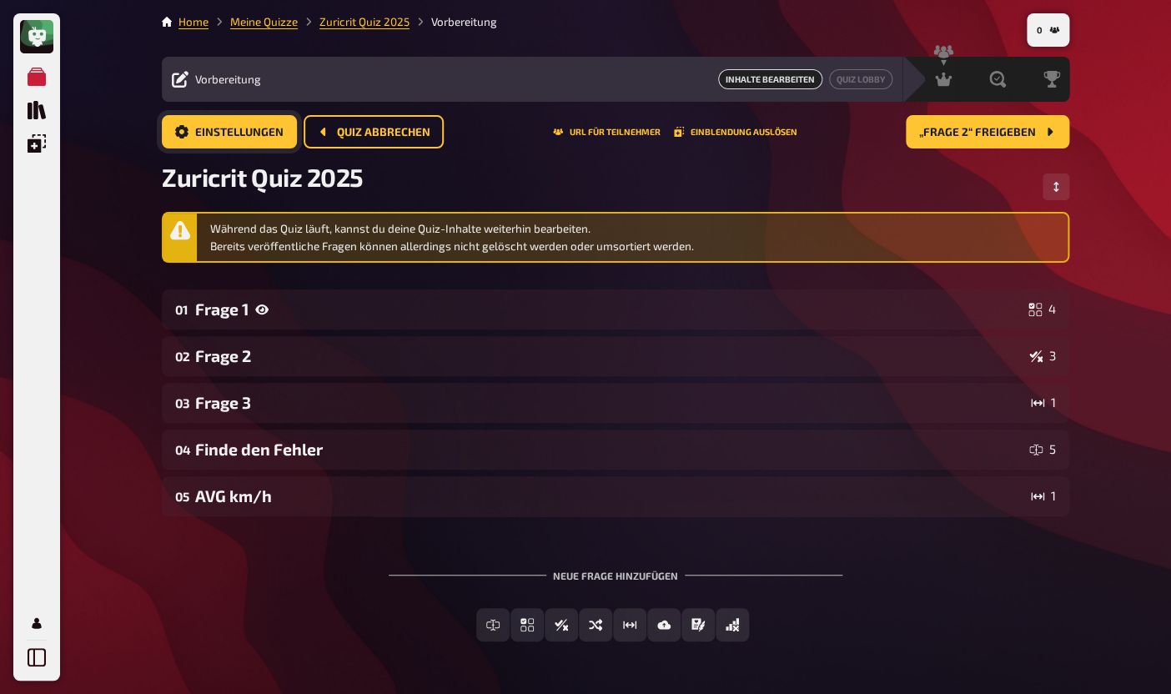
click at [201, 128] on span "Einstellungen" at bounding box center [239, 133] width 88 height 12
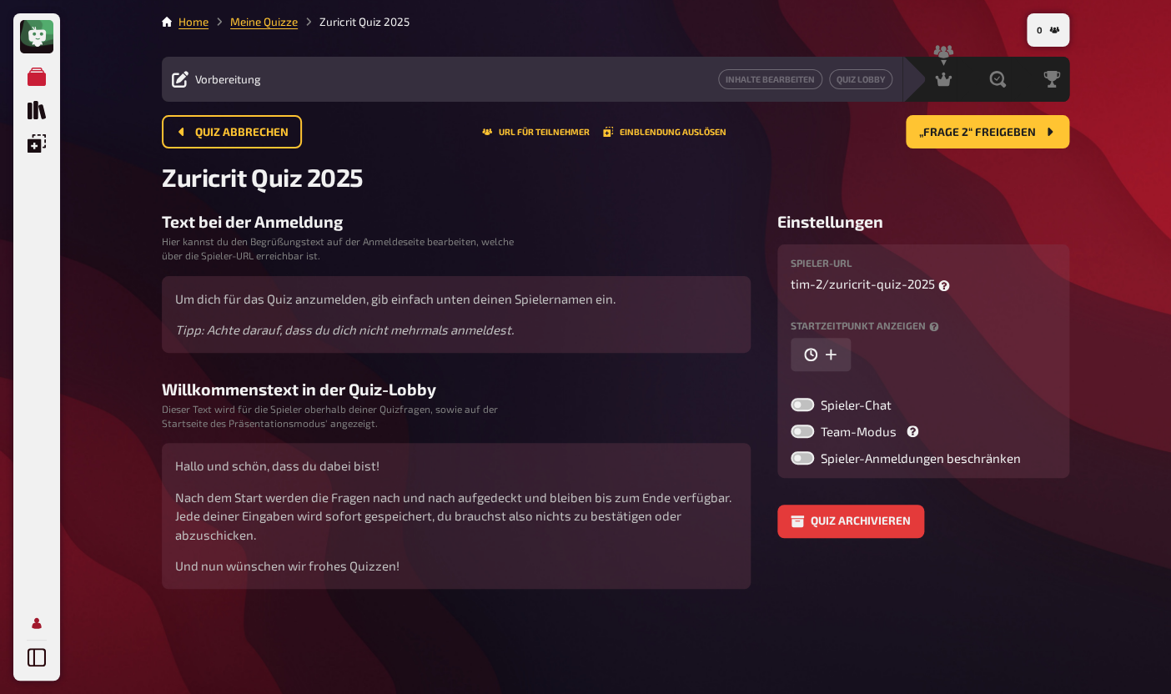
click at [34, 628] on icon "Mein Konto" at bounding box center [37, 623] width 18 height 18
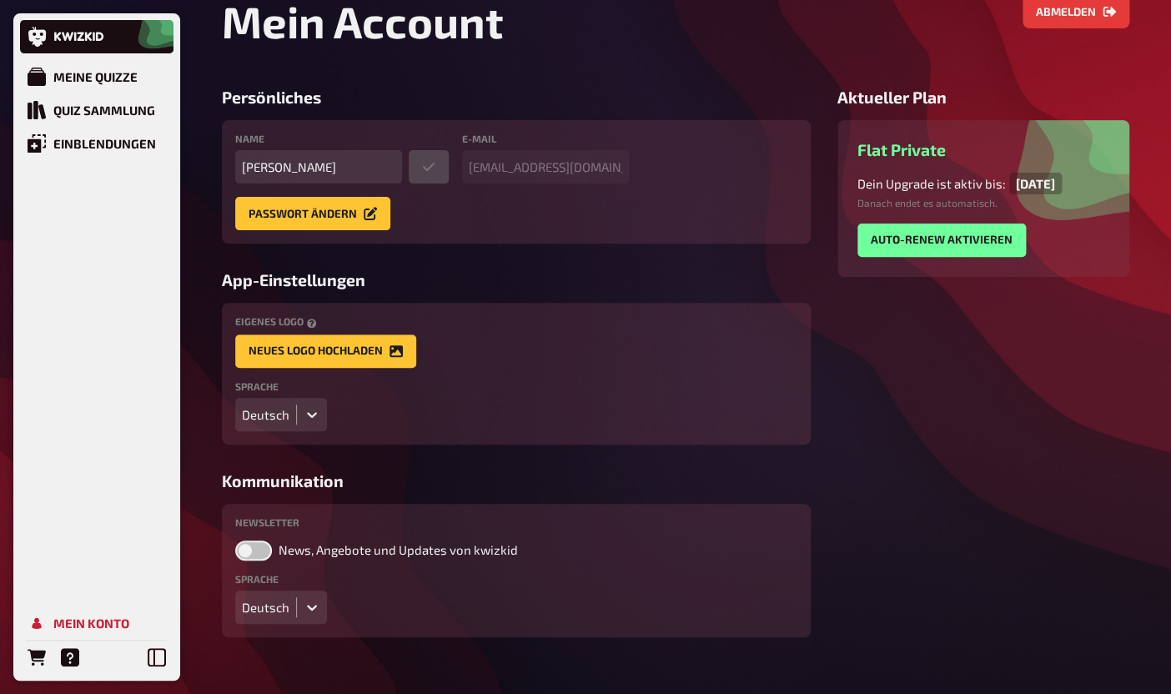
scroll to position [87, 0]
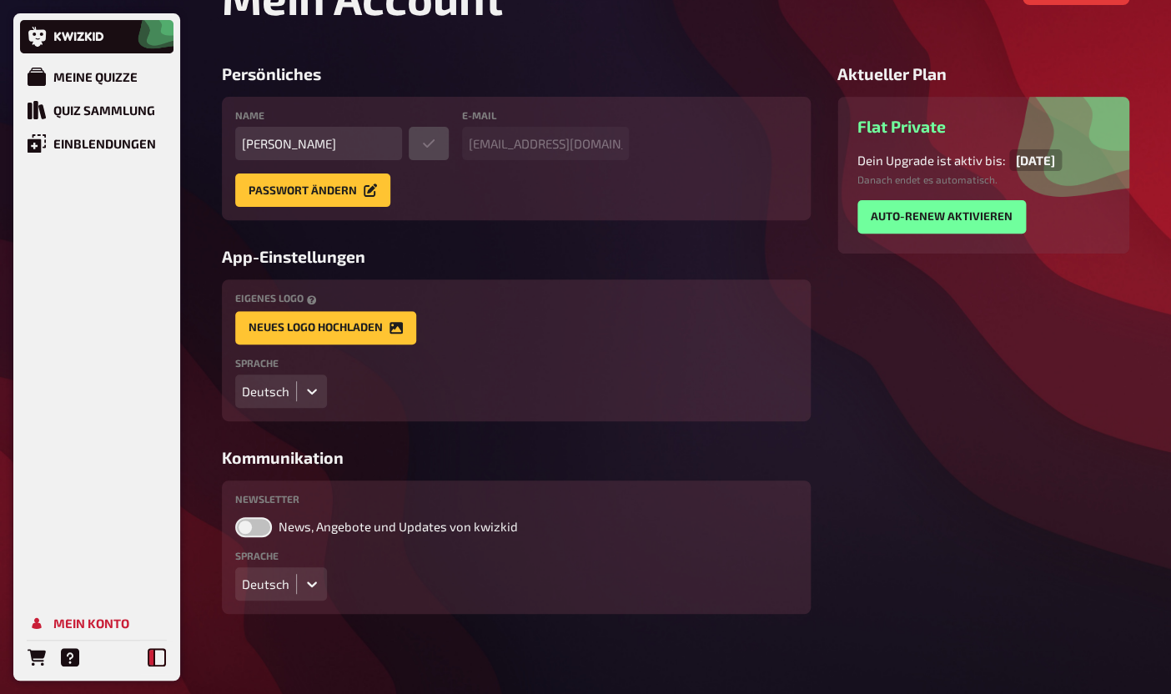
click at [157, 653] on icon at bounding box center [157, 657] width 18 height 18
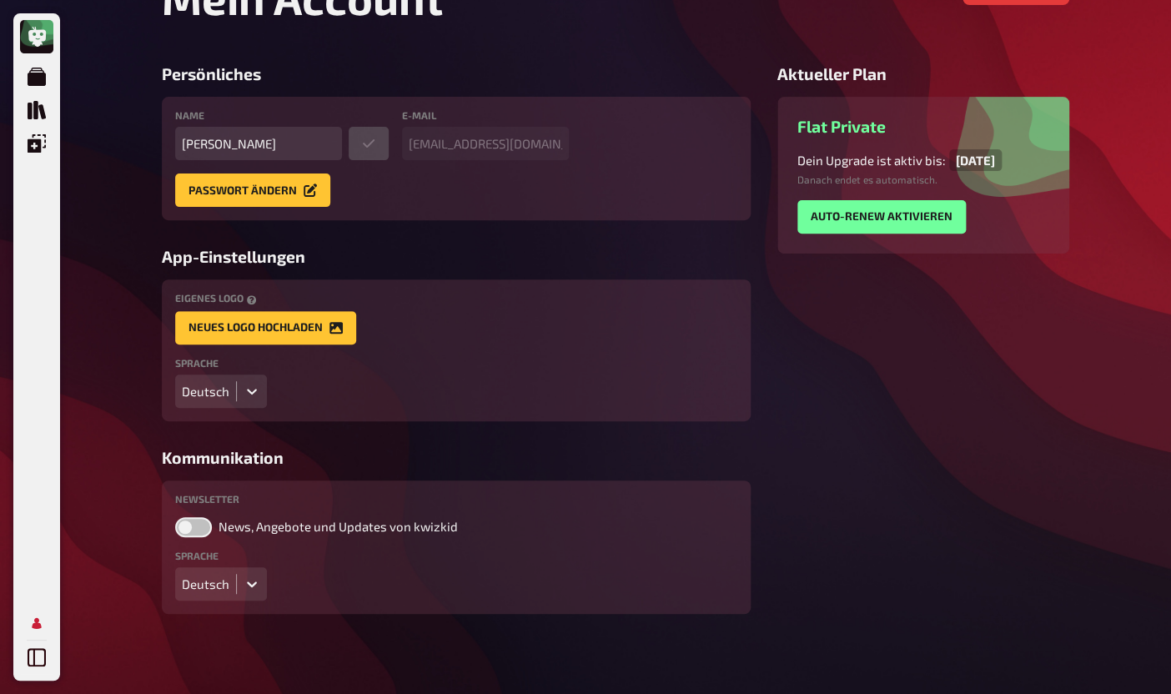
click at [17, 660] on div "Meine Quizze Quiz Sammlung Einblendungen Mein Konto" at bounding box center [36, 346] width 47 height 667
click at [36, 660] on icon at bounding box center [37, 657] width 18 height 18
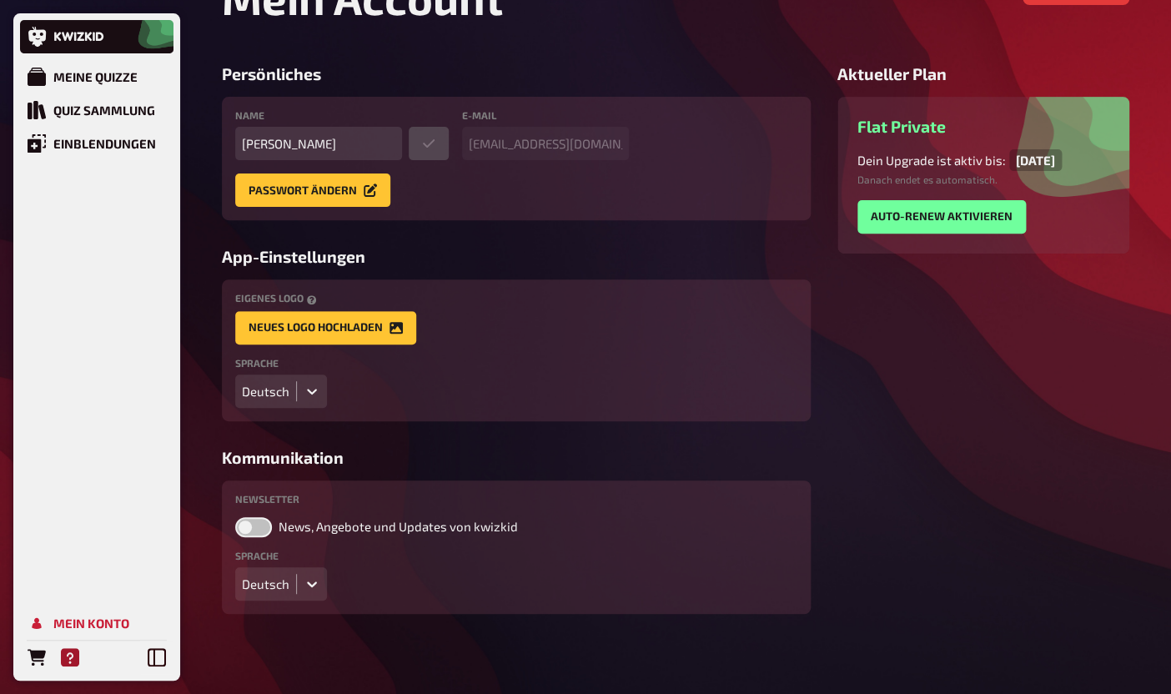
click at [68, 657] on icon "Hilfe" at bounding box center [70, 657] width 18 height 18
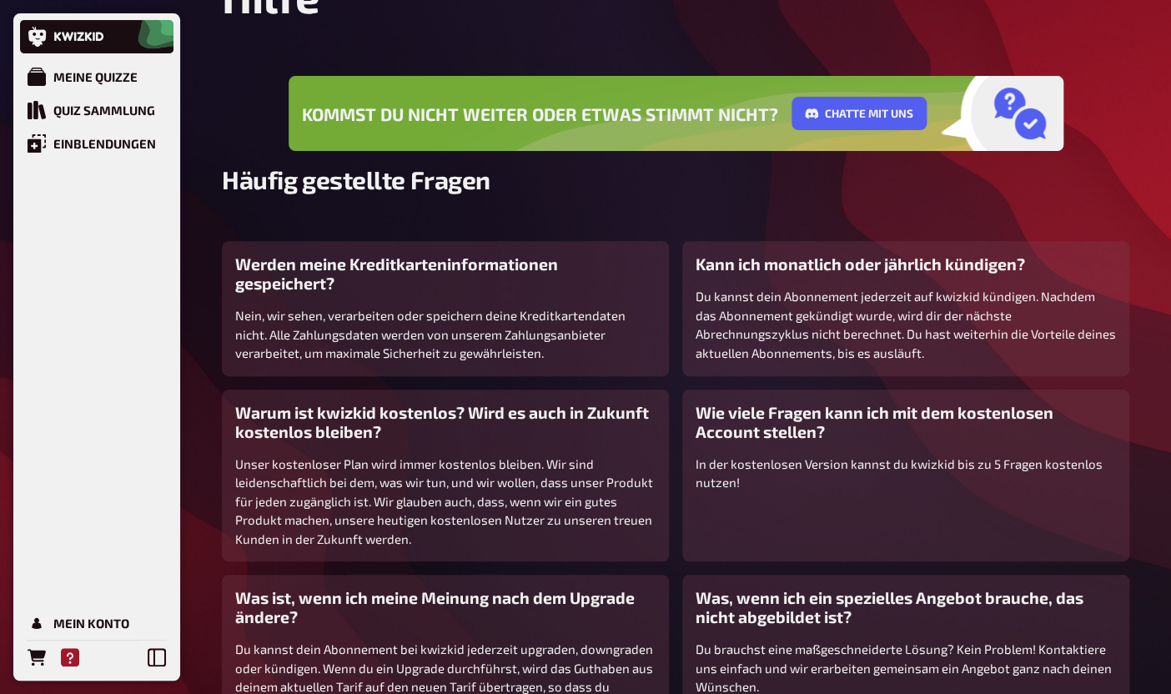
click at [68, 657] on icon "Hilfe" at bounding box center [70, 657] width 18 height 18
click at [30, 656] on icon "Bestellungen" at bounding box center [37, 657] width 18 height 18
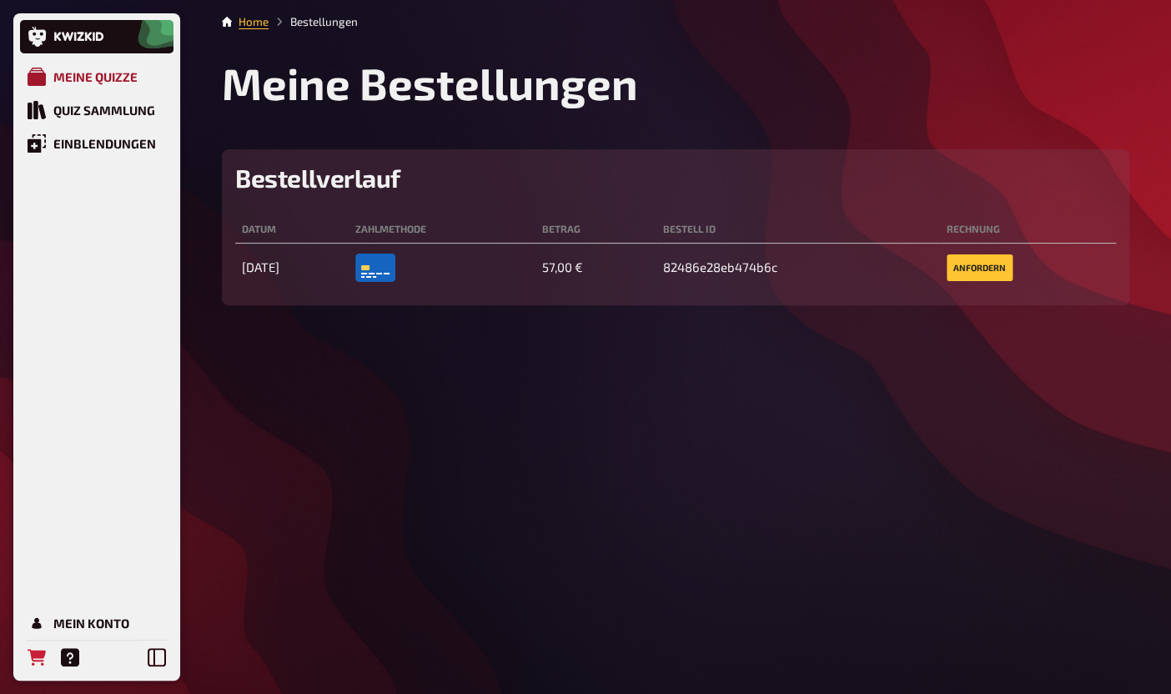
click at [89, 79] on div "Meine Quizze" at bounding box center [95, 76] width 84 height 15
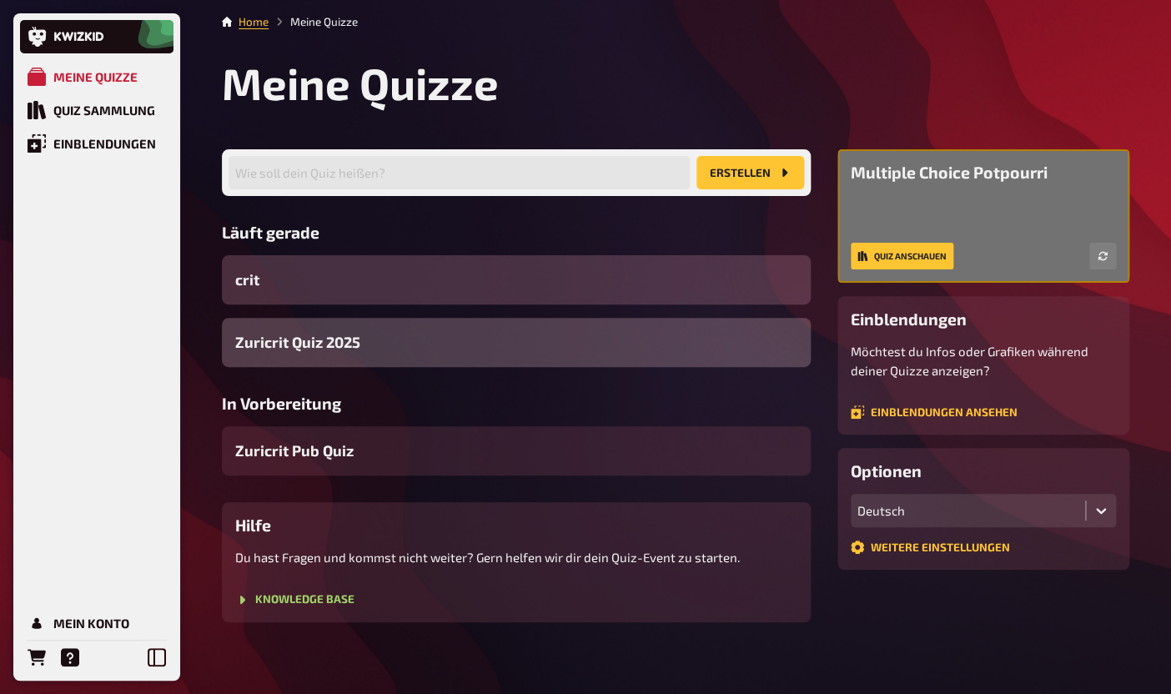
scroll to position [11, 0]
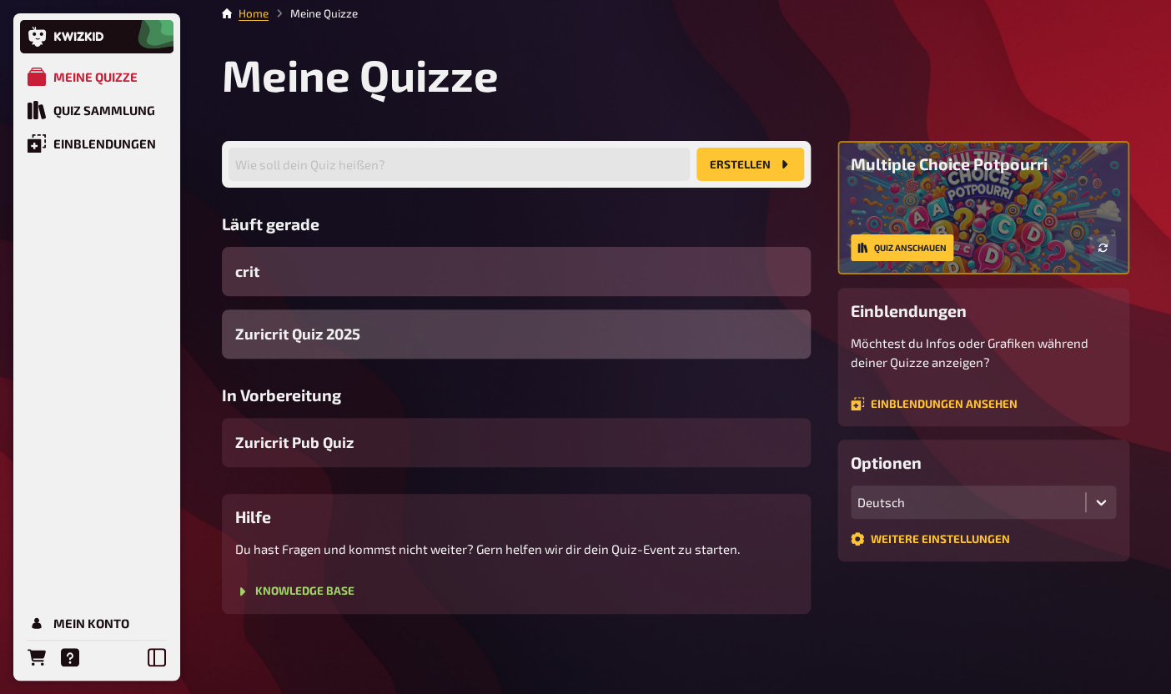
click at [440, 327] on div "Zuricrit Quiz 2025" at bounding box center [516, 333] width 589 height 49
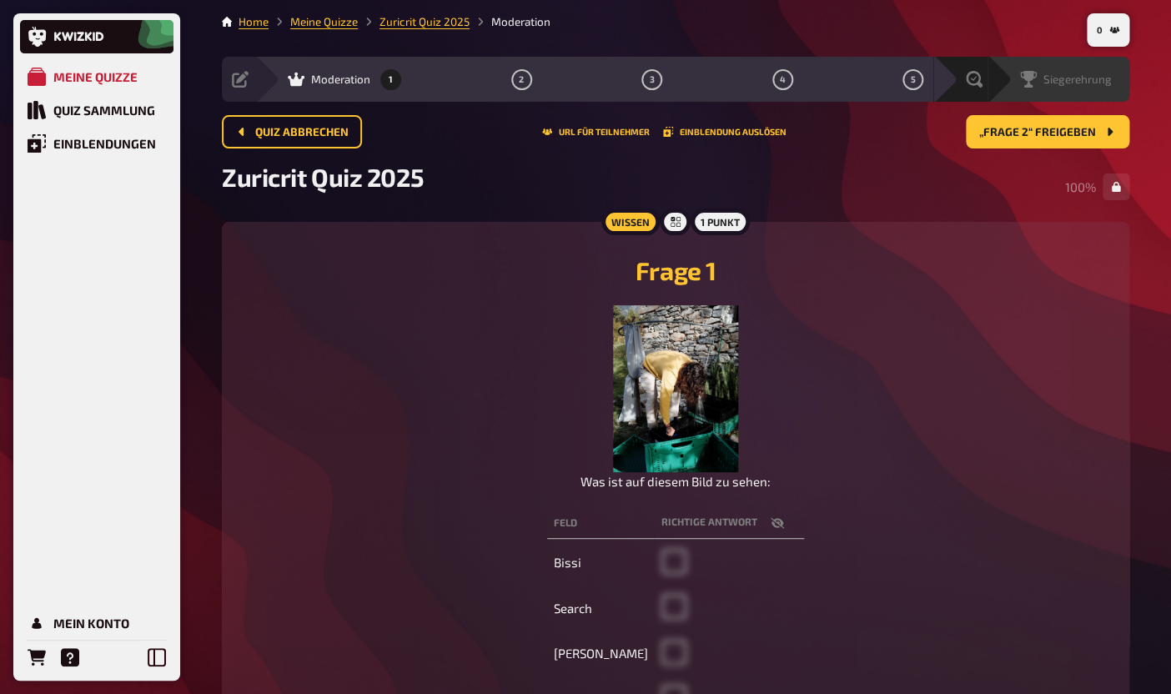
click at [1104, 93] on div "Siegerehrung" at bounding box center [1058, 79] width 142 height 45
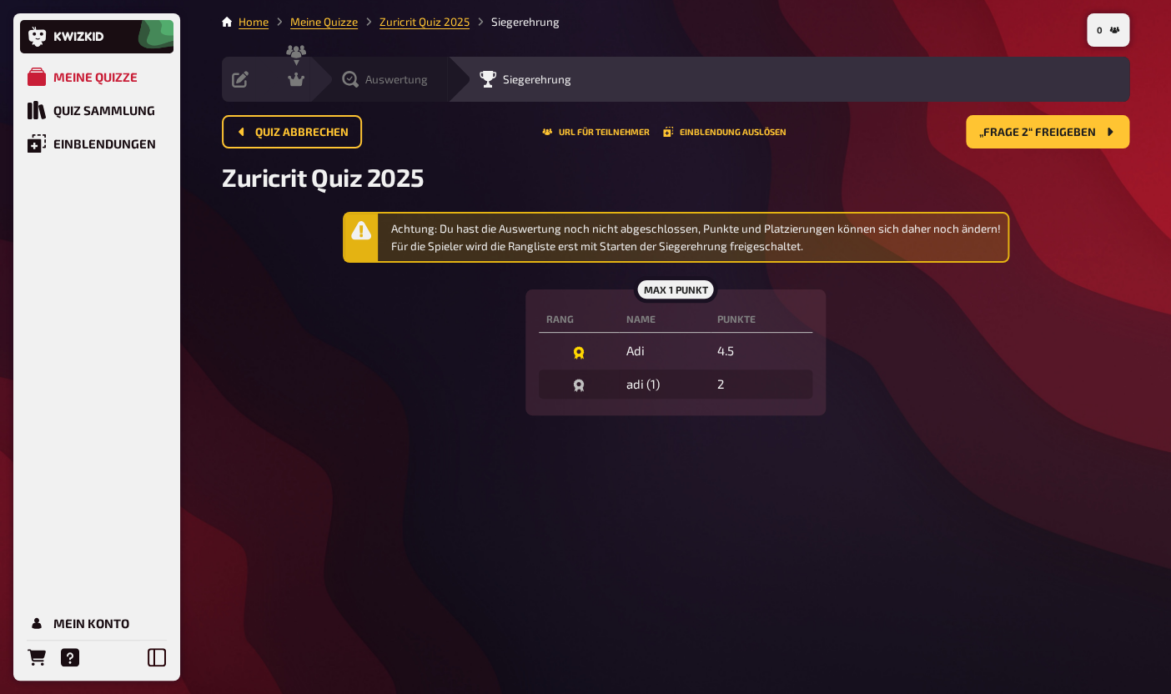
click at [349, 89] on div "Auswertung" at bounding box center [378, 79] width 138 height 45
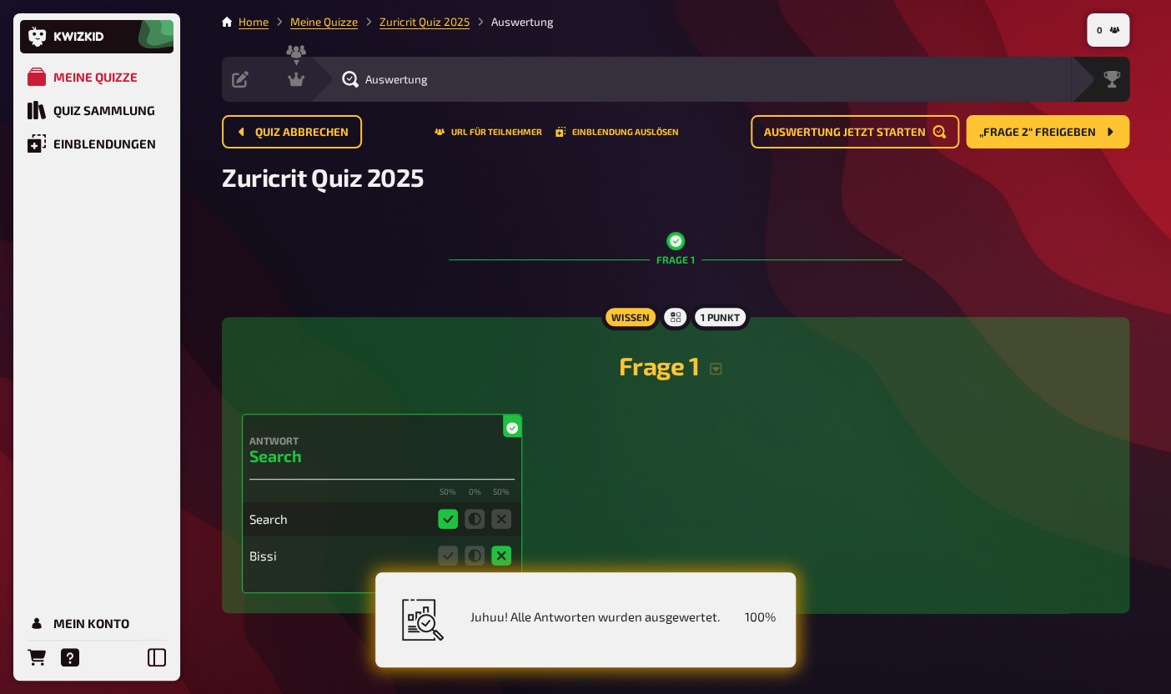
scroll to position [28, 0]
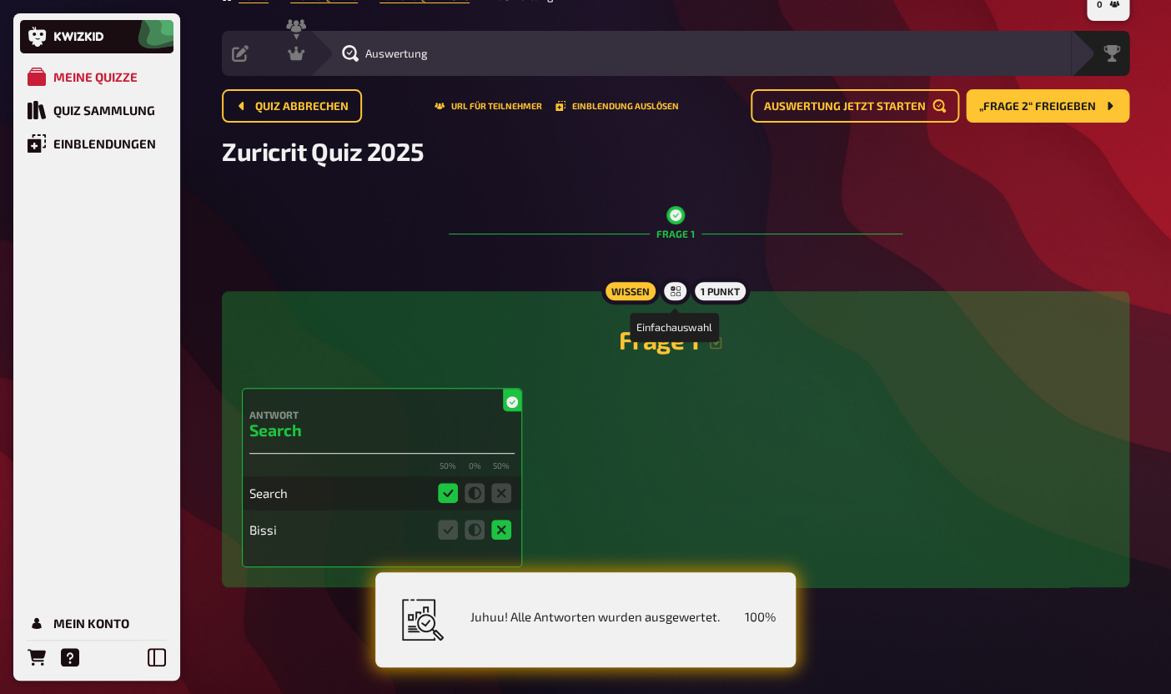
click at [678, 295] on div at bounding box center [675, 291] width 30 height 27
click at [714, 343] on icon "button" at bounding box center [715, 342] width 13 height 13
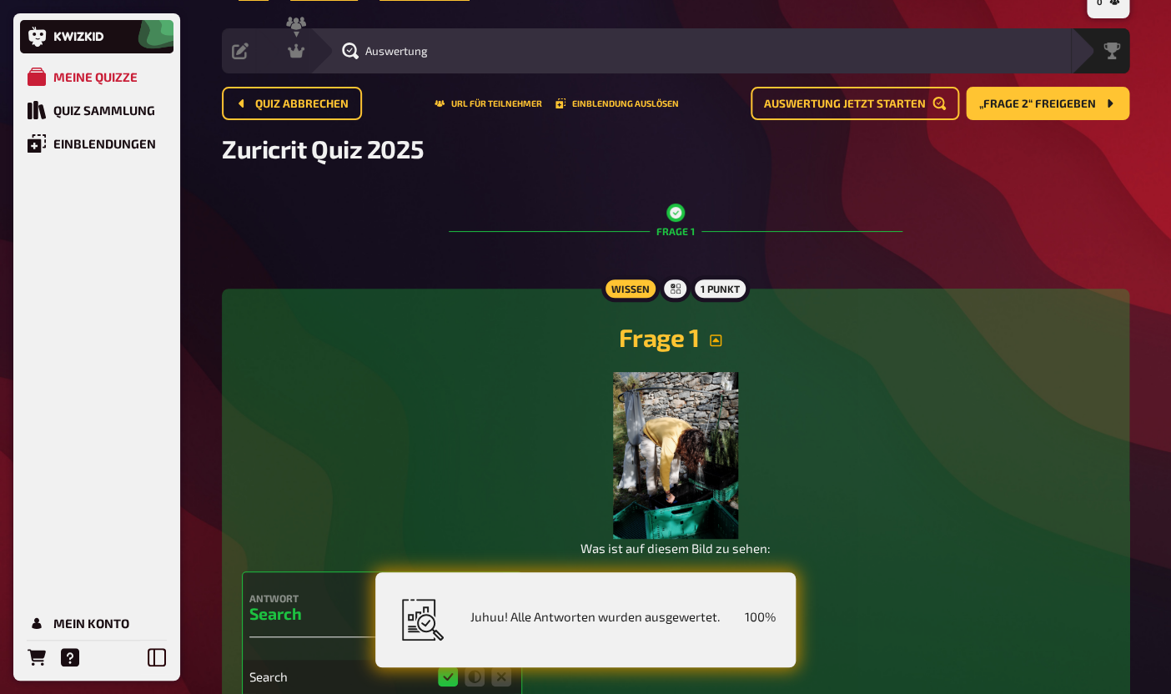
click at [714, 343] on icon "button" at bounding box center [716, 340] width 12 height 12
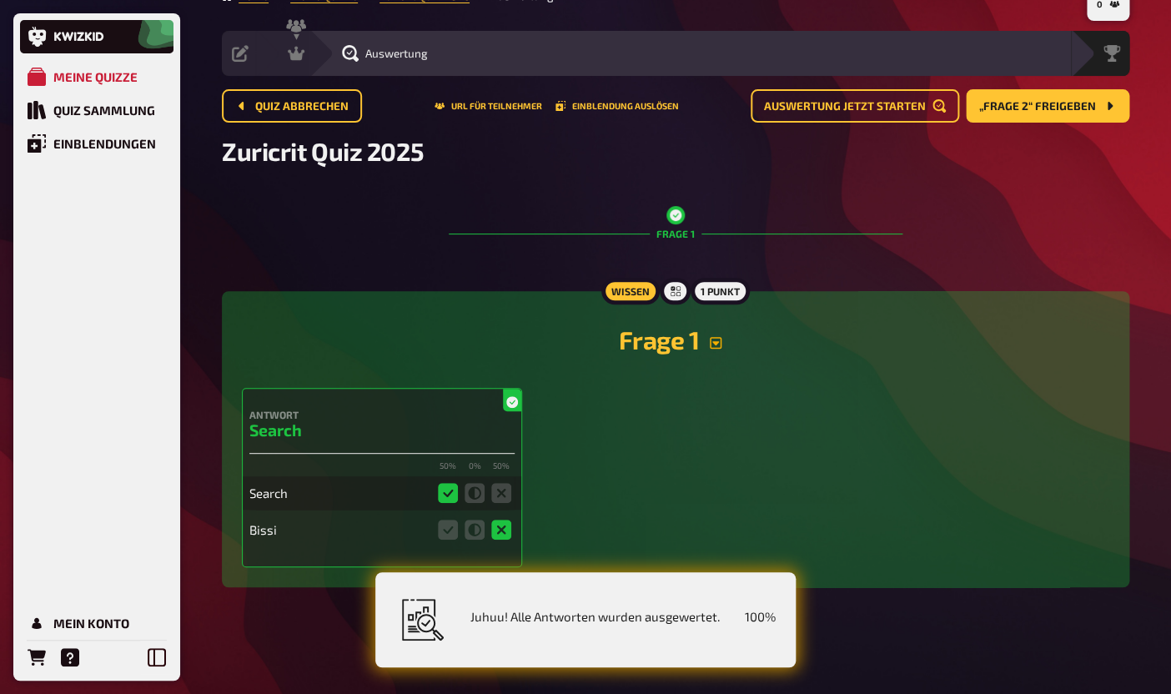
click at [514, 397] on icon at bounding box center [512, 402] width 12 height 12
click at [501, 526] on icon at bounding box center [501, 530] width 20 height 20
click at [464, 532] on fieldset at bounding box center [474, 529] width 80 height 27
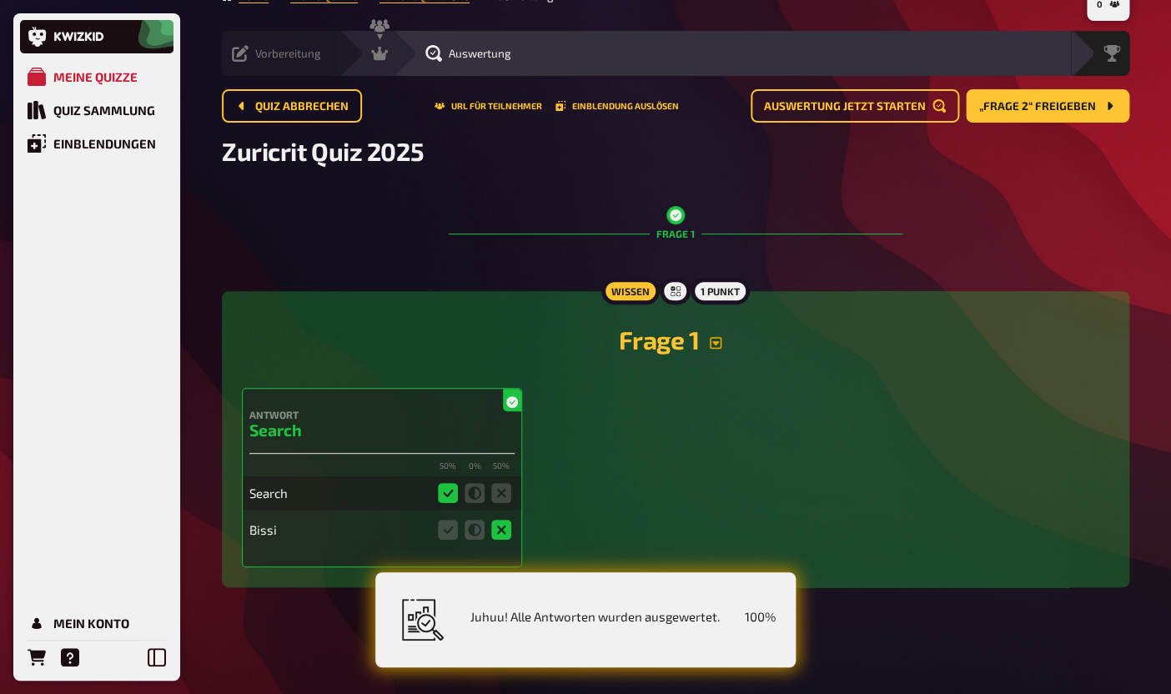
click at [244, 53] on icon at bounding box center [240, 53] width 17 height 17
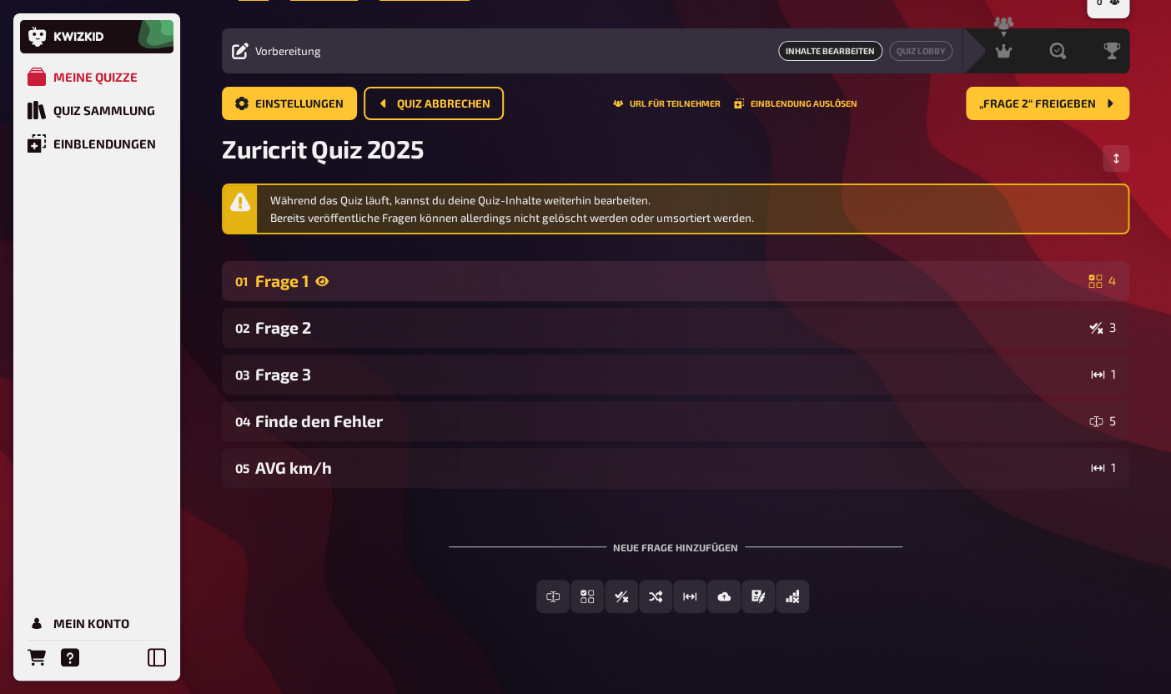
click at [422, 289] on div "Frage 1" at bounding box center [668, 280] width 826 height 19
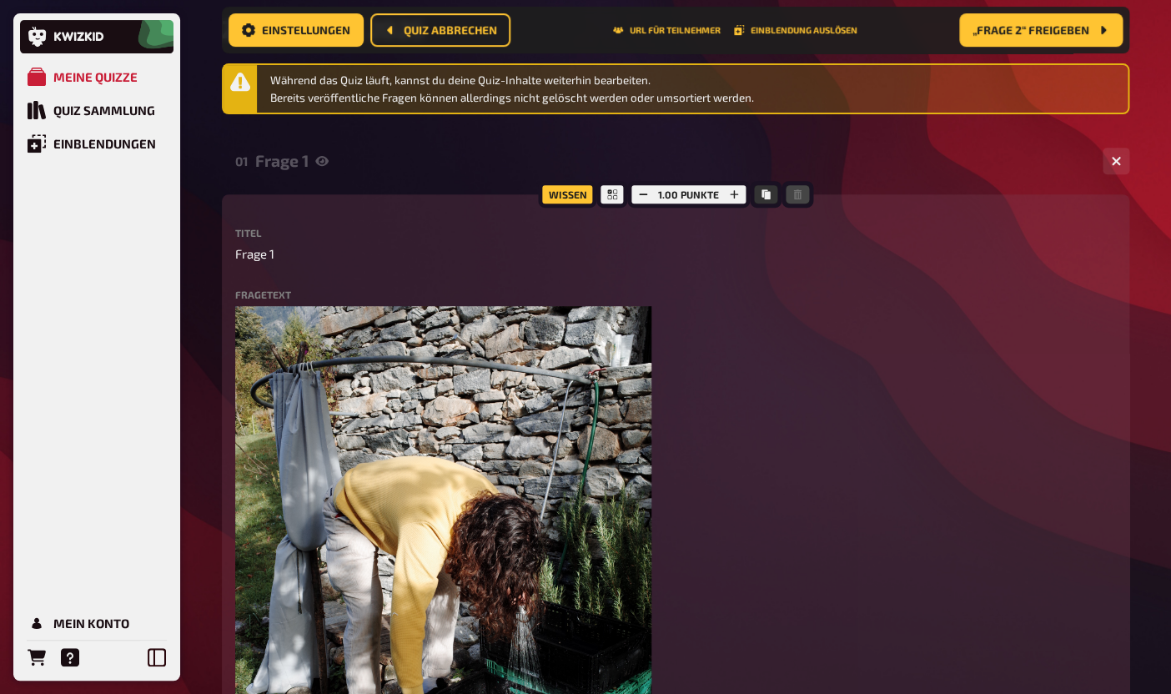
scroll to position [160, 0]
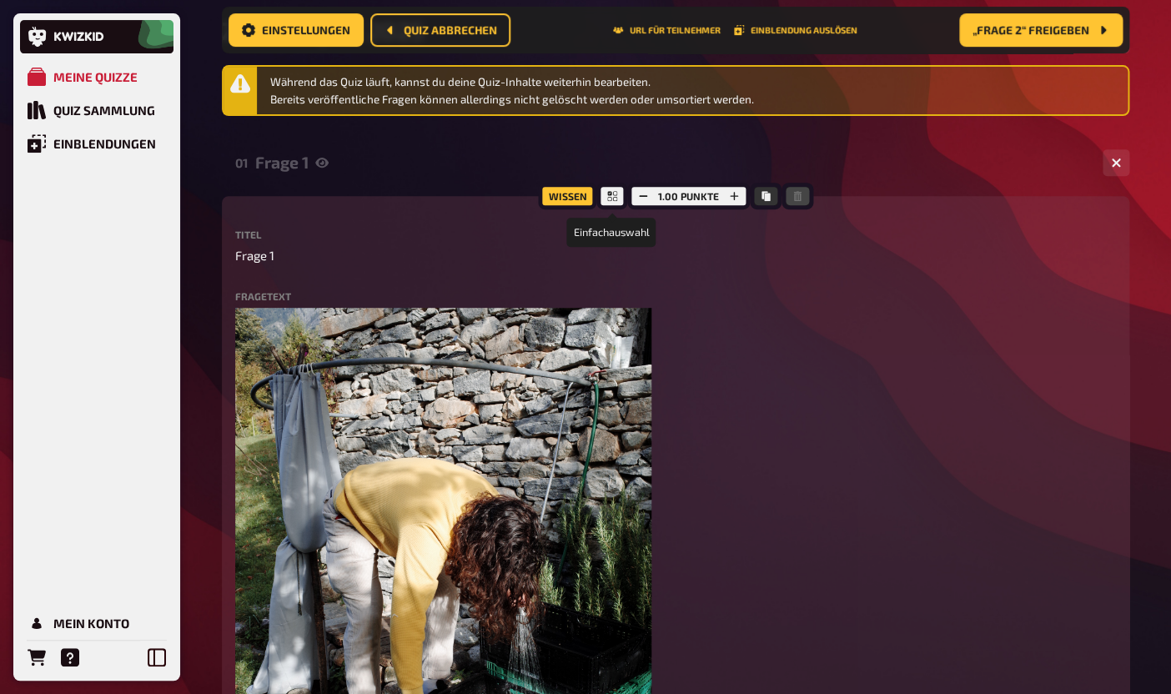
click at [605, 199] on div at bounding box center [612, 196] width 30 height 27
click at [555, 201] on div "Wissen" at bounding box center [567, 196] width 58 height 27
click at [596, 203] on div "Wissen" at bounding box center [567, 196] width 58 height 27
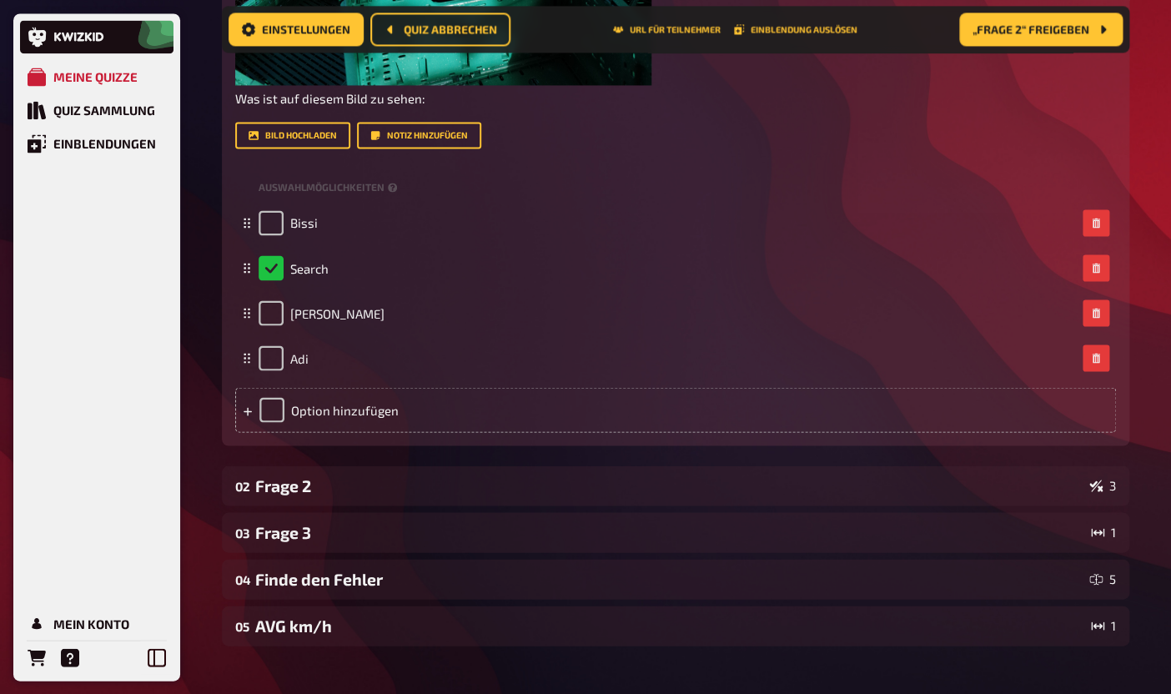
scroll to position [1122, 0]
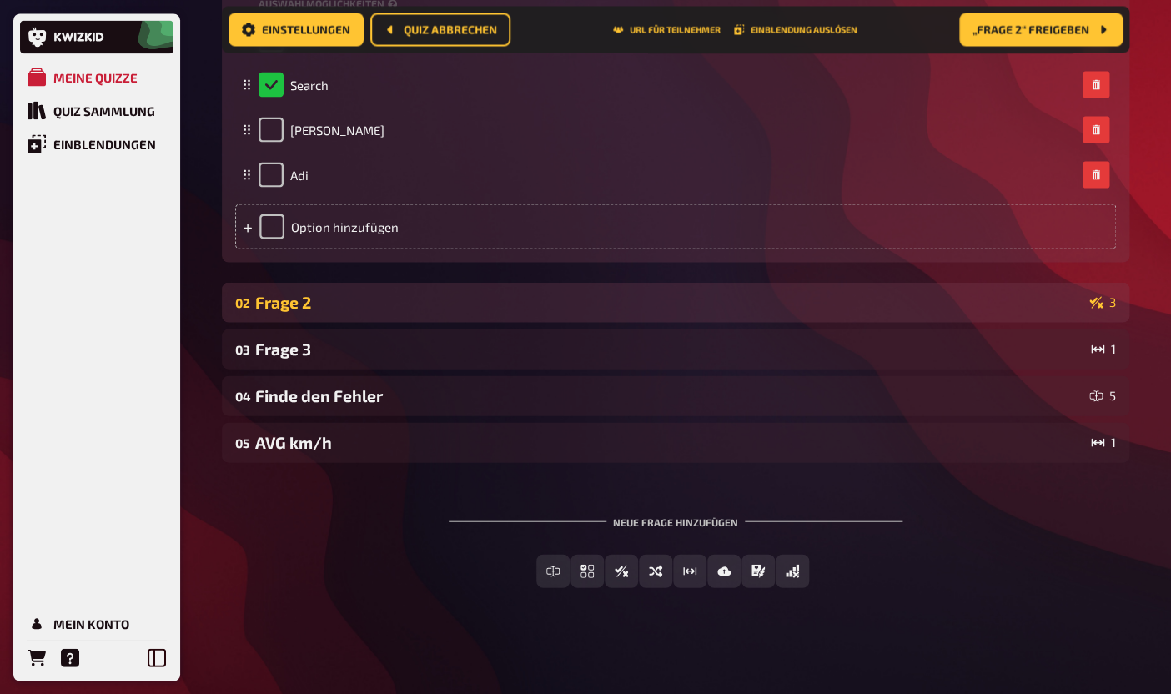
click at [674, 305] on div "Frage 2" at bounding box center [668, 301] width 827 height 19
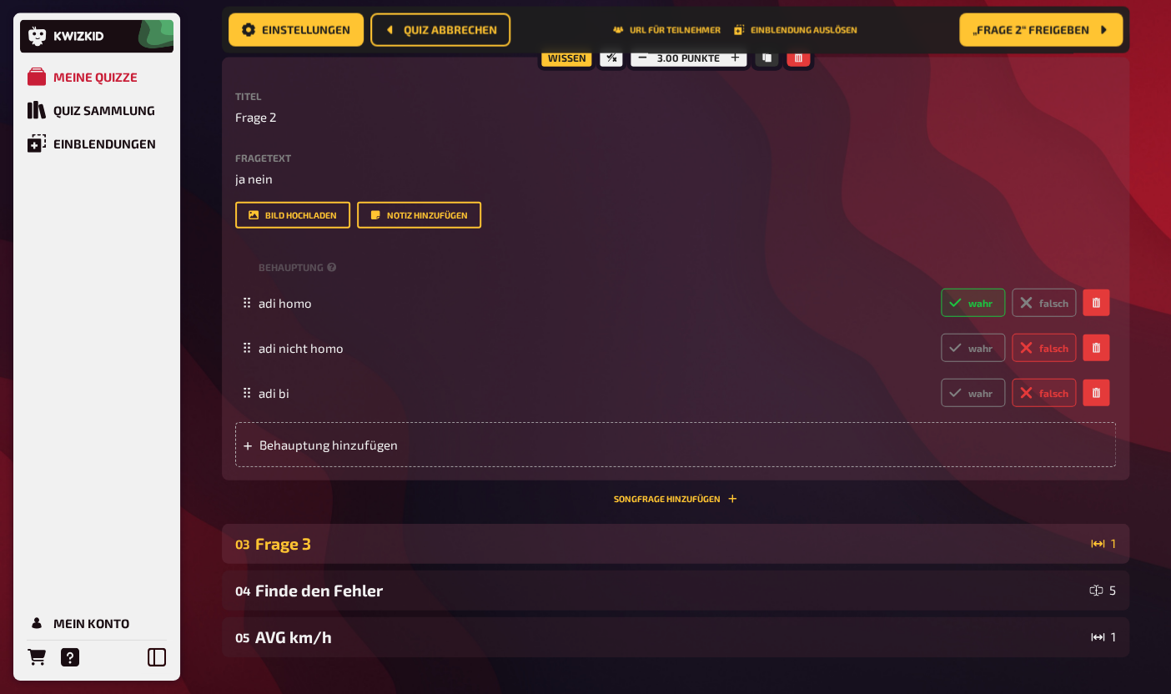
click at [692, 551] on div "Frage 3" at bounding box center [669, 543] width 829 height 19
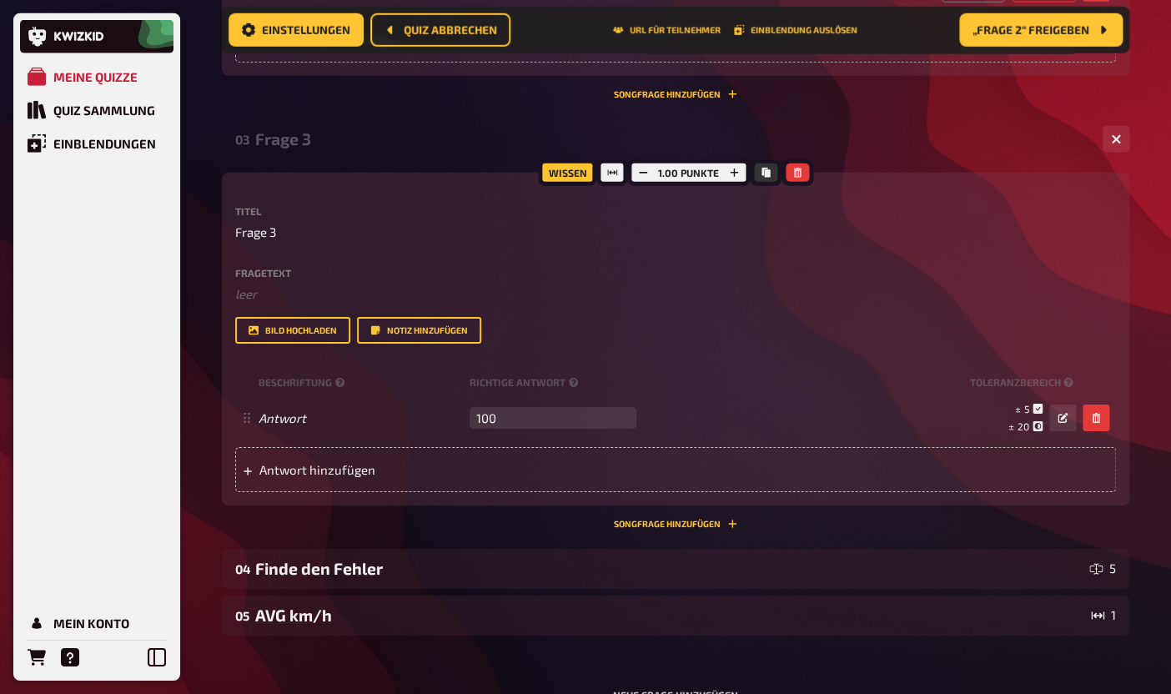
scroll to position [1806, 0]
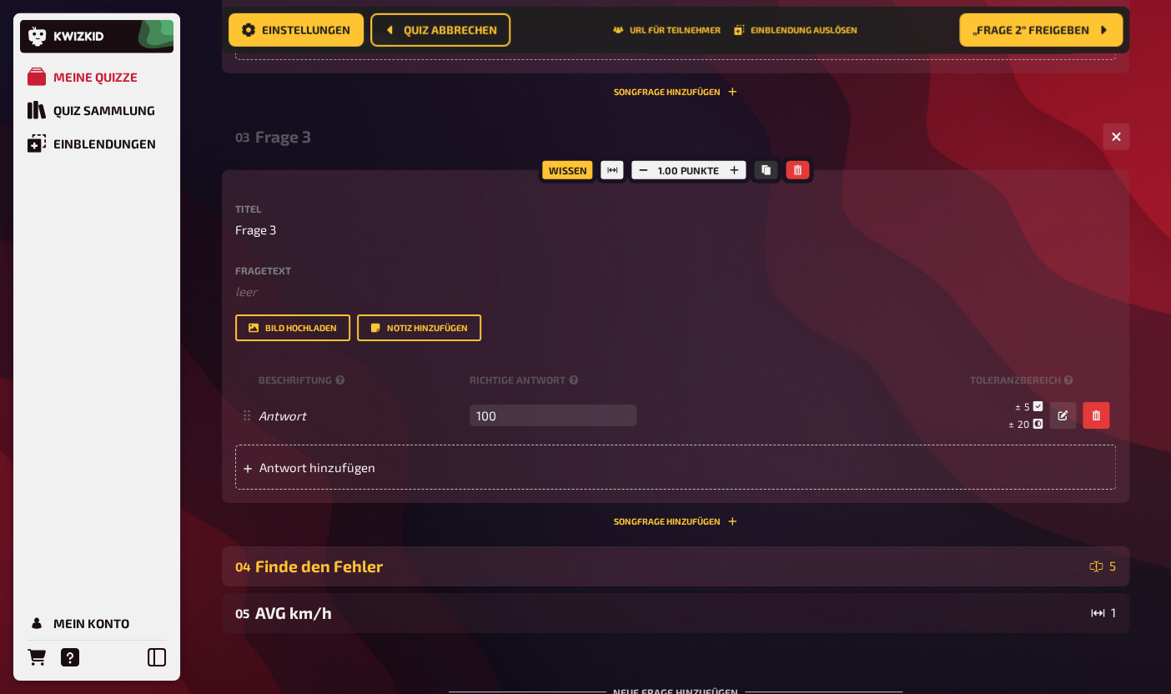
click at [685, 575] on div "Finde den Fehler" at bounding box center [668, 565] width 827 height 19
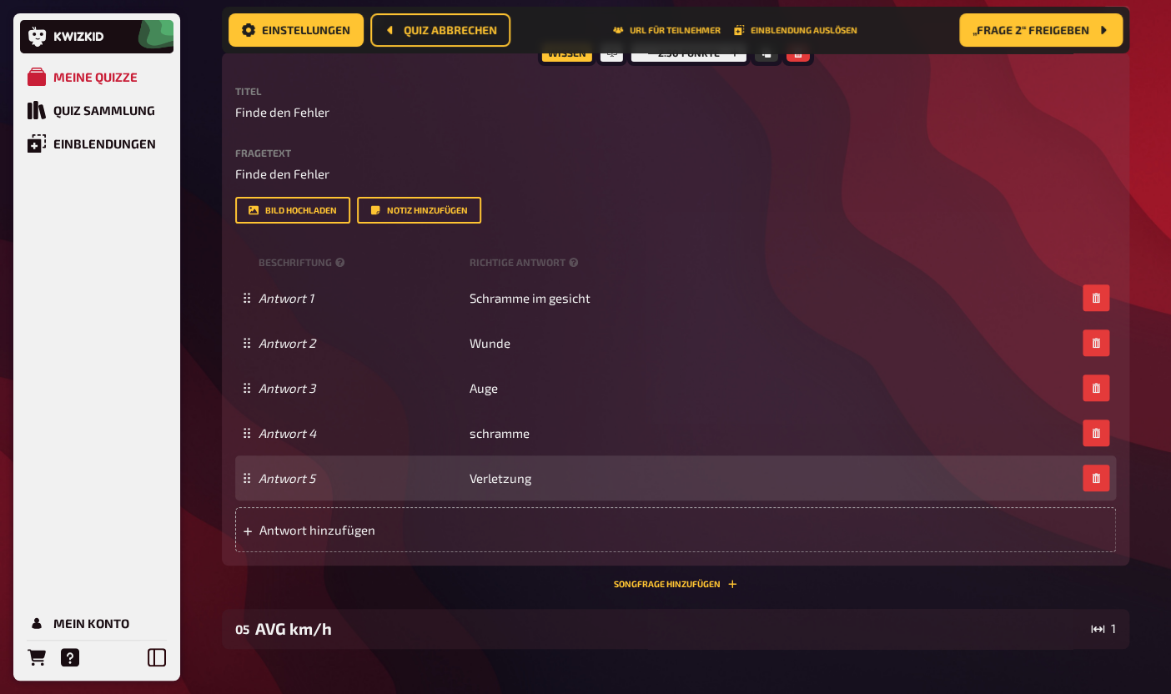
scroll to position [2559, 0]
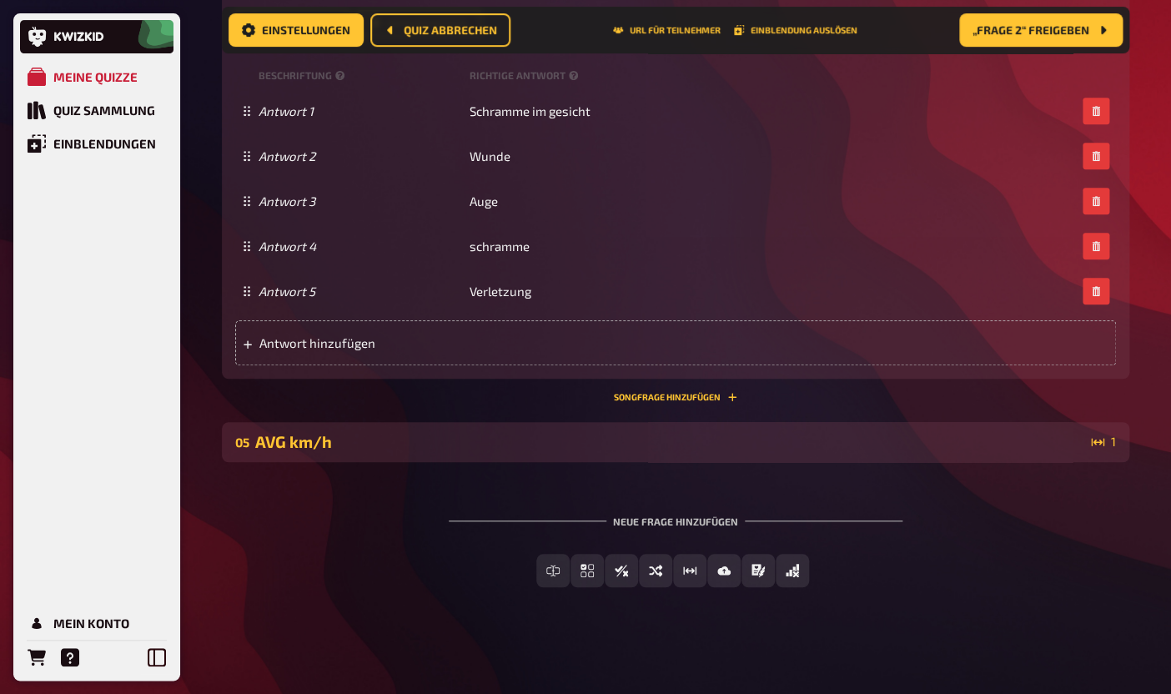
click at [664, 449] on div "AVG km/h" at bounding box center [669, 441] width 829 height 19
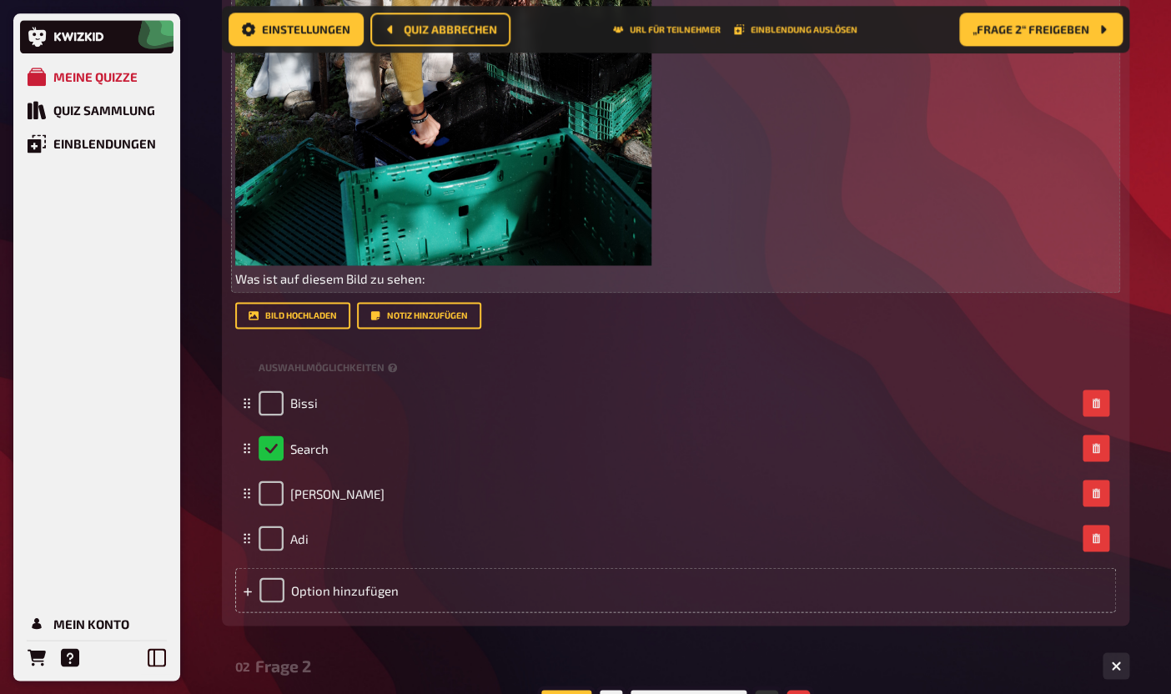
scroll to position [0, 0]
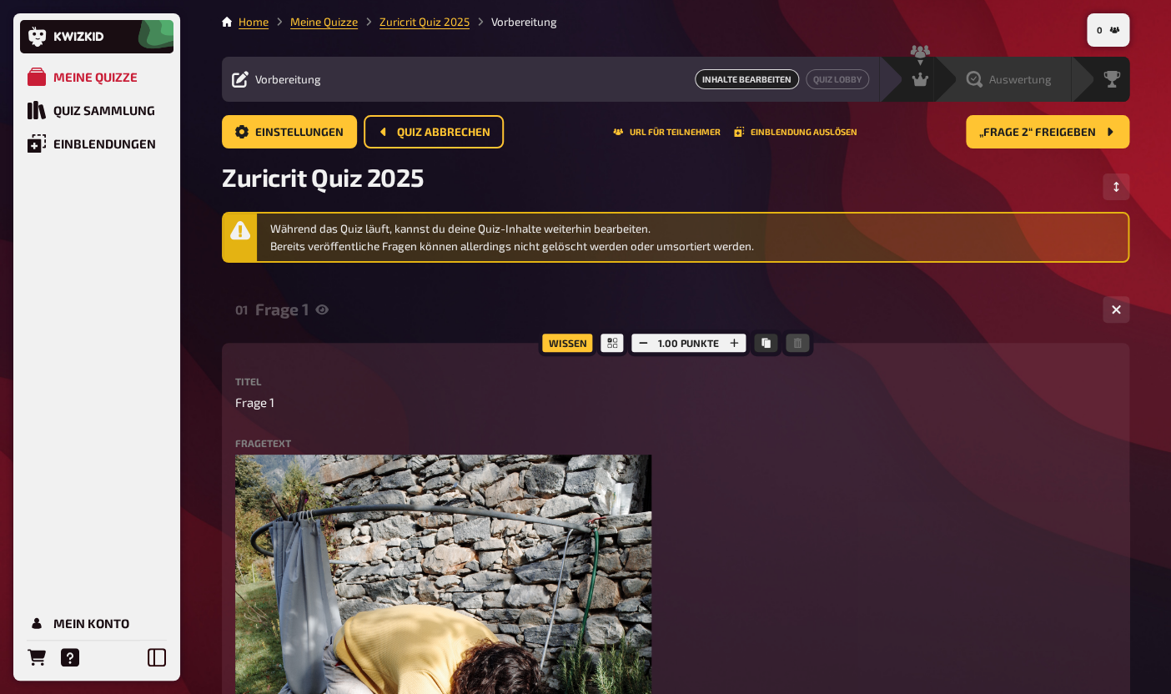
click at [1019, 82] on span "Auswertung" at bounding box center [1020, 79] width 63 height 13
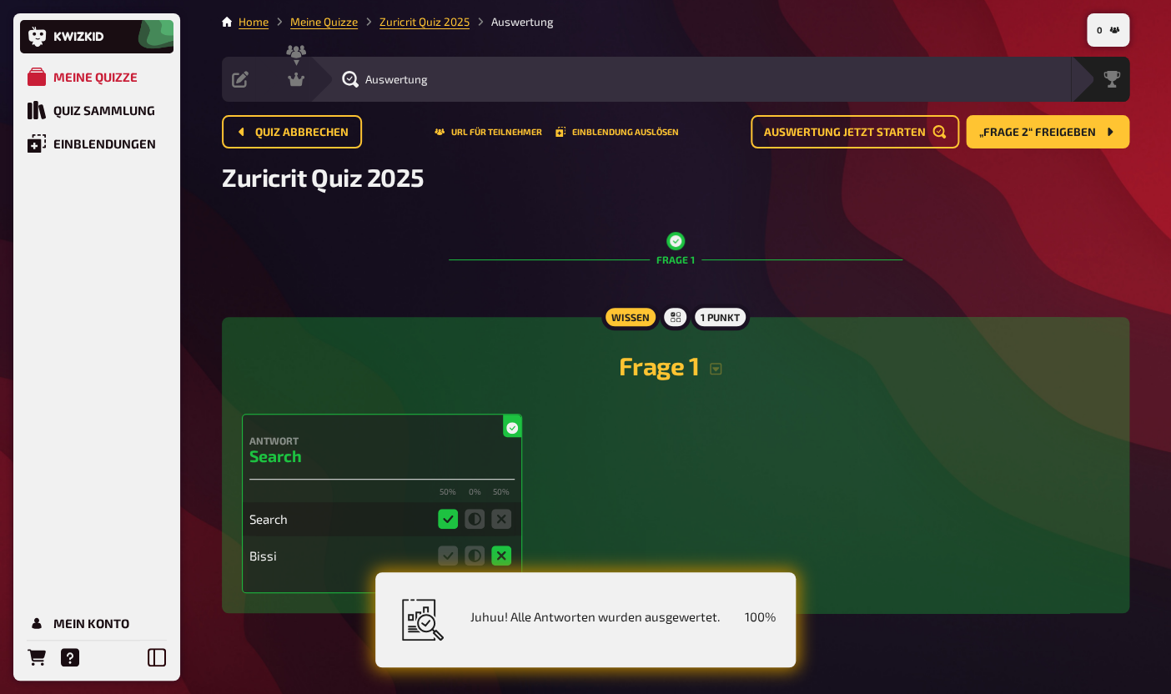
scroll to position [28, 0]
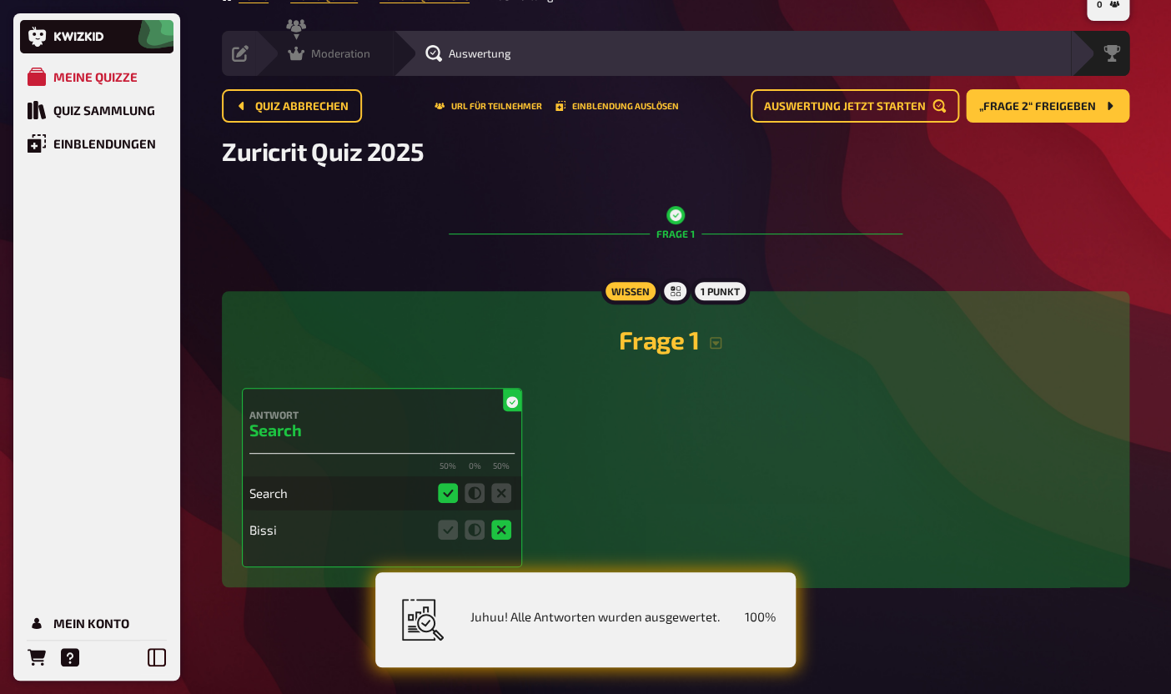
click at [296, 54] on icon at bounding box center [296, 54] width 17 height 14
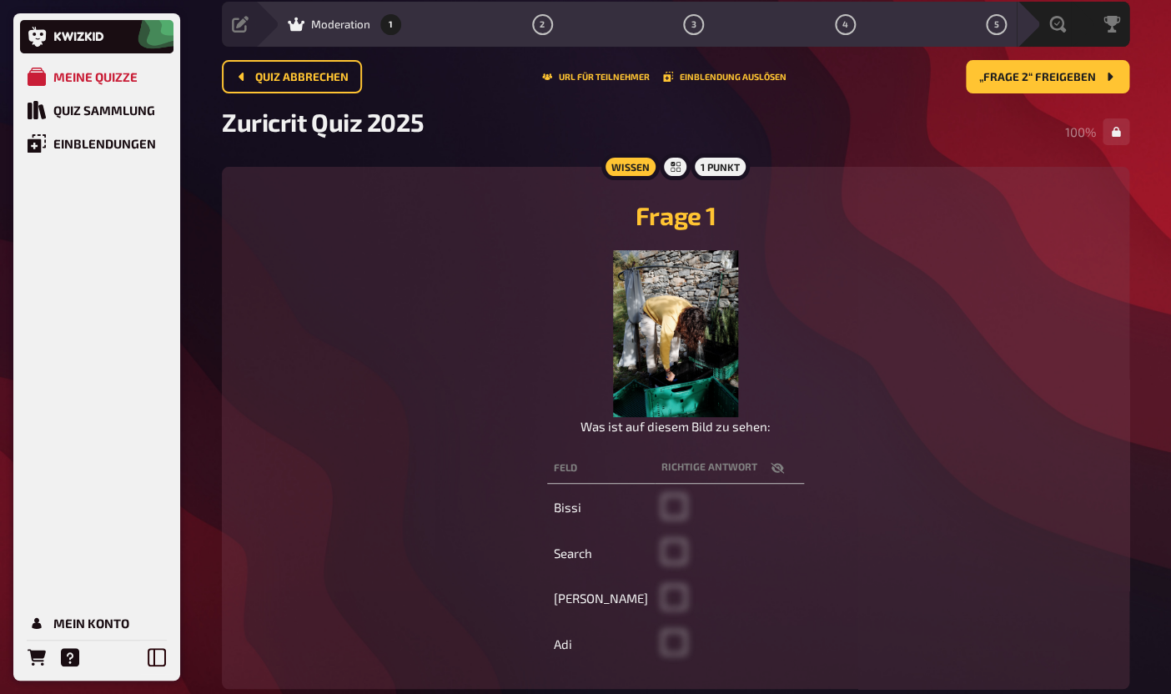
scroll to position [43, 0]
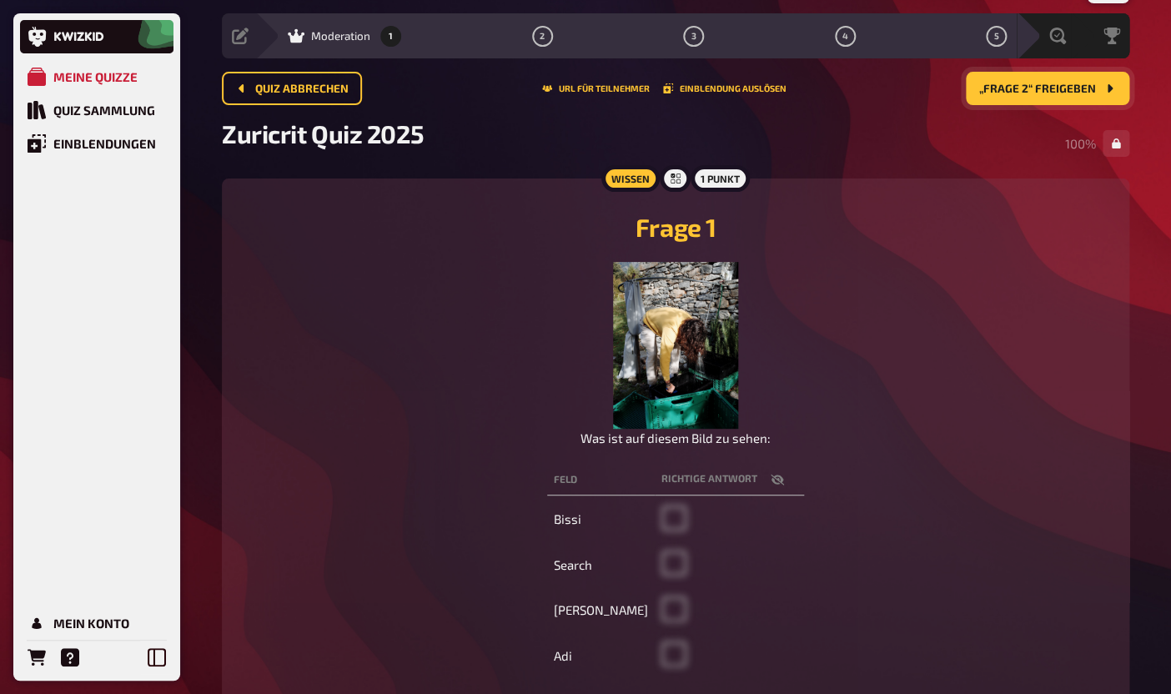
click at [1022, 88] on span "„Frage 2“ freigeben" at bounding box center [1037, 89] width 117 height 12
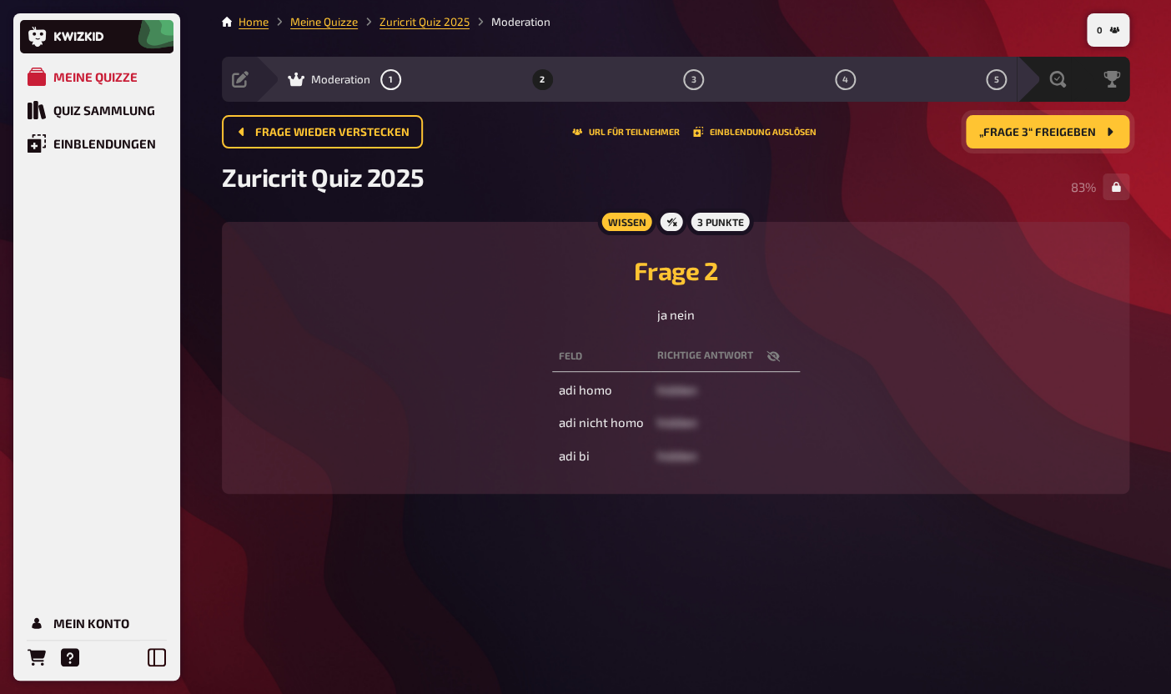
click at [1049, 88] on div "Auswertung" at bounding box center [1057, 79] width 17 height 17
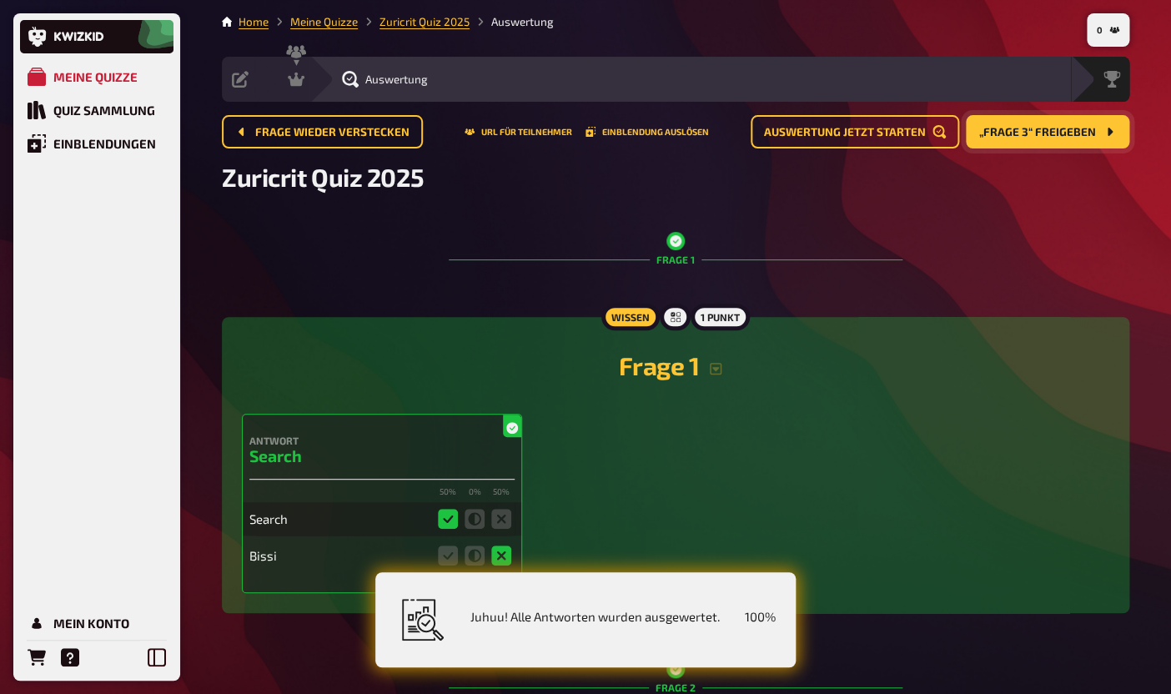
click at [1023, 134] on span "„Frage 3“ freigeben" at bounding box center [1037, 133] width 117 height 12
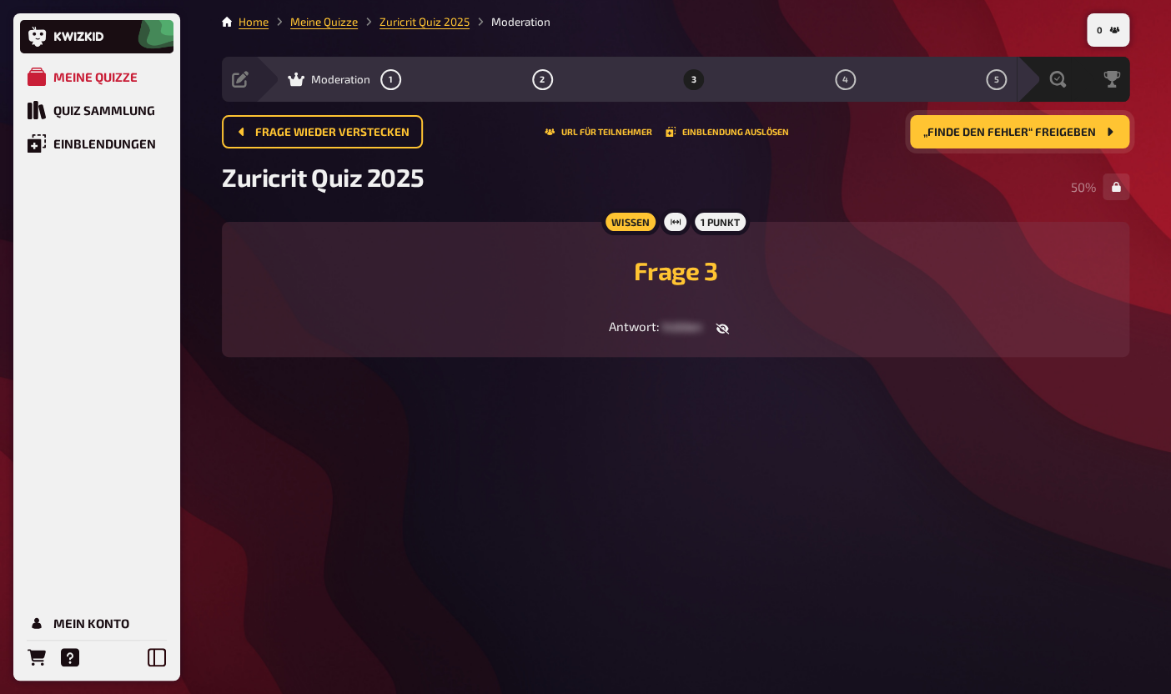
click at [1023, 134] on span "„Finde den Fehler“ freigeben" at bounding box center [1009, 133] width 173 height 12
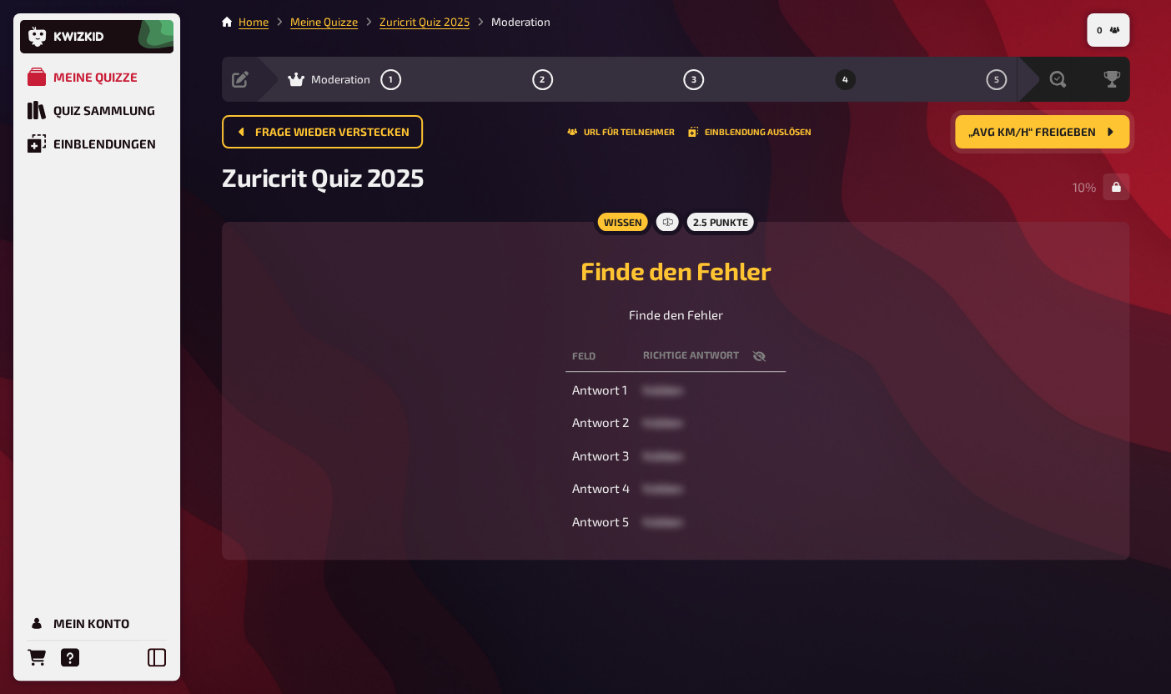
click at [1023, 134] on span "„AVG km/h“ freigeben" at bounding box center [1032, 133] width 128 height 12
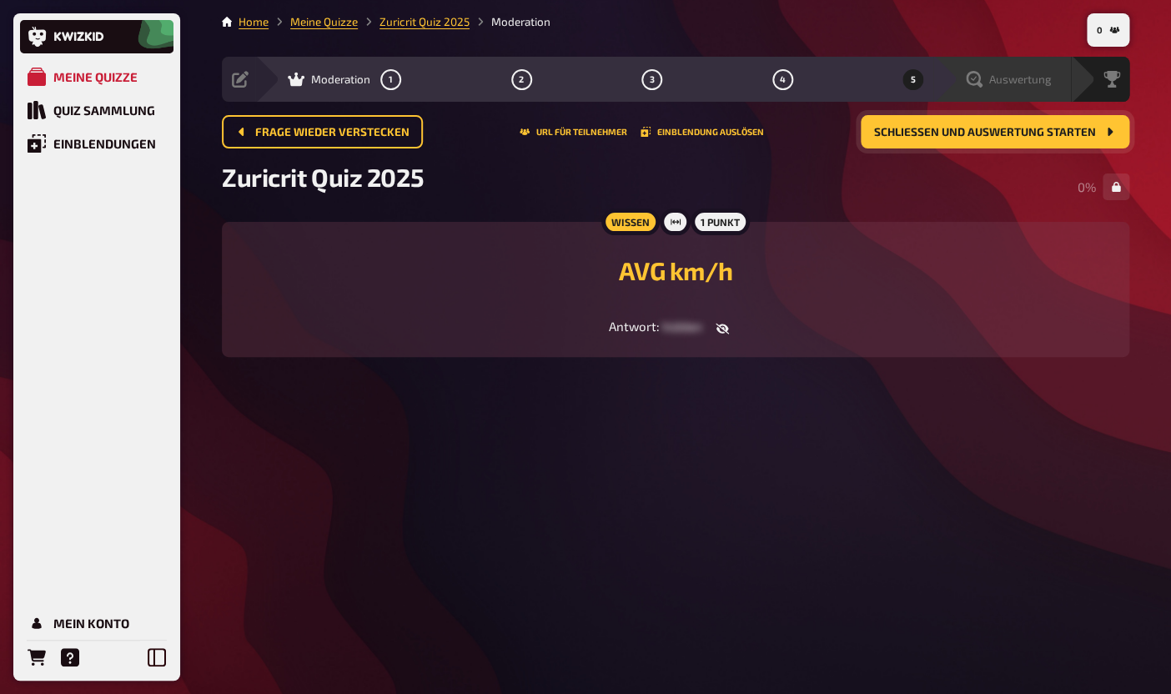
click at [1051, 93] on div "Auswertung" at bounding box center [1002, 79] width 138 height 45
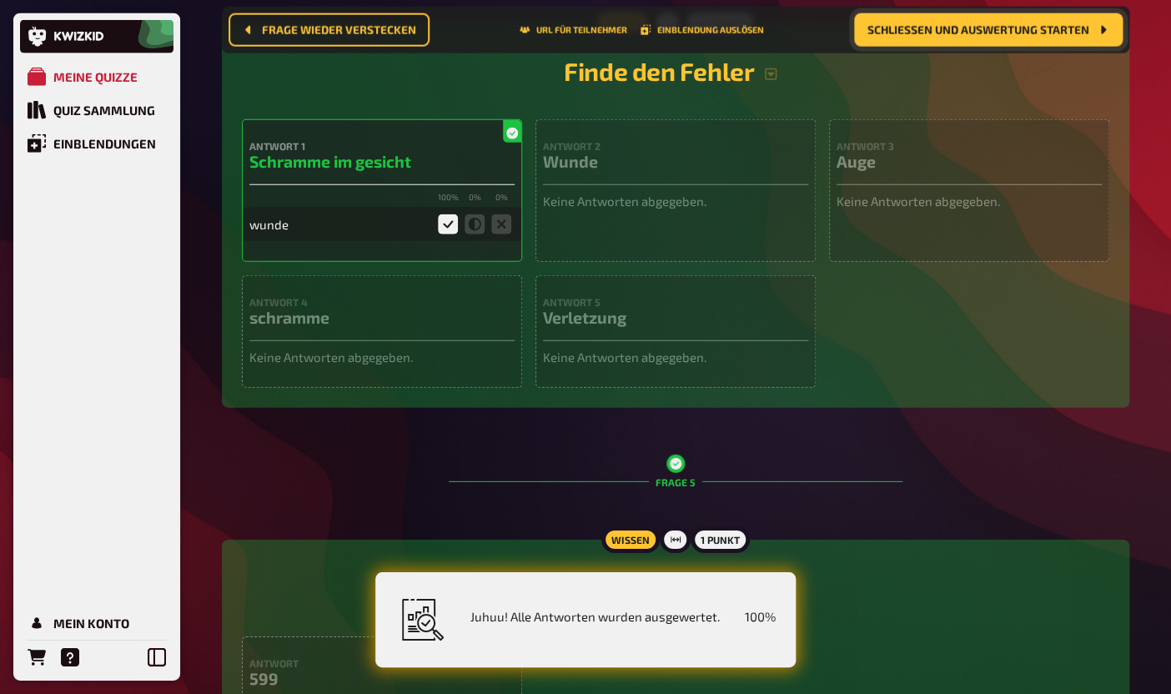
scroll to position [1509, 0]
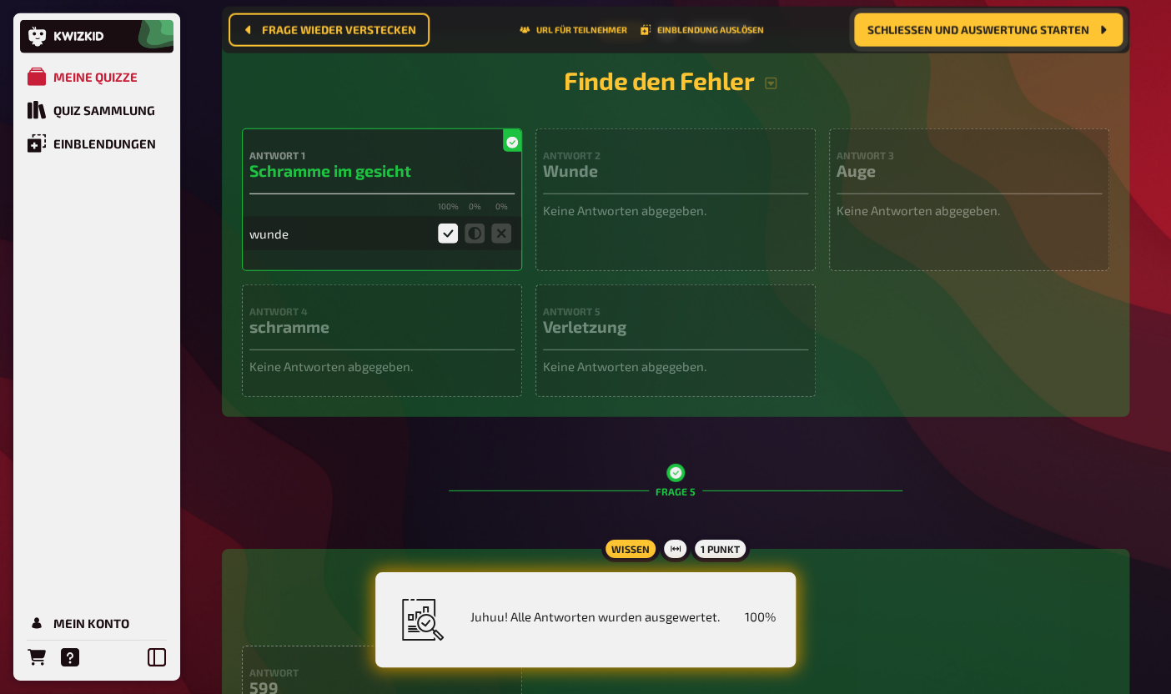
click at [645, 336] on h3 "Verletzung" at bounding box center [675, 326] width 265 height 19
click at [650, 376] on p "Keine Antworten abgegeben." at bounding box center [675, 366] width 265 height 19
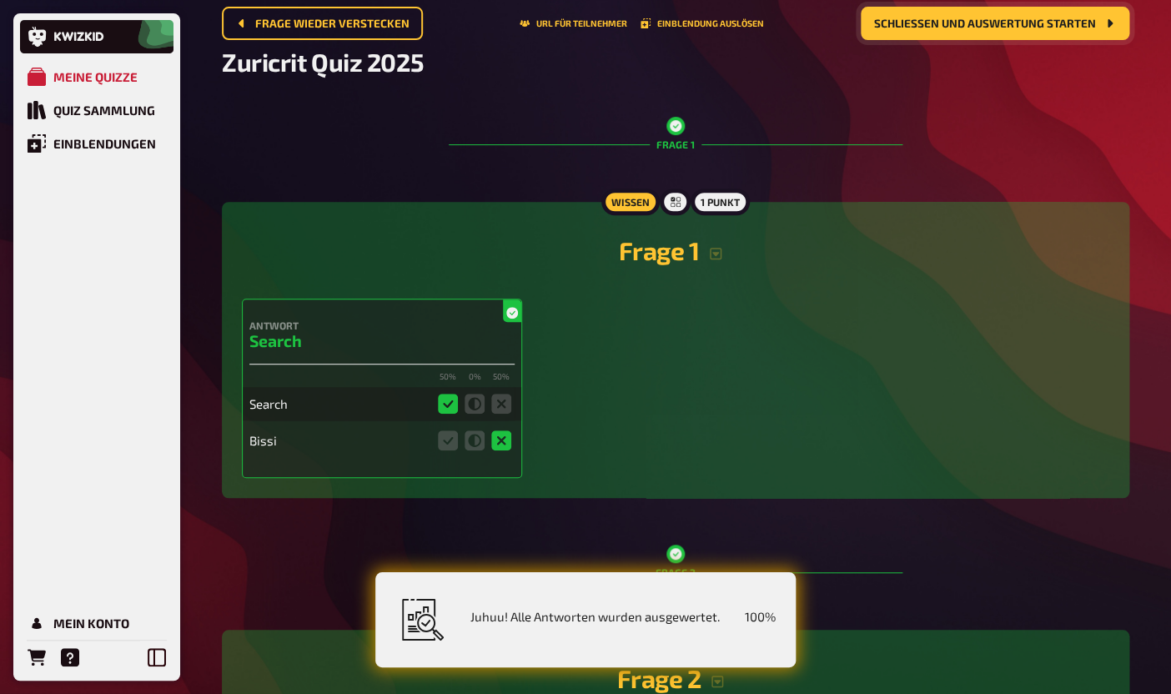
scroll to position [0, 0]
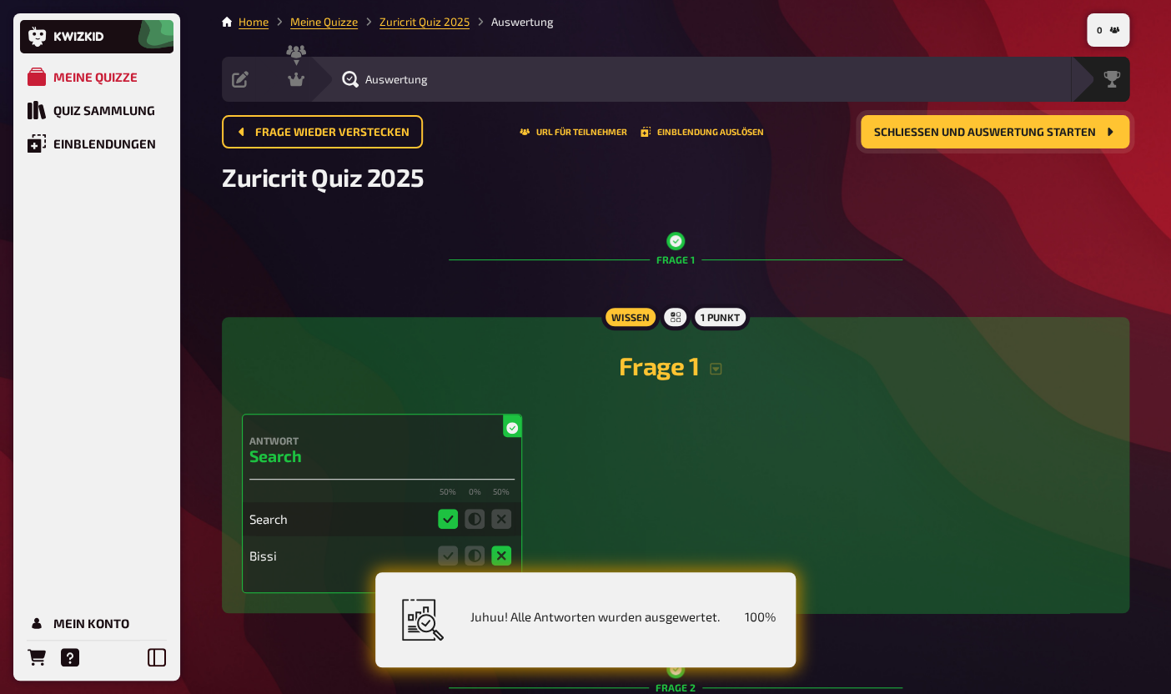
click at [367, 87] on div "Auswertung" at bounding box center [385, 79] width 86 height 17
click at [308, 83] on div "Moderation" at bounding box center [329, 79] width 83 height 17
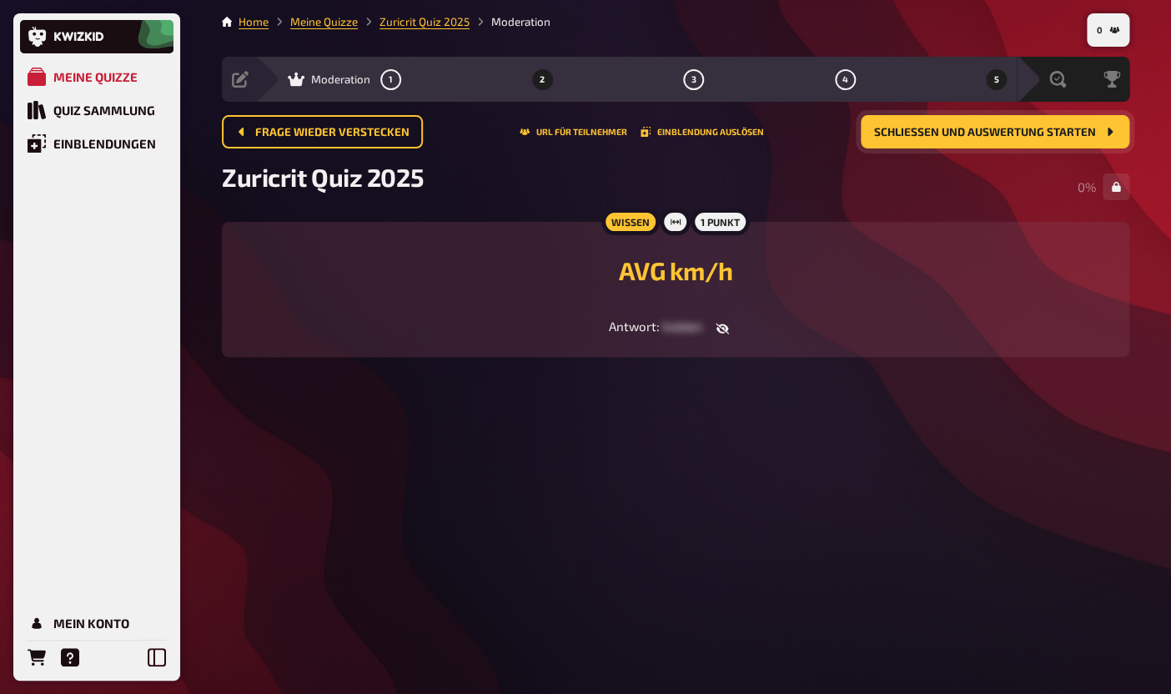
click at [544, 89] on button "2" at bounding box center [542, 79] width 27 height 27
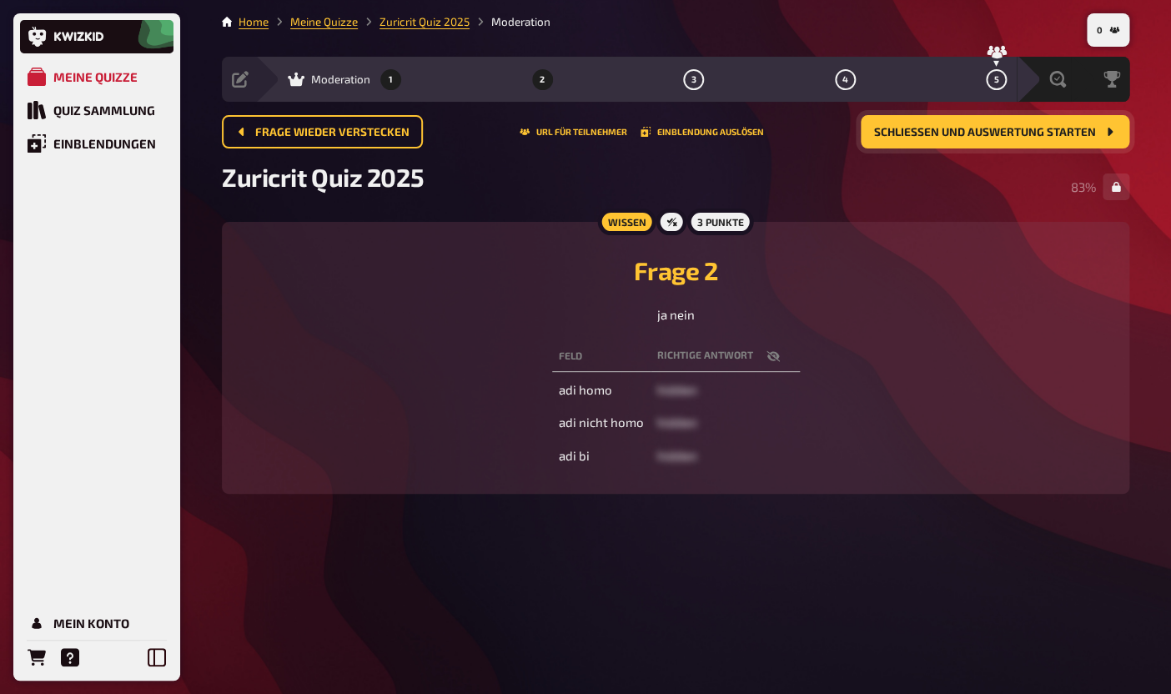
click at [394, 73] on button "1" at bounding box center [391, 79] width 27 height 27
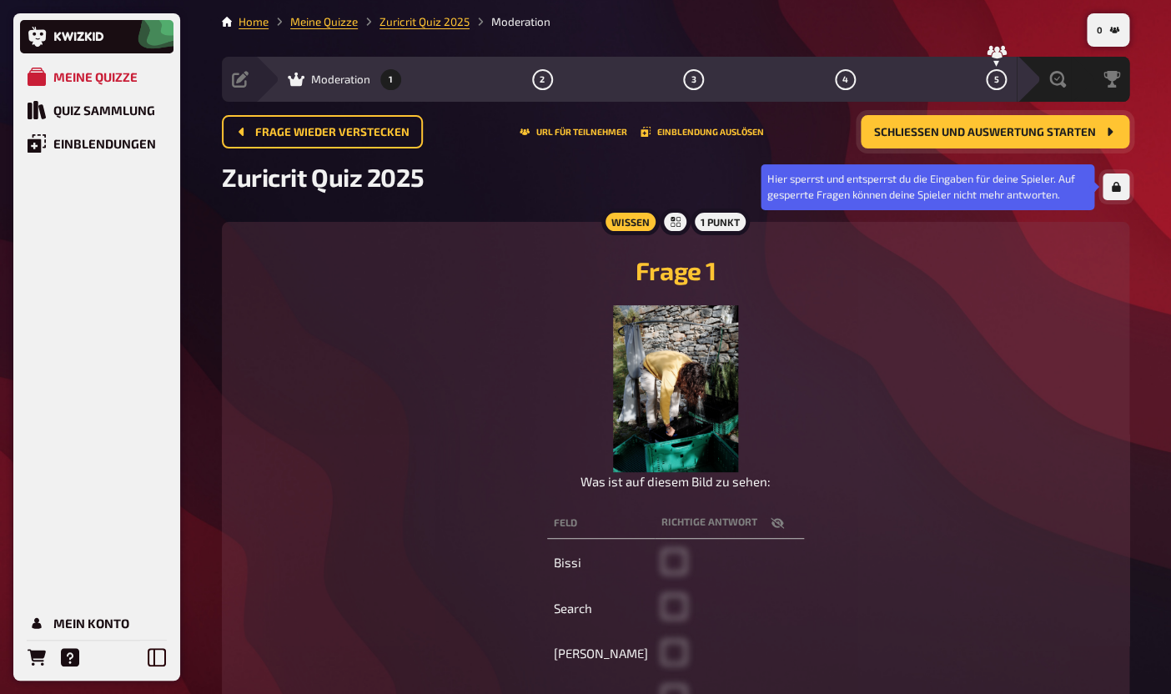
click at [1120, 197] on button "button" at bounding box center [1115, 186] width 27 height 27
click at [1114, 193] on button "button" at bounding box center [1115, 186] width 27 height 27
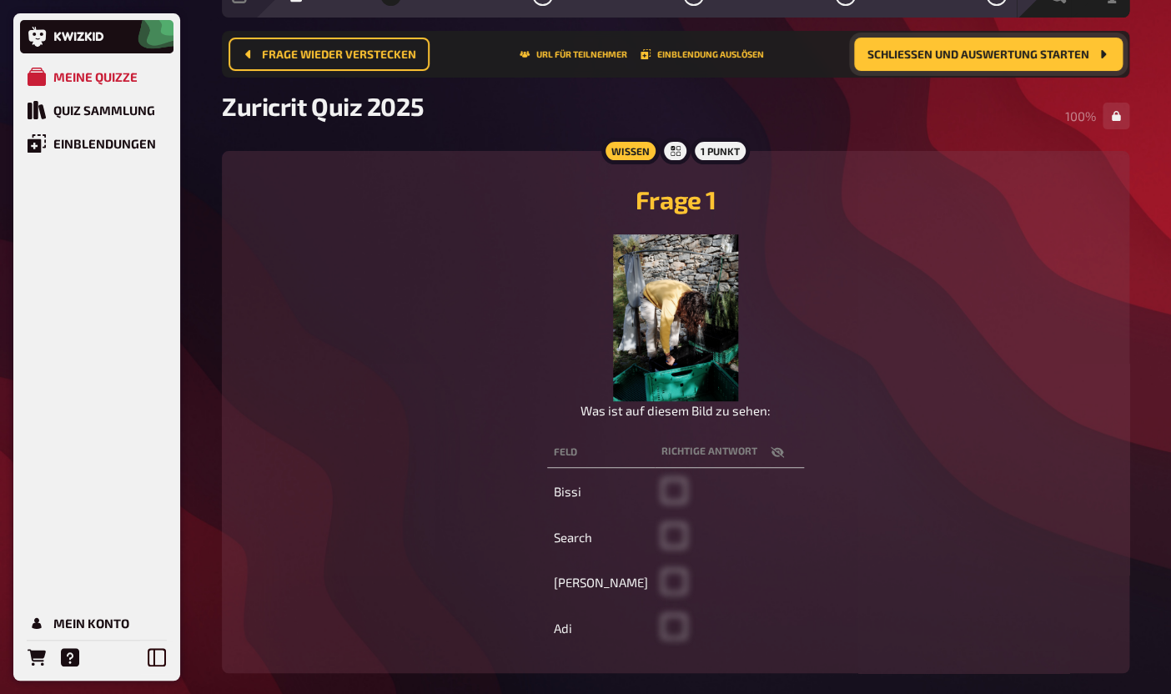
scroll to position [54, 0]
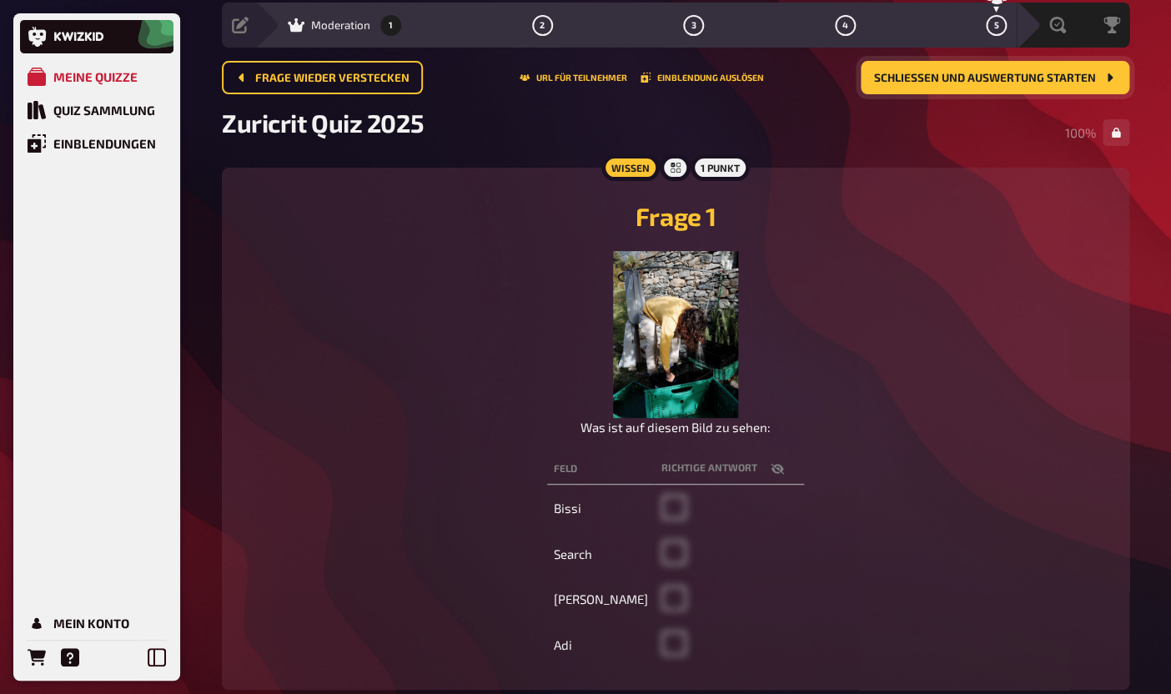
click at [991, 86] on button "Schließen und Auswertung starten" at bounding box center [995, 77] width 269 height 33
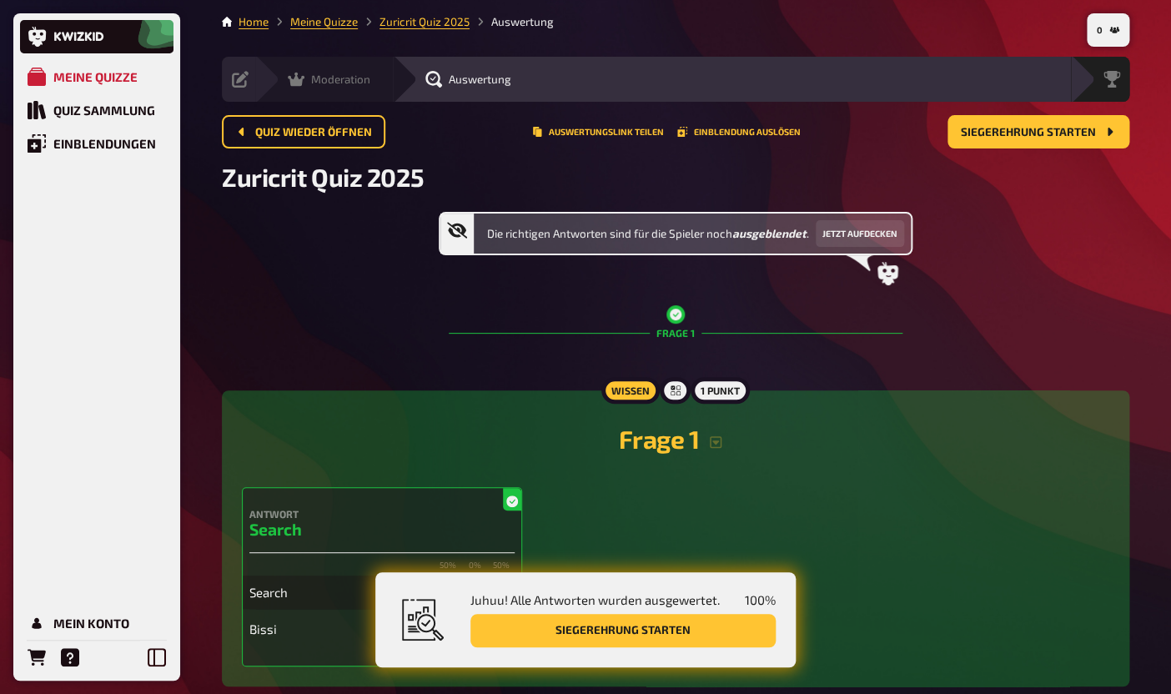
click at [307, 86] on div "Moderation" at bounding box center [329, 79] width 83 height 17
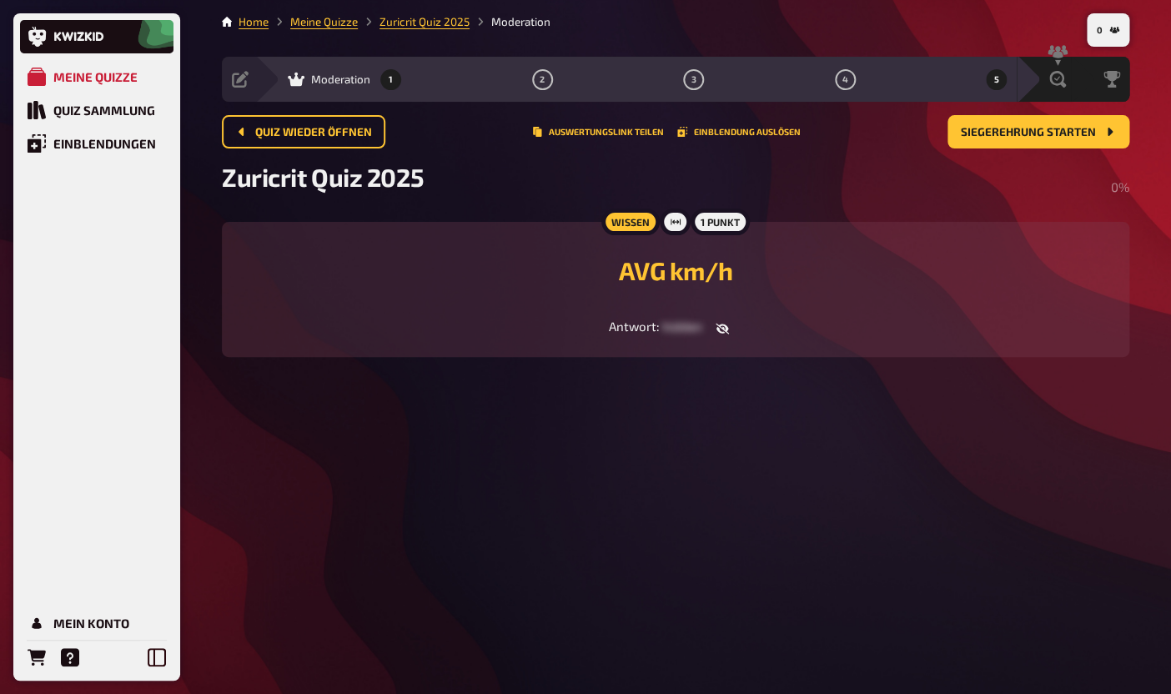
click at [399, 88] on button "1" at bounding box center [391, 79] width 27 height 27
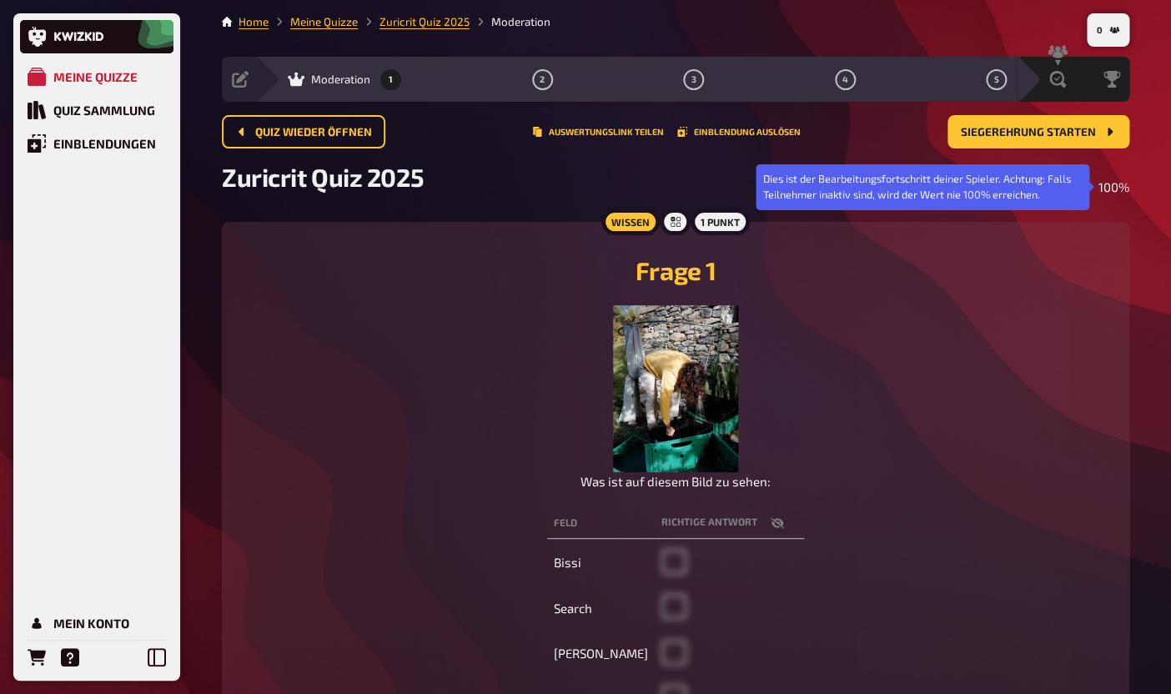
click at [1110, 193] on span "100 %" at bounding box center [1113, 186] width 31 height 15
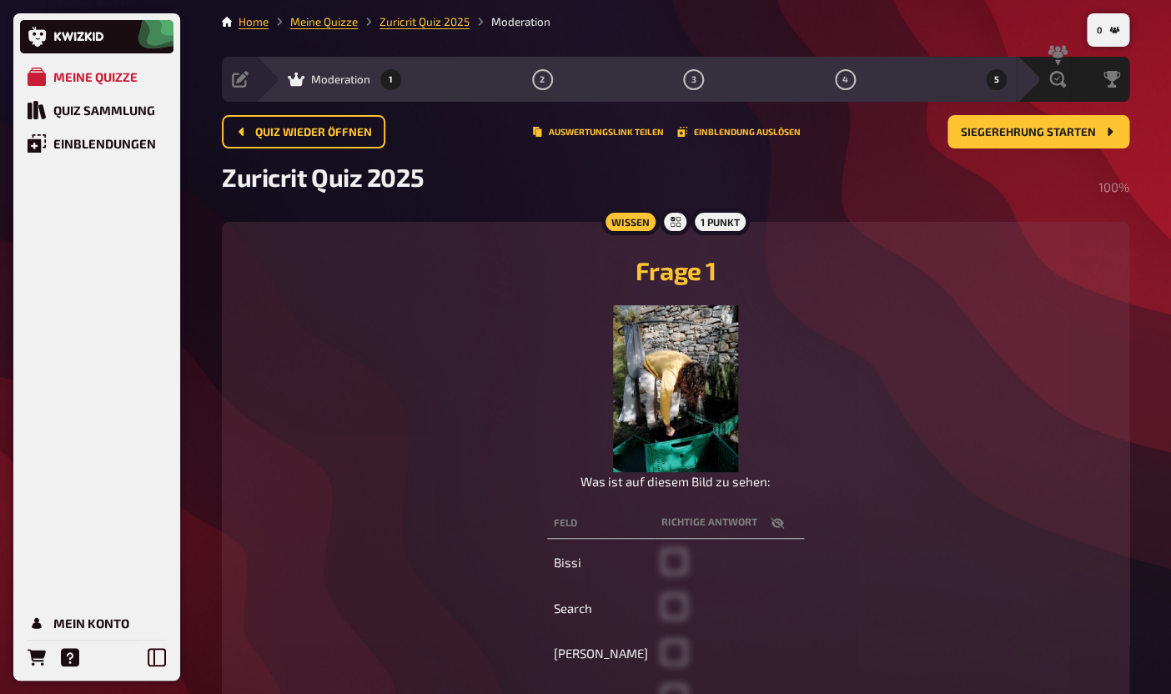
click at [996, 84] on span "5" at bounding box center [996, 79] width 5 height 9
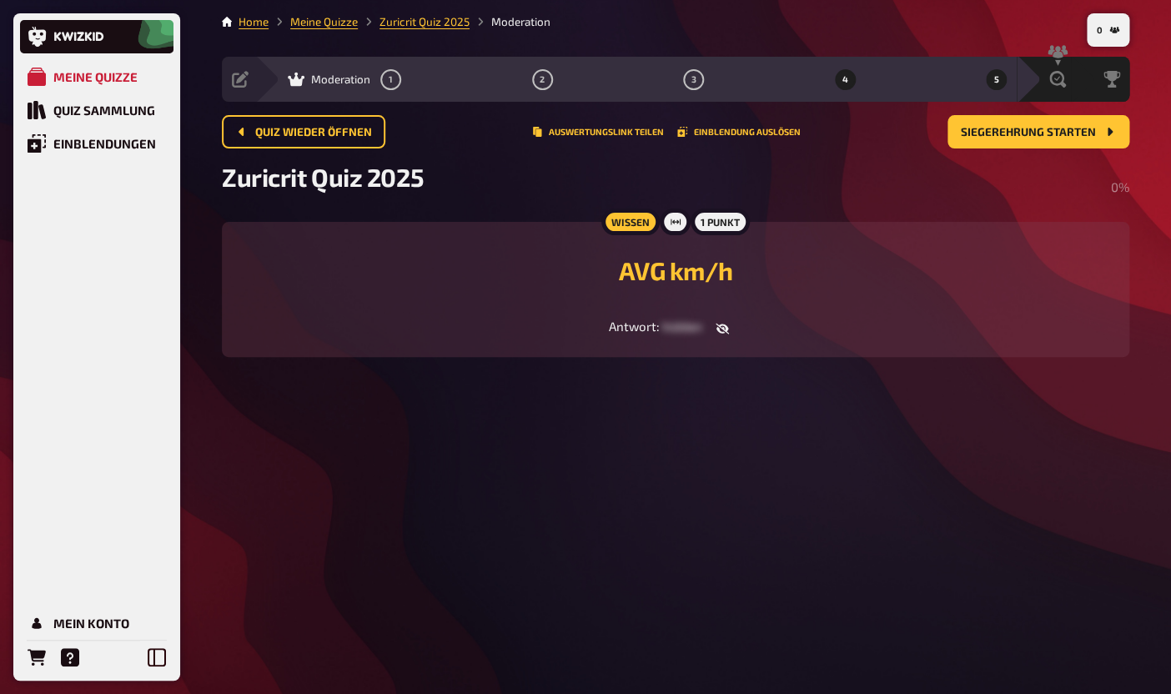
click at [849, 85] on button "4" at bounding box center [844, 79] width 27 height 27
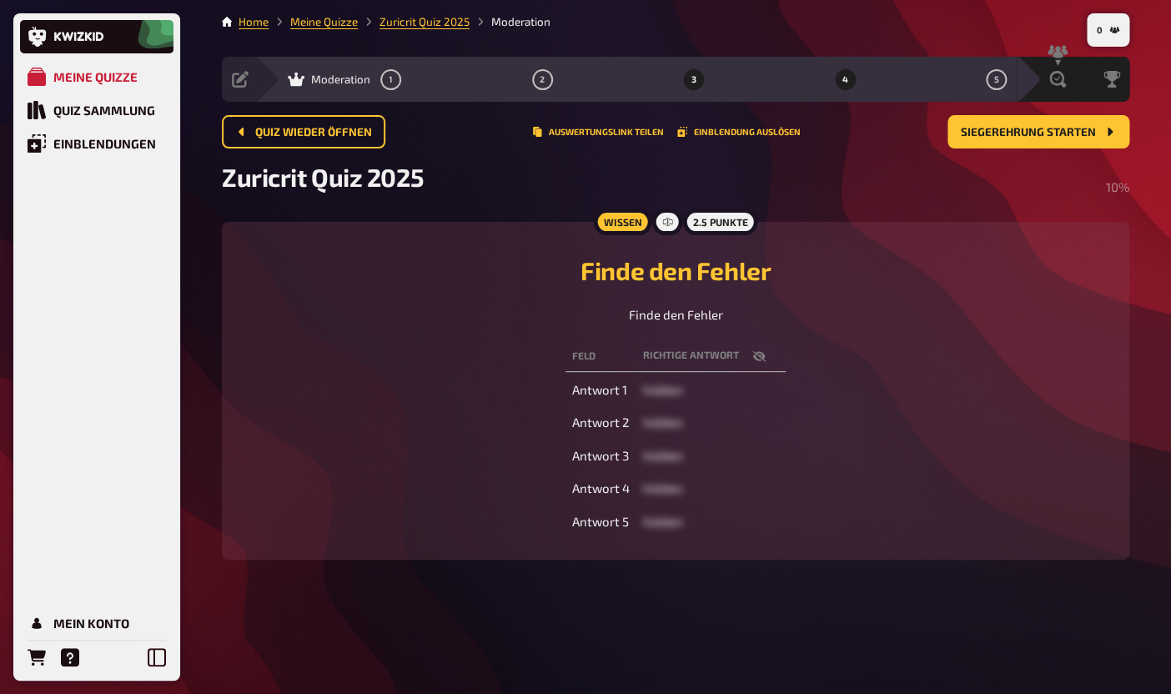
click at [689, 78] on button "3" at bounding box center [693, 79] width 27 height 27
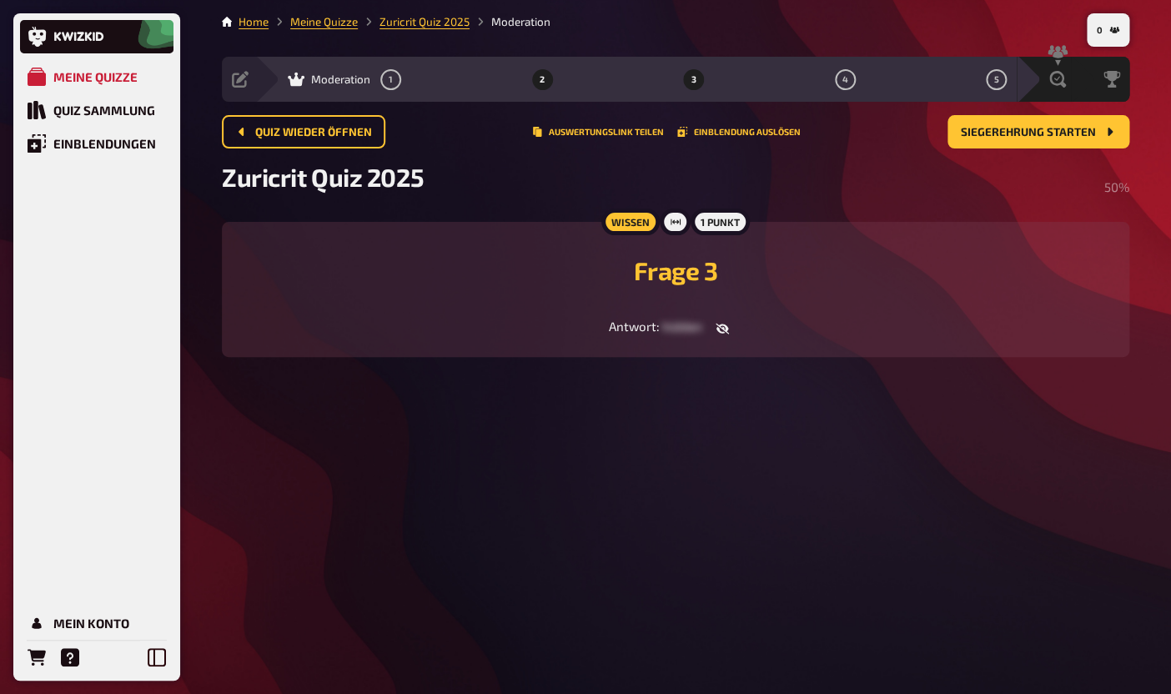
click at [544, 88] on button "2" at bounding box center [542, 79] width 27 height 27
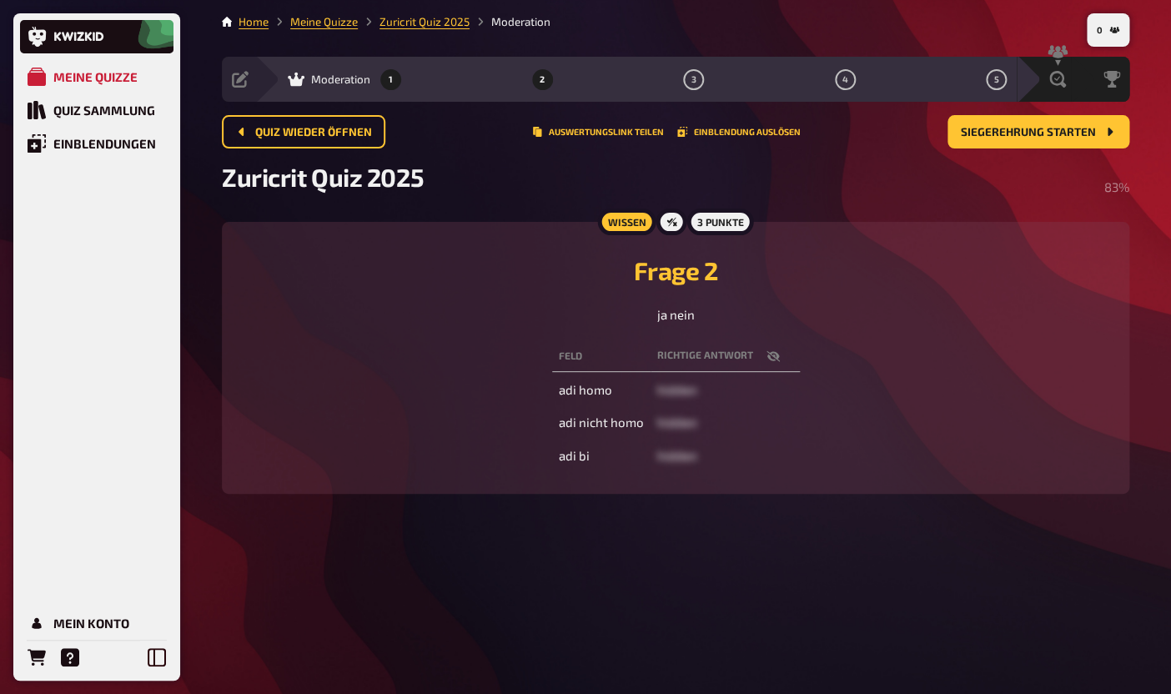
click at [386, 76] on button "1" at bounding box center [391, 79] width 27 height 27
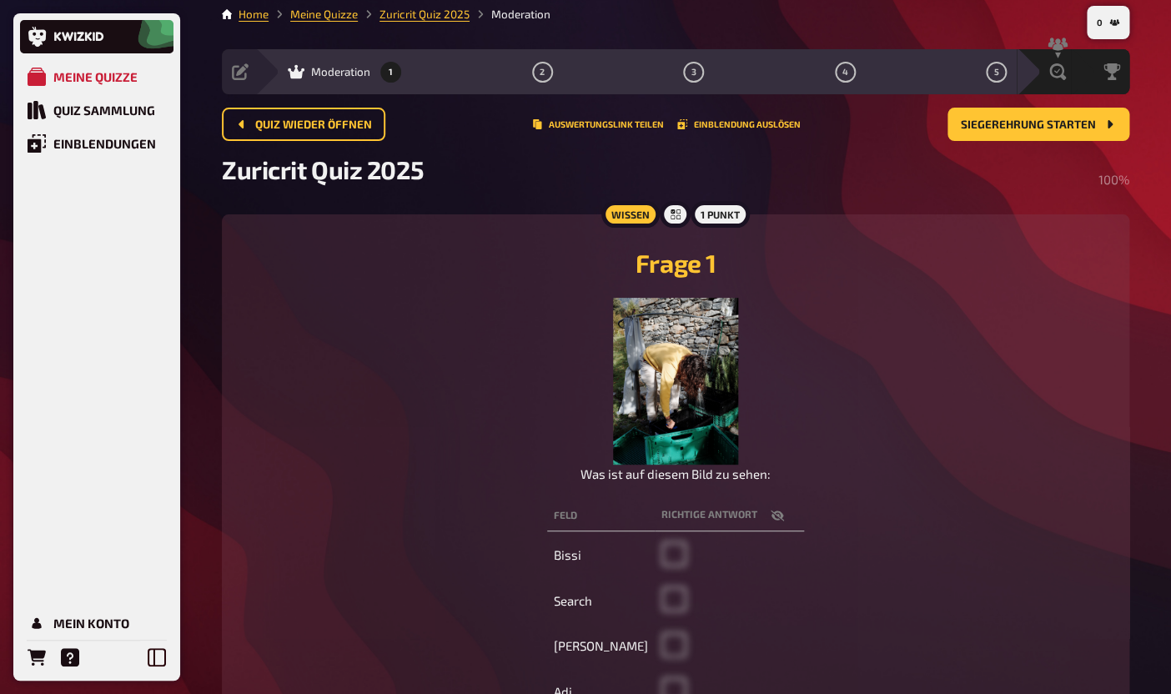
scroll to position [26, 0]
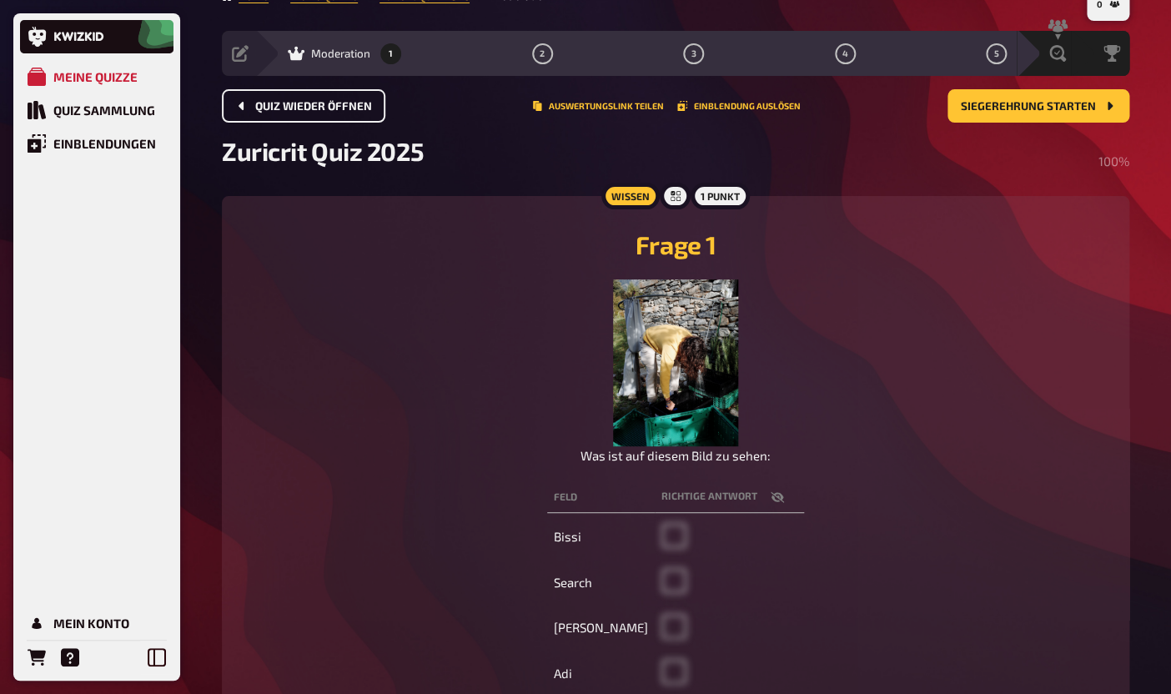
click at [340, 117] on button "Quiz wieder öffnen" at bounding box center [303, 105] width 163 height 33
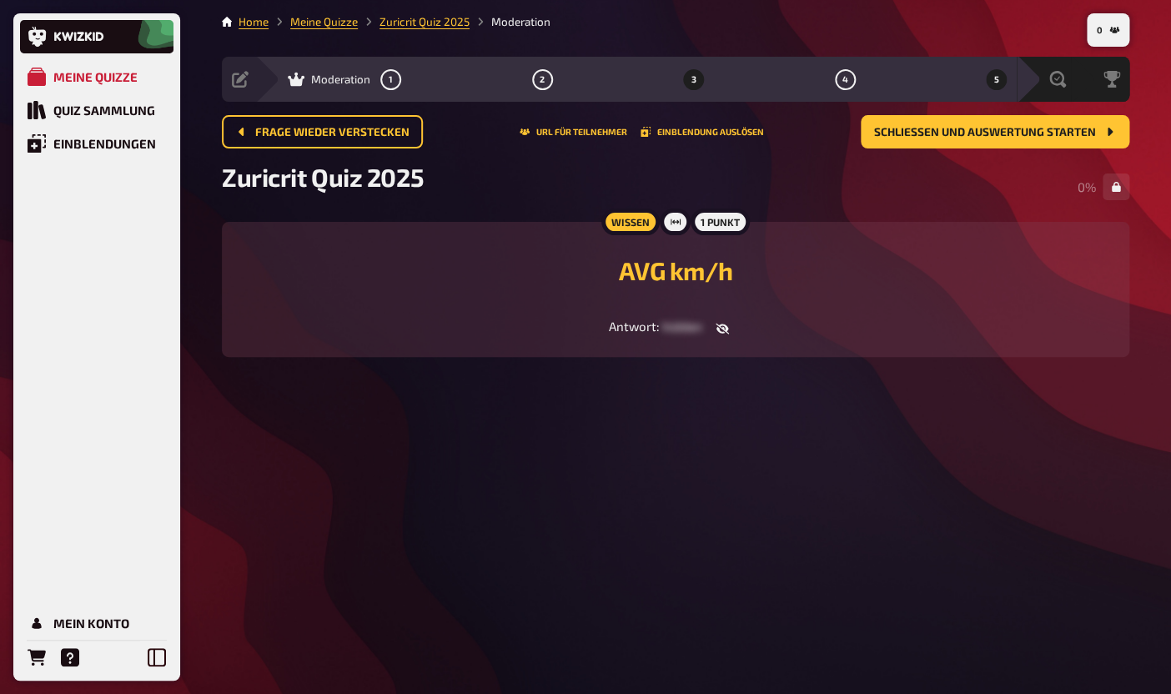
click at [694, 67] on button "3" at bounding box center [693, 79] width 27 height 27
click at [1117, 201] on div "50 %" at bounding box center [1100, 187] width 58 height 50
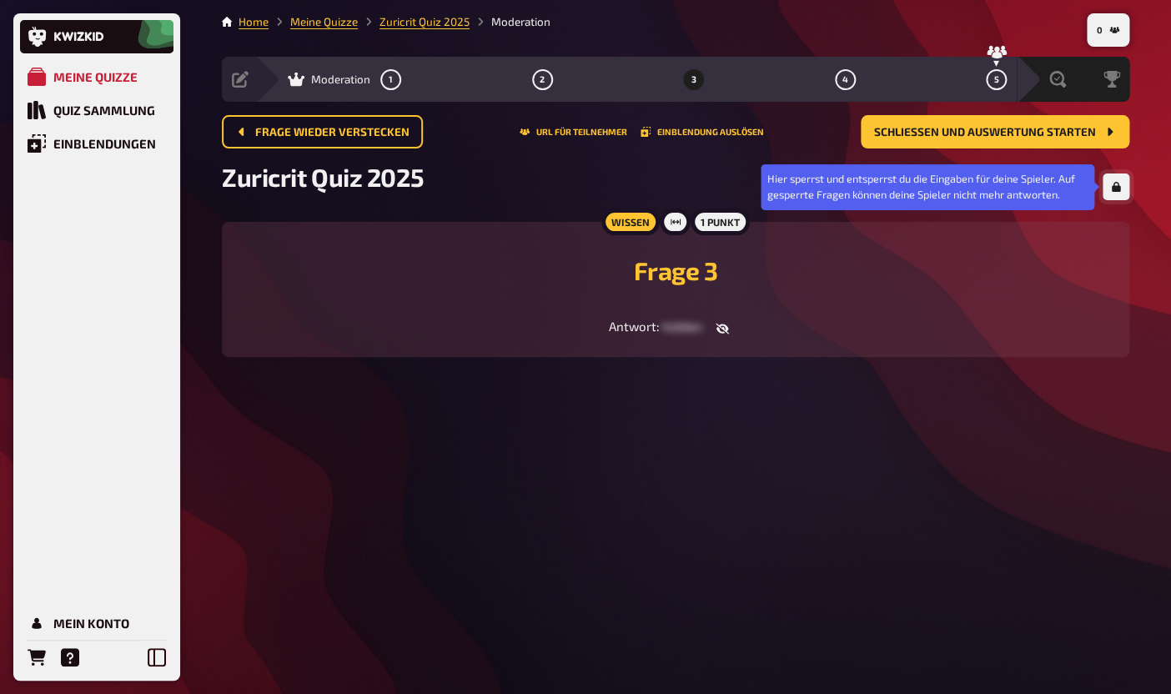
click at [1120, 193] on button "button" at bounding box center [1115, 186] width 27 height 27
click at [1111, 194] on button "button" at bounding box center [1115, 186] width 27 height 27
click at [1126, 189] on button "button" at bounding box center [1115, 186] width 27 height 27
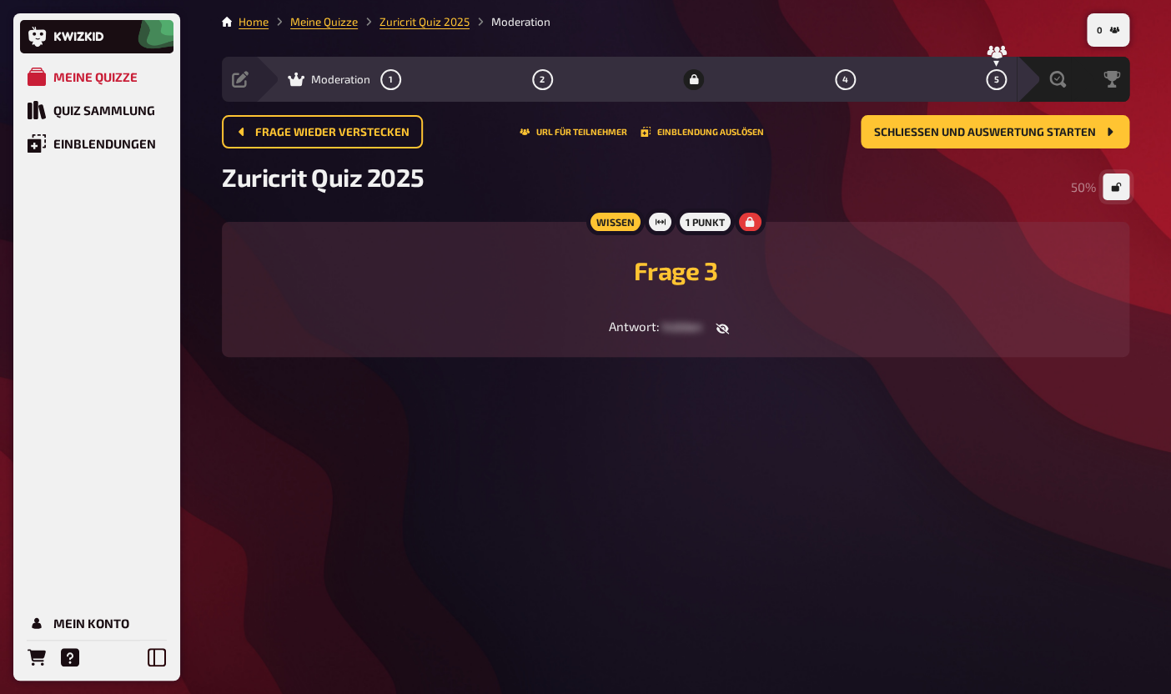
click at [1126, 189] on button "button" at bounding box center [1115, 186] width 27 height 27
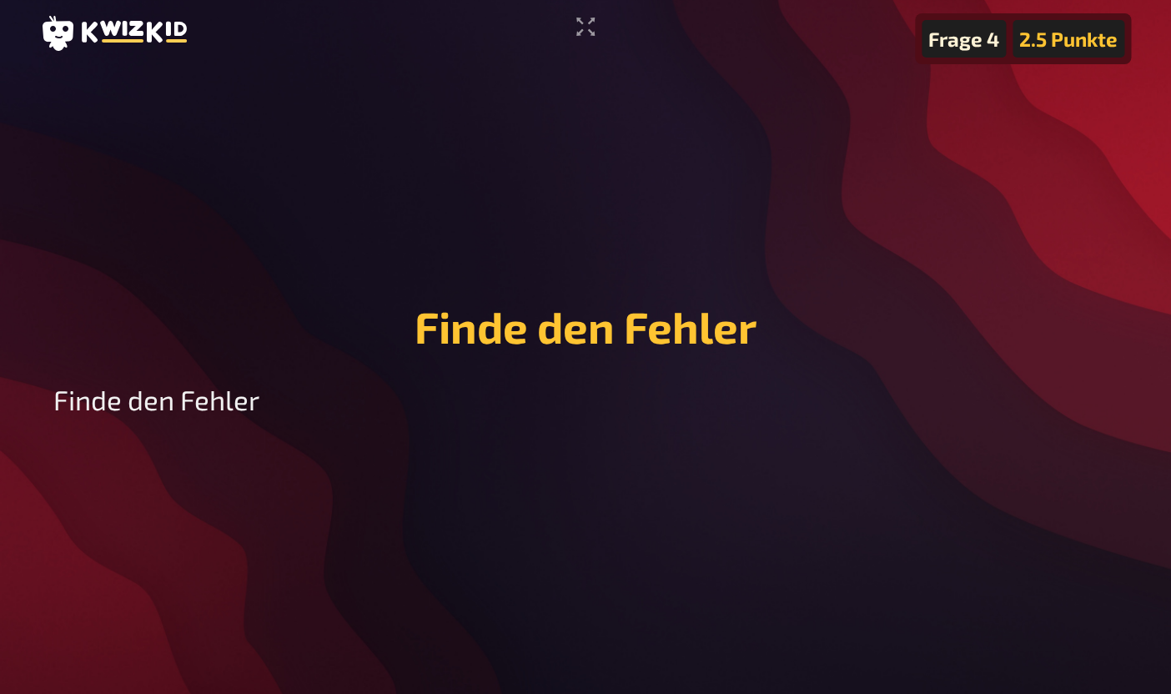
click at [992, 42] on div "Frage 4" at bounding box center [963, 39] width 84 height 38
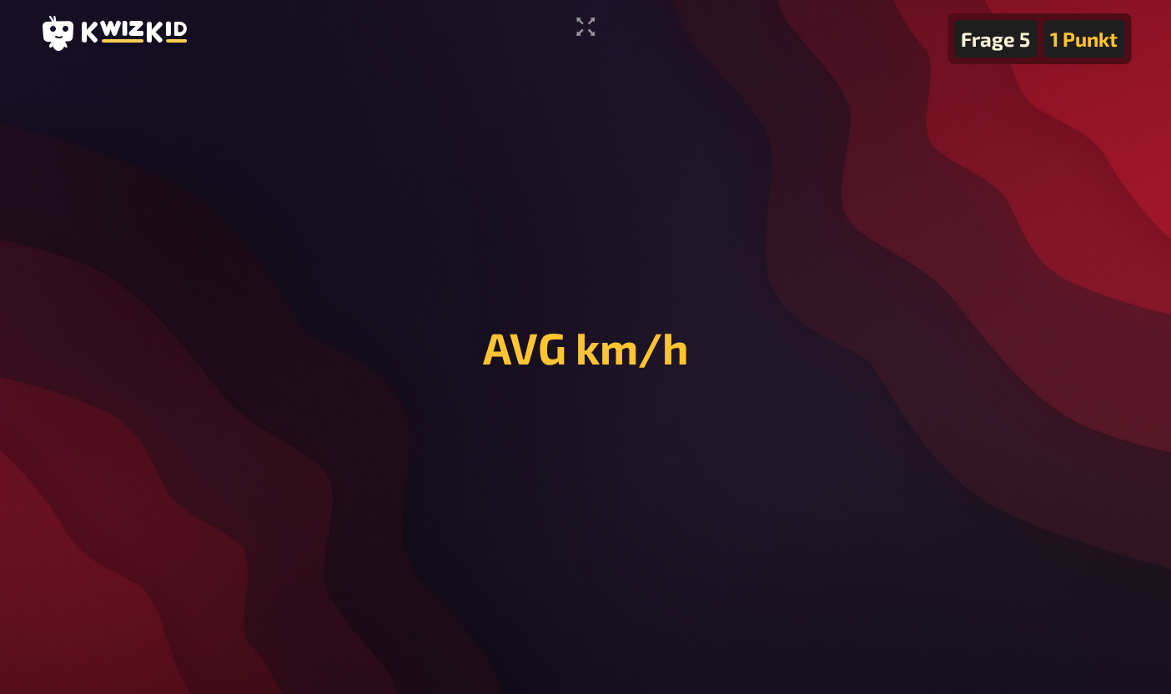
click at [644, 387] on div "AVG km/h" at bounding box center [585, 361] width 1091 height 106
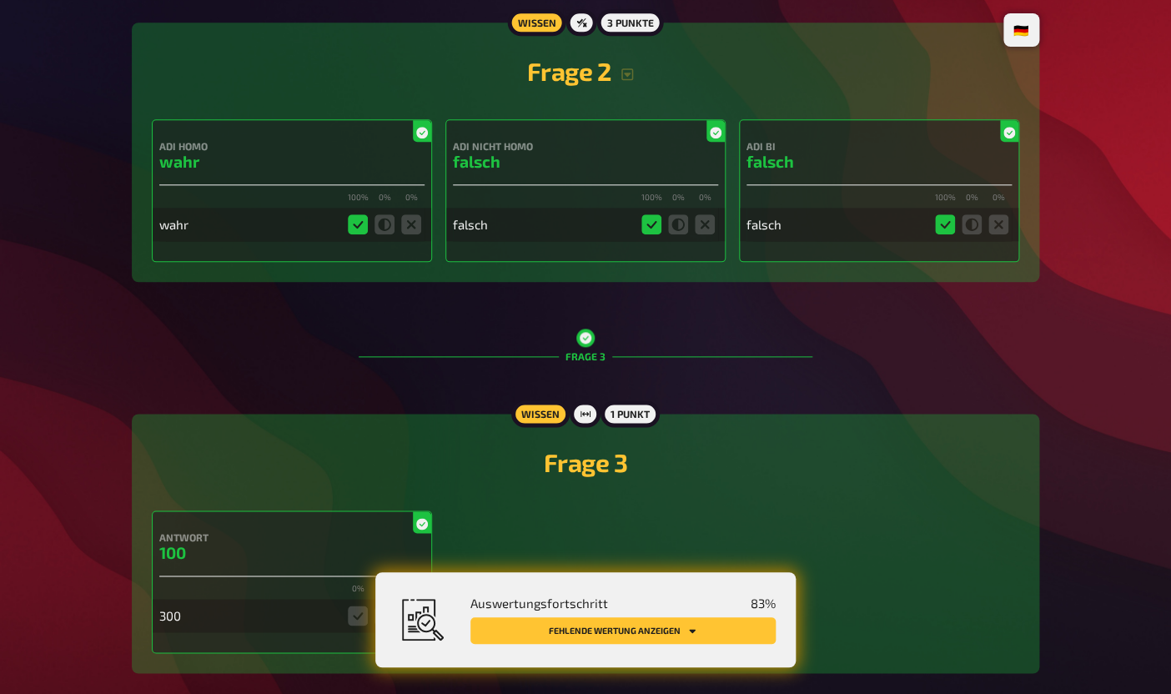
scroll to position [1159, 0]
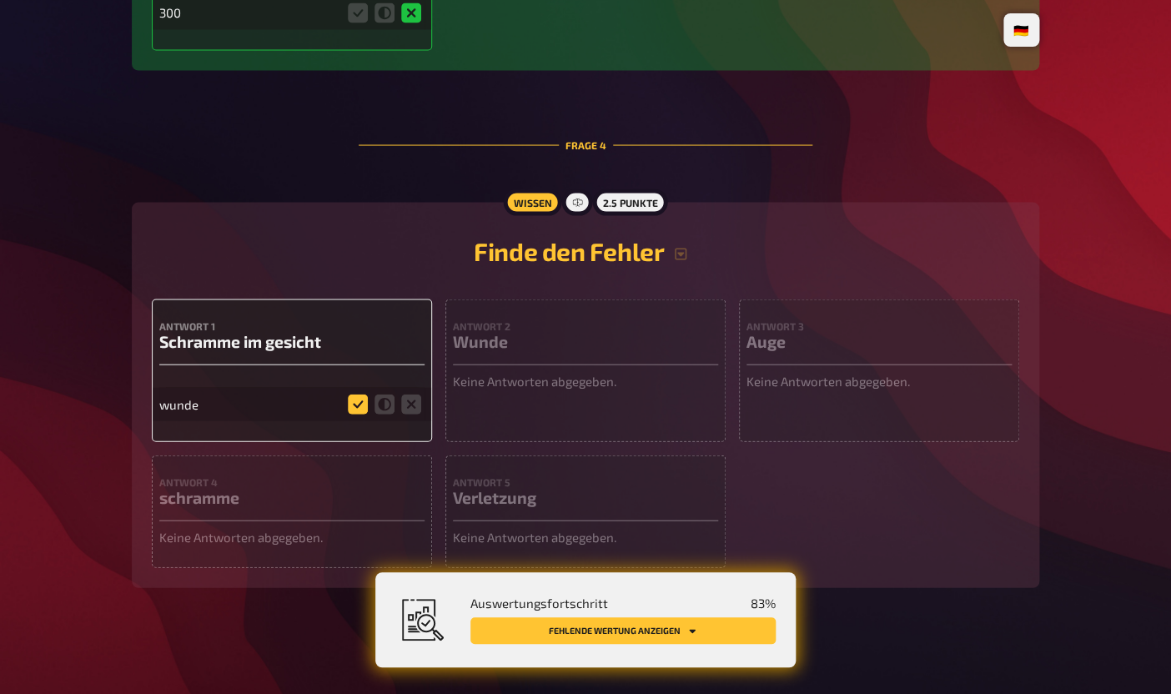
click at [355, 408] on icon at bounding box center [358, 404] width 20 height 20
click at [0, 0] on input "radio" at bounding box center [0, 0] width 0 height 0
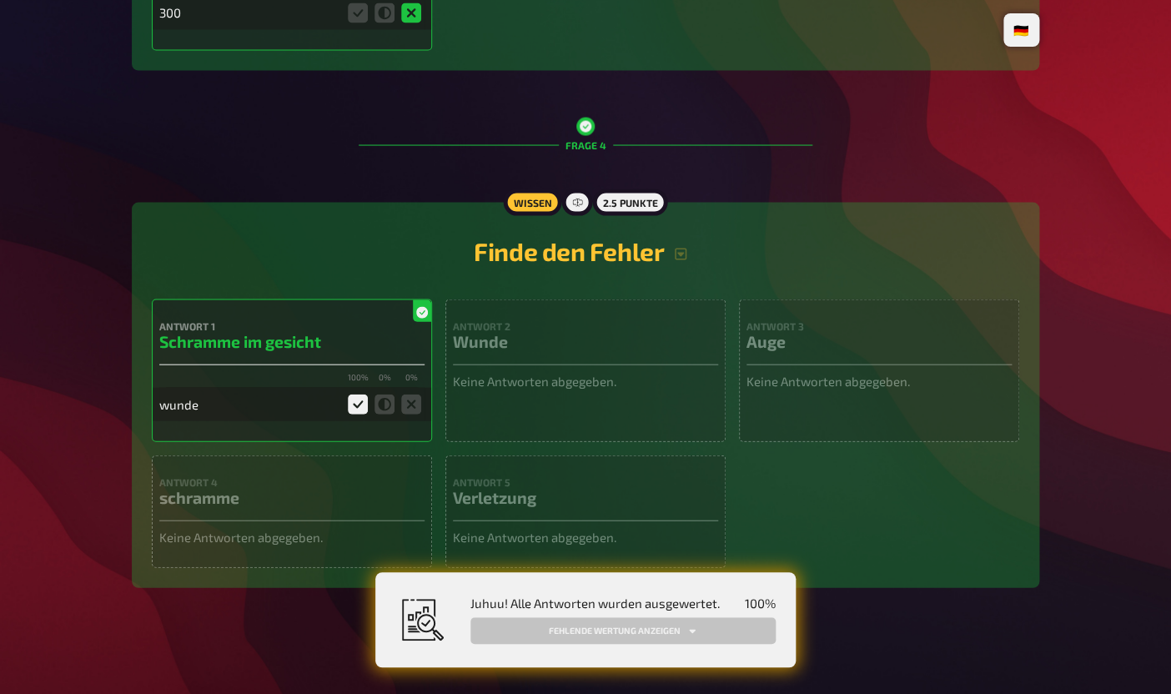
scroll to position [639, 0]
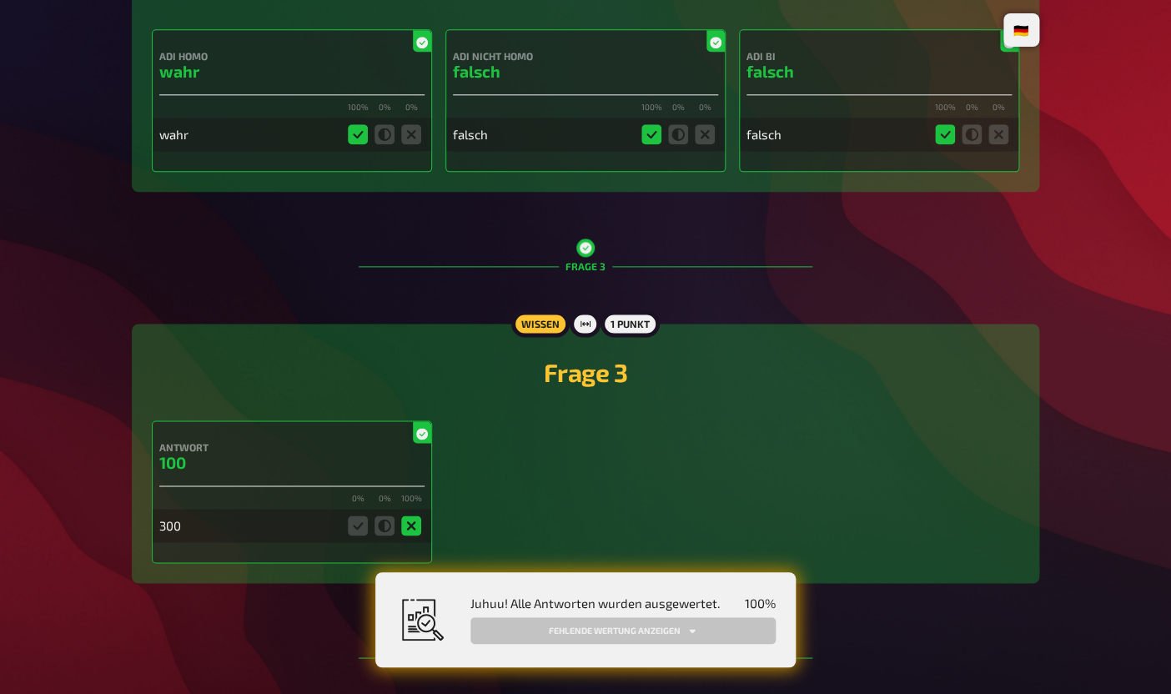
click at [359, 527] on icon at bounding box center [358, 525] width 20 height 20
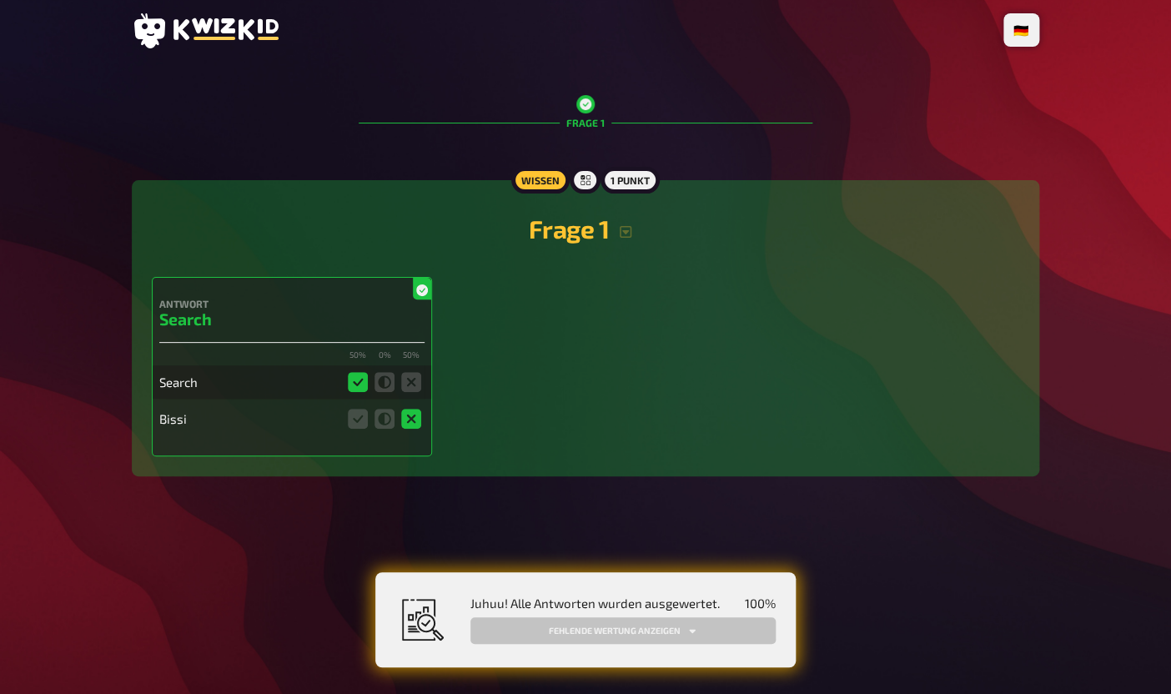
scroll to position [0, 0]
click at [630, 226] on icon "button" at bounding box center [625, 231] width 13 height 13
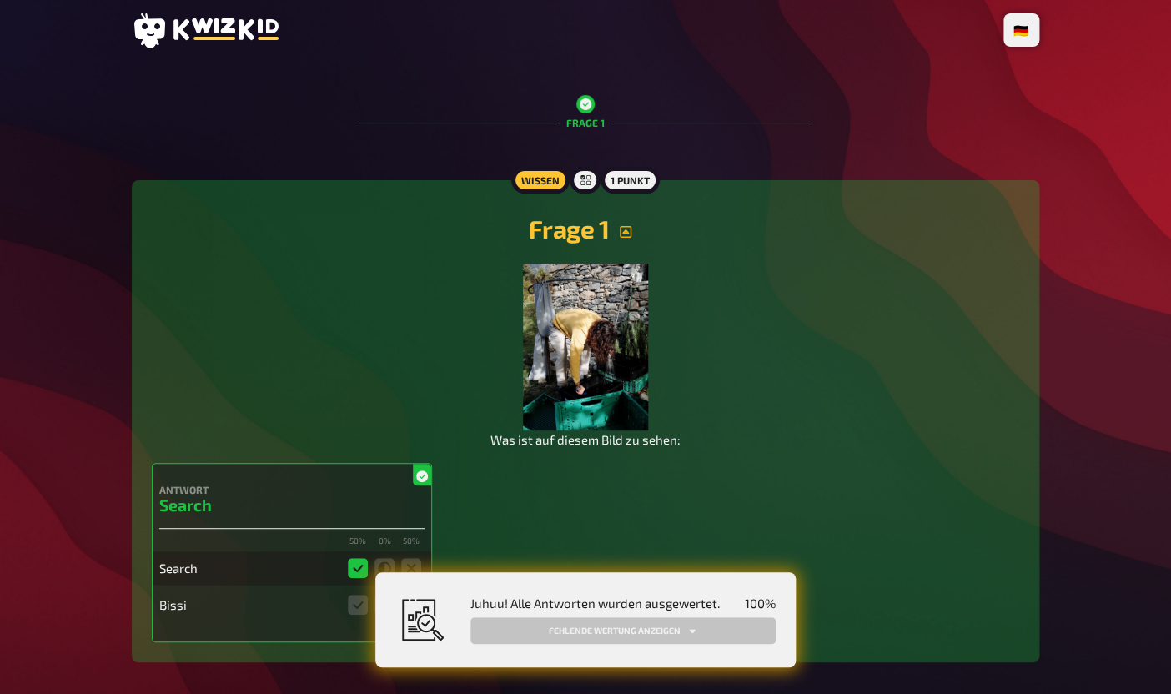
click at [630, 227] on icon "button" at bounding box center [625, 231] width 13 height 13
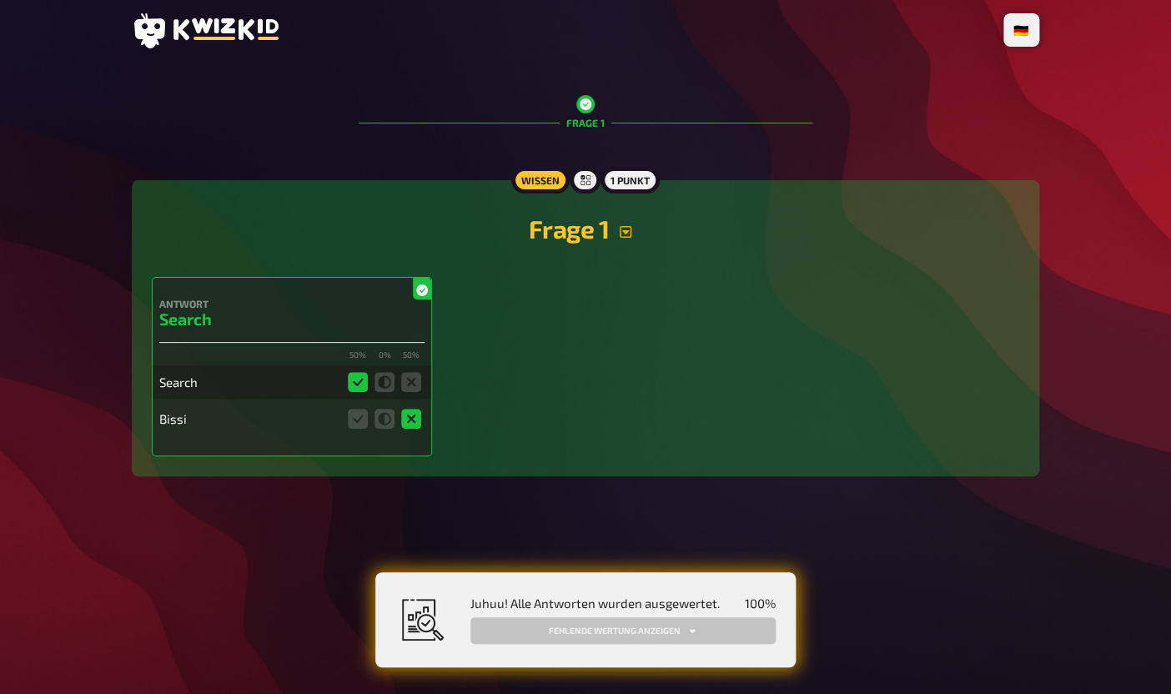
click at [480, 400] on div "Antwort Search 50 % 0 % 50 % Search Bissi" at bounding box center [585, 366] width 867 height 179
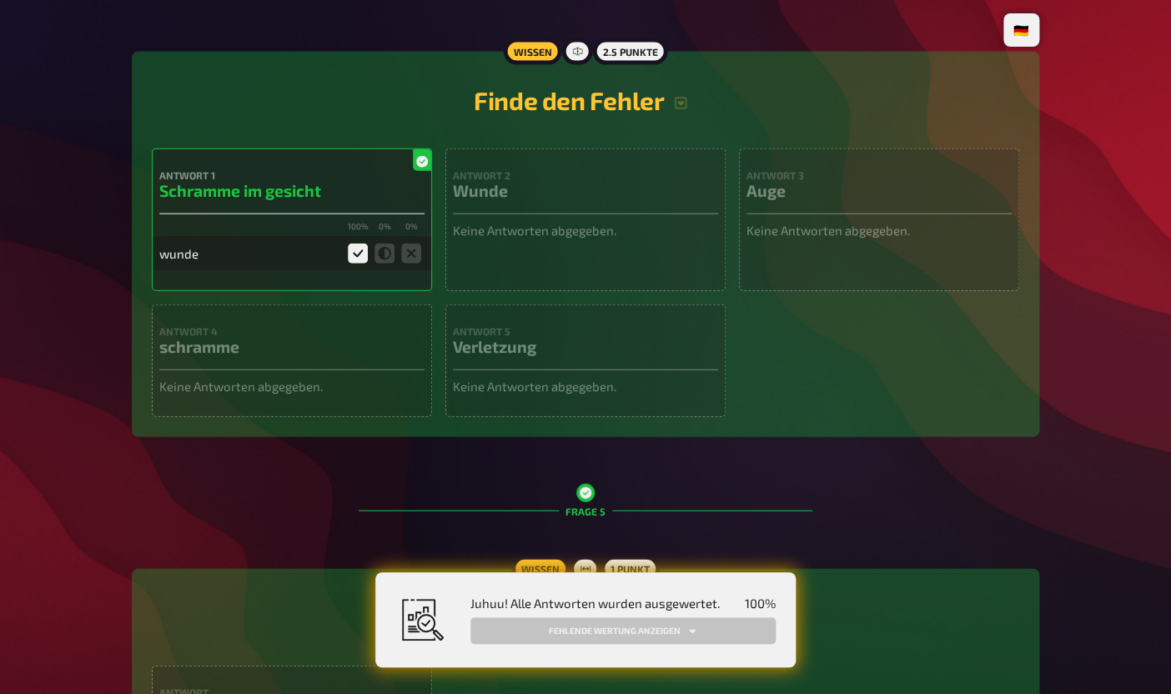
scroll to position [1345, 0]
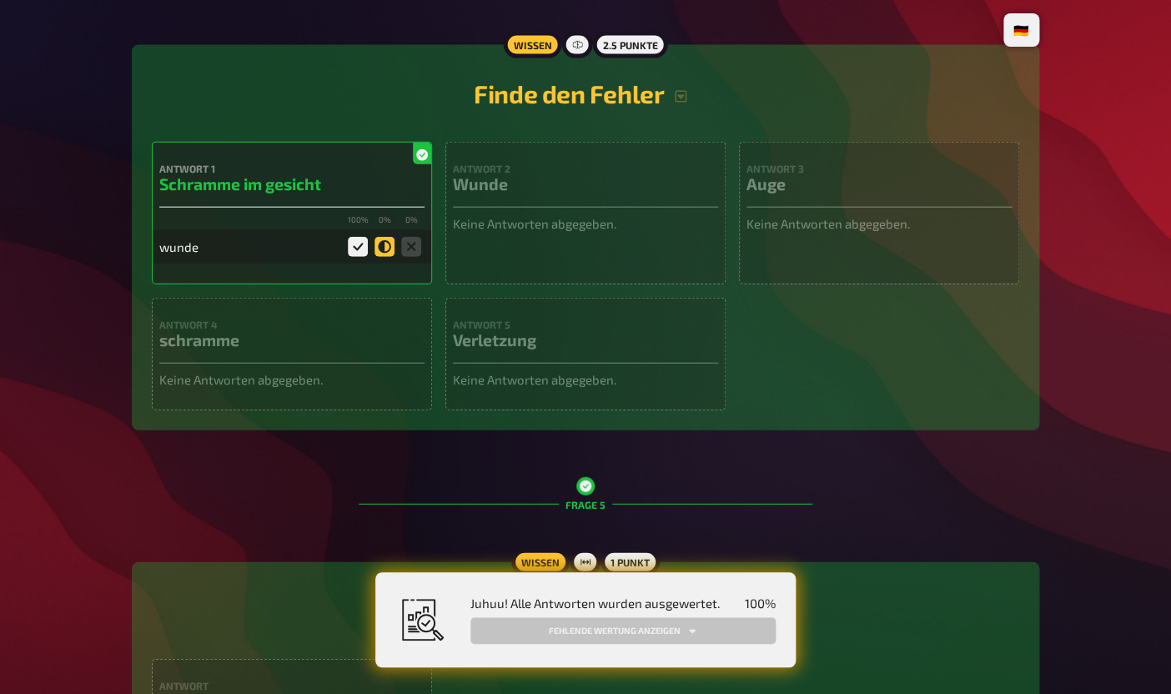
click at [389, 257] on icon at bounding box center [384, 247] width 20 height 20
click at [0, 0] on input "radio" at bounding box center [0, 0] width 0 height 0
click at [408, 257] on icon at bounding box center [411, 247] width 20 height 20
click at [0, 0] on input "radio" at bounding box center [0, 0] width 0 height 0
click at [390, 256] on icon at bounding box center [384, 247] width 20 height 20
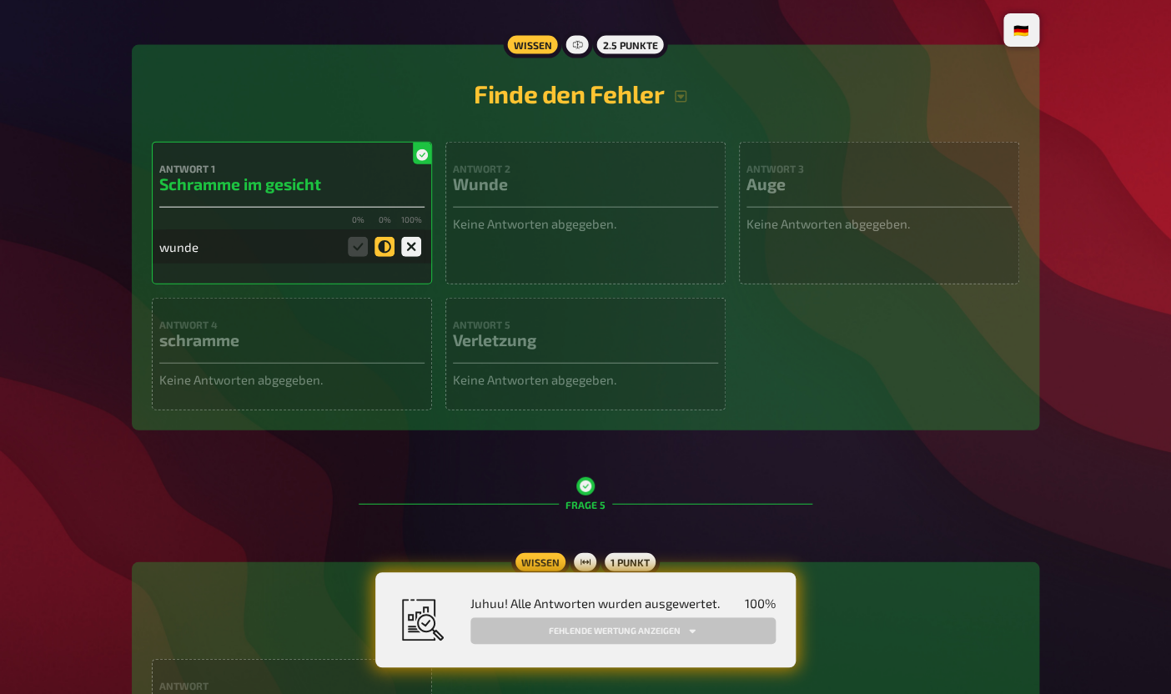
click at [0, 0] on input "radio" at bounding box center [0, 0] width 0 height 0
click at [363, 254] on icon at bounding box center [358, 247] width 20 height 20
click at [0, 0] on input "radio" at bounding box center [0, 0] width 0 height 0
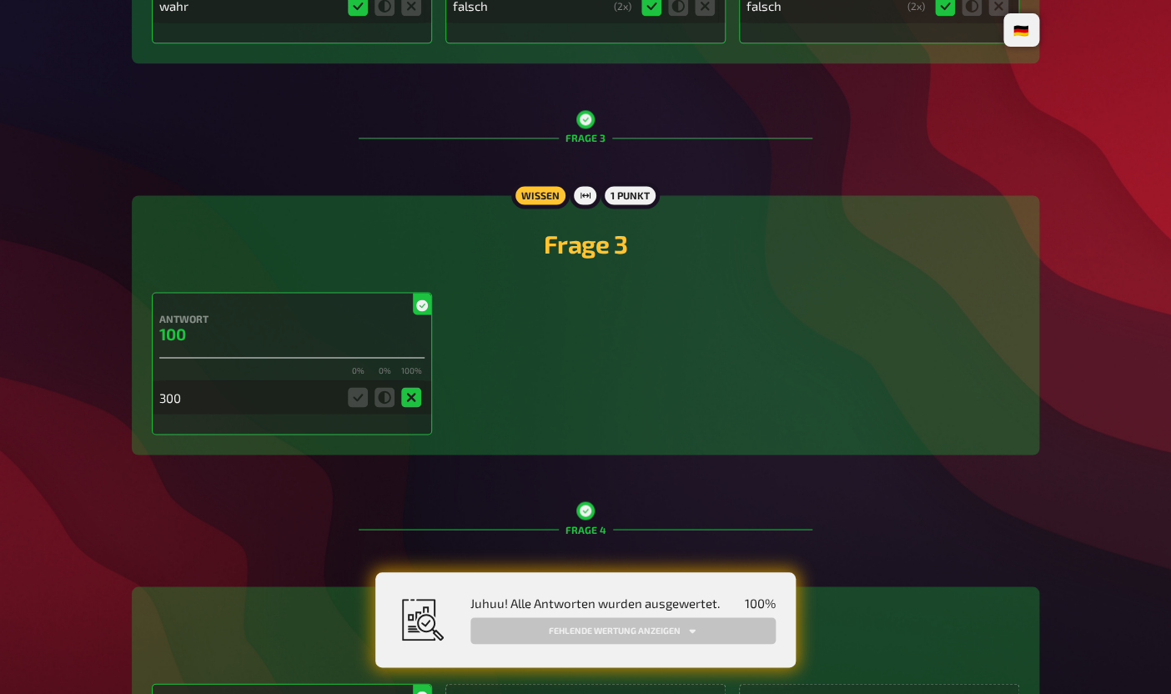
scroll to position [0, 0]
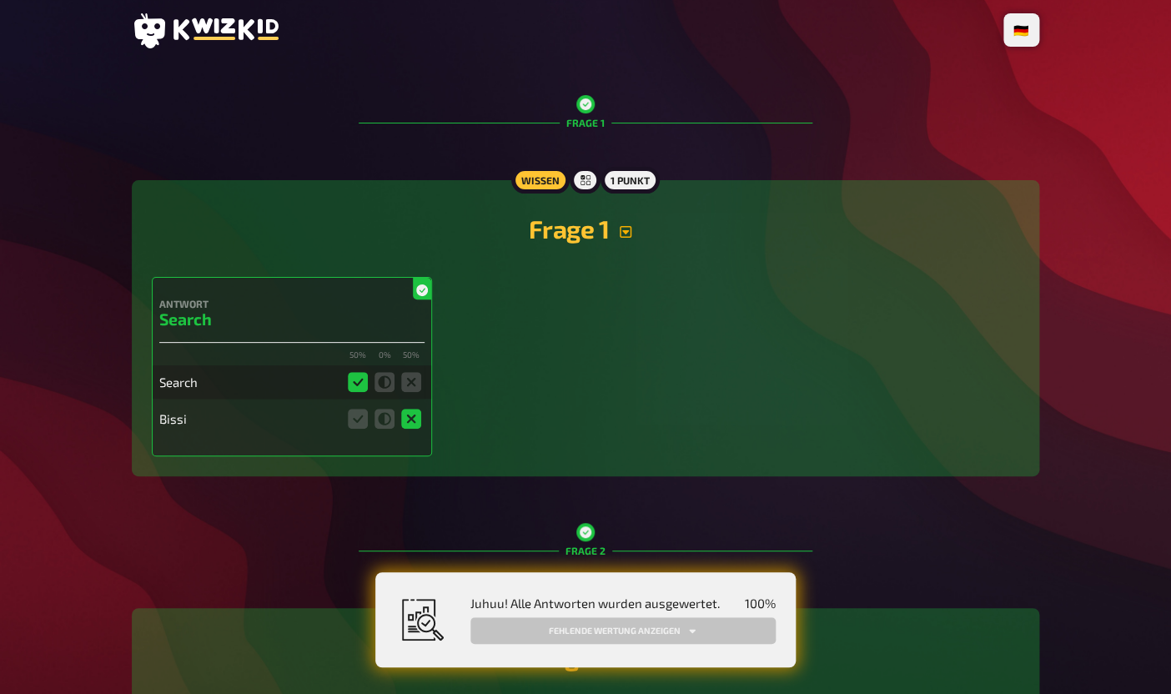
click at [625, 231] on icon "button" at bounding box center [625, 231] width 13 height 13
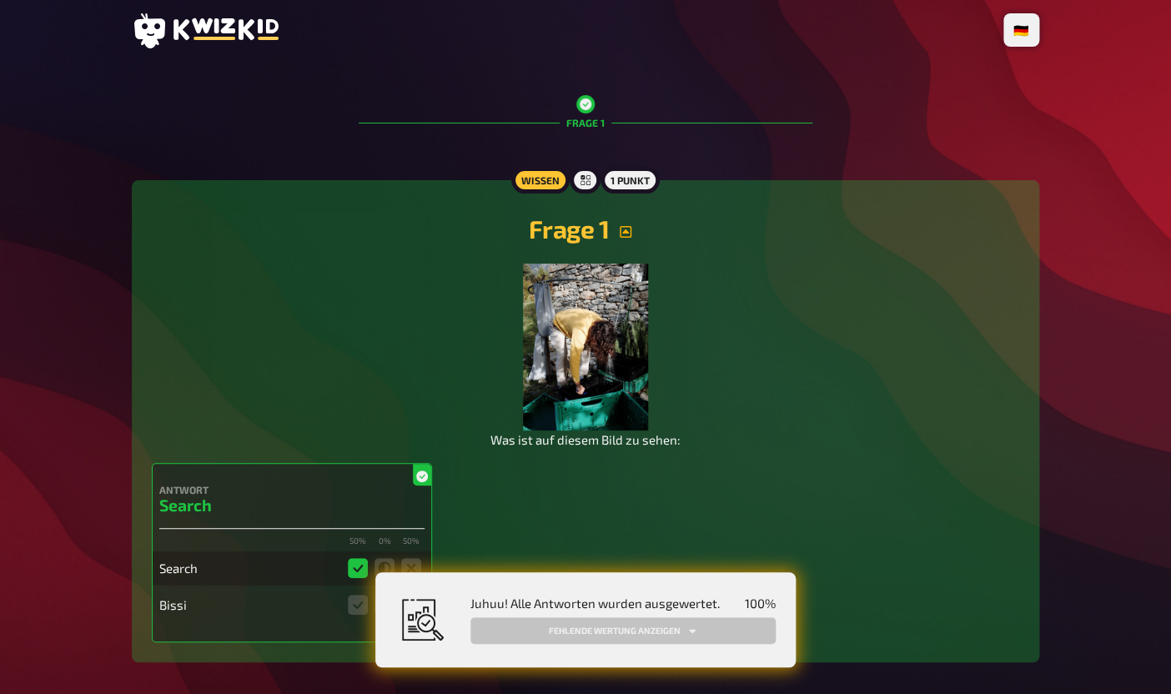
click at [625, 231] on icon "button" at bounding box center [626, 232] width 12 height 12
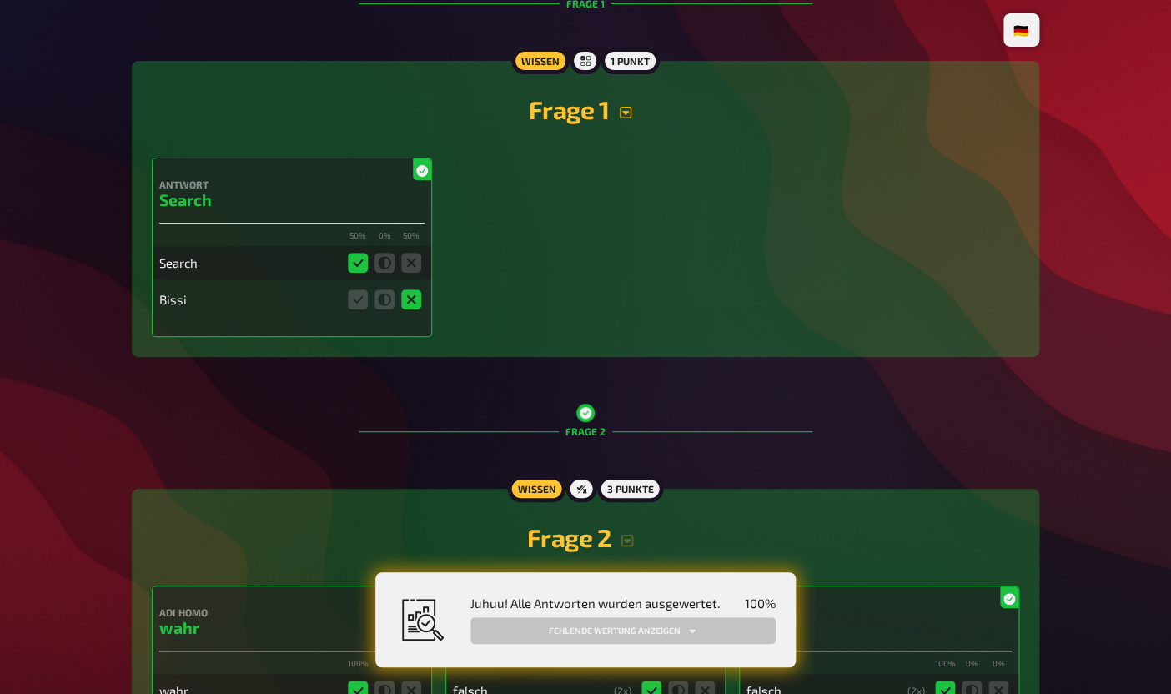
scroll to position [122, 0]
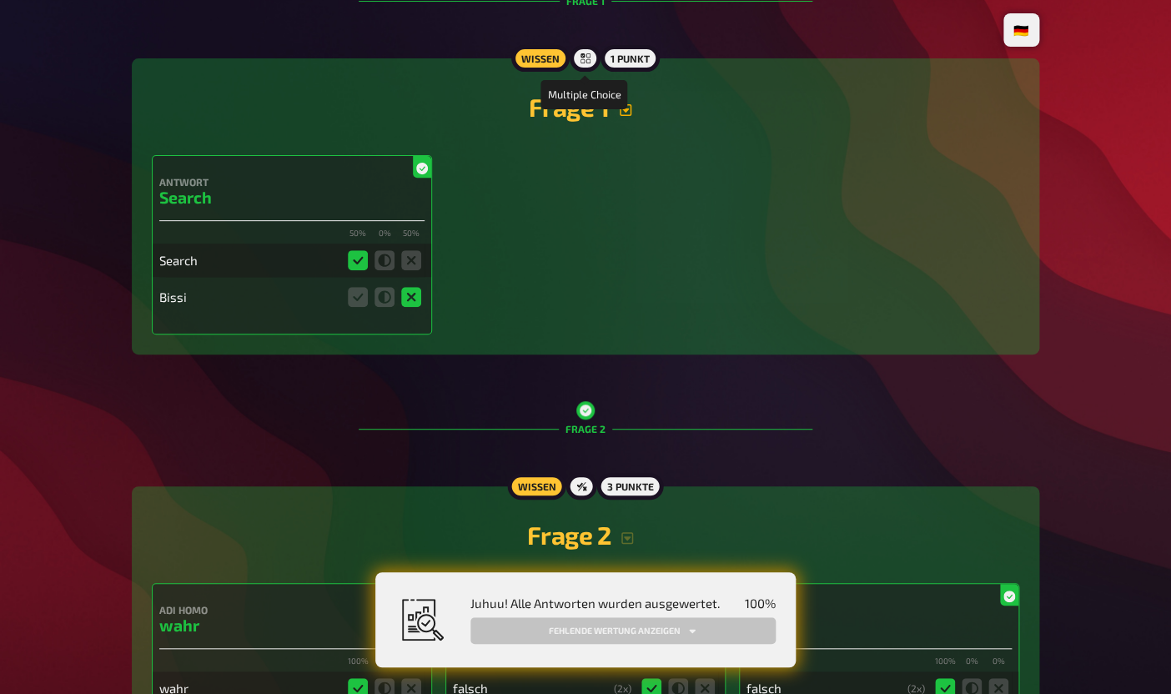
click at [579, 63] on div at bounding box center [585, 58] width 30 height 27
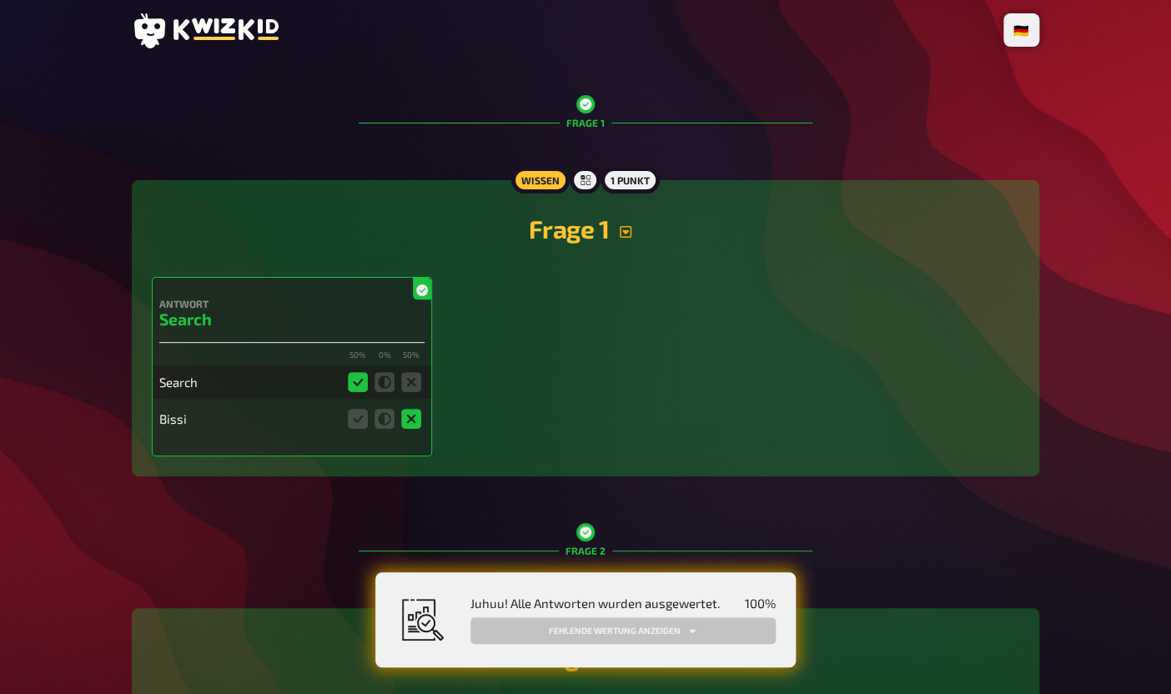
click at [585, 187] on div at bounding box center [585, 180] width 30 height 27
click at [194, 14] on icon at bounding box center [205, 30] width 147 height 35
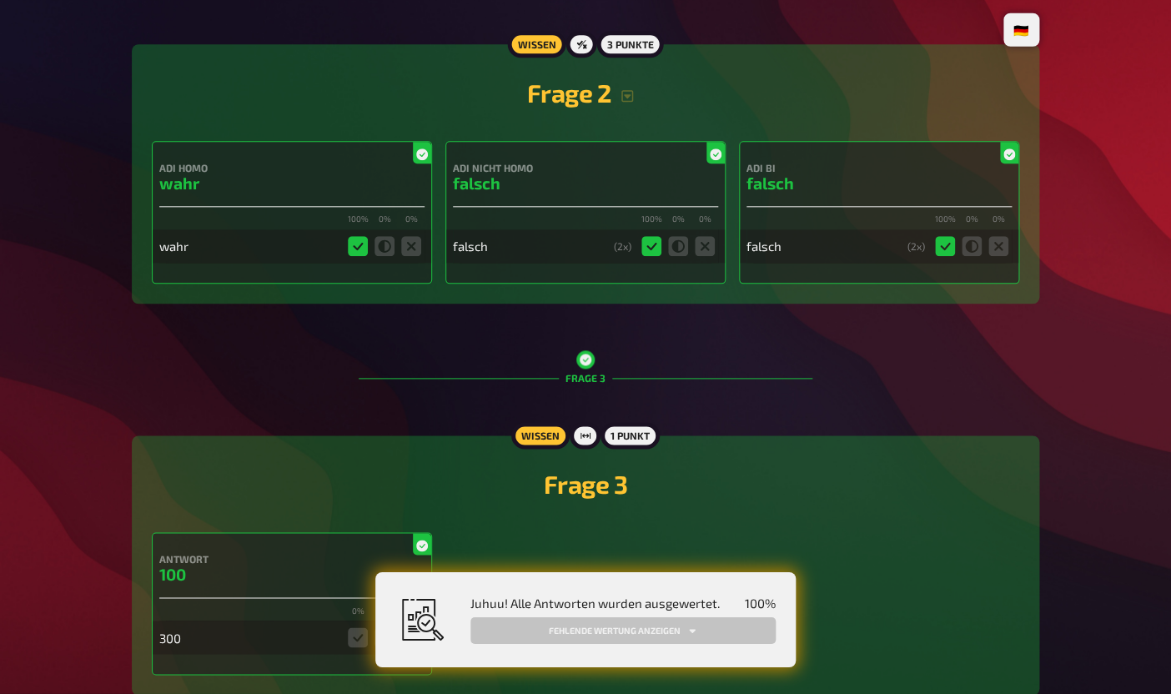
scroll to position [509, 0]
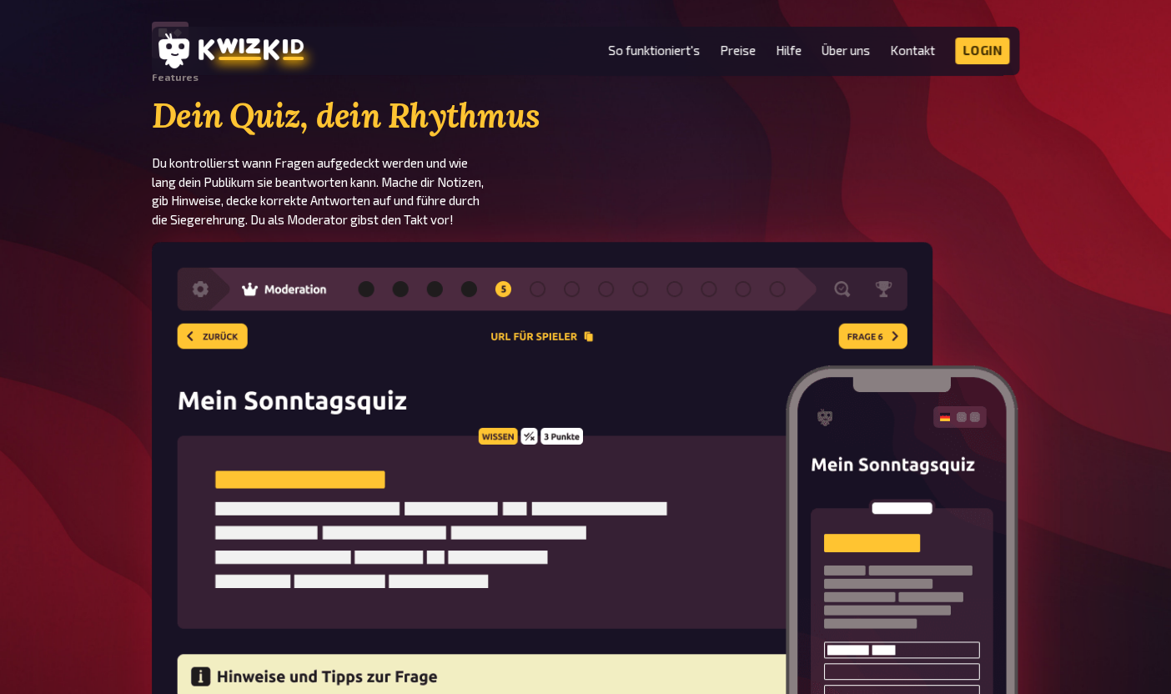
scroll to position [2591, 0]
